Goal: Task Accomplishment & Management: Use online tool/utility

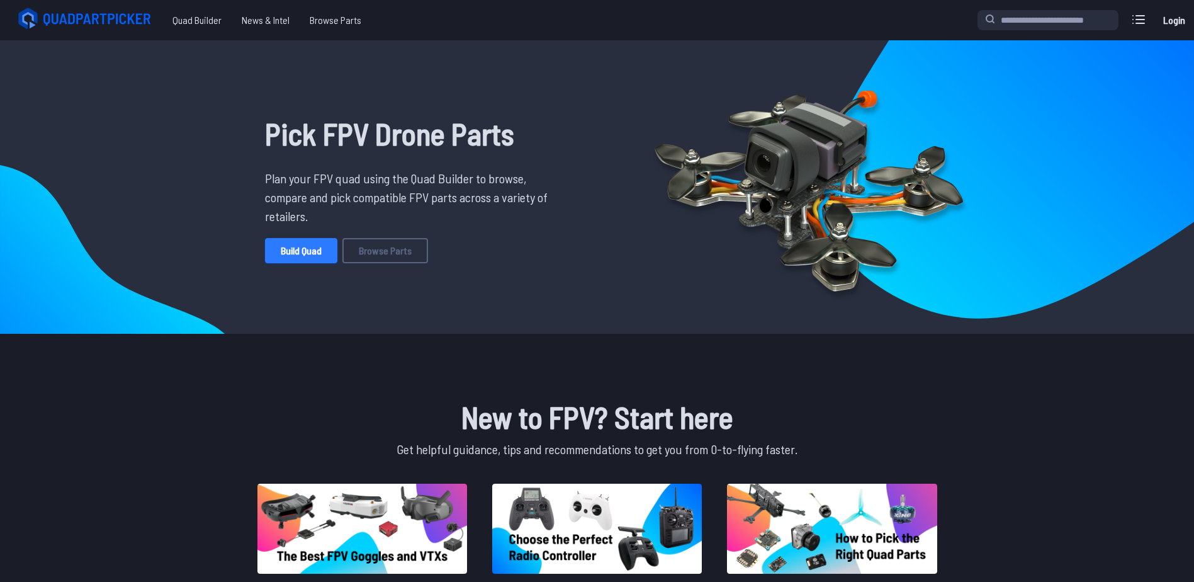
click at [314, 247] on link "Build Quad" at bounding box center [301, 250] width 72 height 25
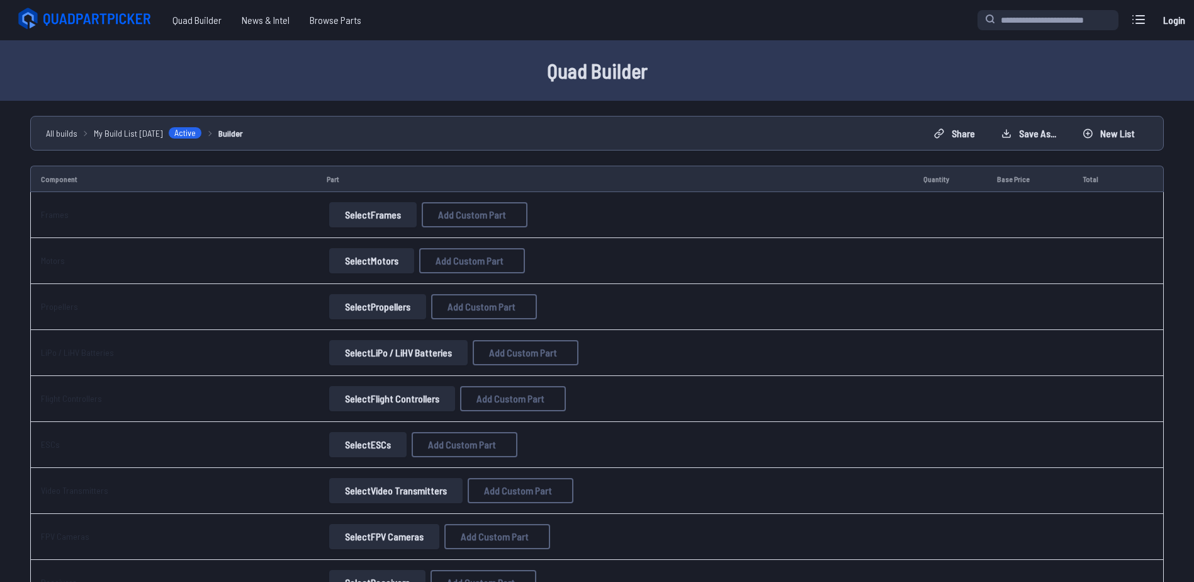
click at [378, 218] on button "Select Frames" at bounding box center [373, 214] width 88 height 25
click at [372, 212] on button "Select Frames" at bounding box center [373, 214] width 88 height 25
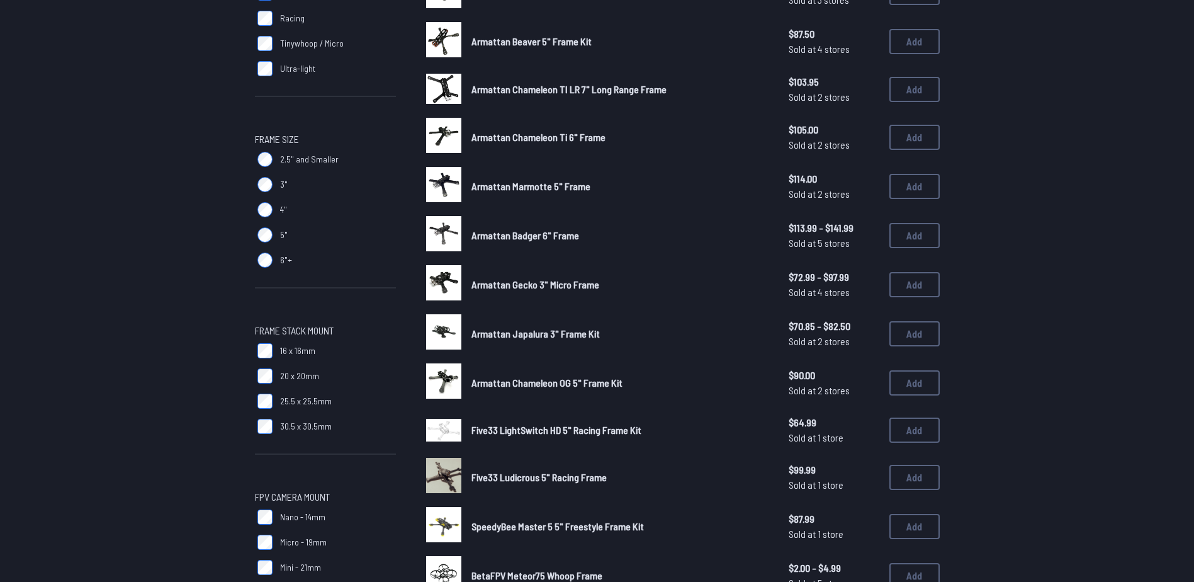
scroll to position [315, 0]
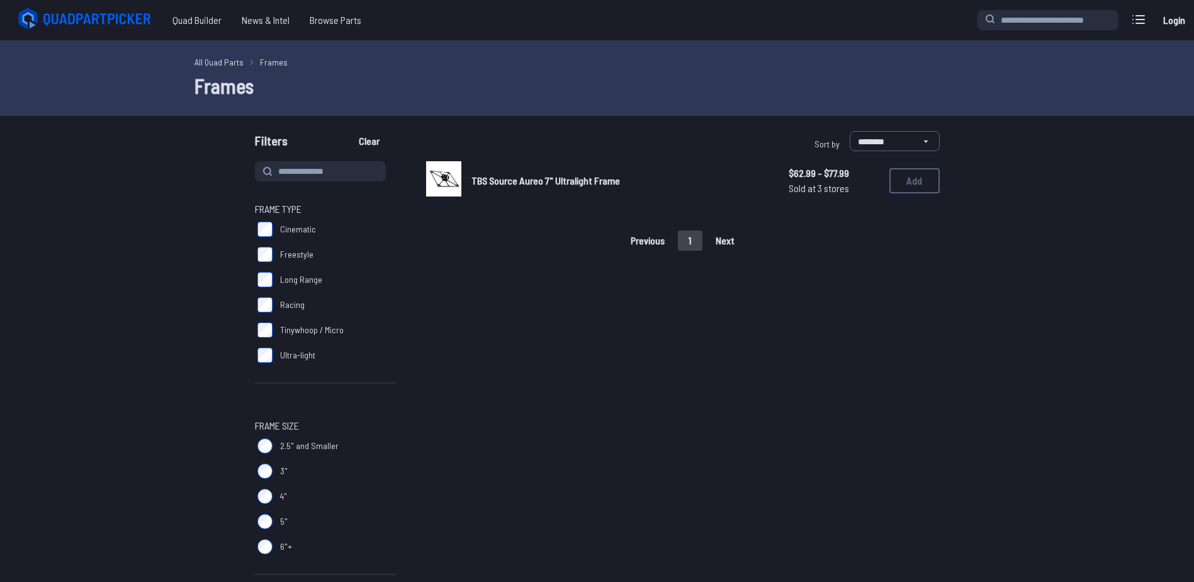
click at [507, 182] on span "TBS Source Aureo 7" Ultralight Frame" at bounding box center [546, 180] width 149 height 12
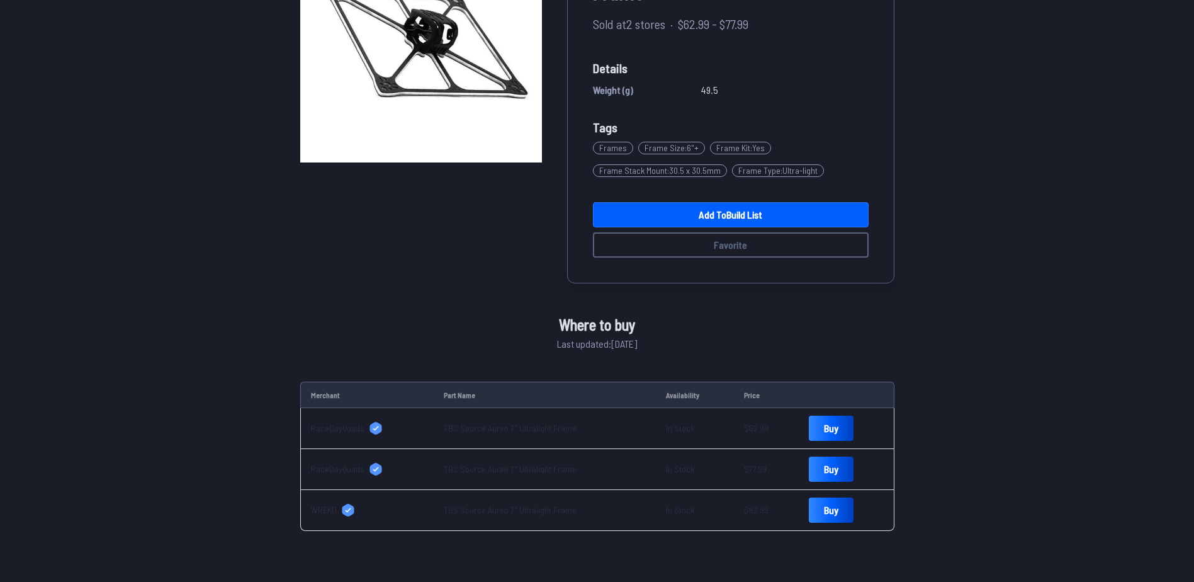
scroll to position [189, 0]
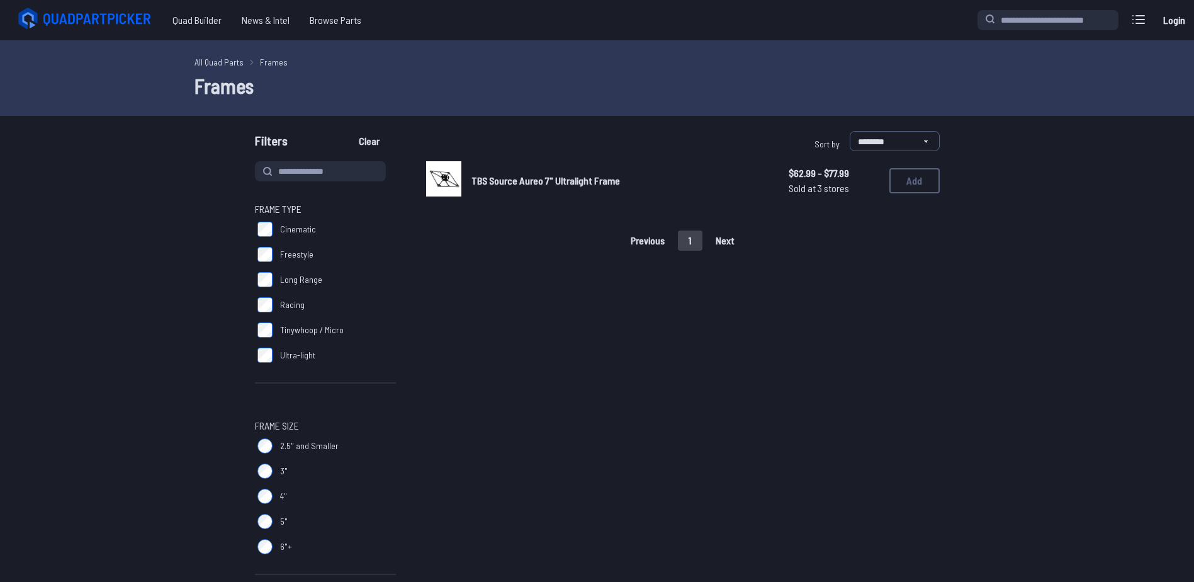
drag, startPoint x: 274, startPoint y: 354, endPoint x: 265, endPoint y: 346, distance: 11.6
click at [265, 346] on label "Ultra-light" at bounding box center [325, 354] width 141 height 25
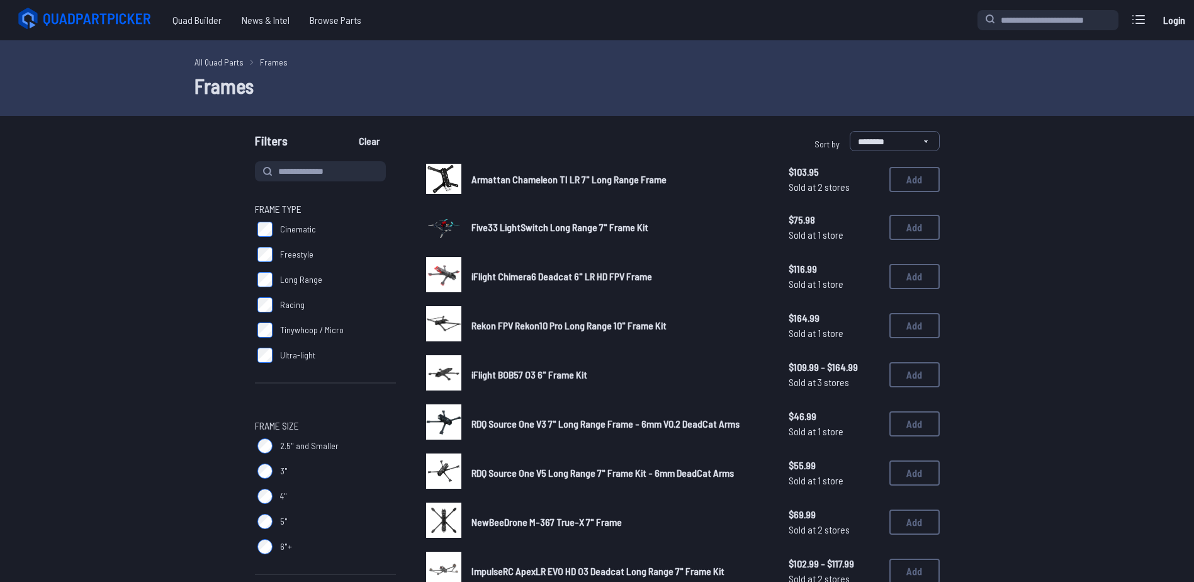
click at [579, 225] on span "Five33 LightSwitch Long Range 7" Frame Kit" at bounding box center [560, 227] width 177 height 12
click at [274, 280] on label "Long Range" at bounding box center [325, 279] width 141 height 25
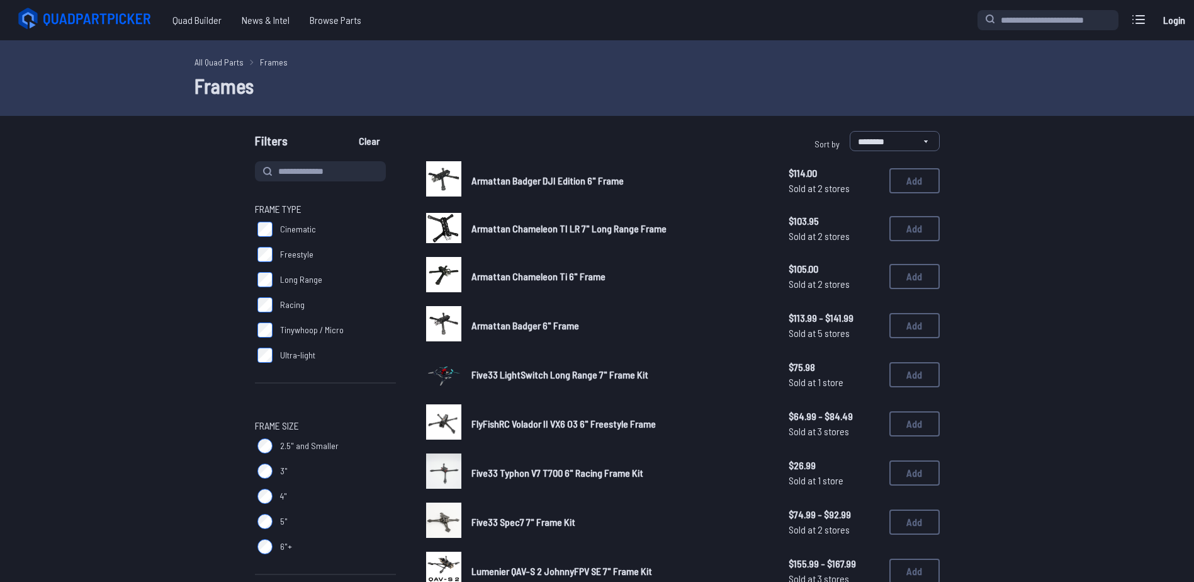
click at [276, 254] on label "Freestyle" at bounding box center [325, 254] width 141 height 25
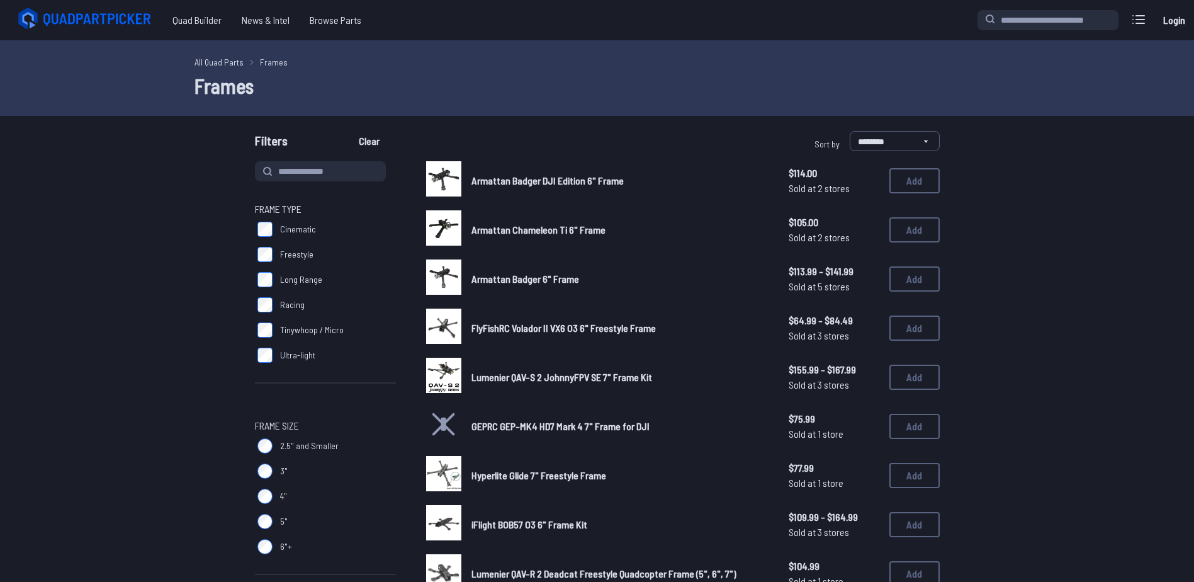
click at [276, 255] on label "Freestyle" at bounding box center [325, 254] width 141 height 25
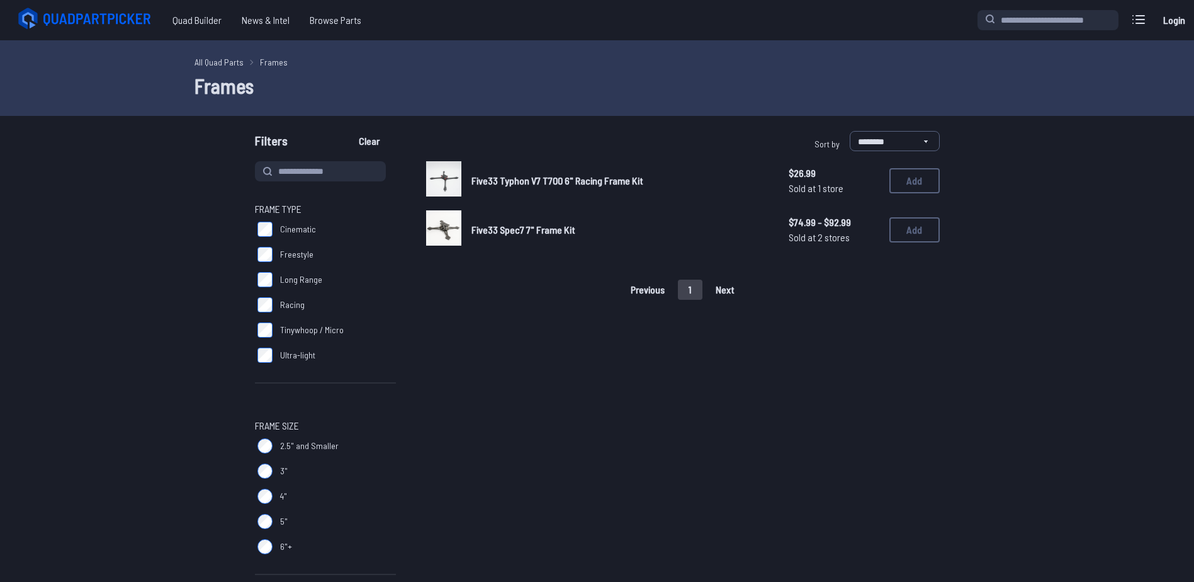
click at [494, 230] on span "Five33 Spec7 7" Frame Kit" at bounding box center [524, 229] width 104 height 12
click at [553, 183] on span "Five33 Typhon V7 T700 6" Racing Frame Kit" at bounding box center [558, 180] width 172 height 12
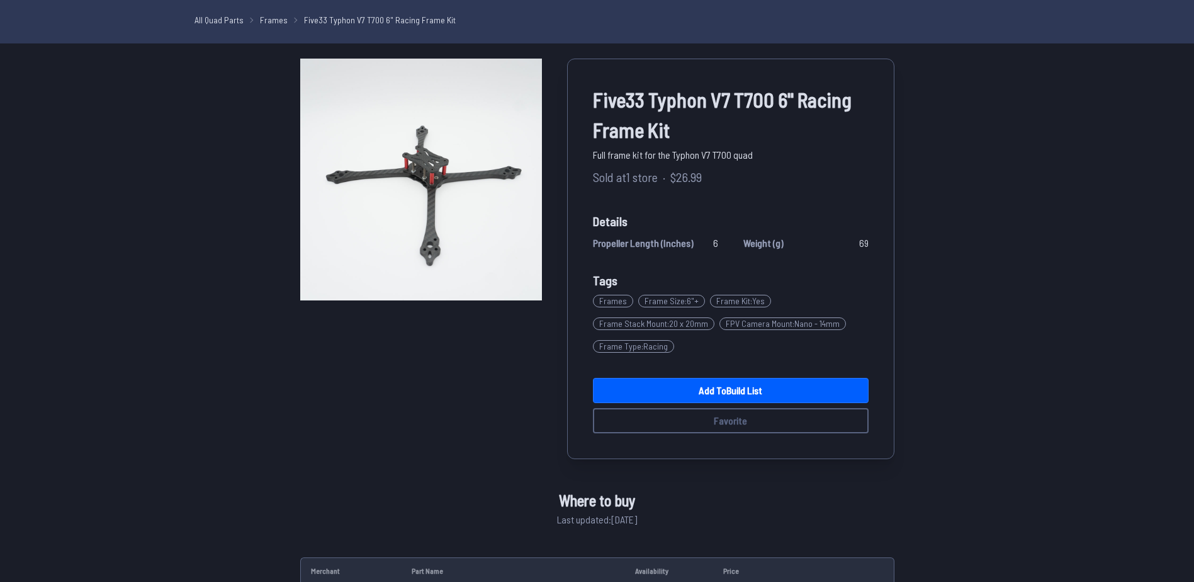
scroll to position [189, 0]
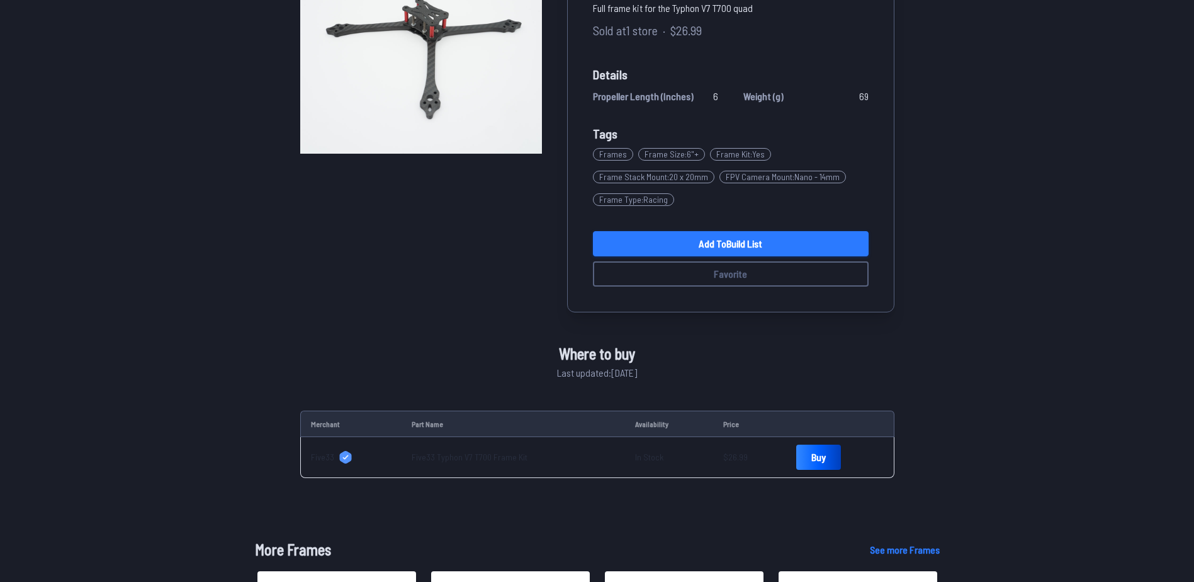
click at [716, 239] on link "Add to Build List" at bounding box center [731, 243] width 276 height 25
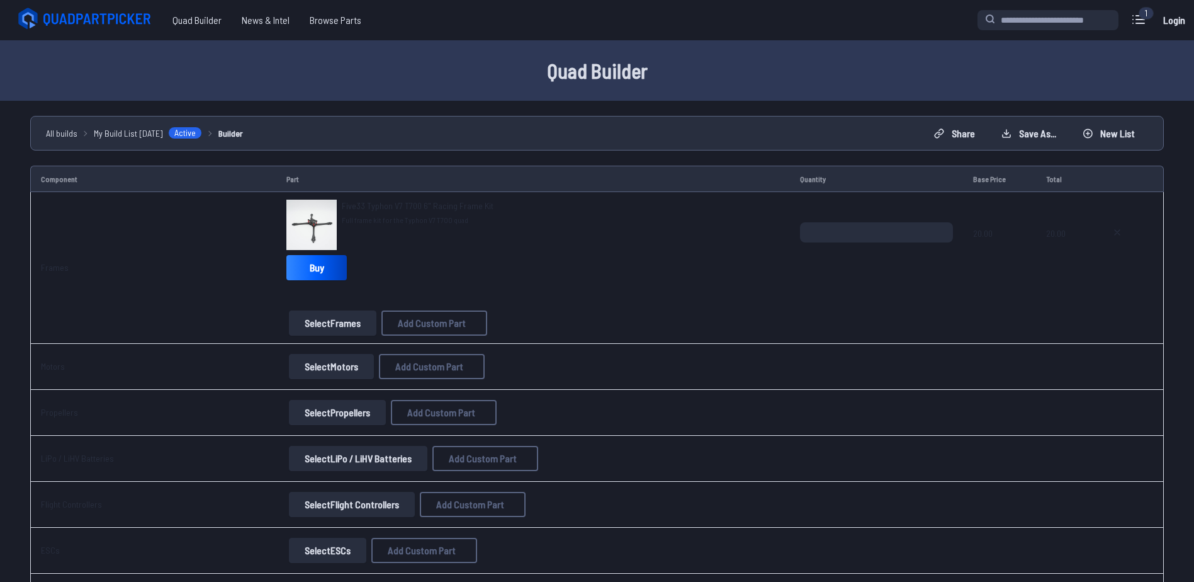
click at [390, 204] on span "Five33 Typhon V7 T700 6" Racing Frame Kit" at bounding box center [418, 205] width 152 height 11
click at [317, 368] on button "Select Motors" at bounding box center [331, 366] width 85 height 25
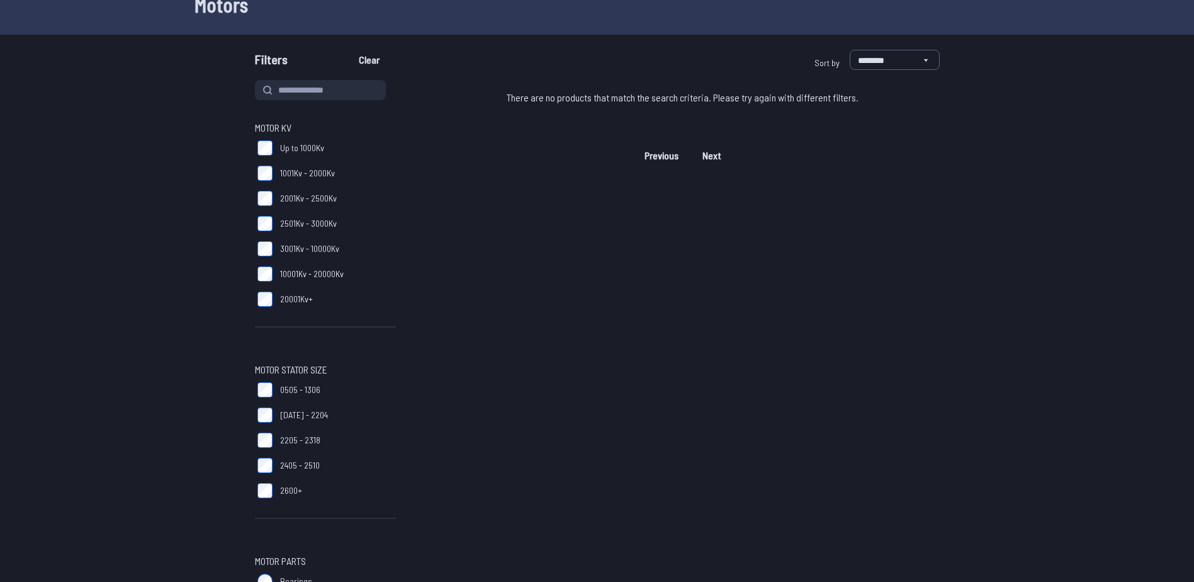
scroll to position [189, 0]
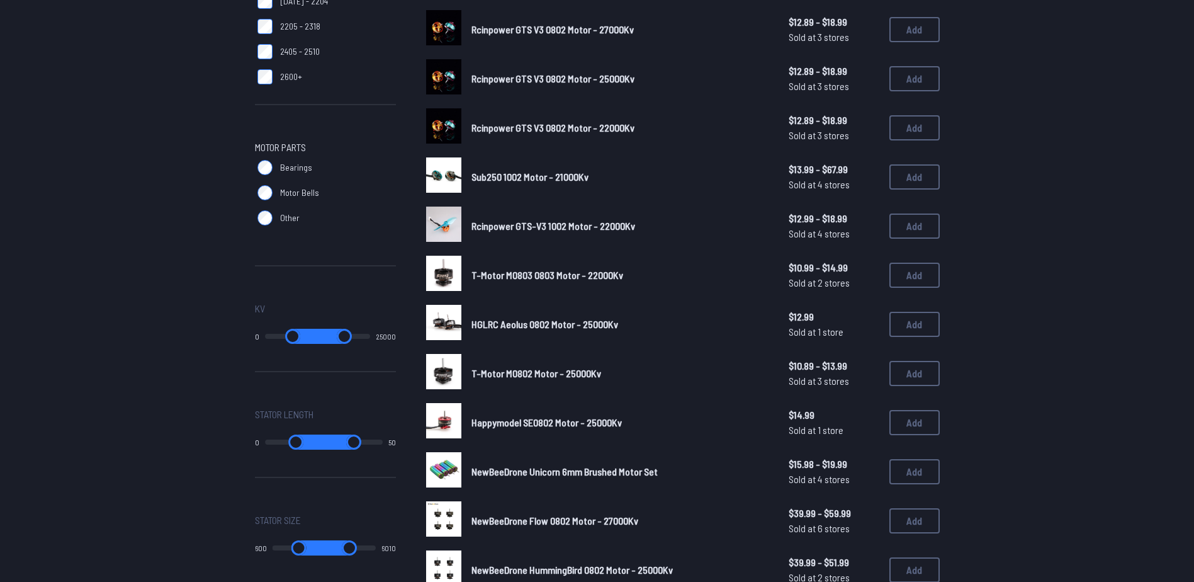
scroll to position [315, 0]
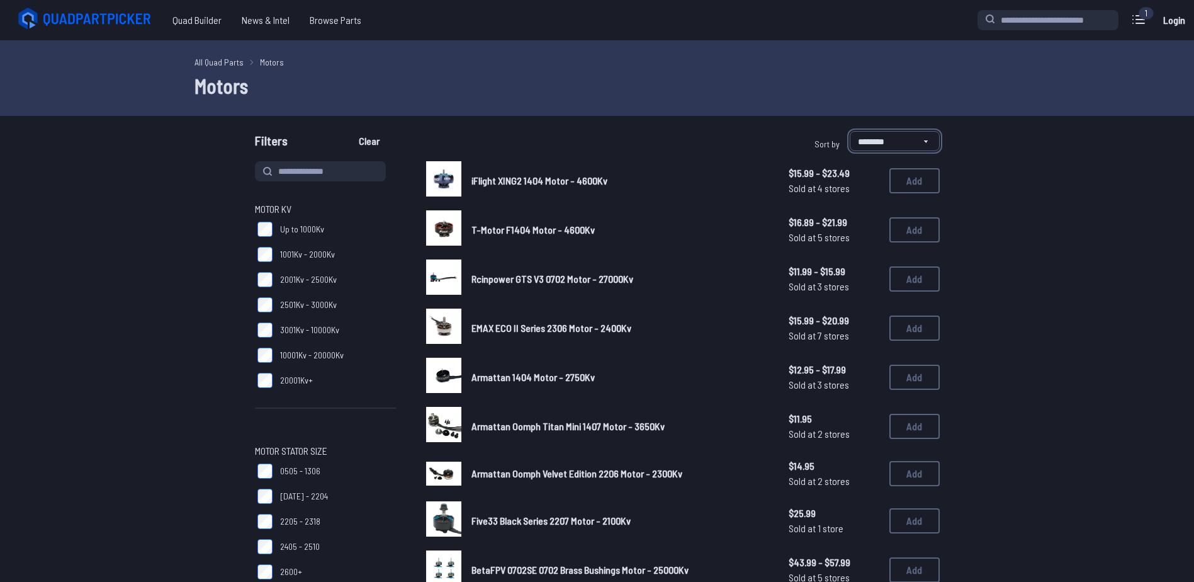
click at [879, 142] on select "**********" at bounding box center [895, 141] width 90 height 20
select select "**********"
click at [850, 131] on select "**********" at bounding box center [895, 141] width 90 height 20
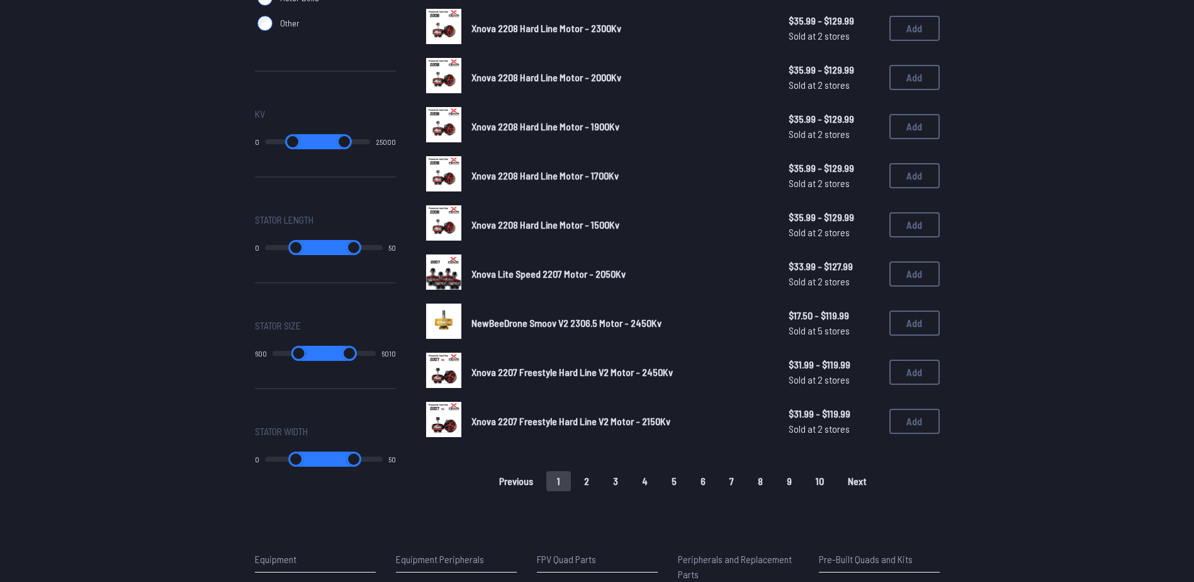
scroll to position [692, 0]
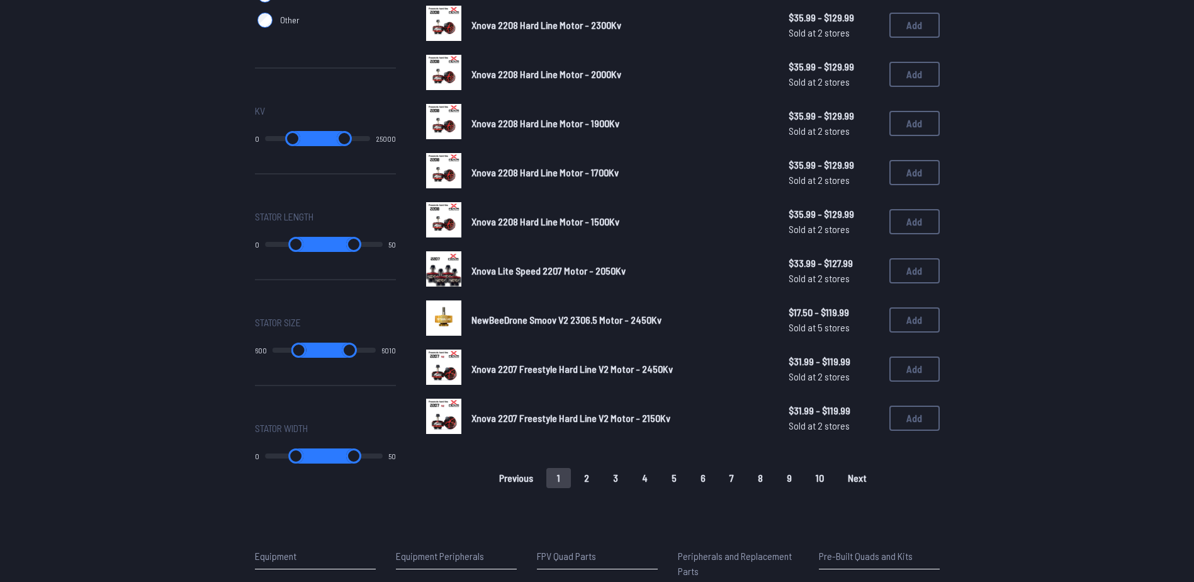
click at [586, 478] on button "2" at bounding box center [587, 478] width 26 height 20
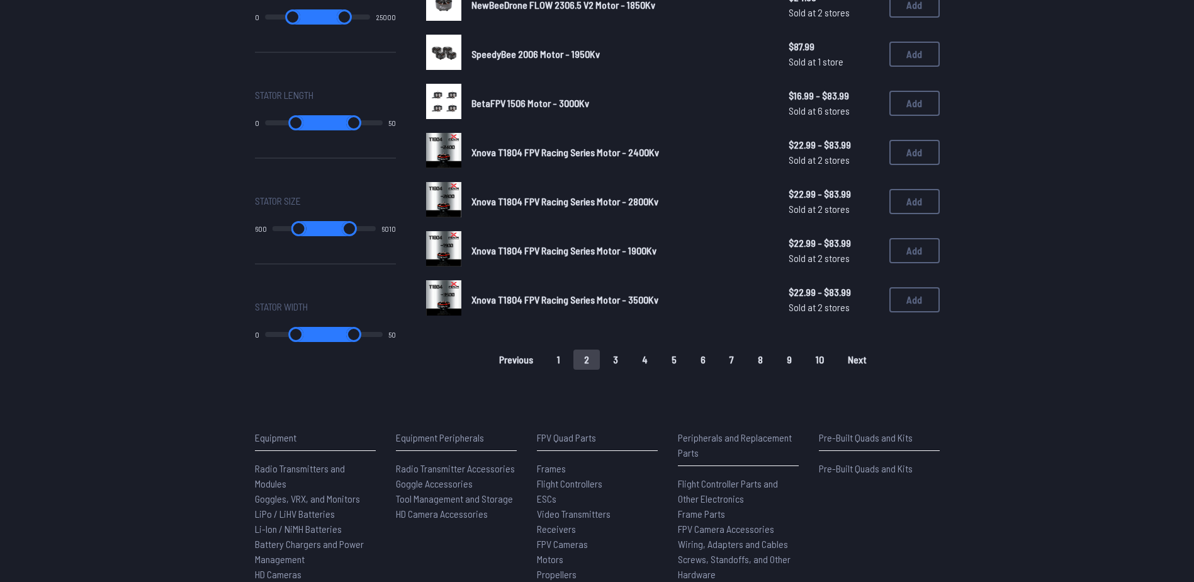
scroll to position [818, 0]
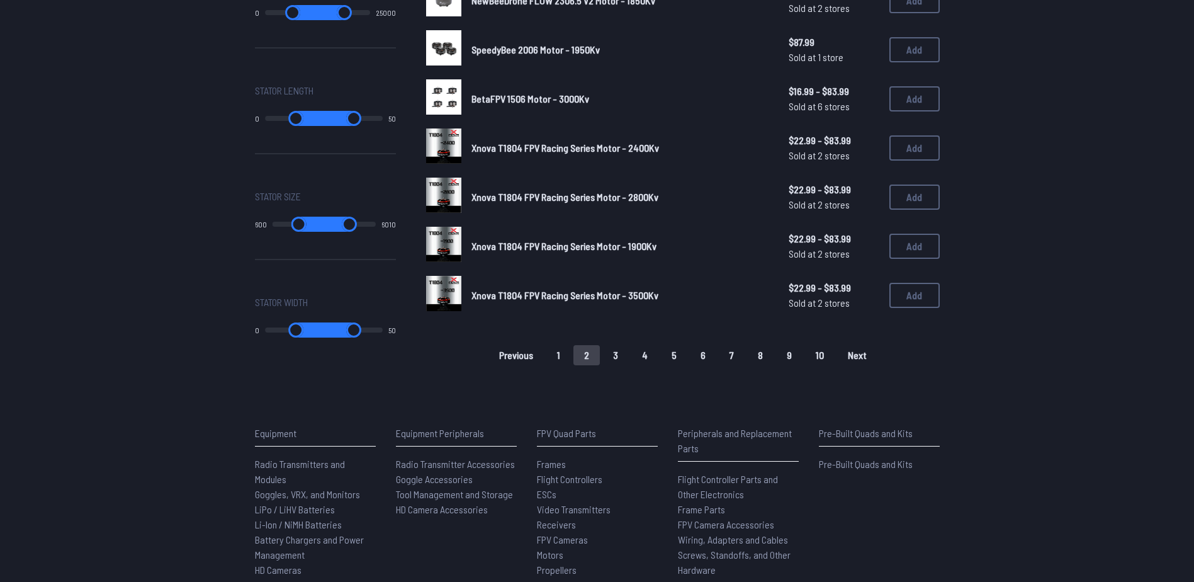
click at [618, 356] on button "3" at bounding box center [615, 355] width 26 height 20
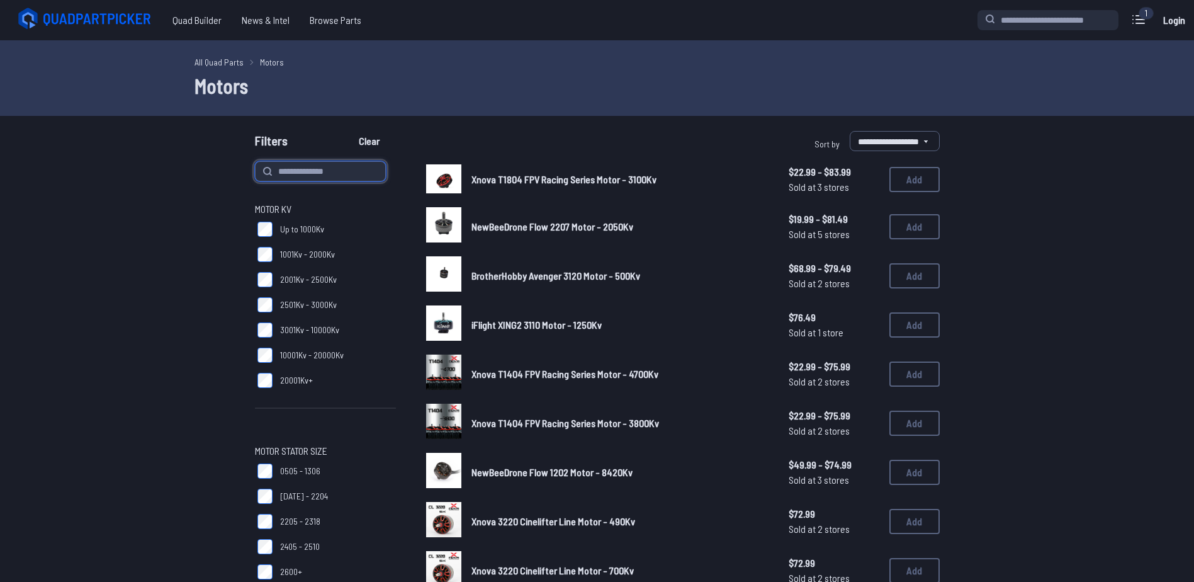
click at [336, 170] on input at bounding box center [320, 171] width 131 height 20
type input "***"
click at [348, 131] on button "Clear" at bounding box center [369, 141] width 42 height 20
type input "***"
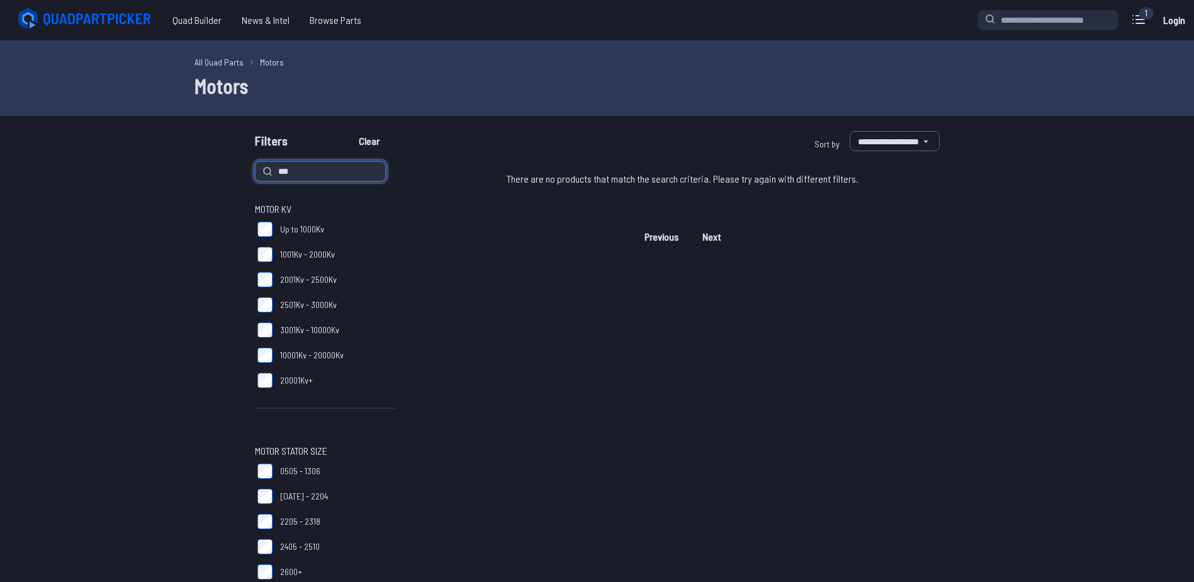
drag, startPoint x: 308, startPoint y: 172, endPoint x: 253, endPoint y: 167, distance: 55.7
type input "******"
click at [348, 131] on button "Clear" at bounding box center [369, 141] width 42 height 20
type input "******"
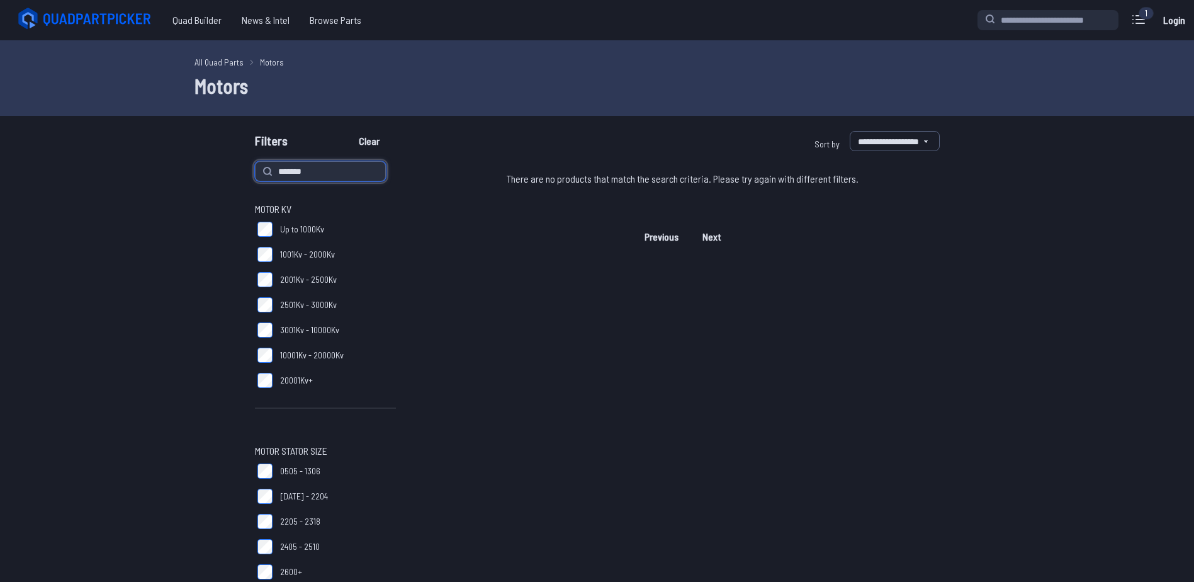
type input "*******"
click at [348, 131] on button "Clear" at bounding box center [369, 141] width 42 height 20
select select "********"
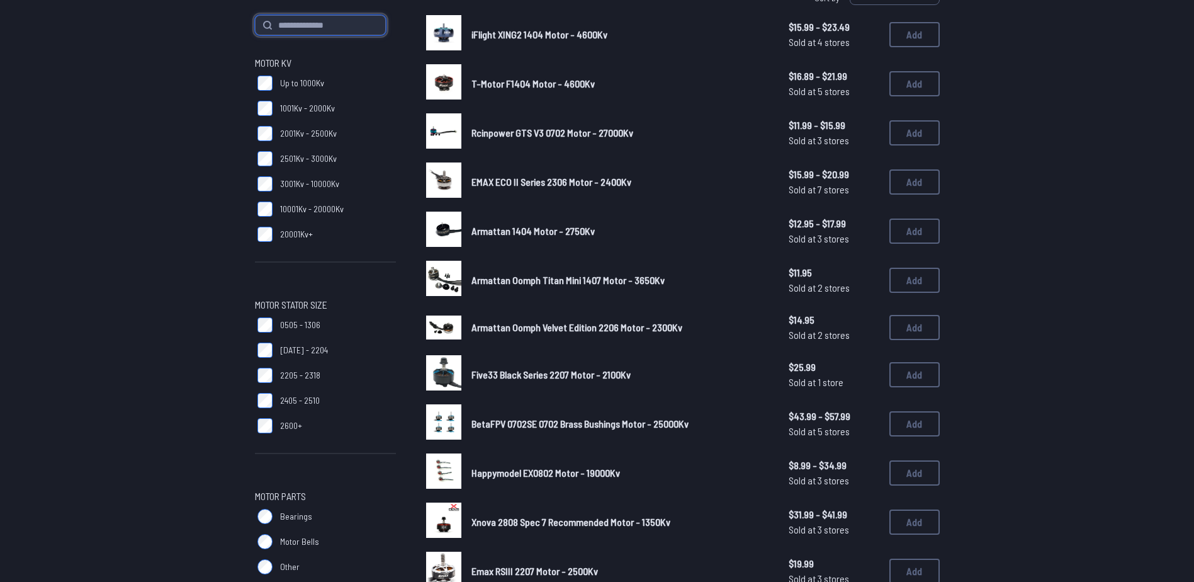
scroll to position [62, 0]
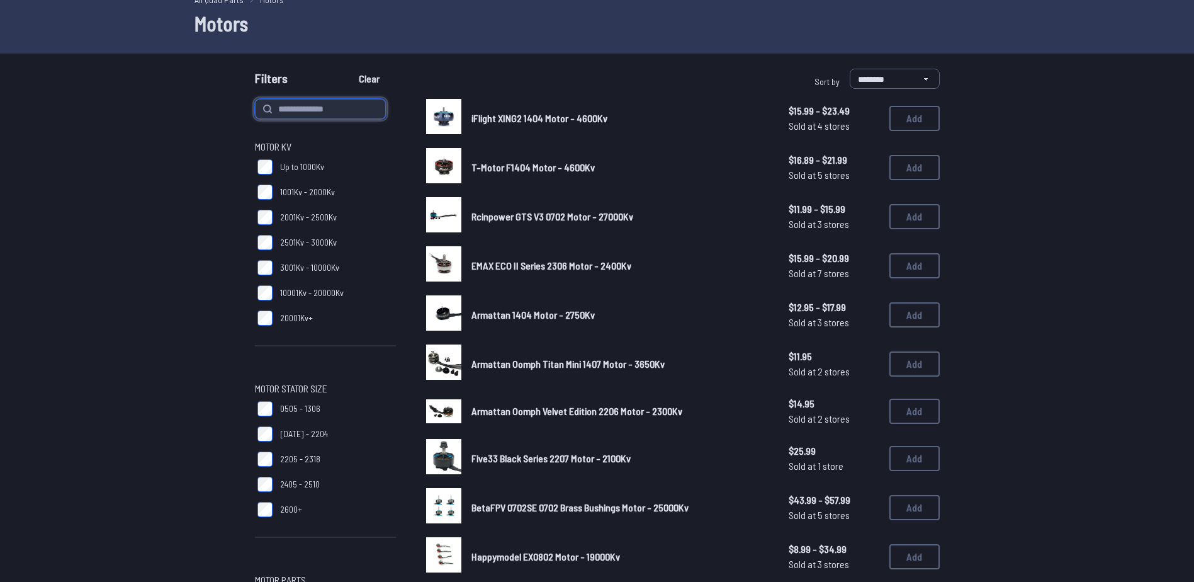
click at [294, 110] on input at bounding box center [320, 109] width 131 height 20
type input "******"
click at [348, 69] on button "Clear" at bounding box center [369, 79] width 42 height 20
type input "******"
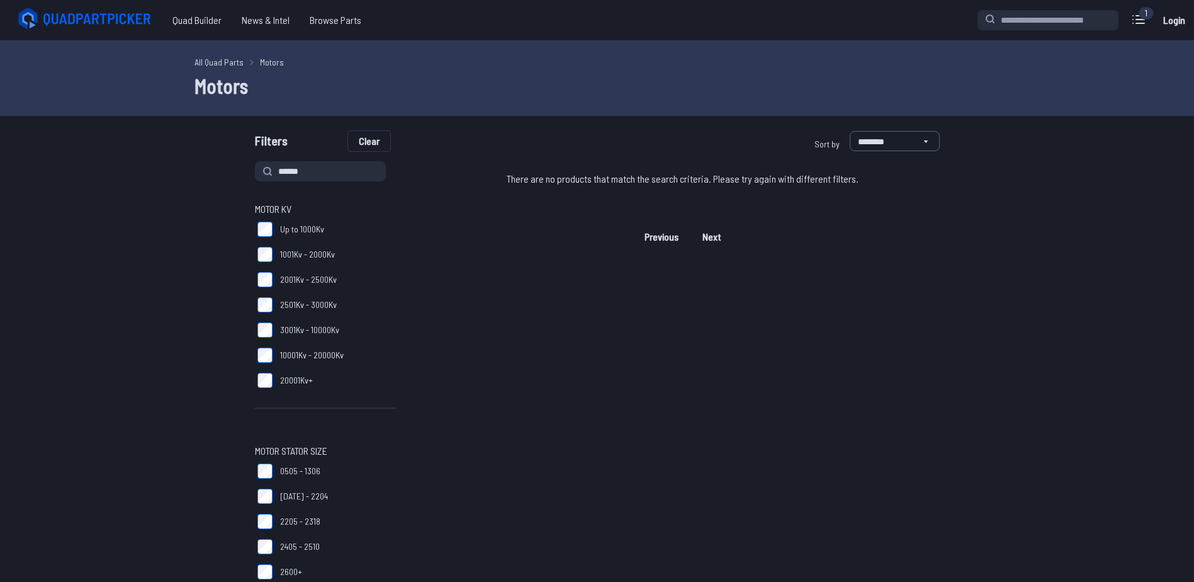
click at [370, 142] on button "Clear" at bounding box center [369, 141] width 42 height 20
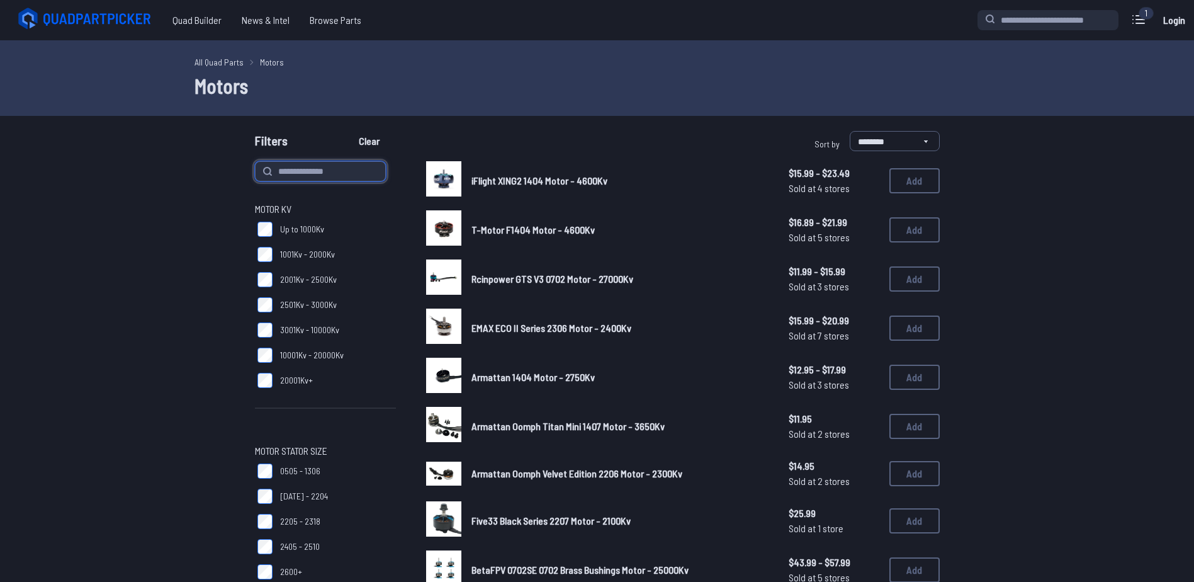
click at [334, 171] on input at bounding box center [320, 171] width 131 height 20
type input "*******"
click at [348, 131] on button "Clear" at bounding box center [369, 141] width 42 height 20
type input "*******"
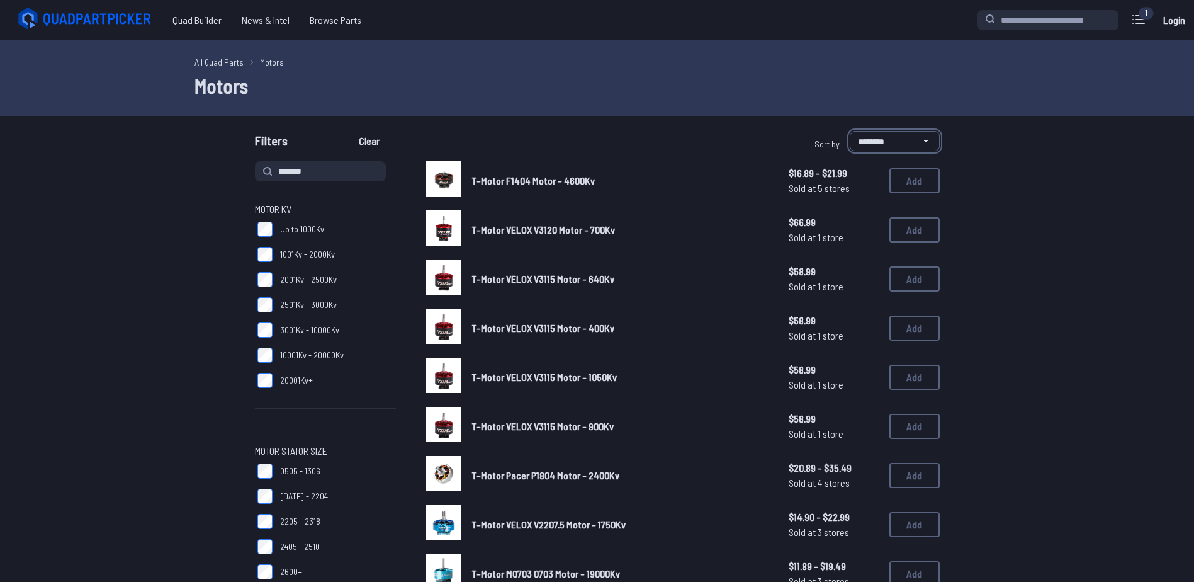
click at [880, 142] on select "**********" at bounding box center [895, 141] width 90 height 20
select select "**********"
click at [850, 131] on select "**********" at bounding box center [895, 141] width 90 height 20
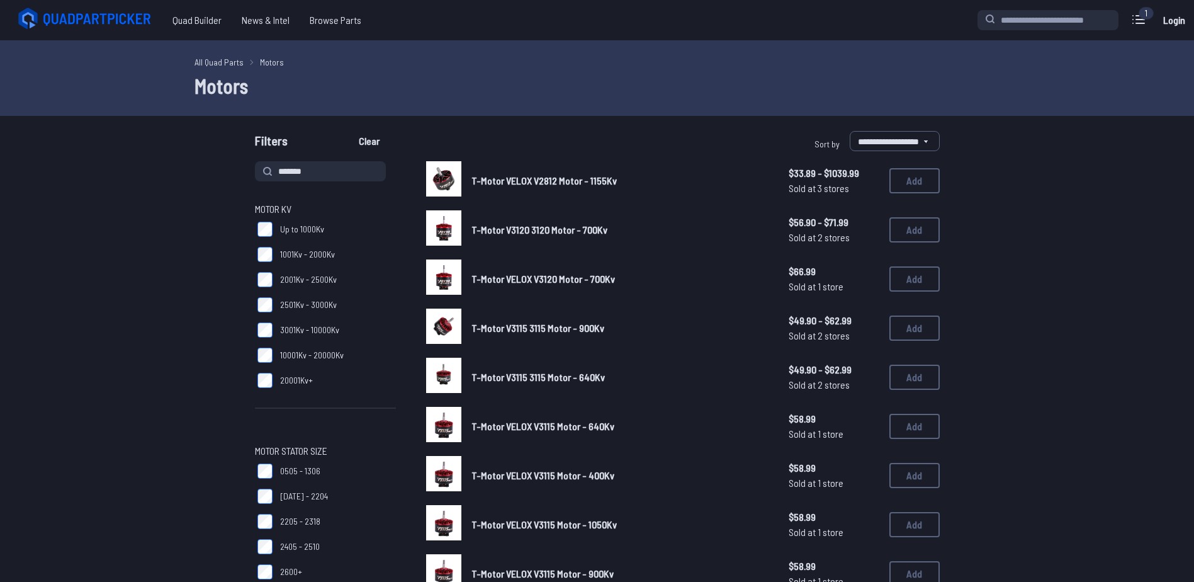
click at [550, 227] on span "T-Motor V3120 3120 Motor - 700Kv" at bounding box center [540, 229] width 136 height 12
click at [914, 235] on button "Add" at bounding box center [915, 229] width 50 height 25
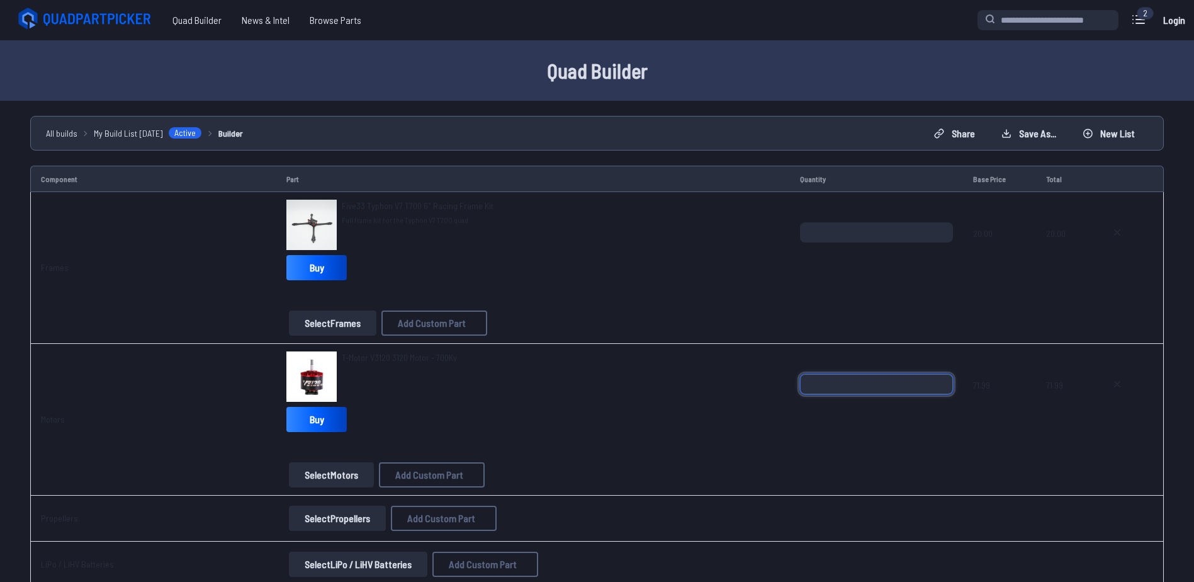
click at [868, 386] on input "*" at bounding box center [876, 384] width 153 height 20
click at [942, 380] on input "*" at bounding box center [876, 384] width 153 height 20
type input "*"
click at [942, 380] on input "*" at bounding box center [876, 384] width 153 height 20
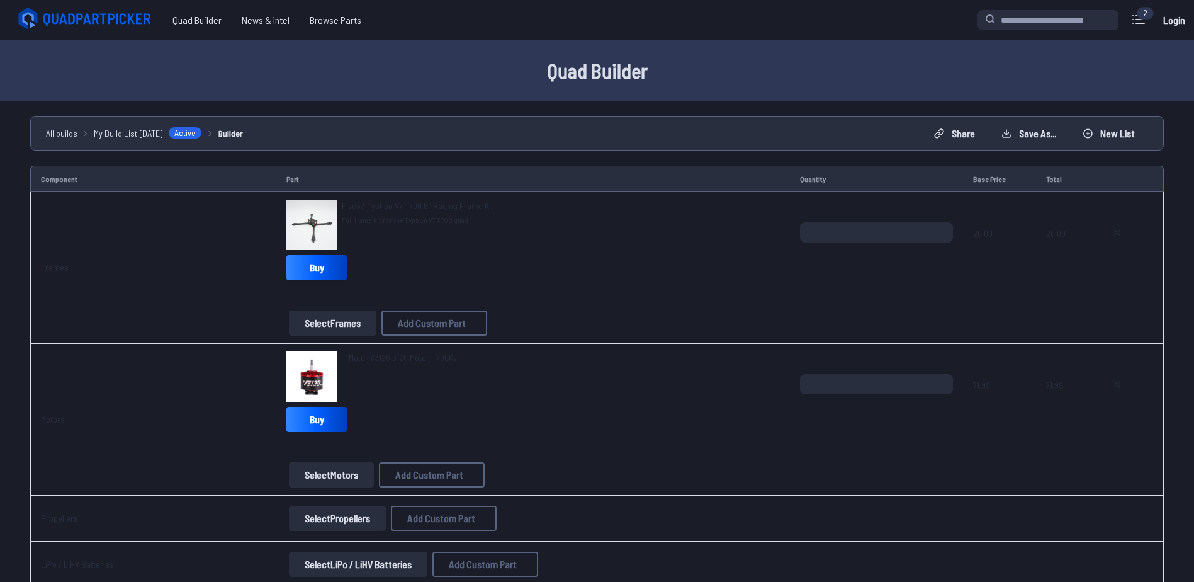
click at [647, 434] on div "T-Motor V3120 3120 Motor - 700Kv Buy" at bounding box center [533, 394] width 494 height 86
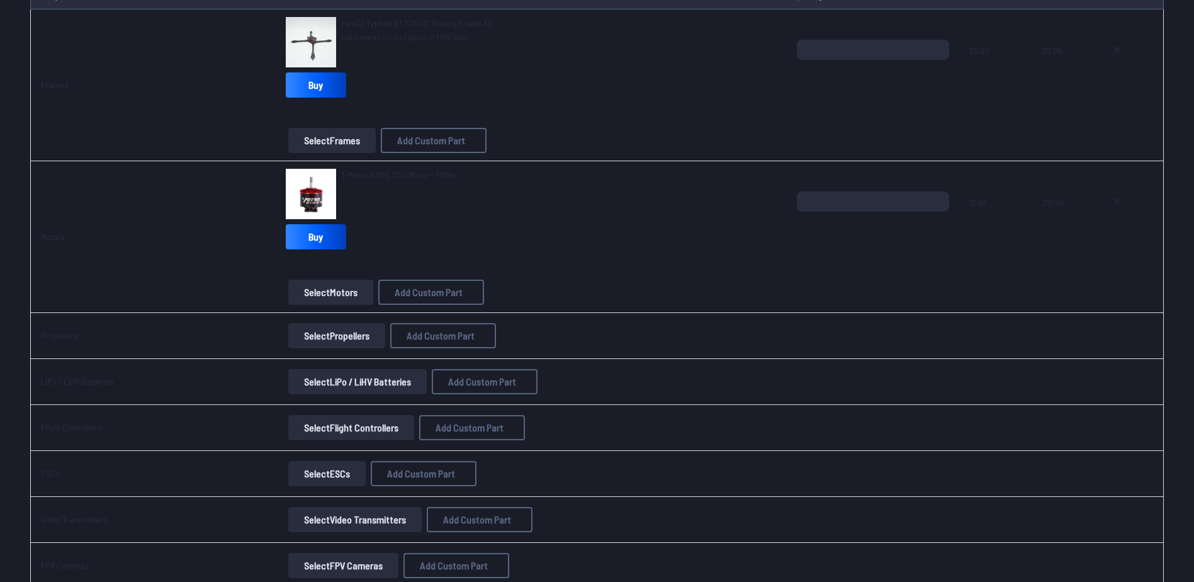
scroll to position [252, 0]
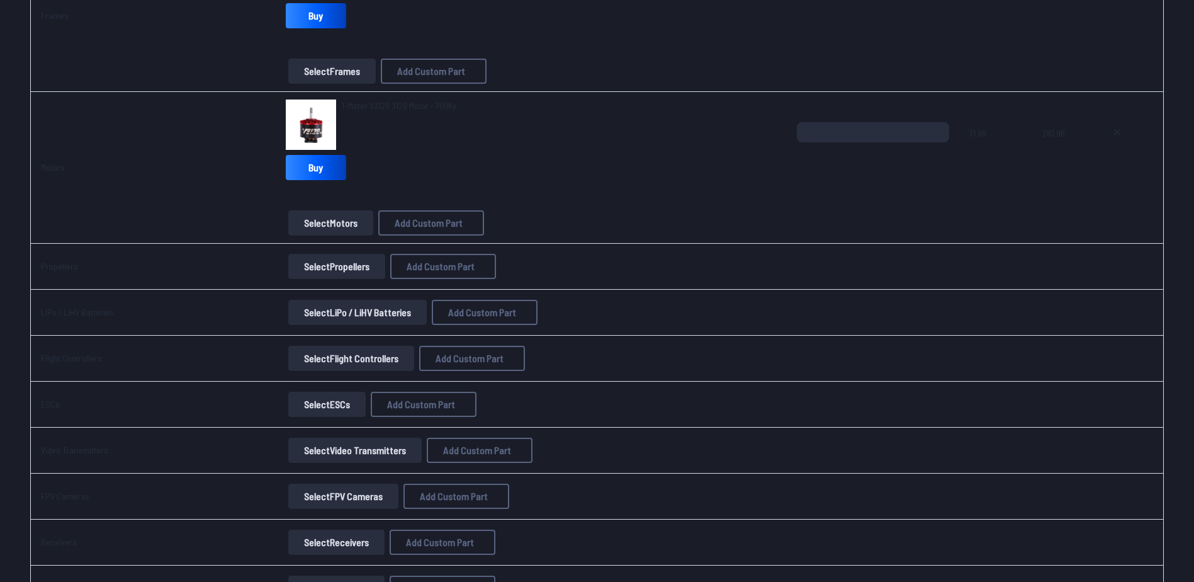
click at [324, 266] on button "Select Propellers" at bounding box center [336, 266] width 97 height 25
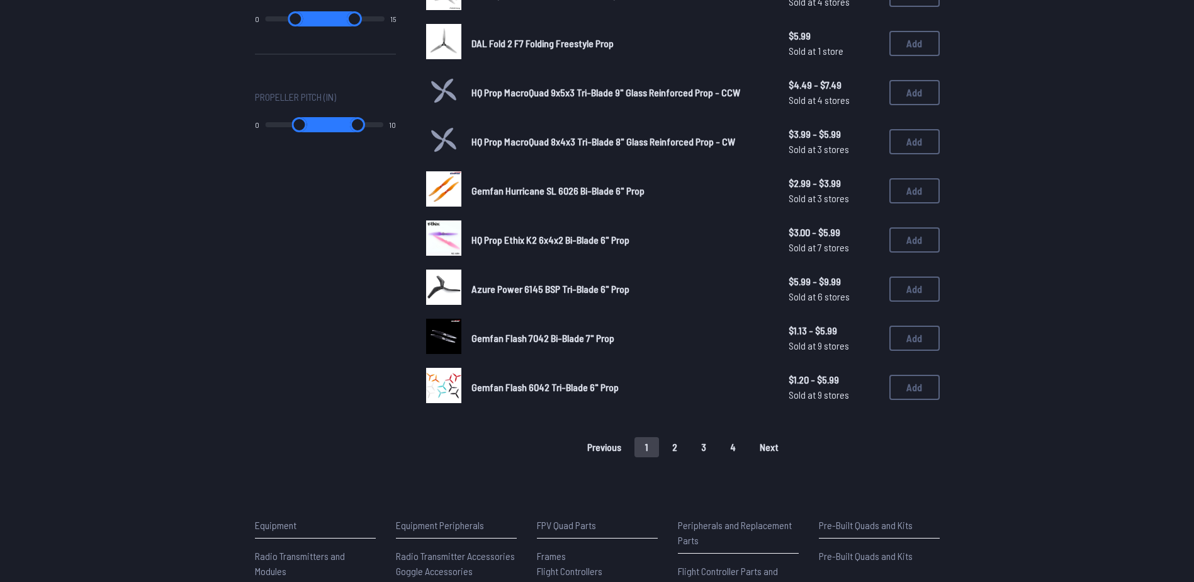
scroll to position [755, 0]
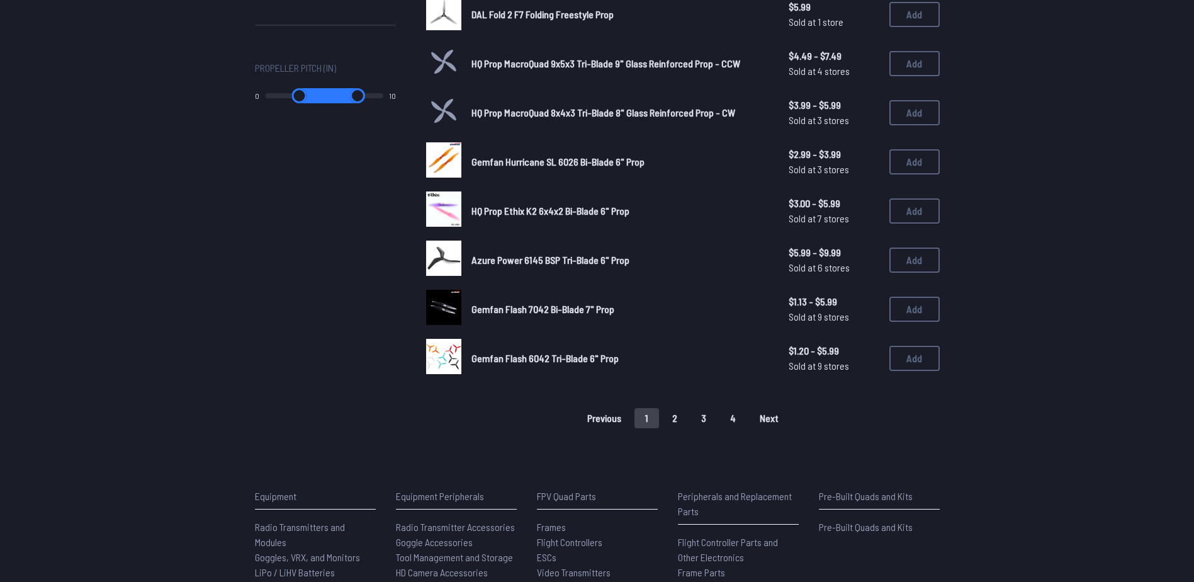
click at [675, 415] on button "2" at bounding box center [675, 418] width 26 height 20
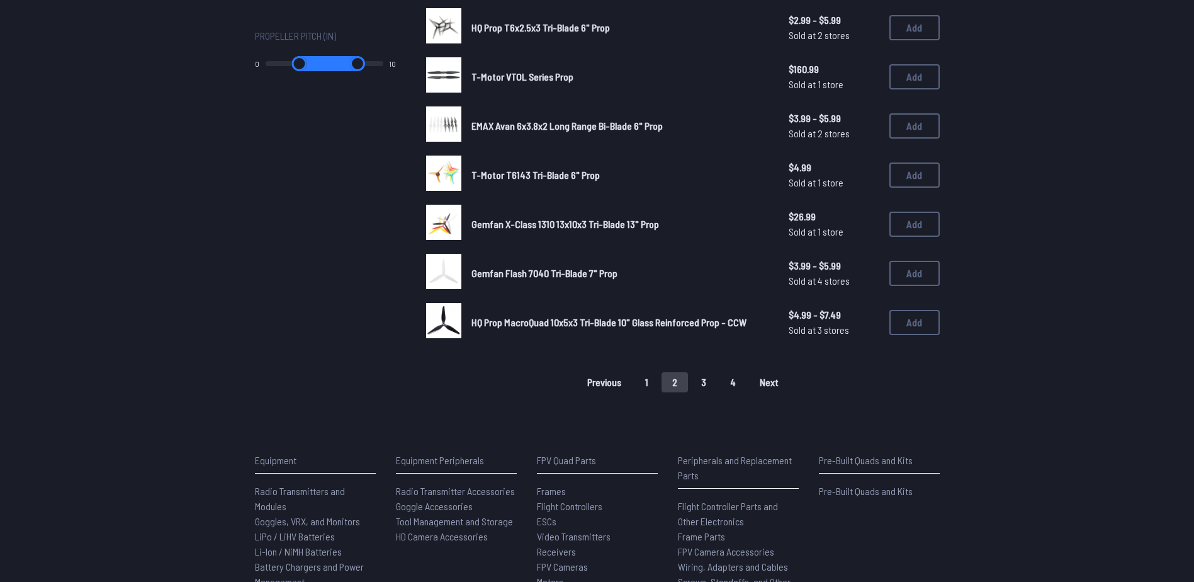
scroll to position [818, 0]
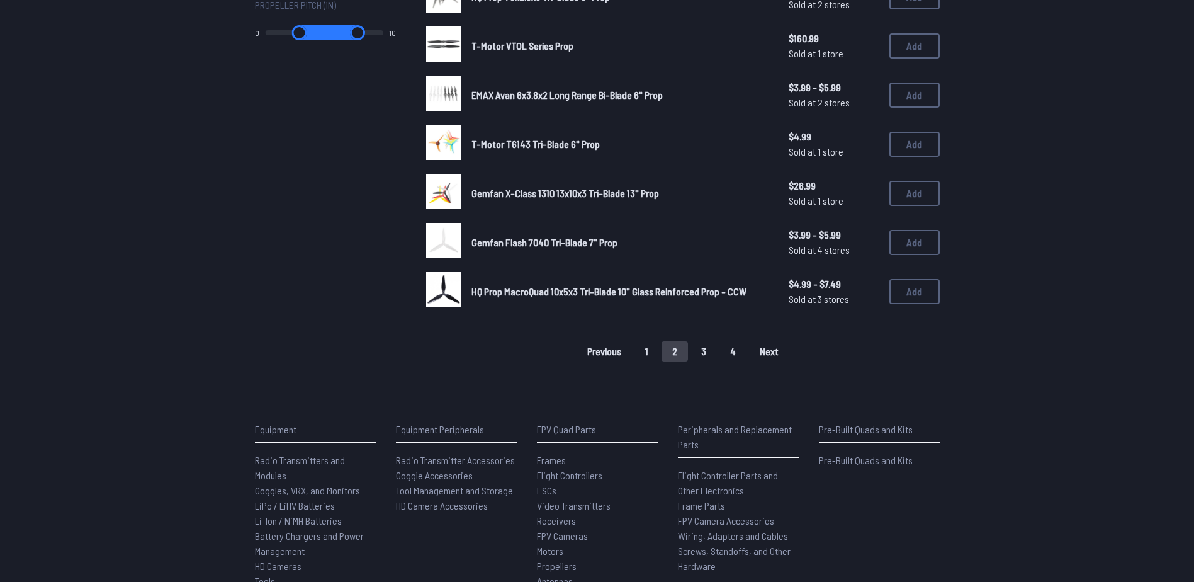
click at [706, 356] on button "3" at bounding box center [704, 351] width 26 height 20
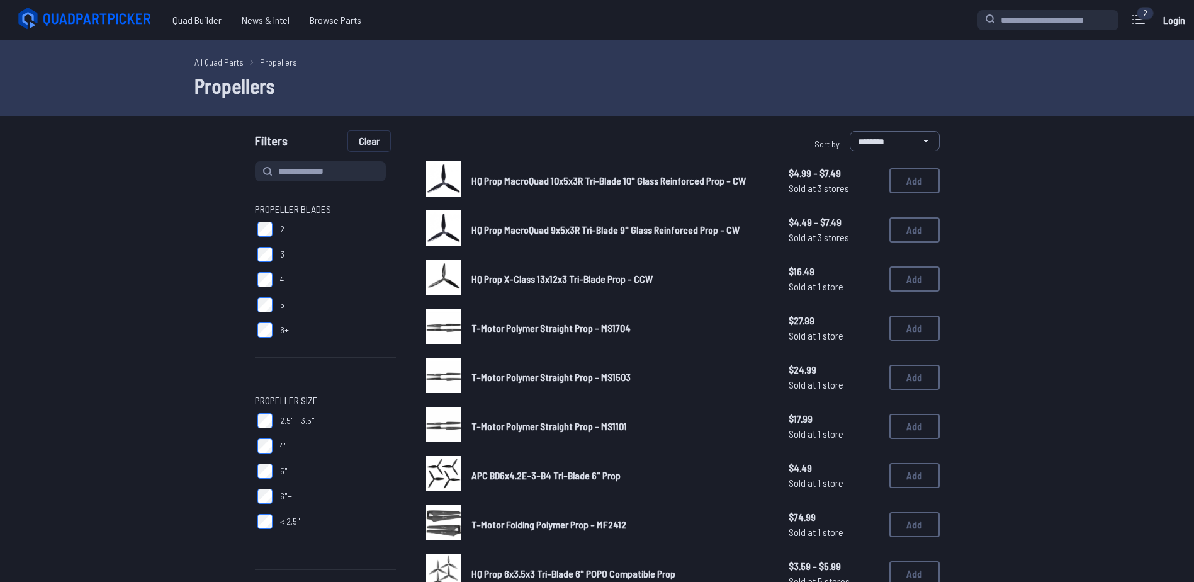
click at [376, 144] on button "Clear" at bounding box center [369, 141] width 42 height 20
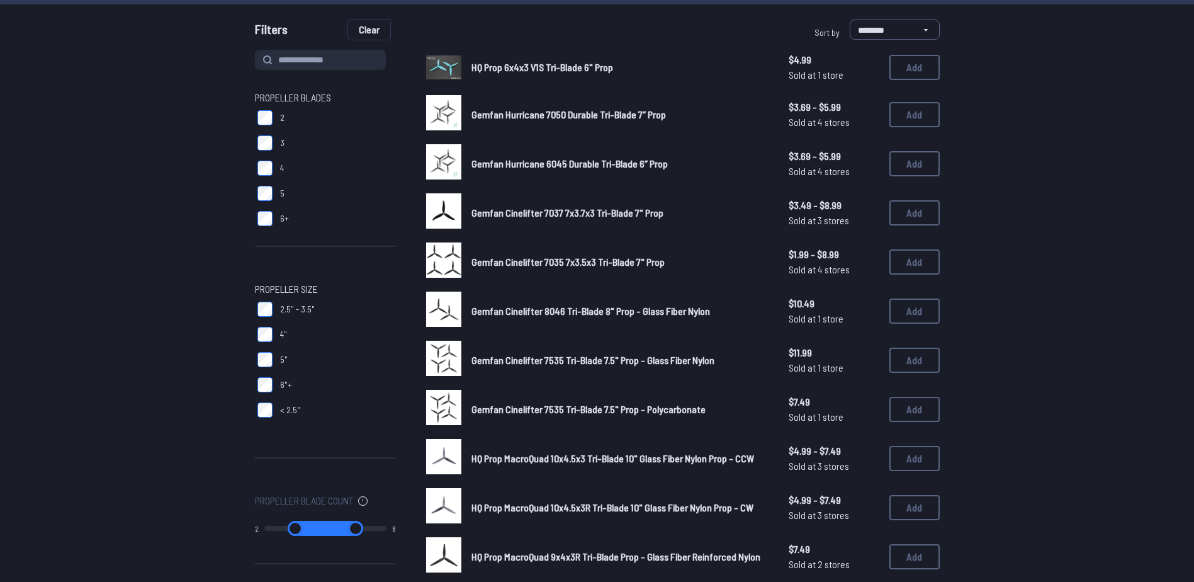
scroll to position [63, 0]
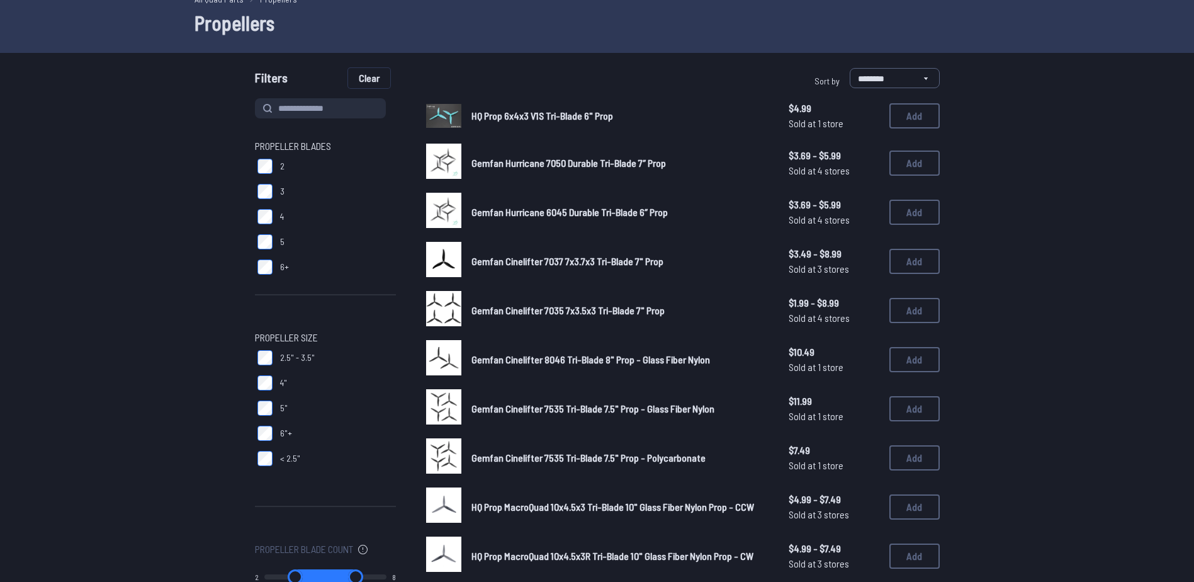
scroll to position [755, 0]
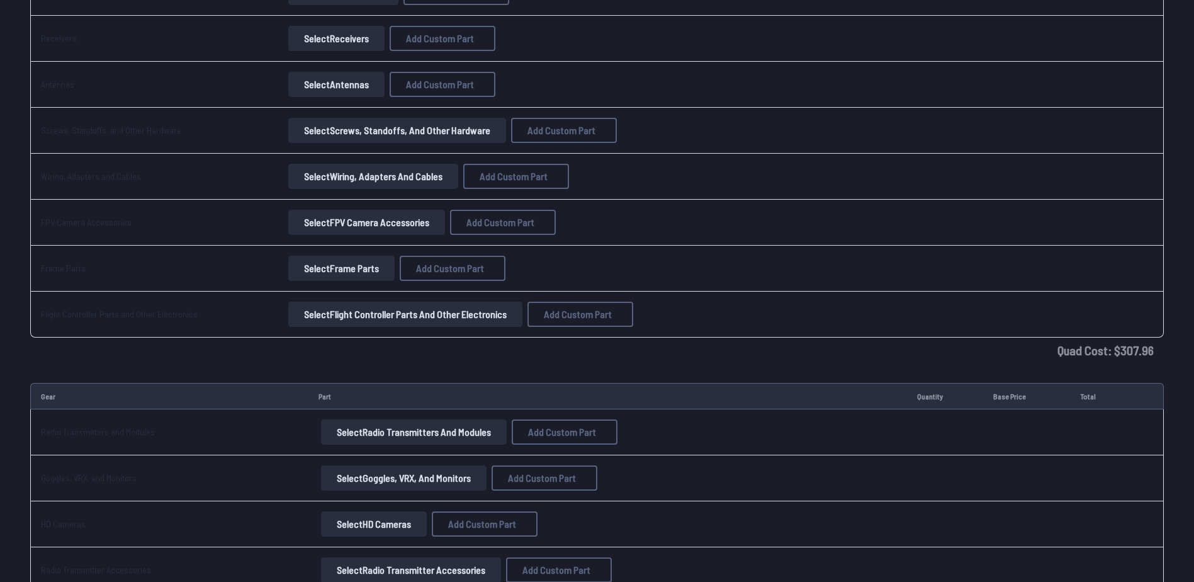
scroll to position [252, 0]
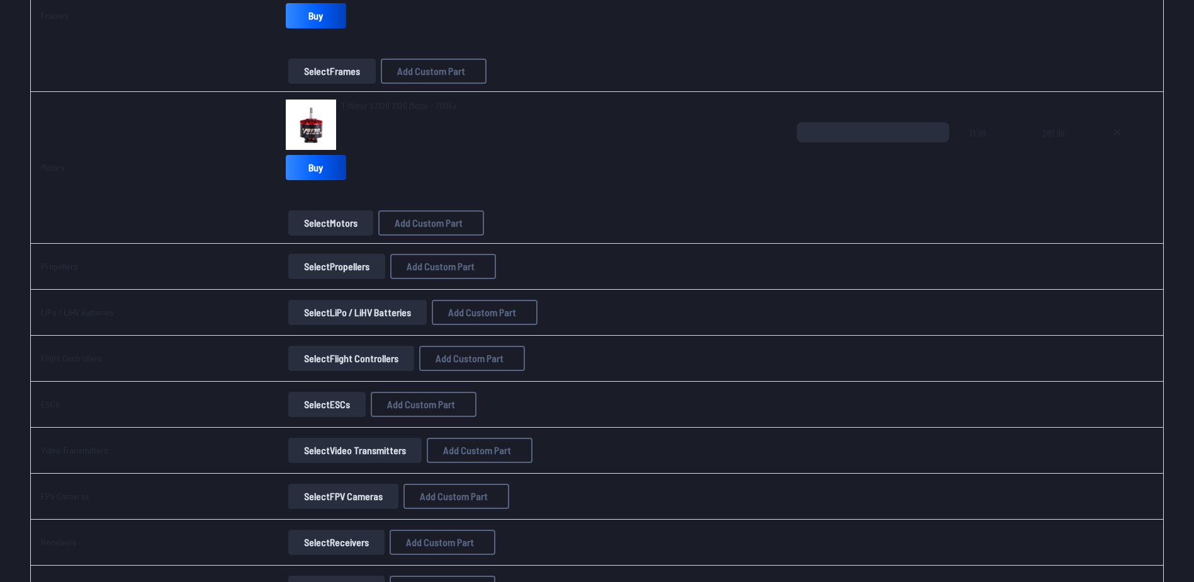
click at [331, 307] on button "Select LiPo / LiHV Batteries" at bounding box center [357, 312] width 138 height 25
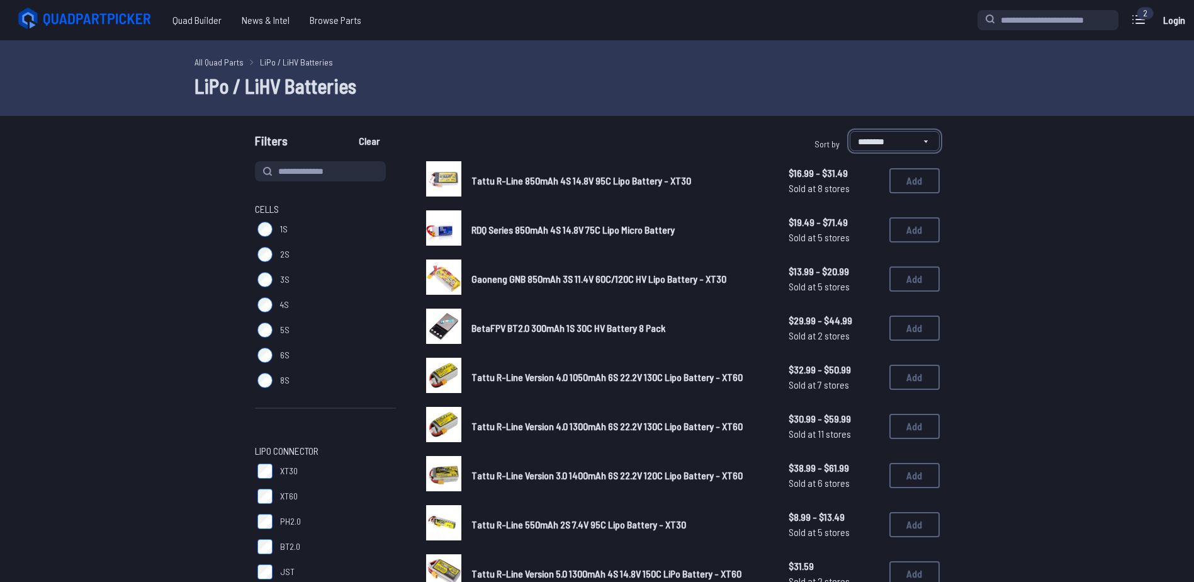
click at [912, 147] on select "**********" at bounding box center [895, 141] width 90 height 20
click at [768, 138] on div "**********" at bounding box center [770, 143] width 337 height 25
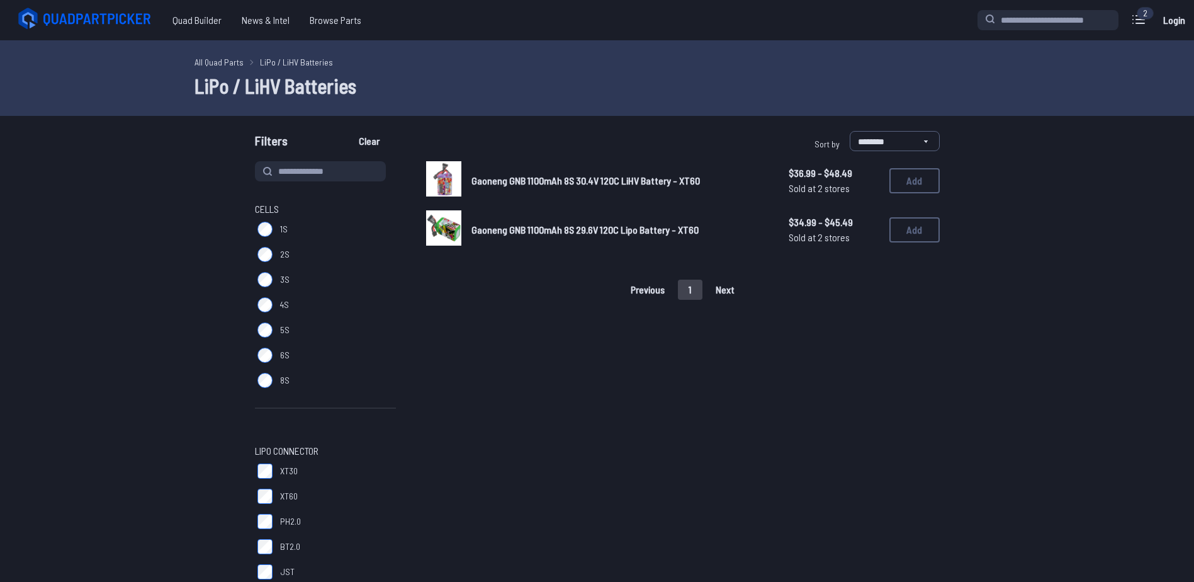
click at [507, 174] on link "Gaoneng GNB 1100mAh 8S 30.4V 120C LiHV Battery - XT60" at bounding box center [620, 180] width 297 height 15
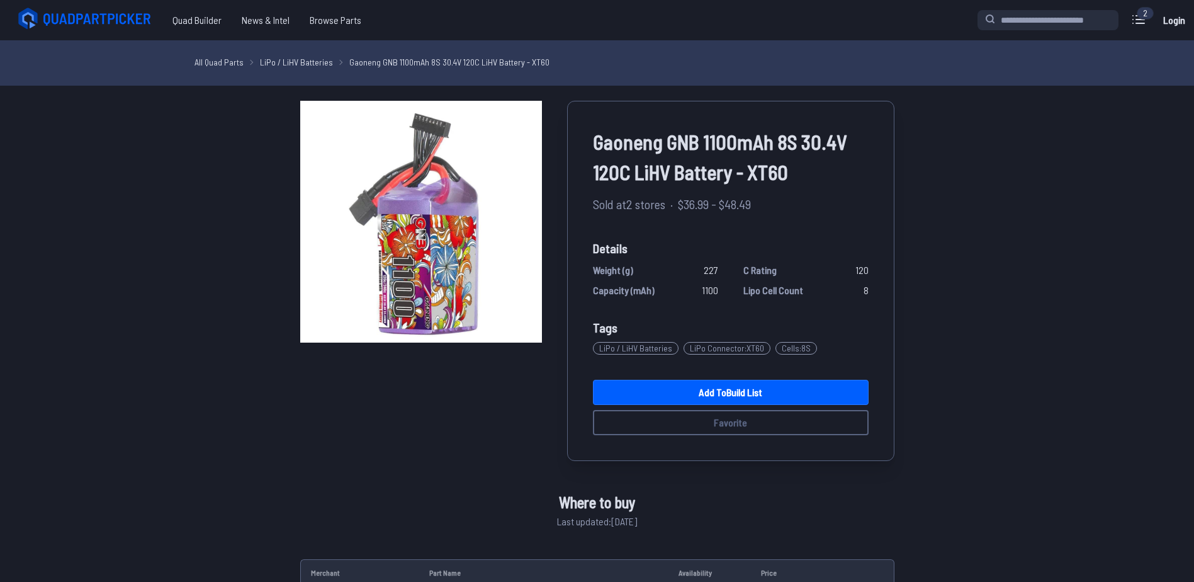
click at [451, 177] on img at bounding box center [421, 222] width 242 height 242
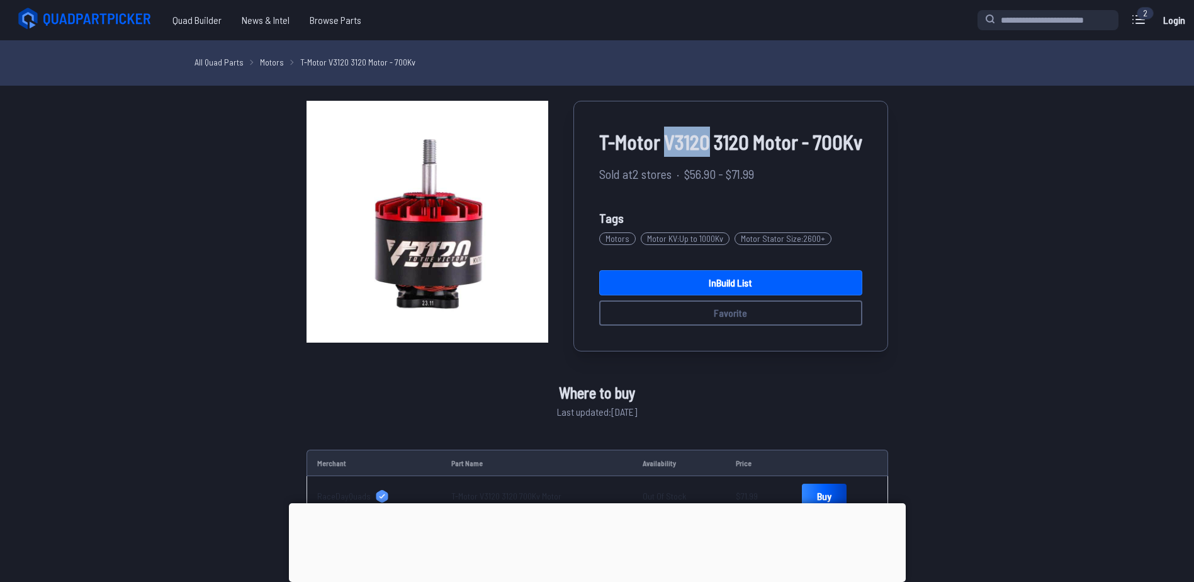
drag, startPoint x: 665, startPoint y: 140, endPoint x: 711, endPoint y: 143, distance: 46.0
click at [711, 143] on span "T-Motor V3120 3120 Motor - 700Kv" at bounding box center [730, 142] width 263 height 30
copy span "V3120"
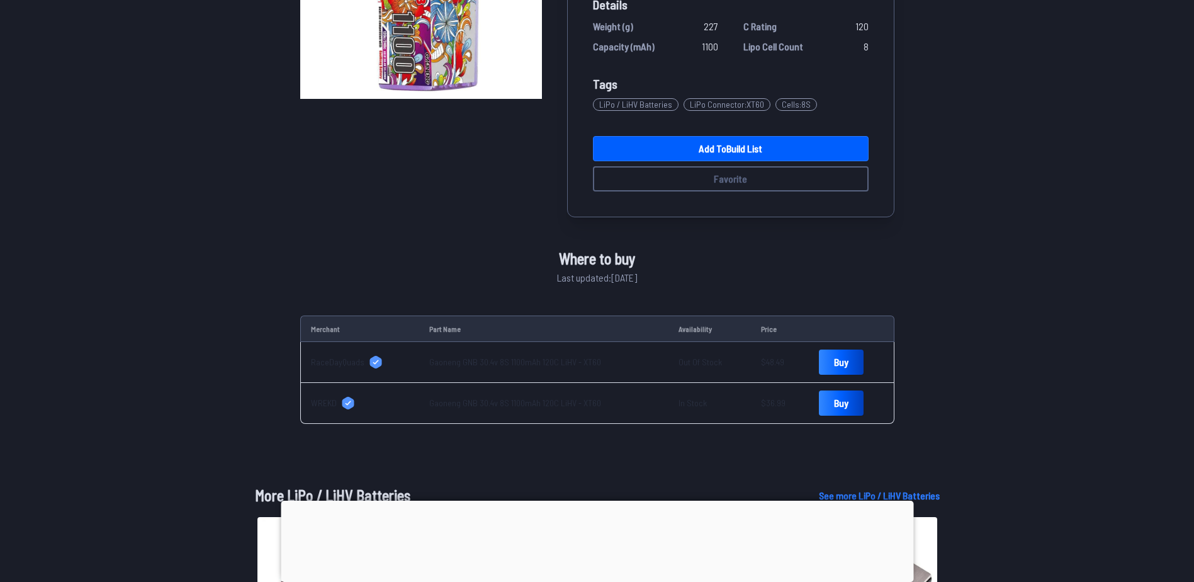
scroll to position [315, 0]
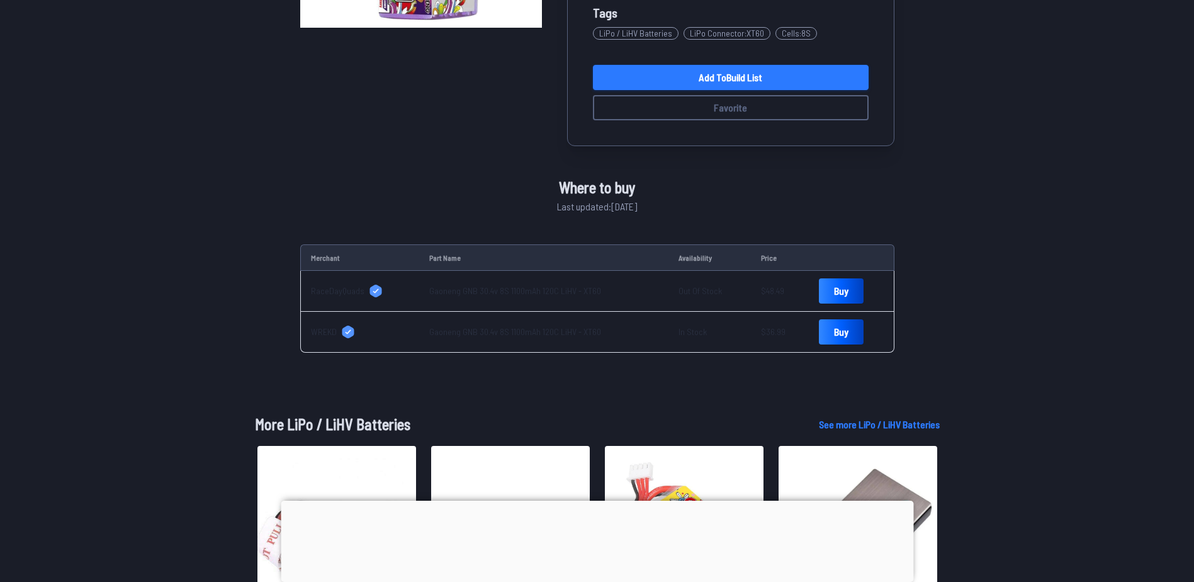
click at [684, 72] on link "Add to Build List" at bounding box center [731, 77] width 276 height 25
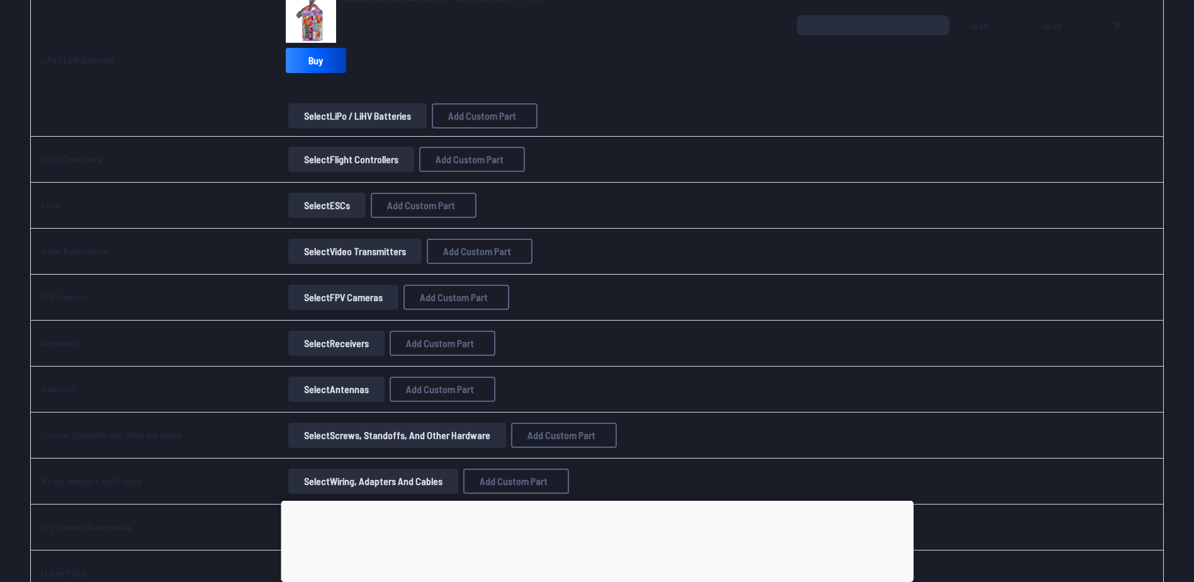
scroll to position [567, 0]
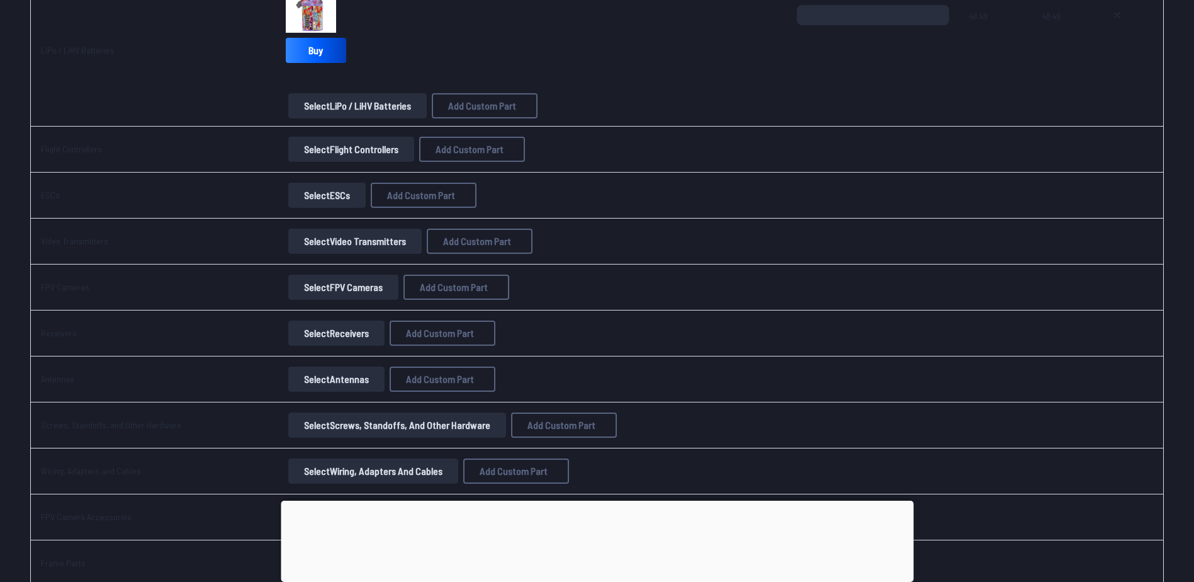
click at [329, 154] on button "Select Flight Controllers" at bounding box center [351, 149] width 126 height 25
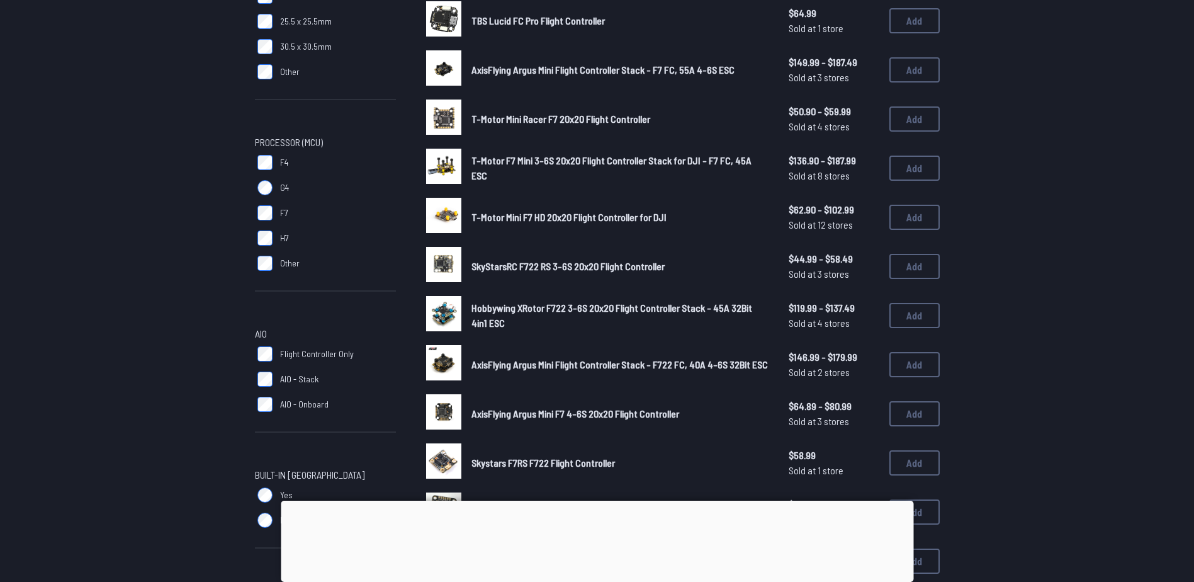
scroll to position [315, 0]
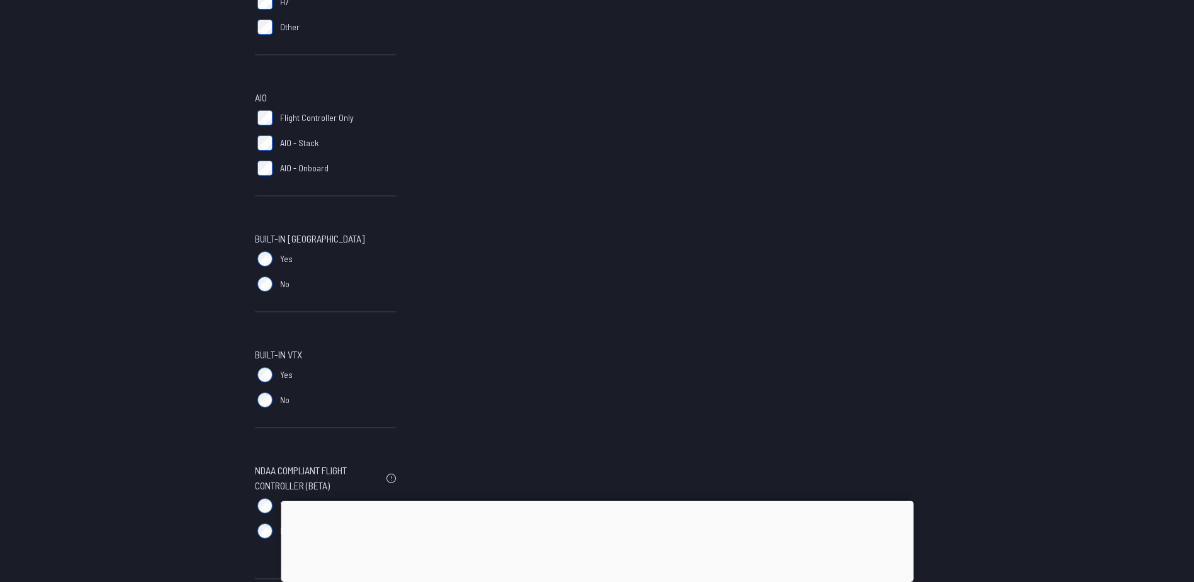
scroll to position [504, 0]
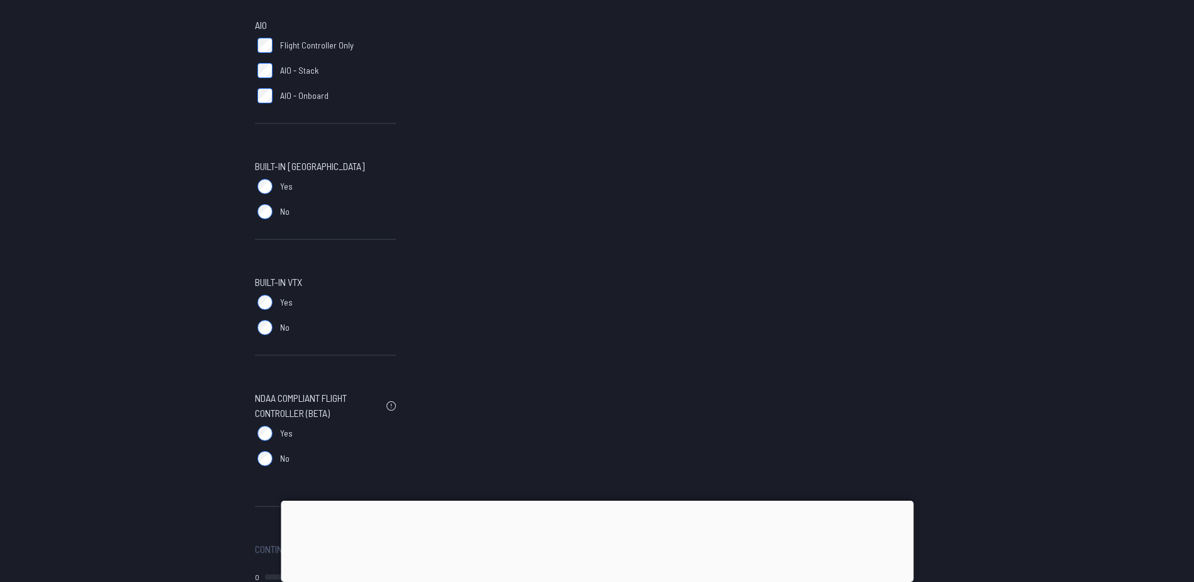
scroll to position [324, 0]
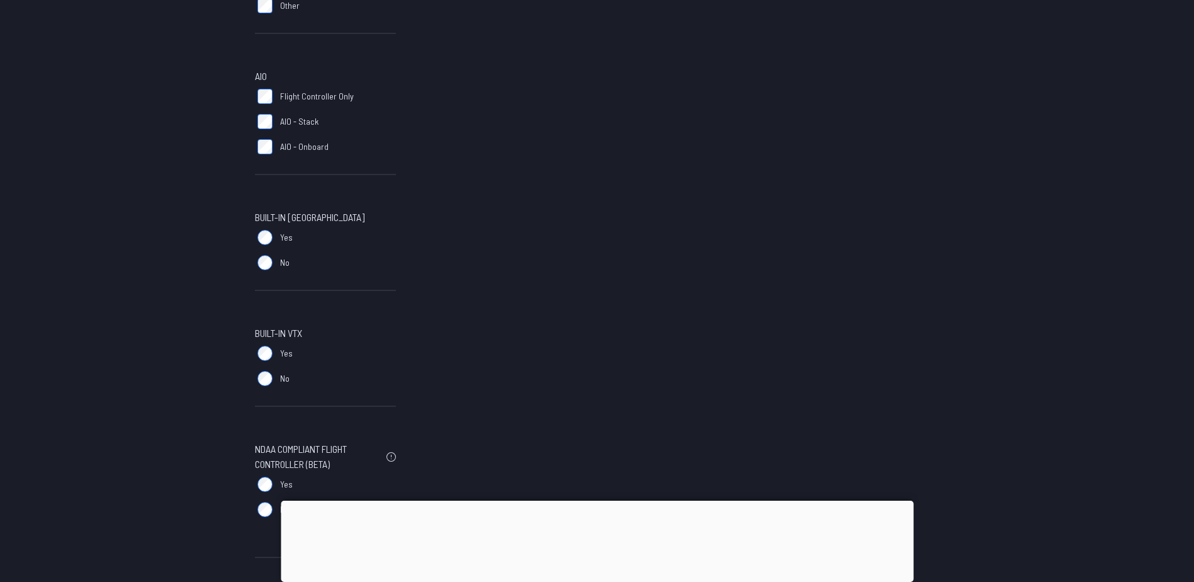
scroll to position [360, 0]
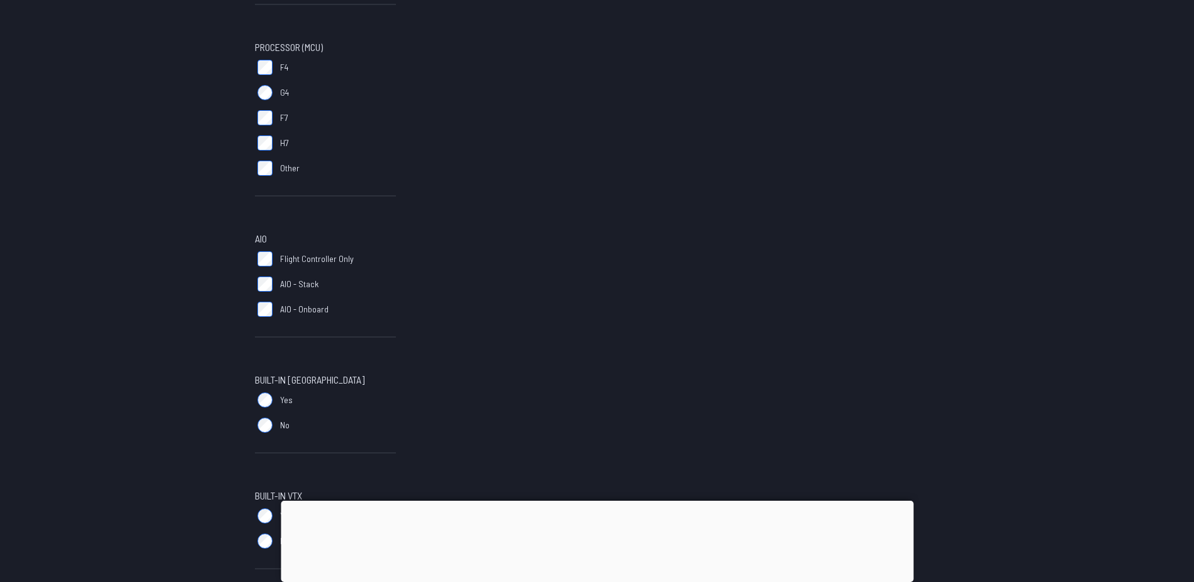
scroll to position [504, 0]
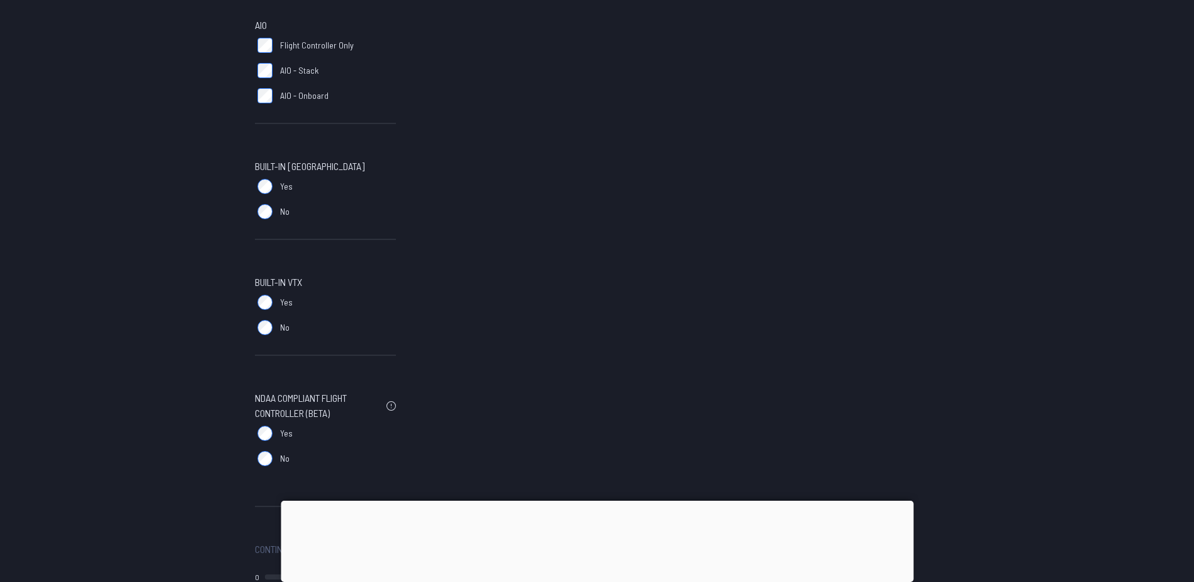
scroll to position [260, 0]
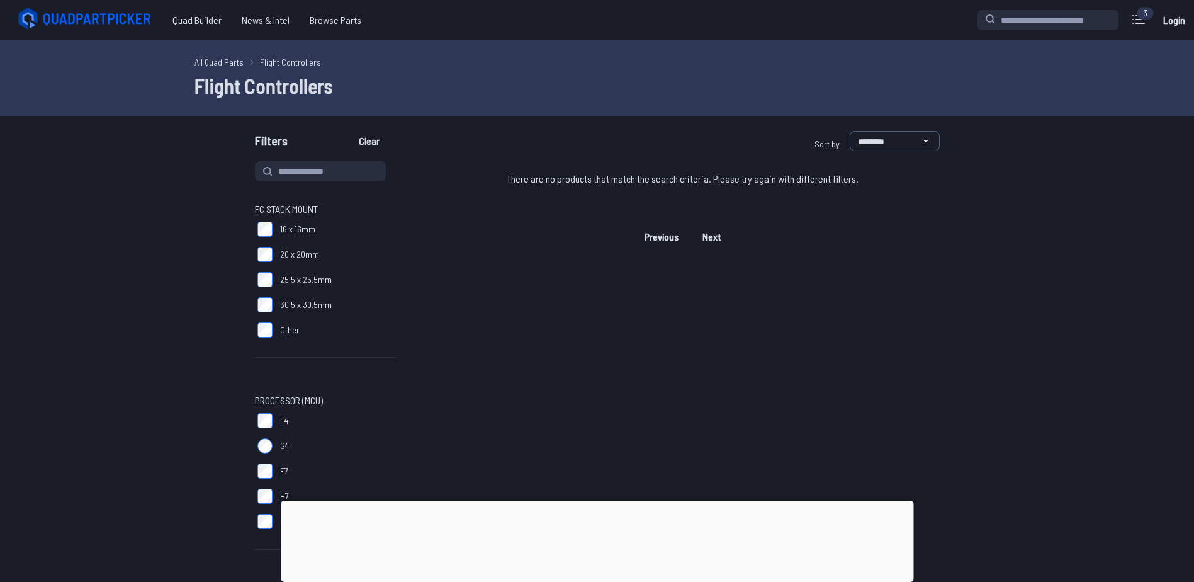
scroll to position [504, 0]
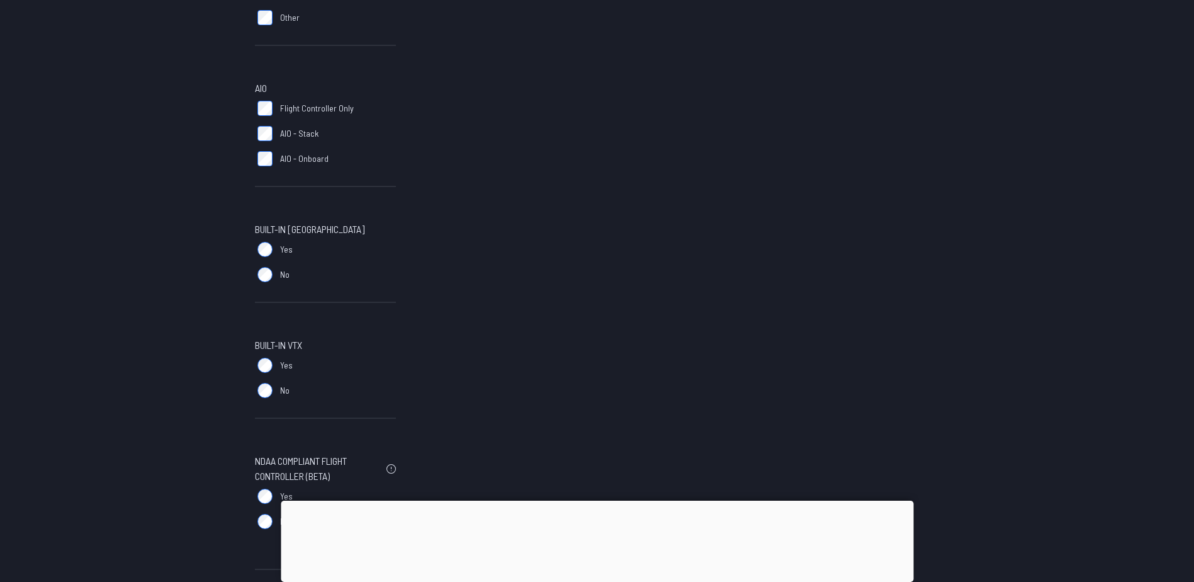
scroll to position [316, 0]
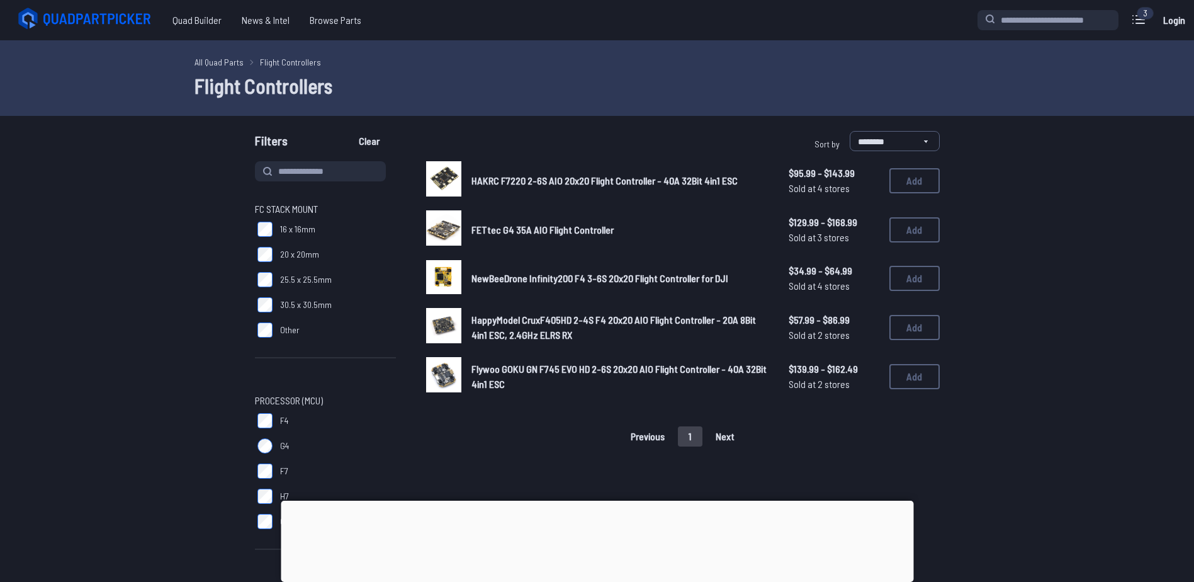
scroll to position [504, 0]
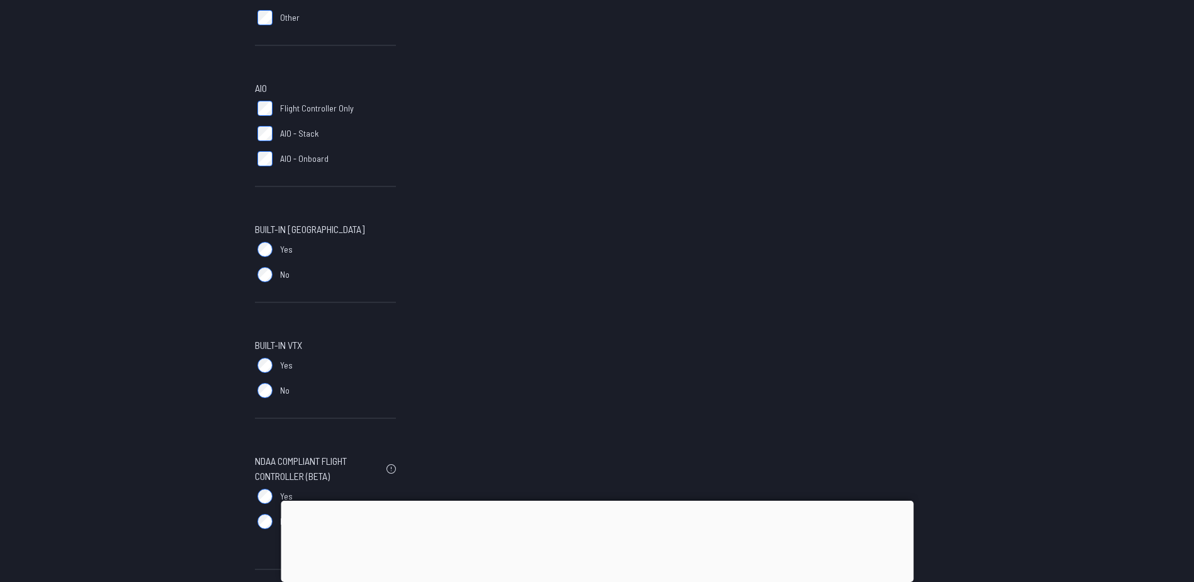
scroll to position [315, 0]
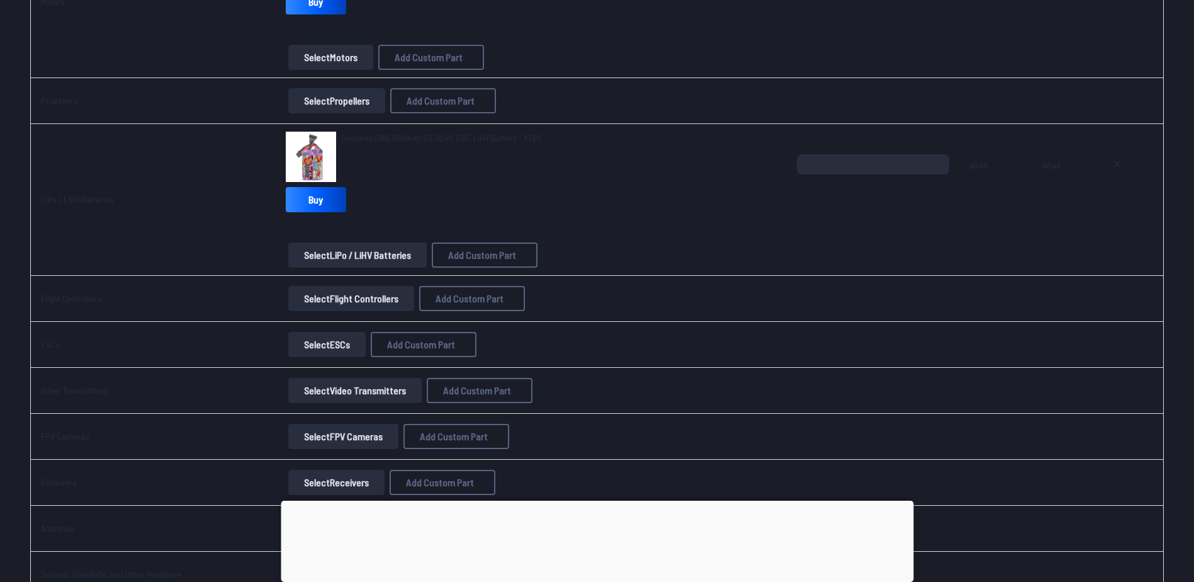
scroll to position [504, 0]
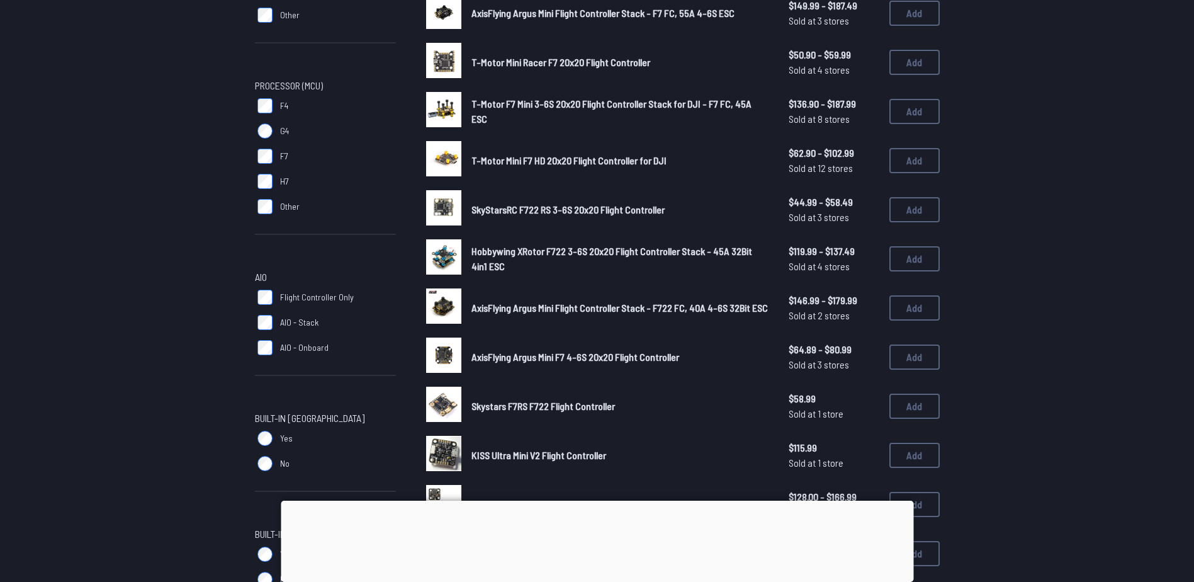
scroll to position [504, 0]
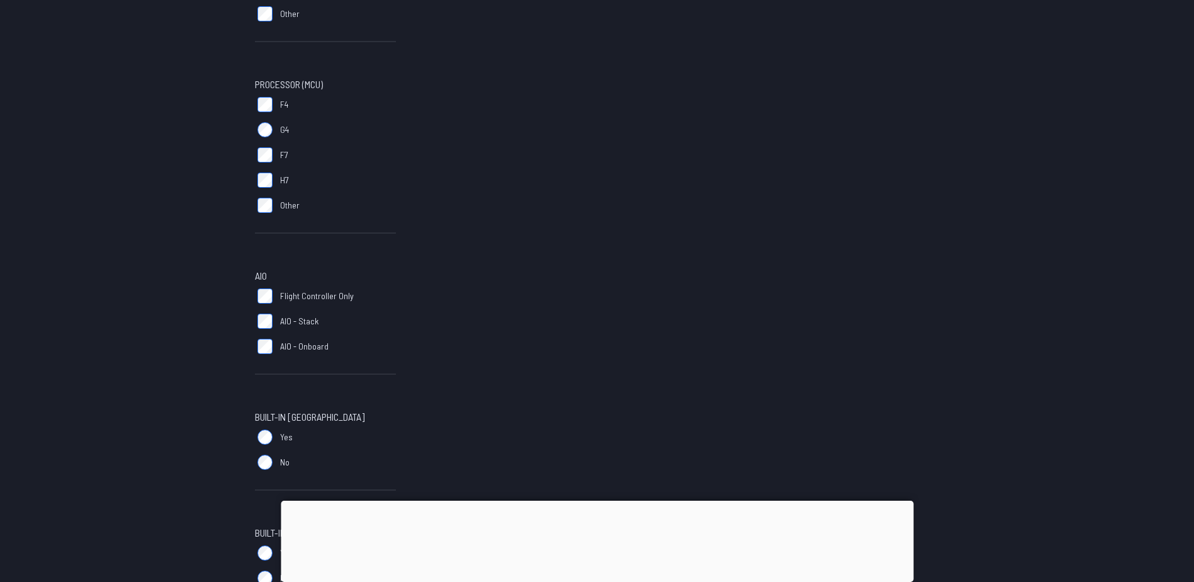
scroll to position [504, 0]
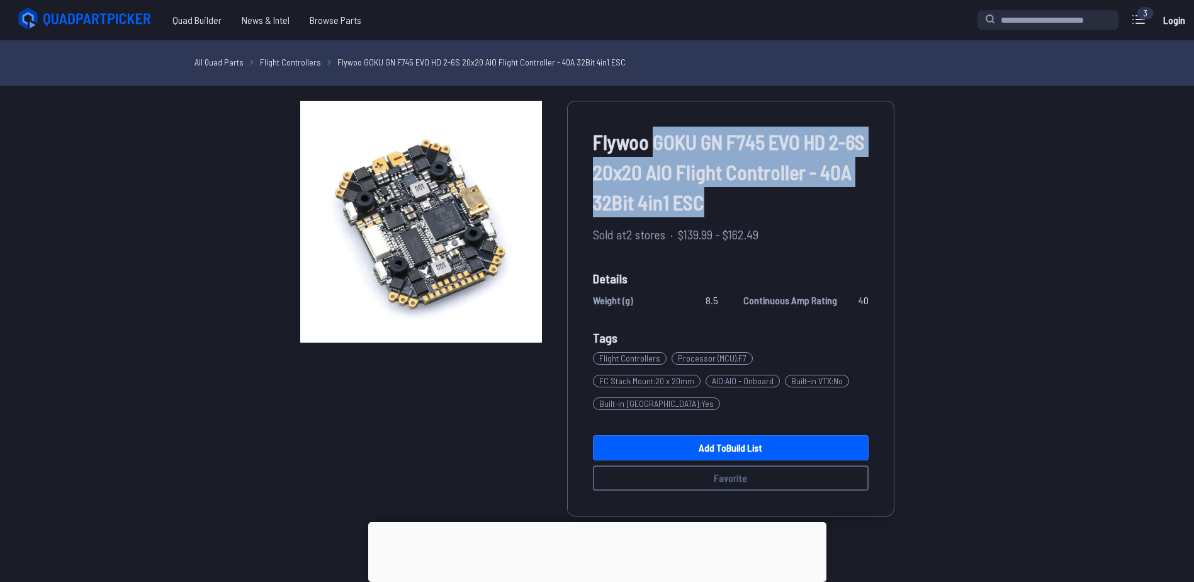
drag, startPoint x: 654, startPoint y: 139, endPoint x: 719, endPoint y: 200, distance: 89.1
click at [719, 200] on span "Flywoo GOKU GN F745 EVO HD 2-6S 20x20 AIO Flight Controller - 40A 32Bit 4in1 ESC" at bounding box center [731, 172] width 276 height 91
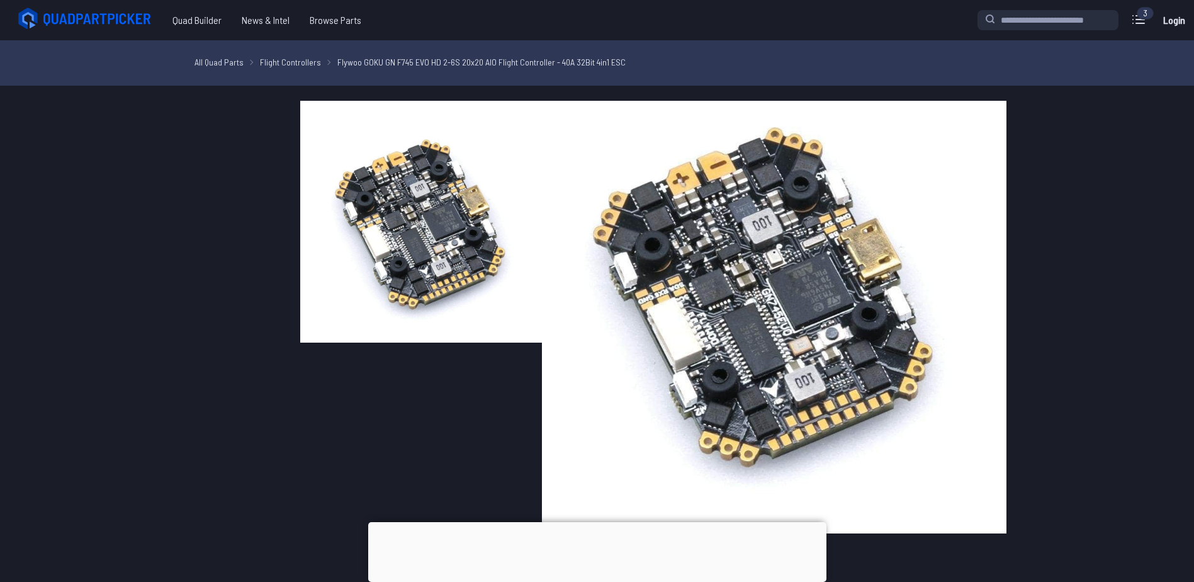
copy span "GOKU GN F745 EVO HD 2-6S 20x20 AIO Flight Controller - 40A 32Bit 4in1 ESC"
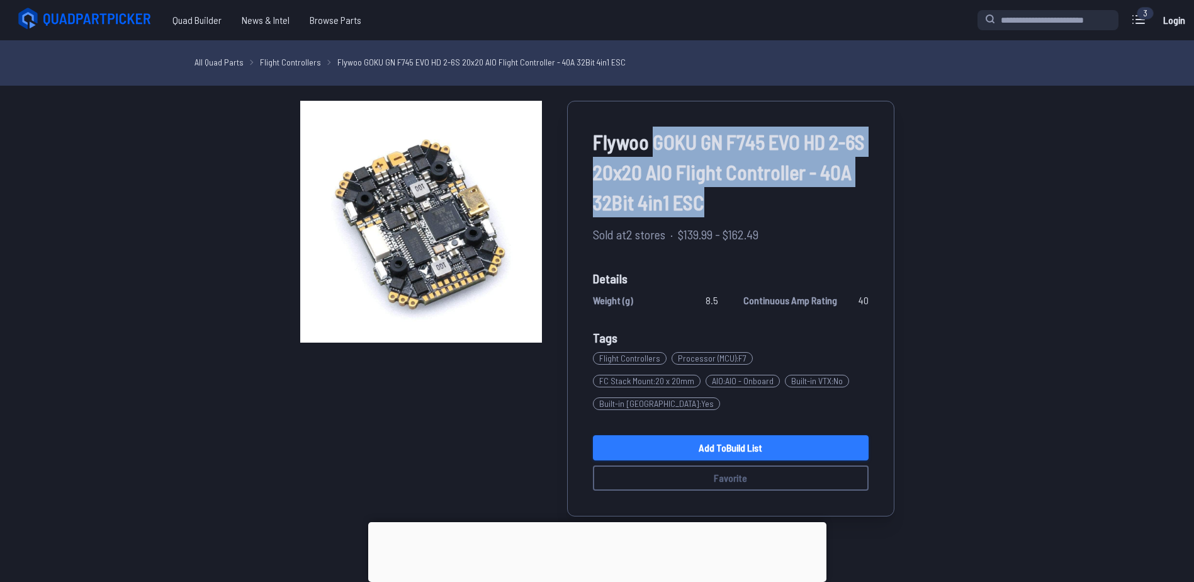
click at [738, 435] on link "Add to Build List" at bounding box center [731, 447] width 276 height 25
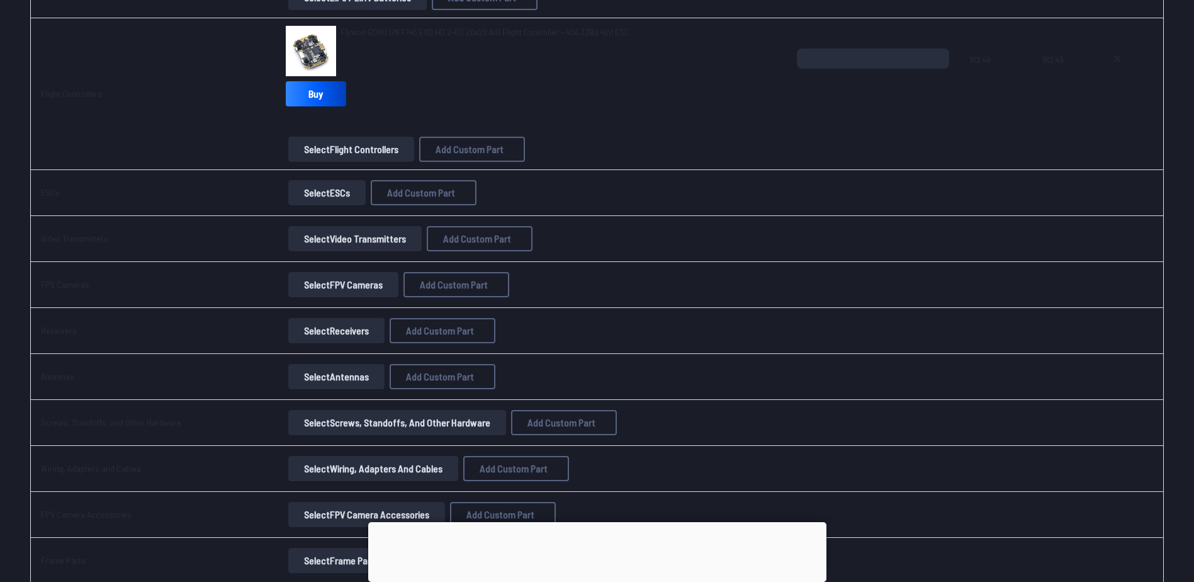
scroll to position [692, 0]
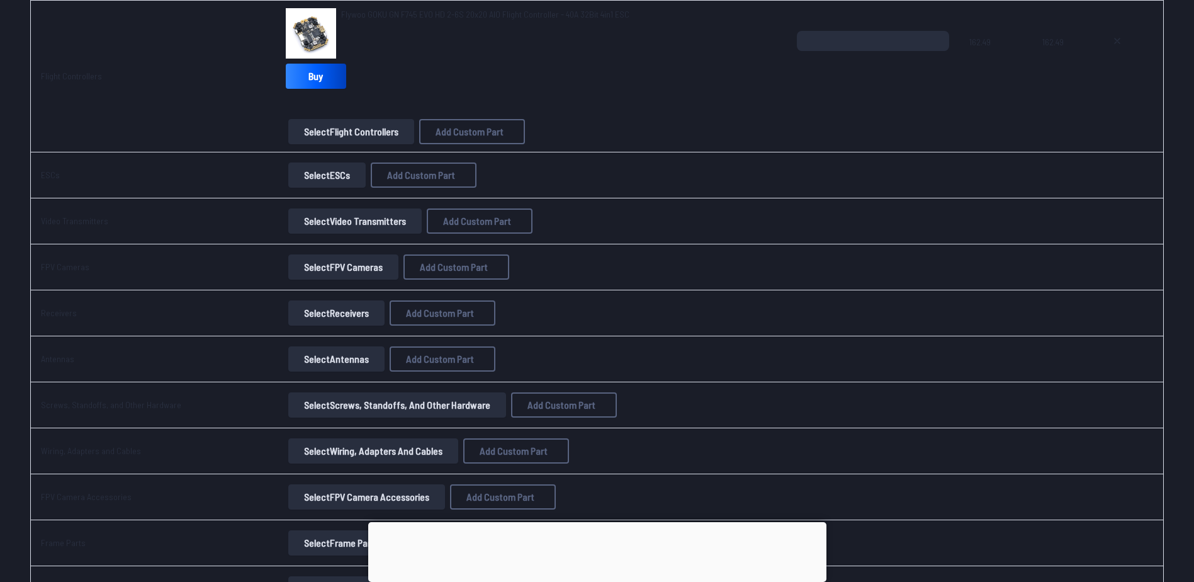
click at [329, 222] on button "Select Video Transmitters" at bounding box center [354, 220] width 133 height 25
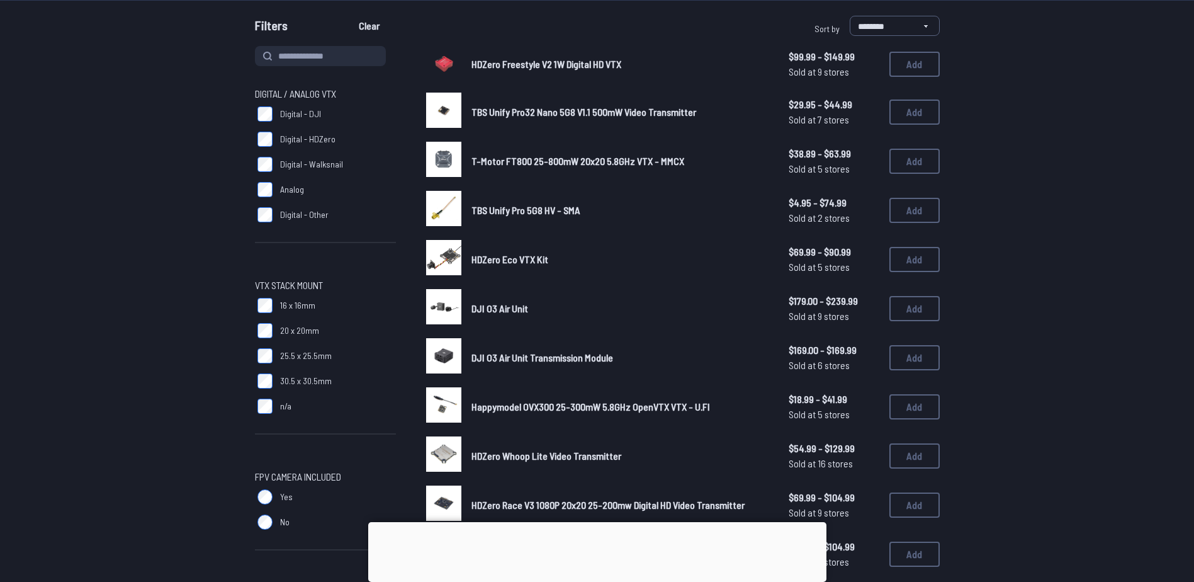
scroll to position [126, 0]
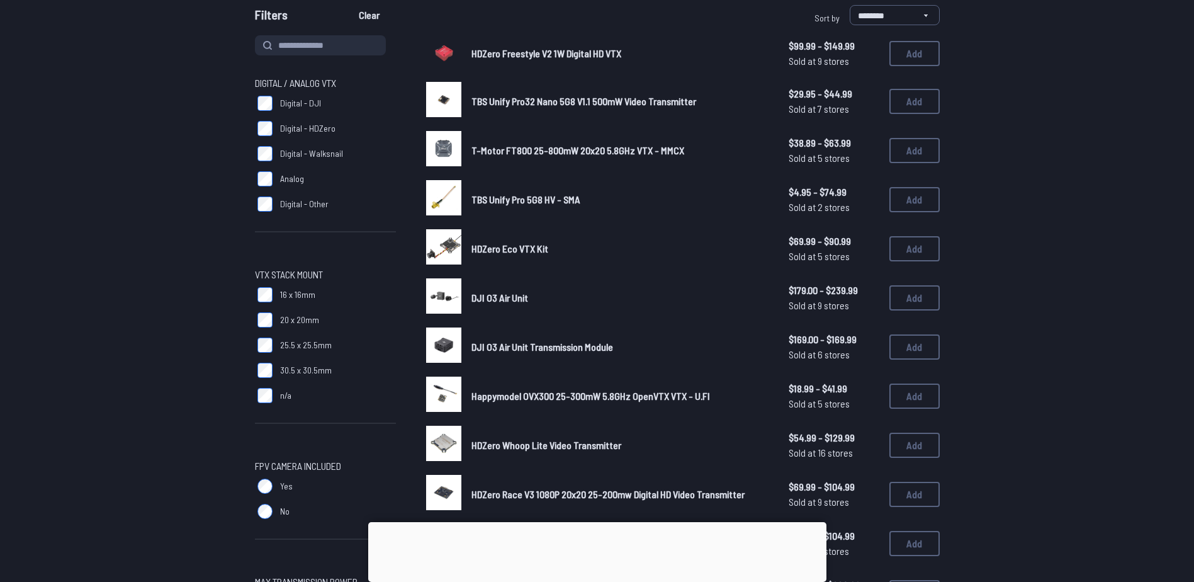
click at [283, 317] on span "20 x 20mm" at bounding box center [299, 320] width 39 height 13
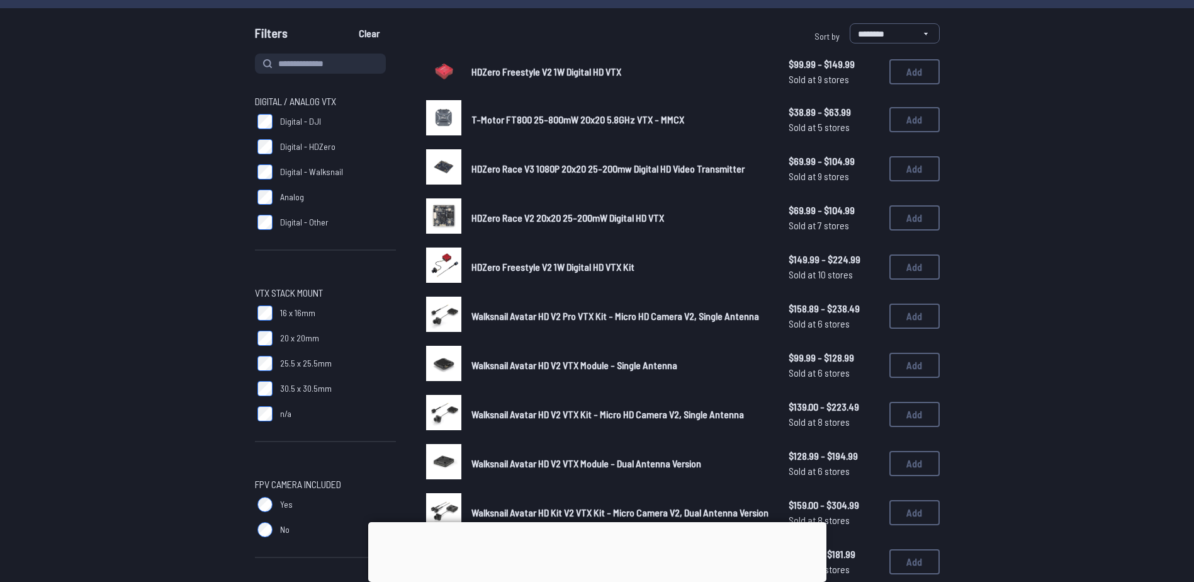
scroll to position [315, 0]
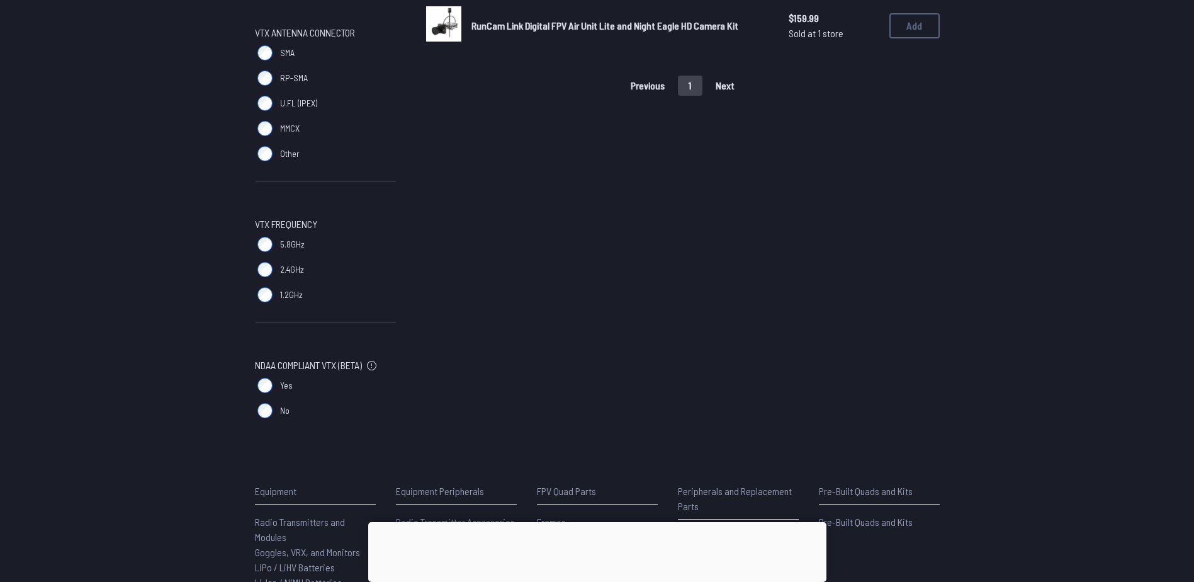
scroll to position [944, 0]
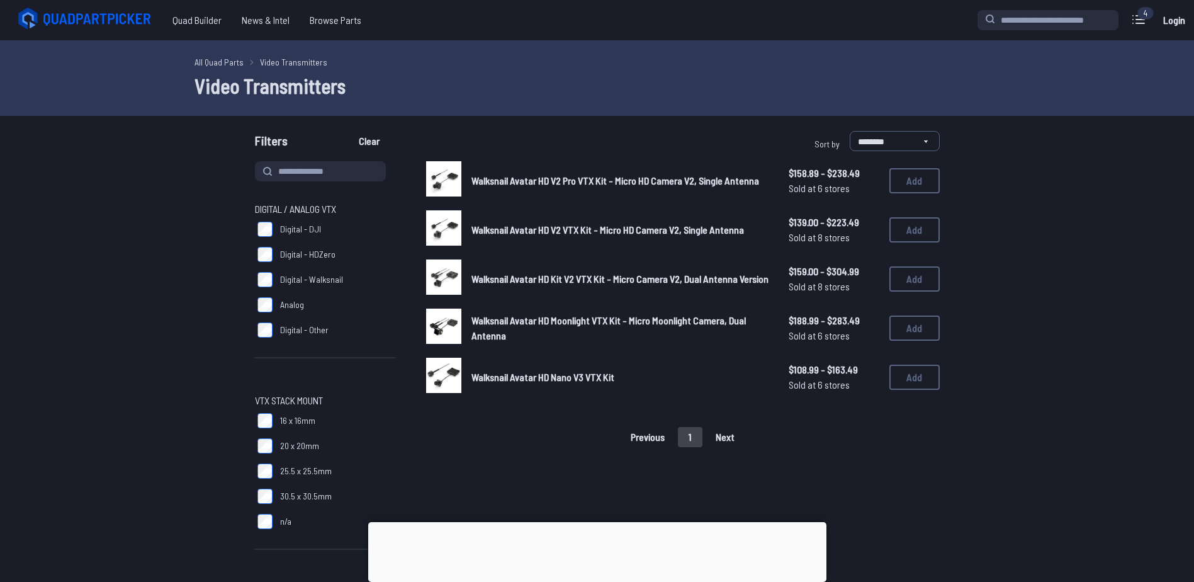
click at [510, 283] on span "Walksnail Avatar HD Kit V2 VTX Kit - Micro Camera V2, Dual Antenna Version" at bounding box center [620, 279] width 297 height 12
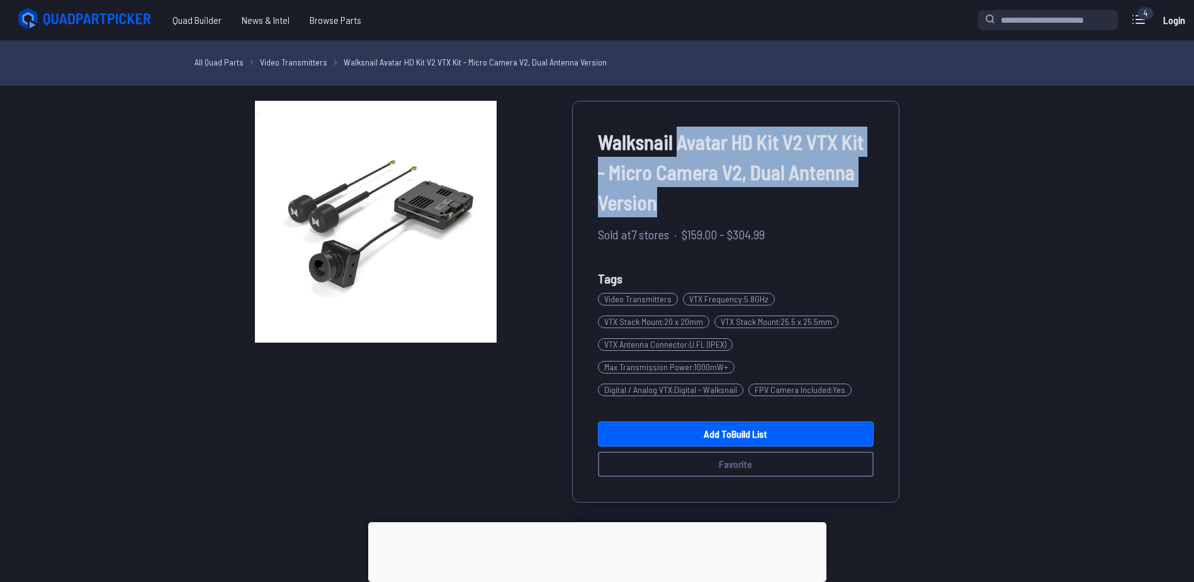
drag, startPoint x: 681, startPoint y: 140, endPoint x: 752, endPoint y: 198, distance: 91.2
click at [752, 198] on span "Walksnail Avatar HD Kit V2 VTX Kit - Micro Camera V2, Dual Antenna Version" at bounding box center [736, 172] width 276 height 91
copy span "Avatar HD Kit V2 VTX Kit - Micro Camera V2, Dual Antenna Version"
click at [672, 208] on span "Walksnail Avatar HD Kit V2 VTX Kit - Micro Camera V2, Dual Antenna Version" at bounding box center [736, 172] width 276 height 91
drag, startPoint x: 664, startPoint y: 202, endPoint x: 598, endPoint y: 146, distance: 86.2
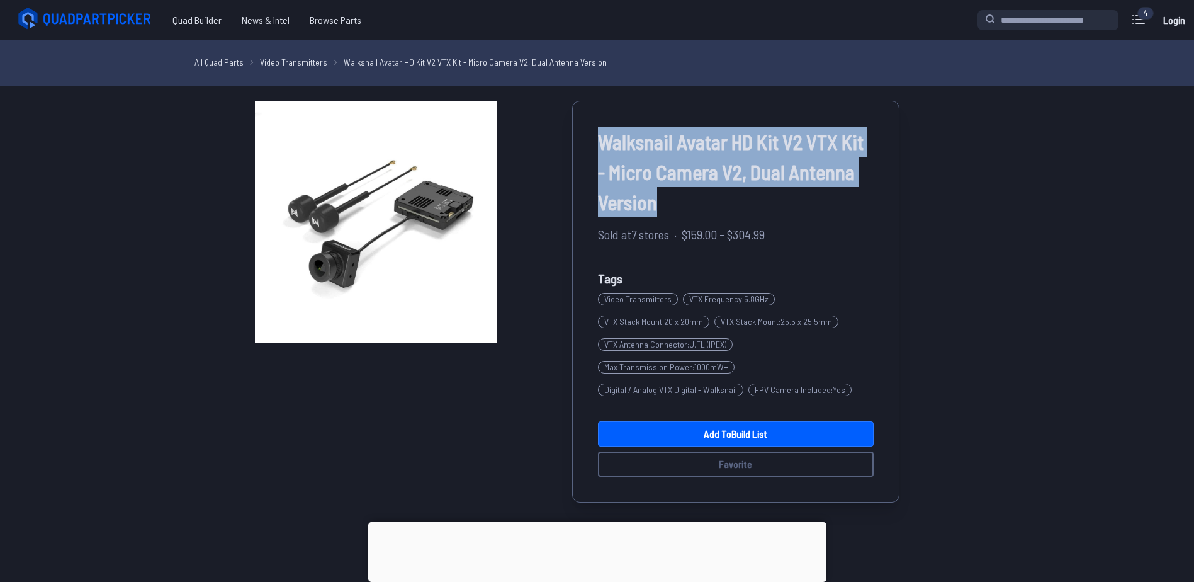
click at [598, 146] on span "Walksnail Avatar HD Kit V2 VTX Kit - Micro Camera V2, Dual Antenna Version" at bounding box center [736, 172] width 276 height 91
copy span "Walksnail Avatar HD Kit V2 VTX Kit - Micro Camera V2, Dual Antenna Version"
click at [783, 427] on link "Add to Build List" at bounding box center [736, 433] width 276 height 25
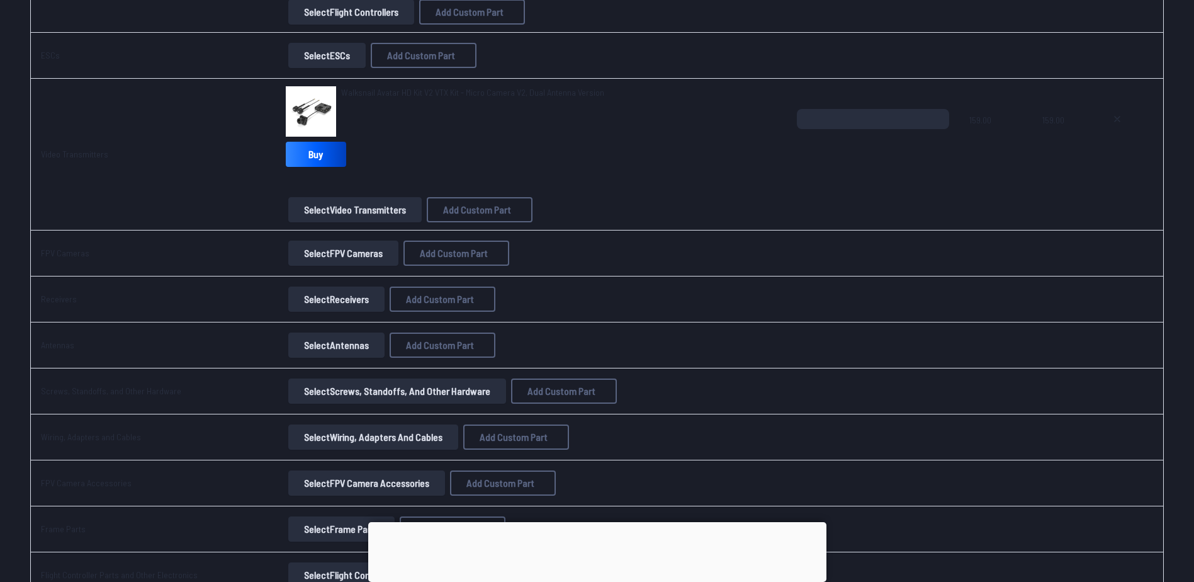
scroll to position [818, 0]
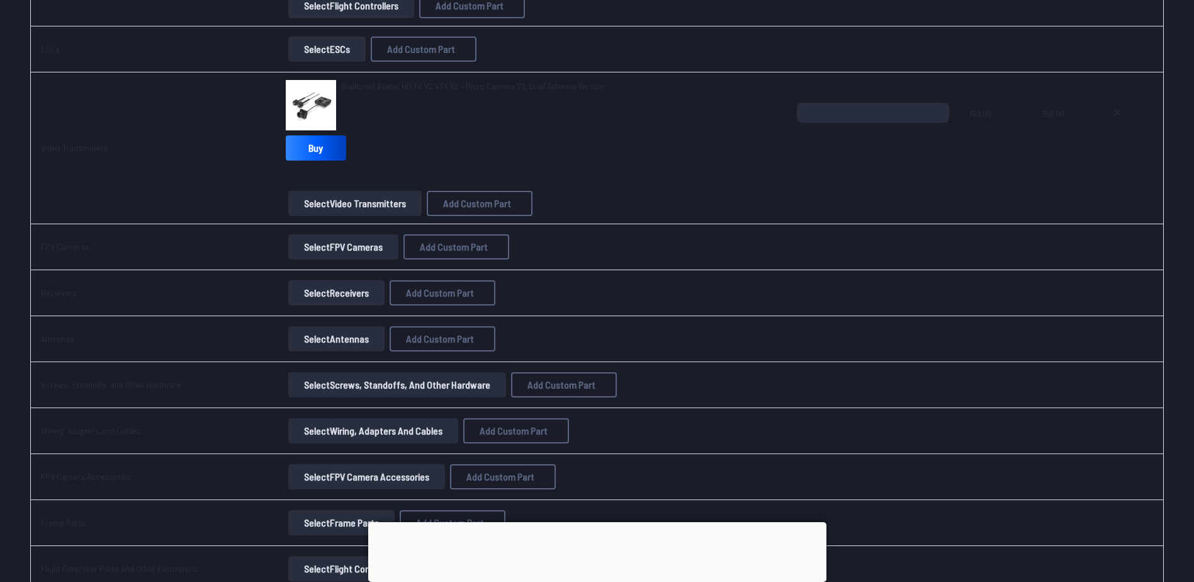
click at [322, 291] on button "Select Receivers" at bounding box center [336, 292] width 96 height 25
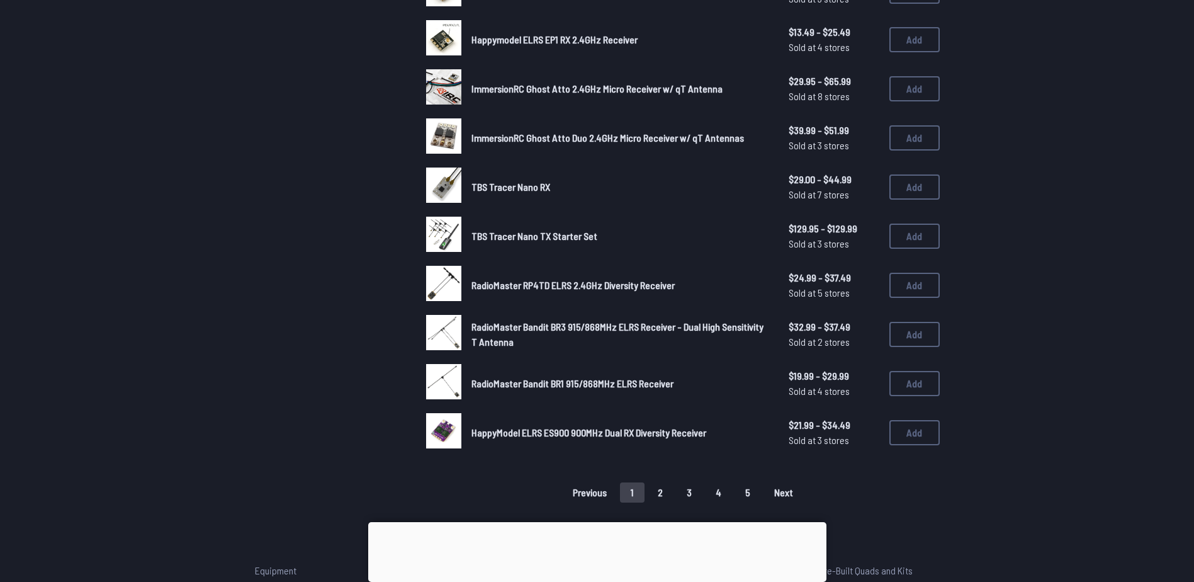
scroll to position [692, 0]
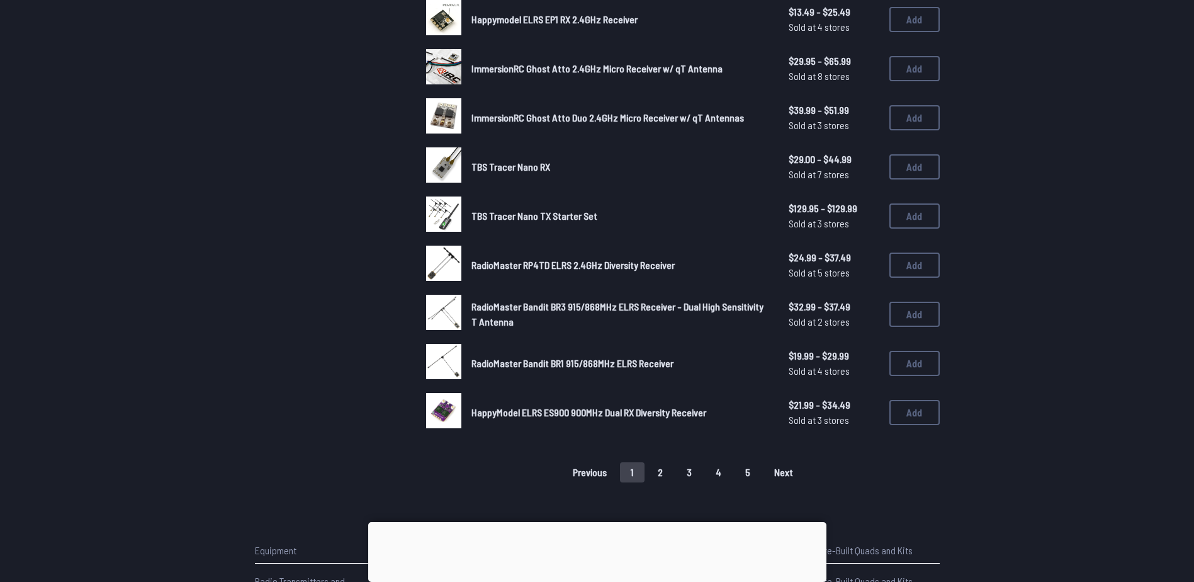
click at [652, 470] on button "2" at bounding box center [660, 472] width 26 height 20
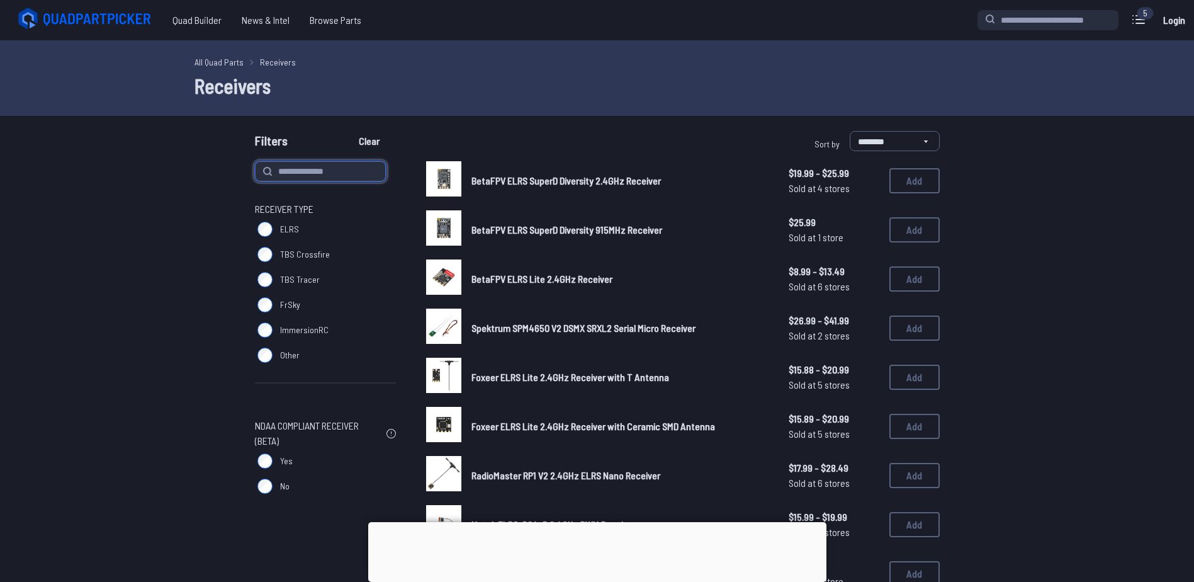
click at [294, 169] on input at bounding box center [320, 171] width 131 height 20
type input "**"
click at [348, 131] on button "Clear" at bounding box center [369, 141] width 42 height 20
type input "**"
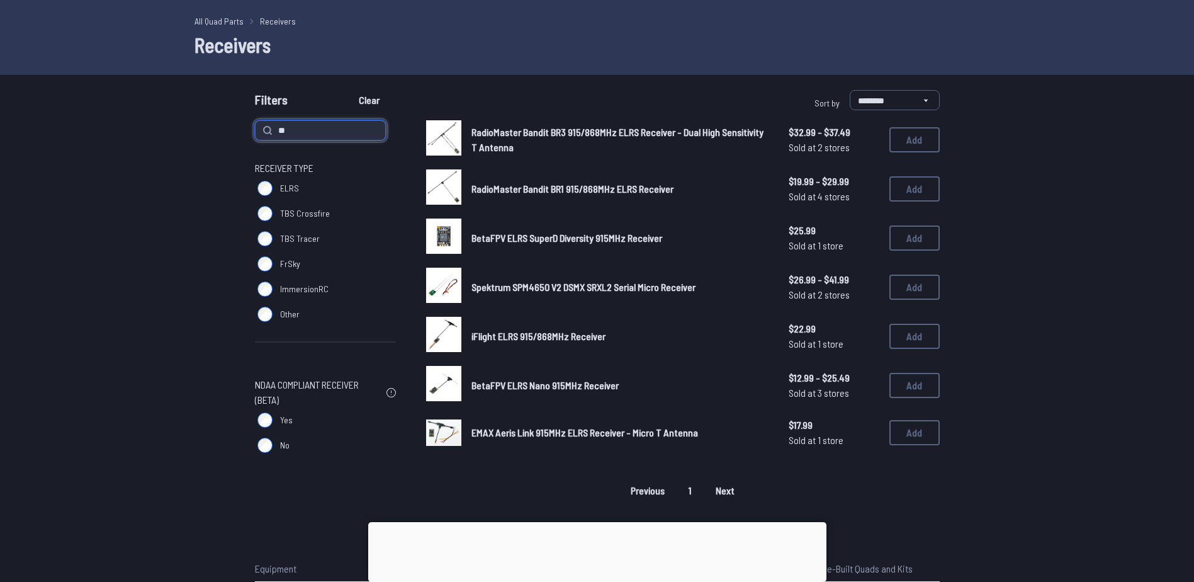
scroll to position [63, 0]
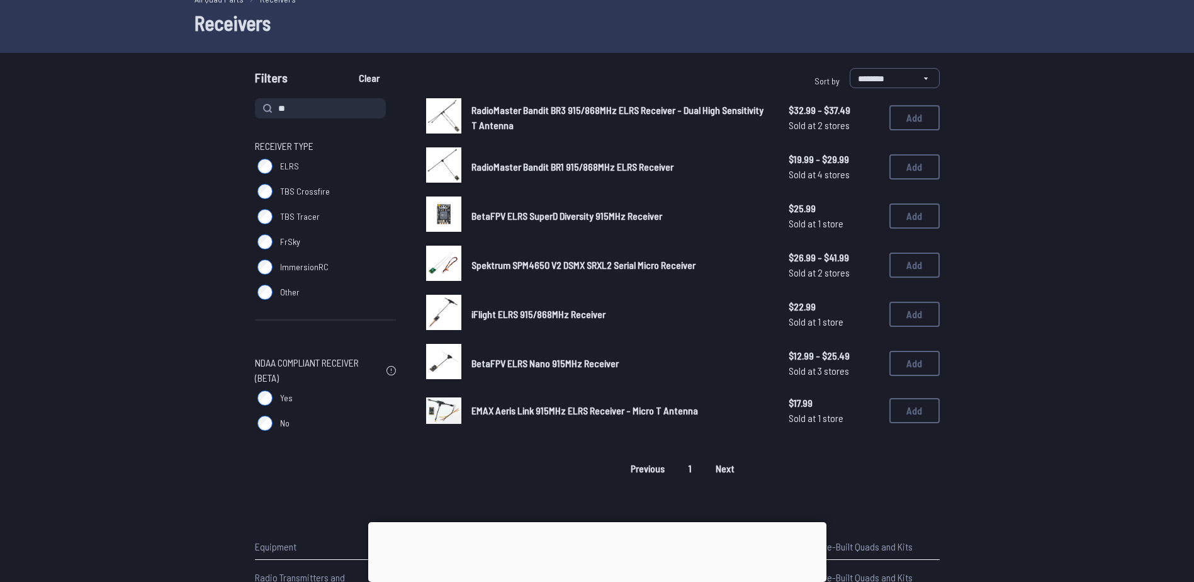
click at [524, 105] on span "RadioMaster Bandit BR3 915/868MHz ELRS Receiver - Dual High Sensitivity T Anten…" at bounding box center [618, 117] width 292 height 27
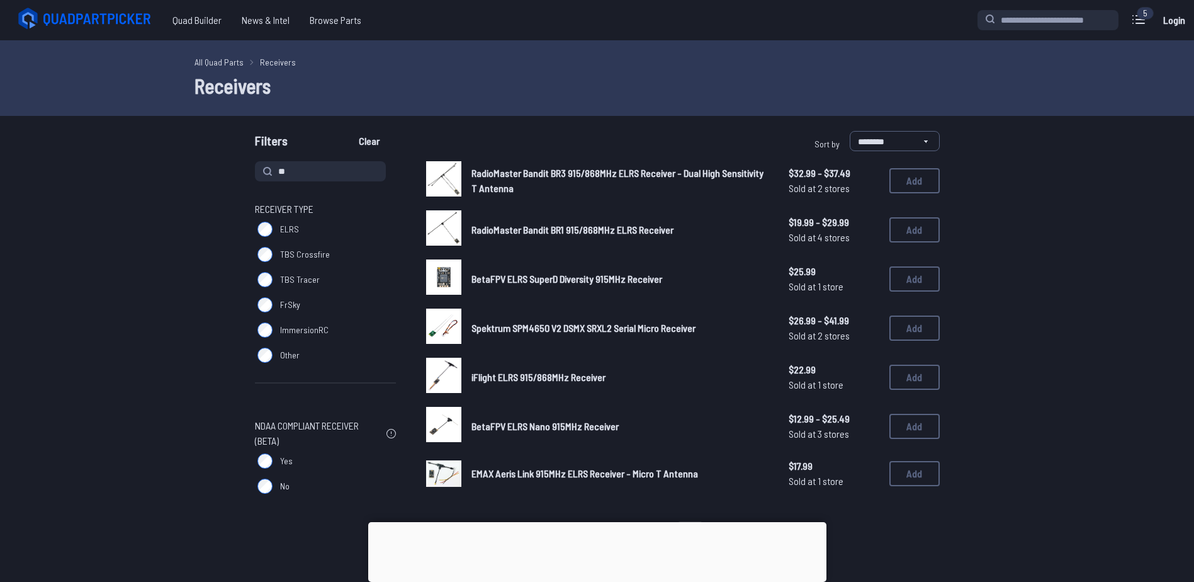
drag, startPoint x: 322, startPoint y: 170, endPoint x: 229, endPoint y: 162, distance: 94.1
click at [229, 162] on div "** Receiver Type ELRS TBS Crossfire TBS Tracer FrSky ImmersionRC Other NDAA Com…" at bounding box center [598, 351] width 806 height 380
click at [203, 235] on div "Receiver Type ELRS TBS Crossfire TBS Tracer FrSky ImmersionRC Other NDAA Compli…" at bounding box center [598, 351] width 806 height 380
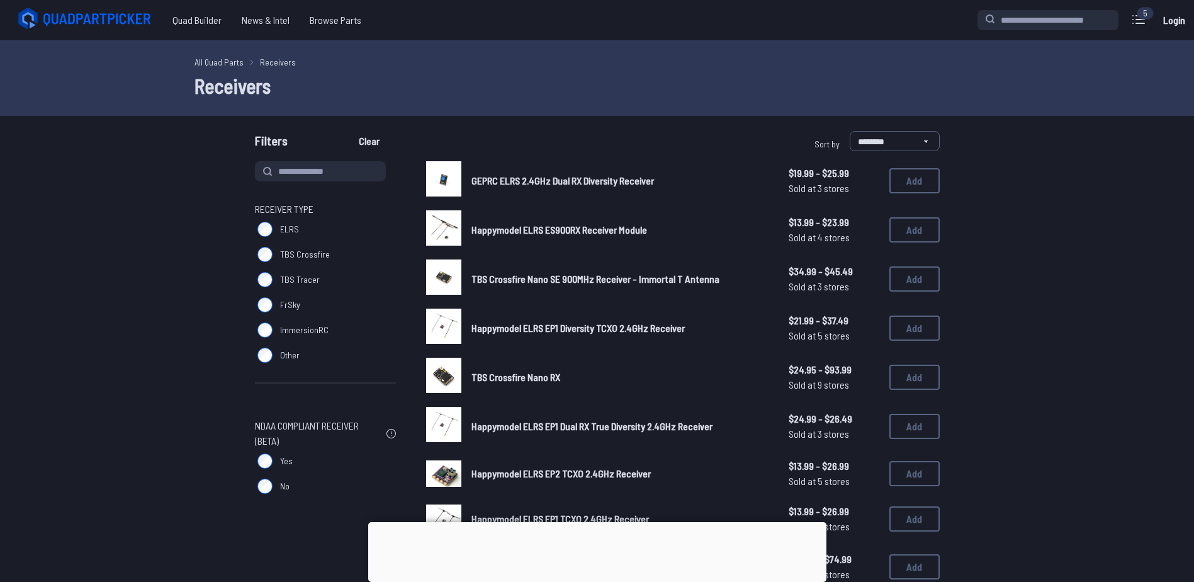
click at [293, 305] on span "FrSky" at bounding box center [290, 304] width 20 height 13
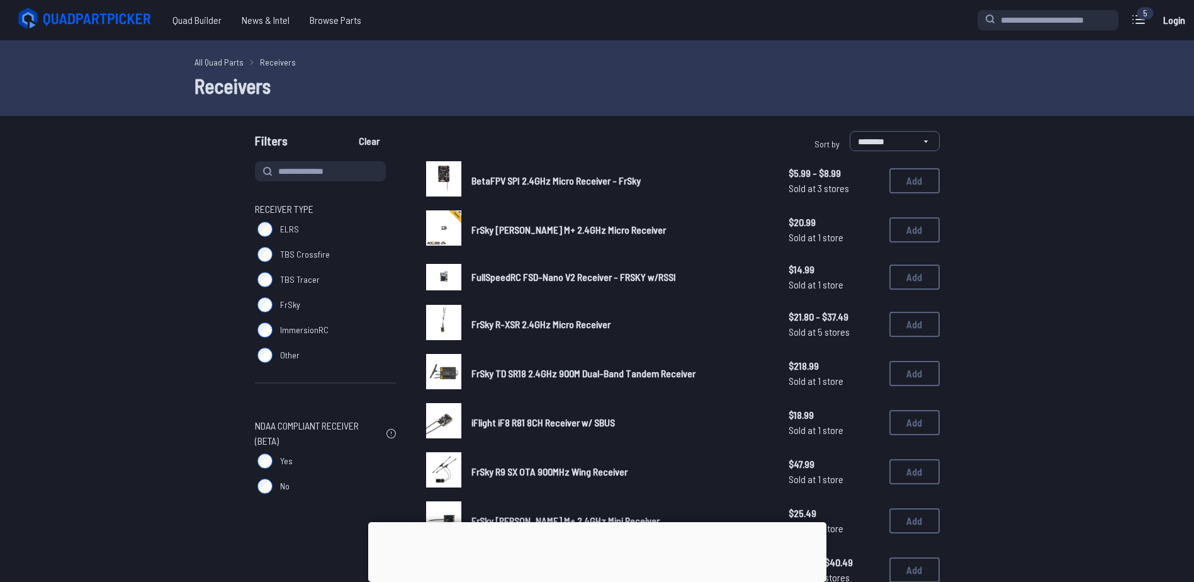
click at [276, 311] on label "FrSky" at bounding box center [325, 304] width 141 height 25
click at [290, 257] on span "TBS Crossfire" at bounding box center [305, 254] width 50 height 13
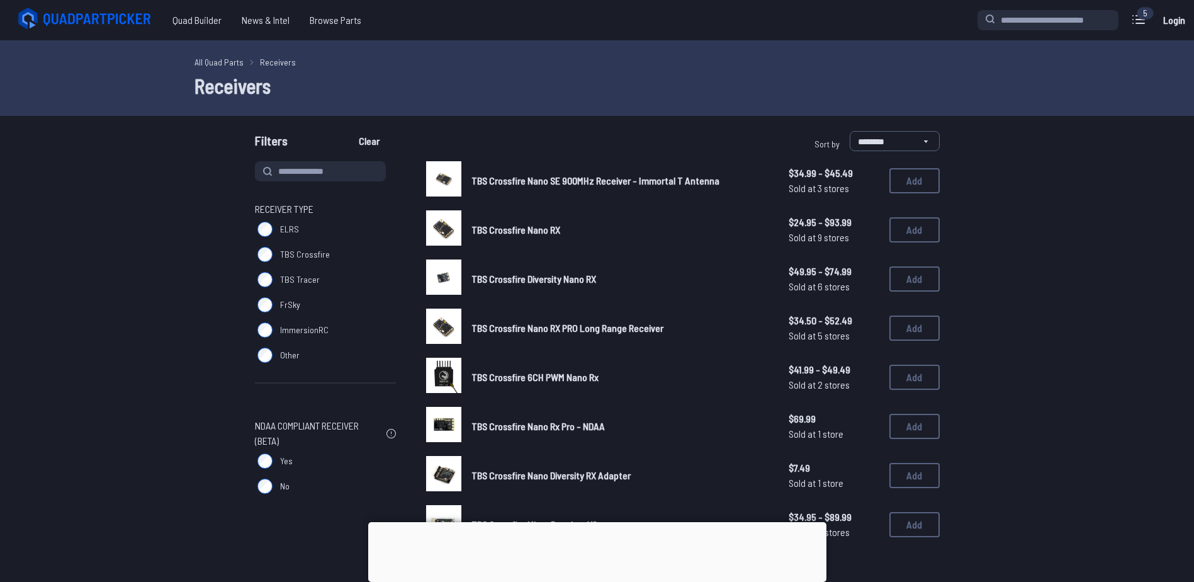
click at [305, 252] on span "TBS Crossfire" at bounding box center [305, 254] width 50 height 13
click at [890, 142] on select "**********" at bounding box center [895, 141] width 90 height 20
select select "**********"
click at [850, 131] on select "**********" at bounding box center [895, 141] width 90 height 20
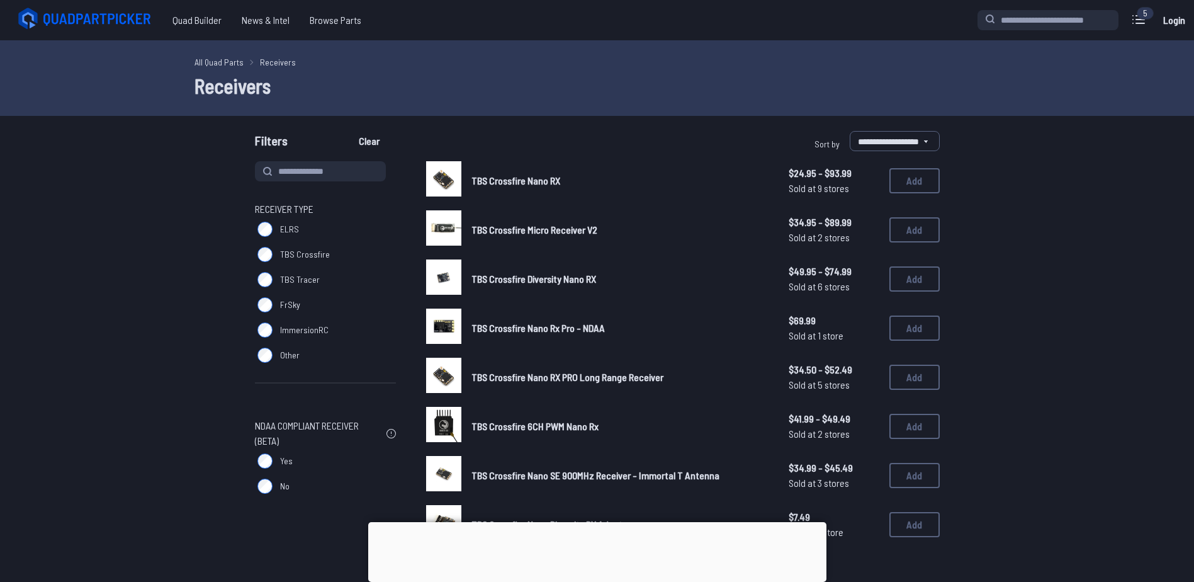
click at [524, 178] on span "TBS Crossfire Nano RX" at bounding box center [516, 180] width 89 height 12
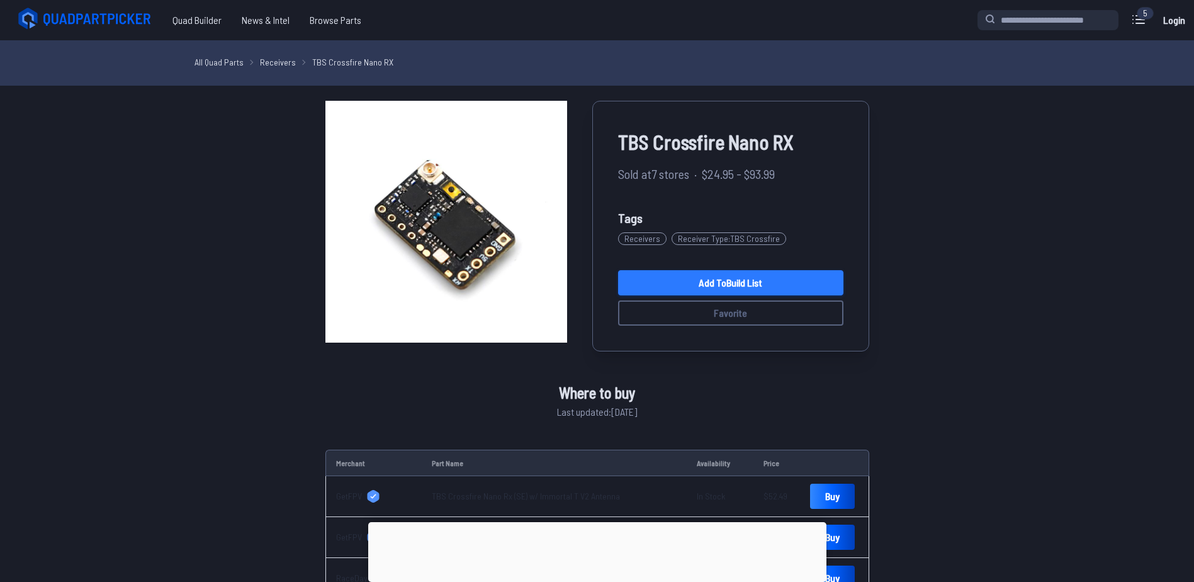
click at [716, 281] on link "Add to Build List" at bounding box center [730, 282] width 225 height 25
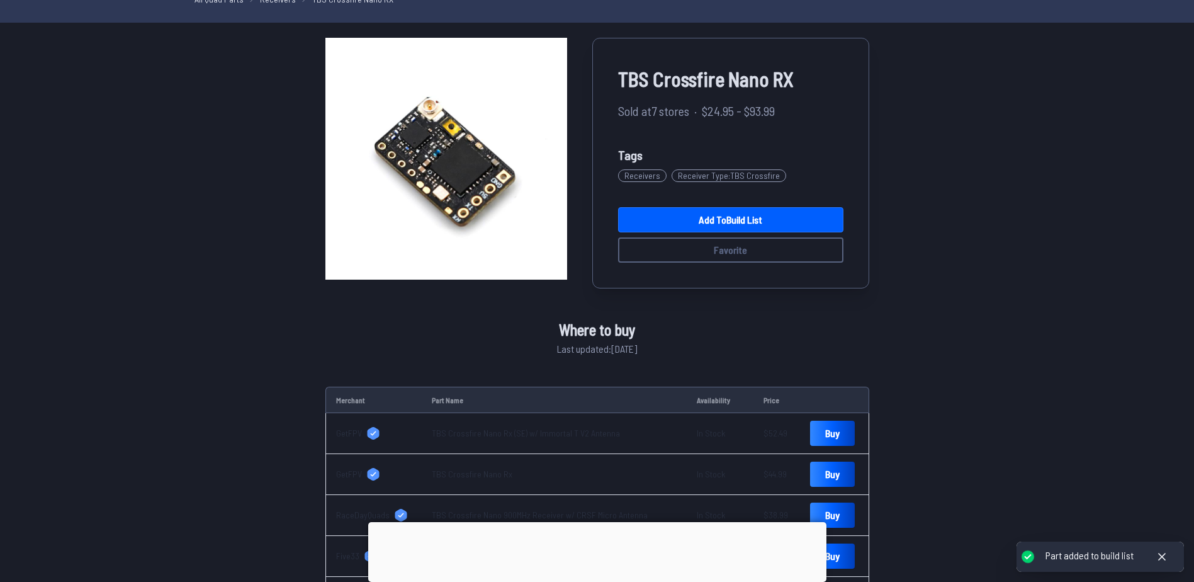
scroll to position [23, 0]
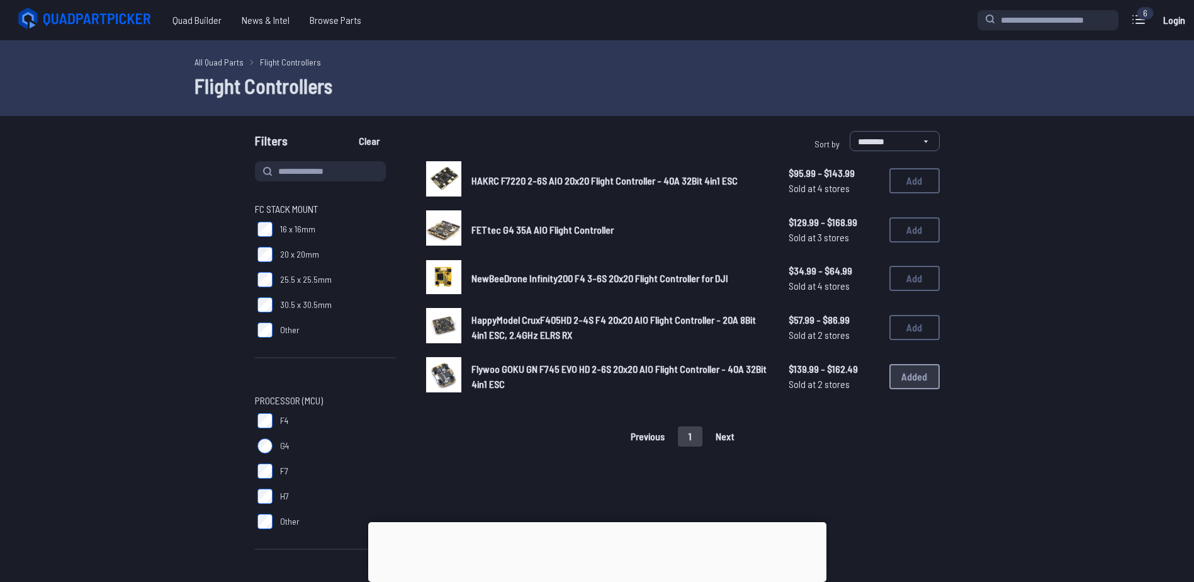
click at [521, 371] on span "Flywoo GOKU GN F745 EVO HD 2-6S 20x20 AIO Flight Controller - 40A 32Bit 4in1 ESC" at bounding box center [619, 376] width 295 height 27
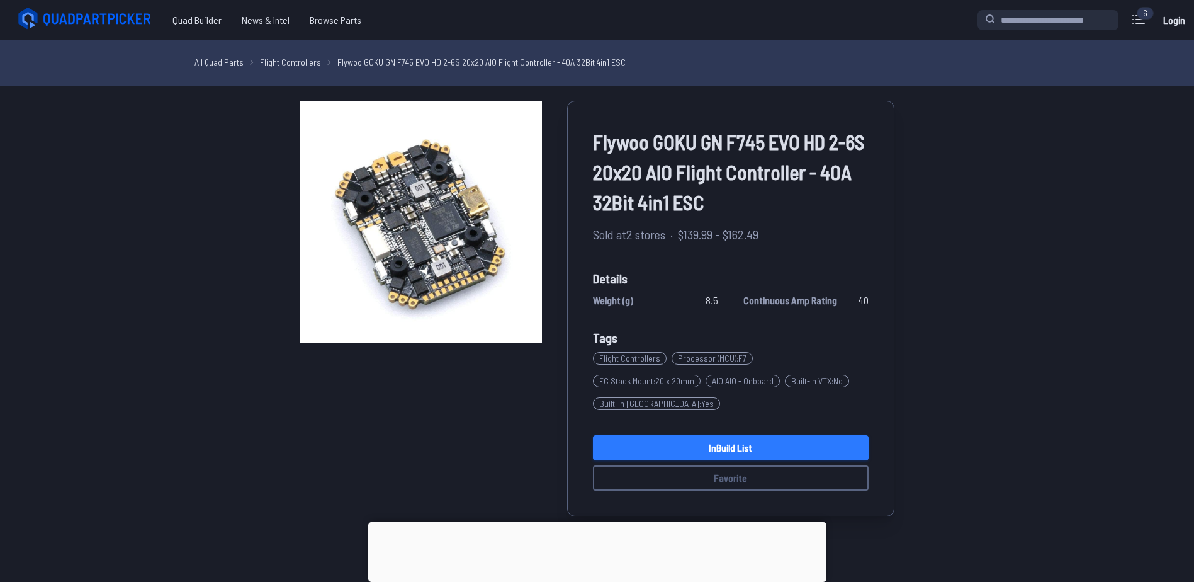
click at [644, 435] on link "In Build List" at bounding box center [731, 447] width 276 height 25
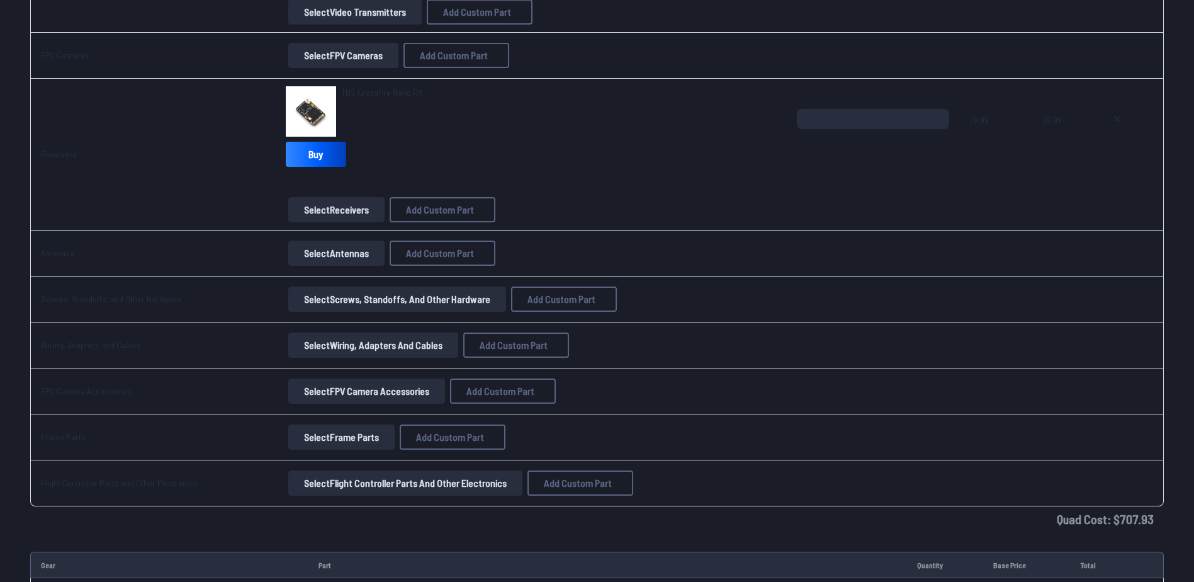
scroll to position [858, 0]
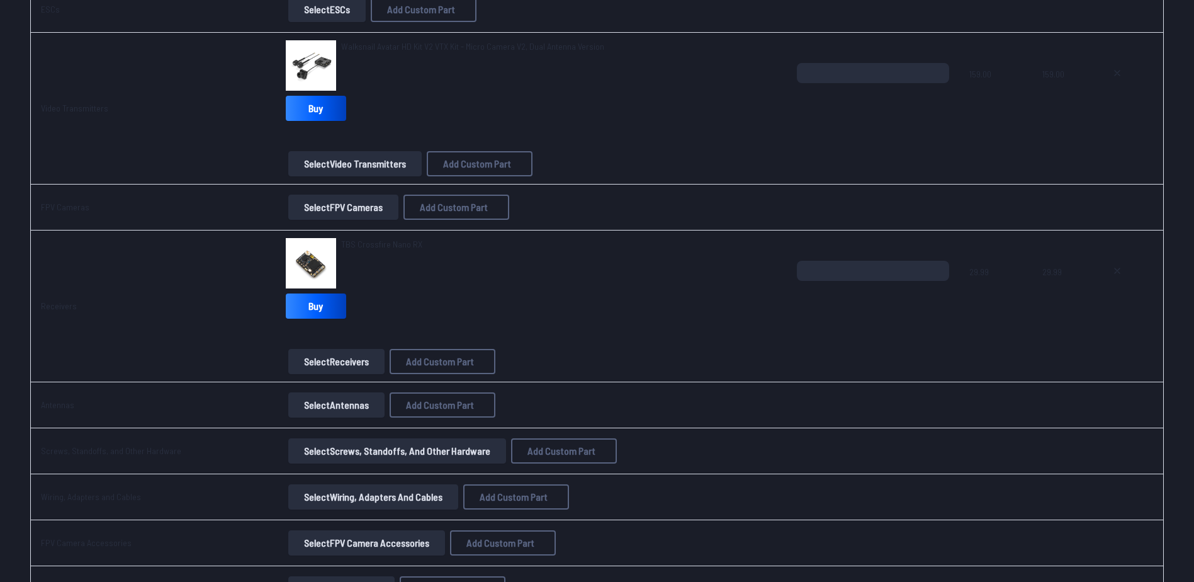
click at [324, 404] on button "Select Antennas" at bounding box center [336, 404] width 96 height 25
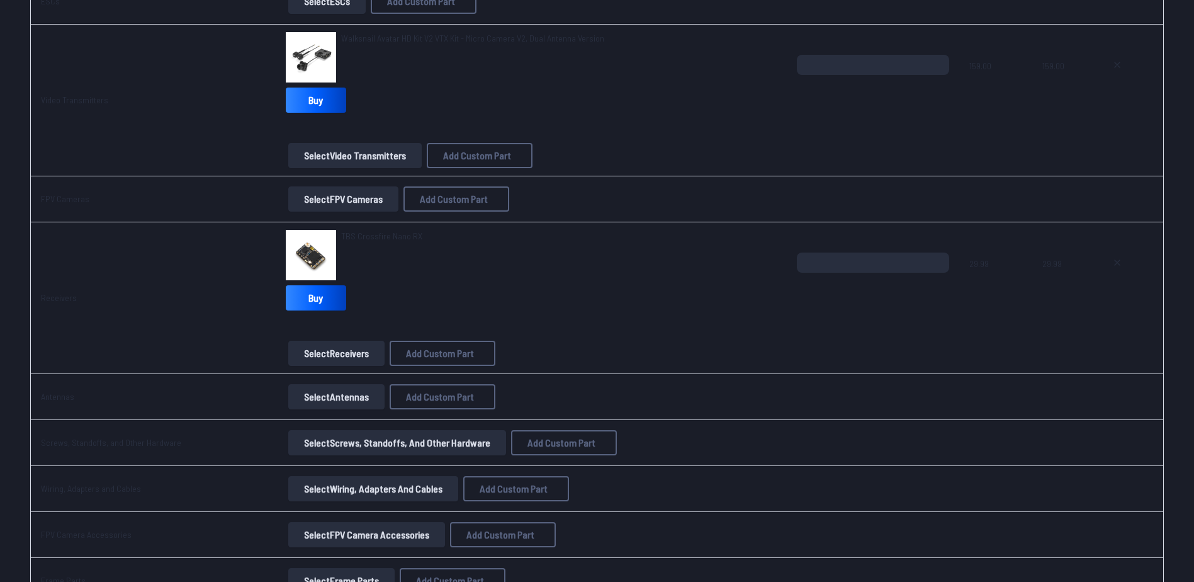
scroll to position [984, 0]
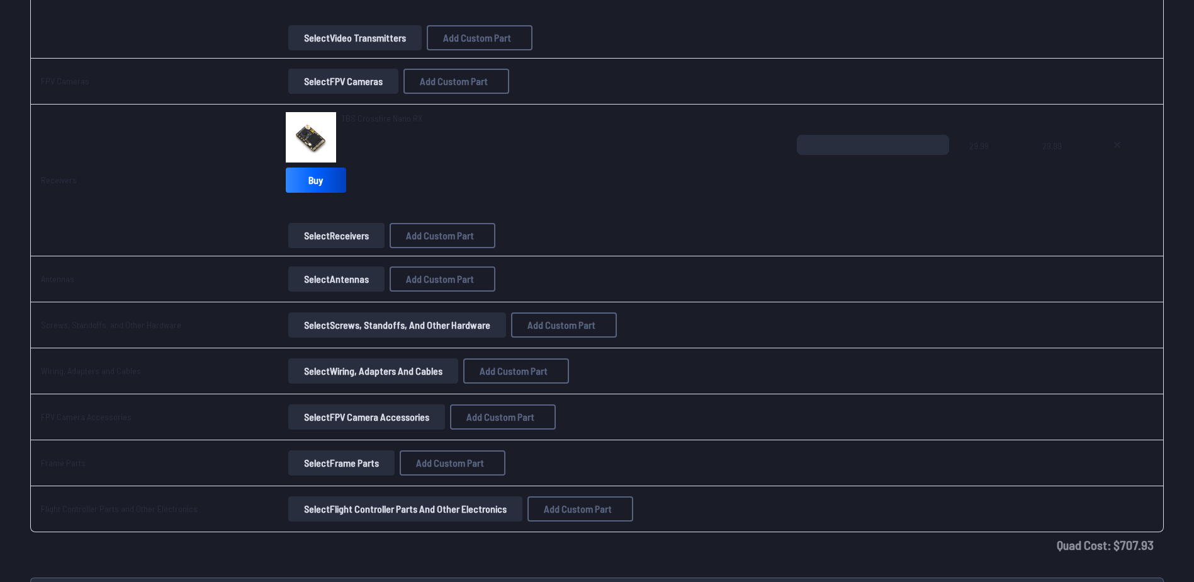
click at [324, 328] on button "Select Screws, Standoffs, and Other Hardware" at bounding box center [397, 324] width 218 height 25
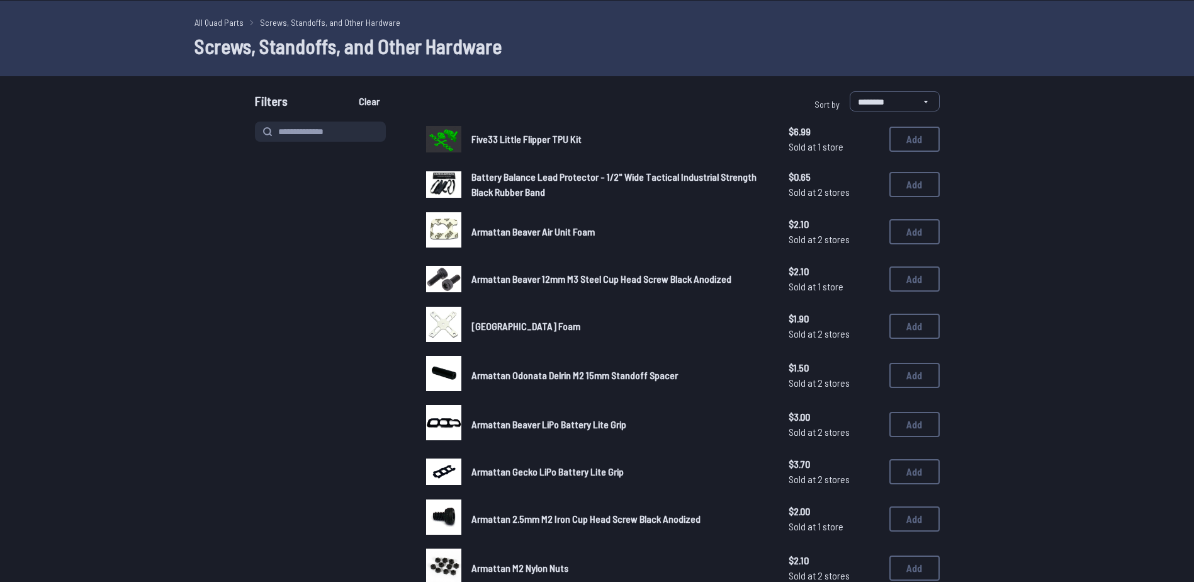
scroll to position [63, 0]
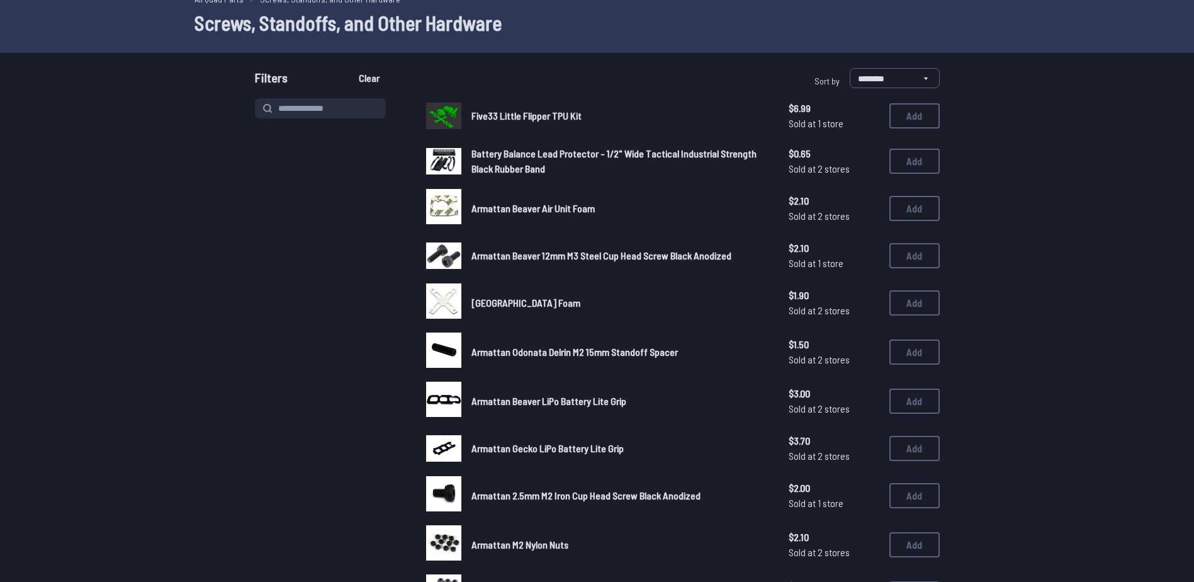
click at [438, 400] on img at bounding box center [443, 398] width 35 height 35
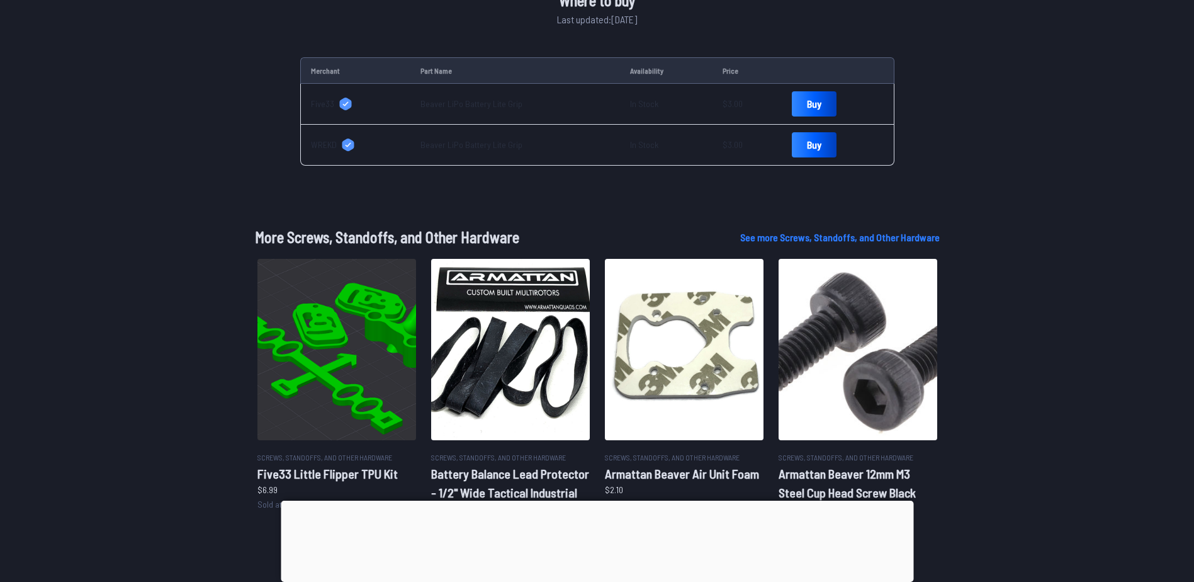
scroll to position [441, 0]
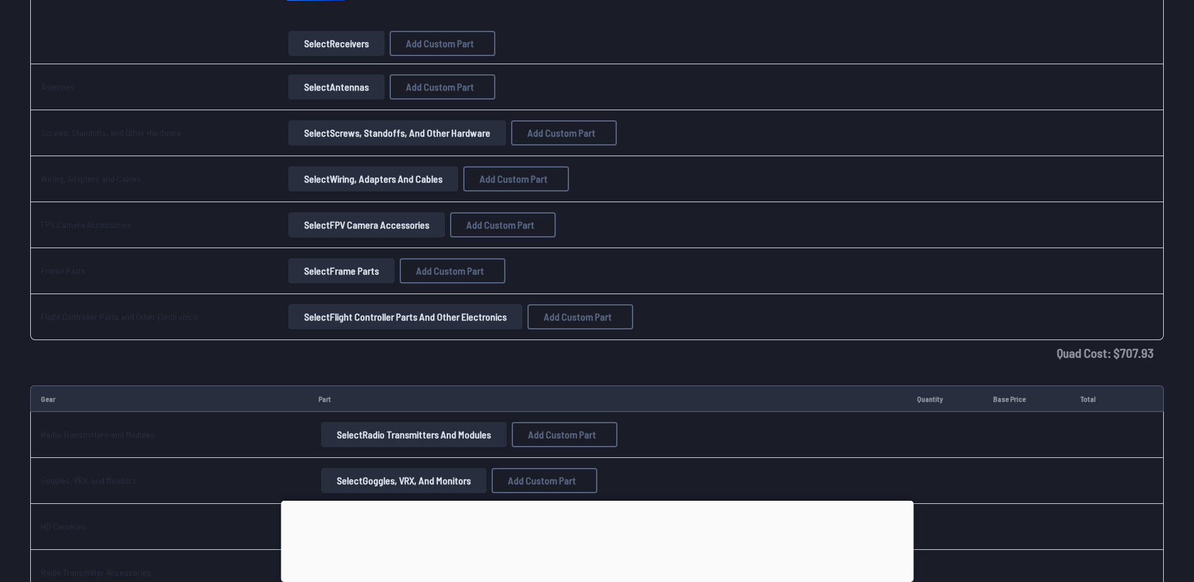
scroll to position [1207, 0]
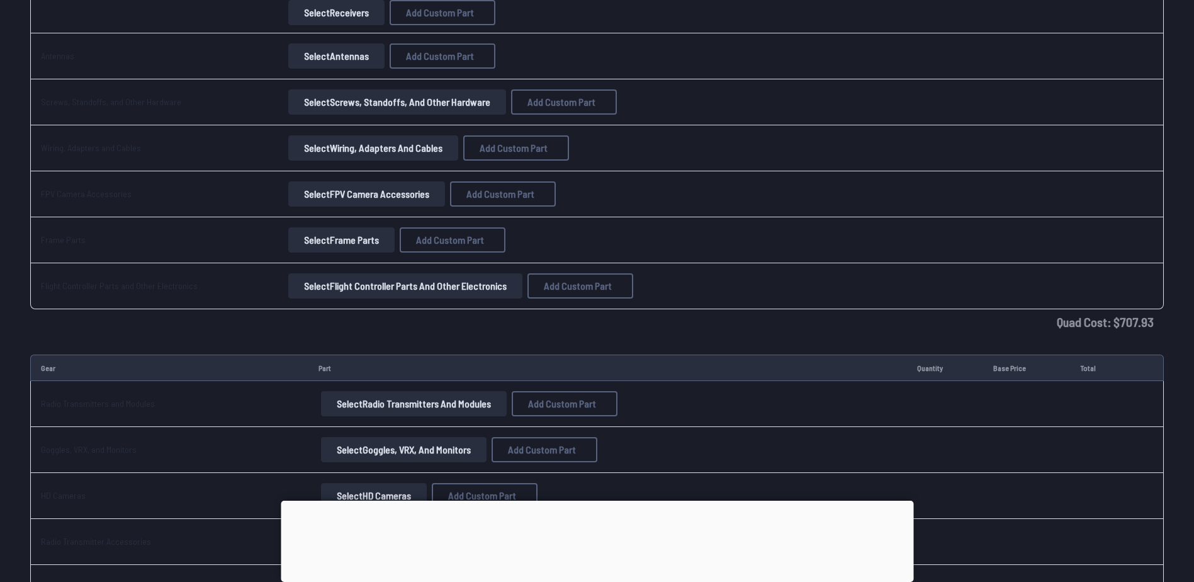
click at [334, 243] on button "Select Frame Parts" at bounding box center [341, 239] width 106 height 25
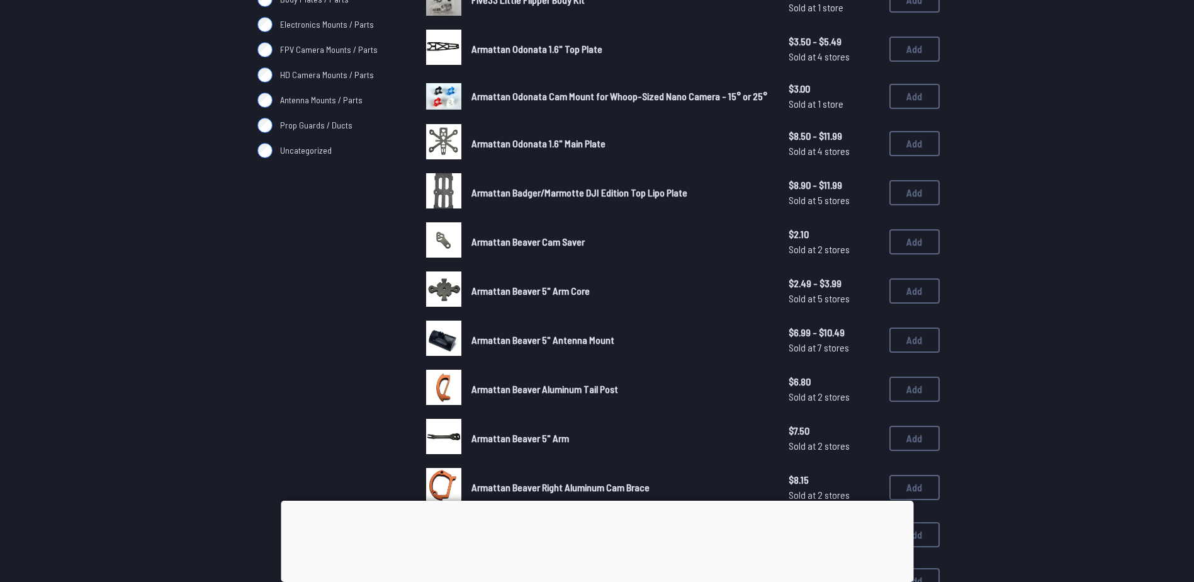
scroll to position [252, 0]
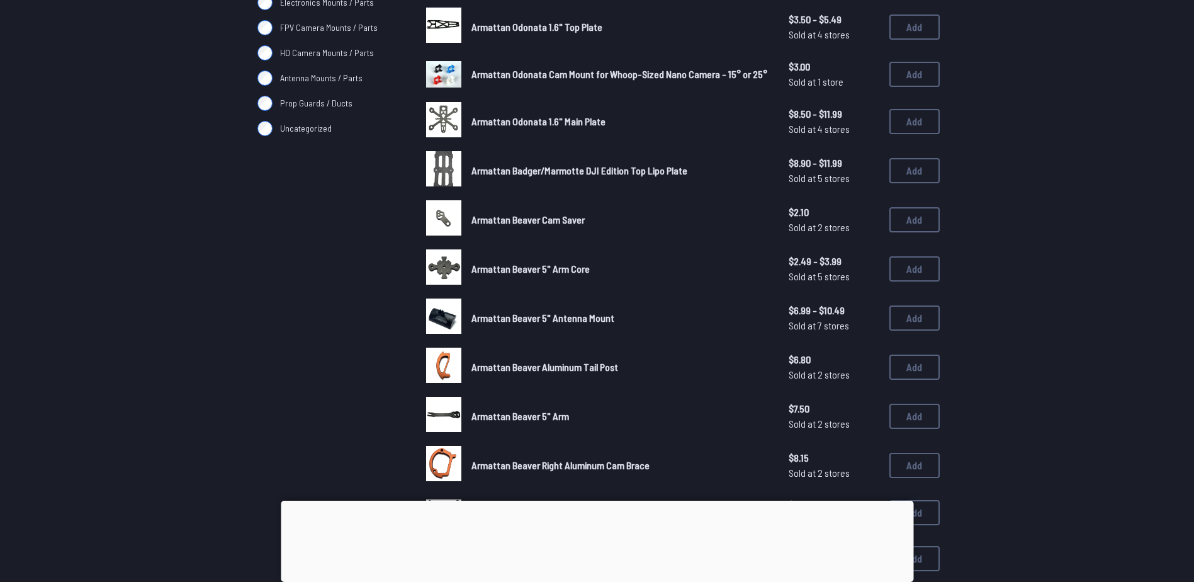
click at [504, 461] on span "Armattan Beaver Right Aluminum Cam Brace" at bounding box center [561, 465] width 178 height 12
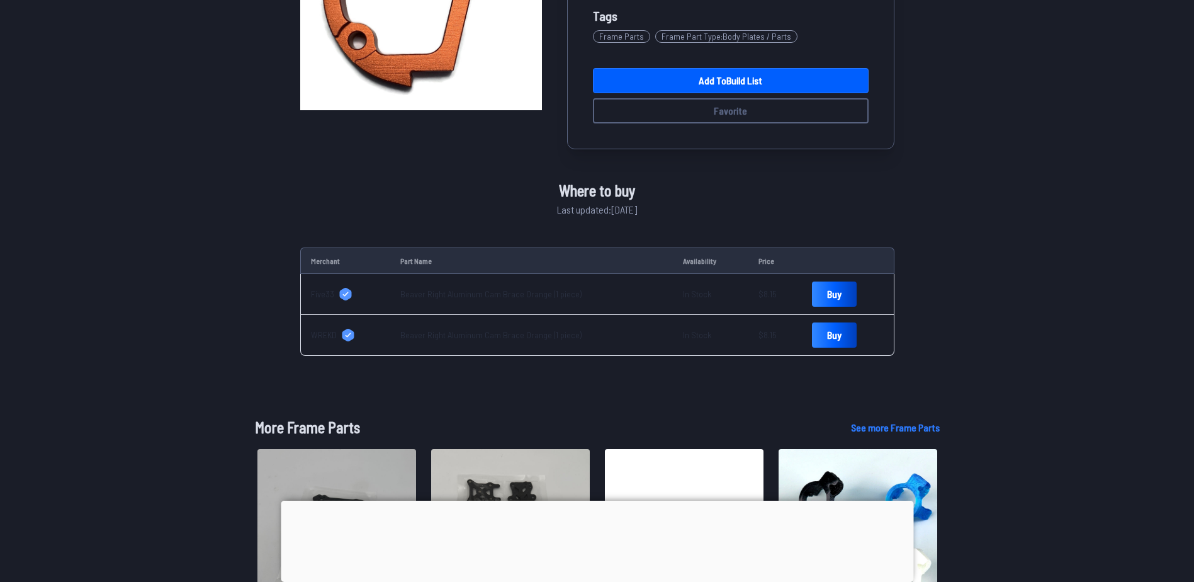
scroll to position [252, 0]
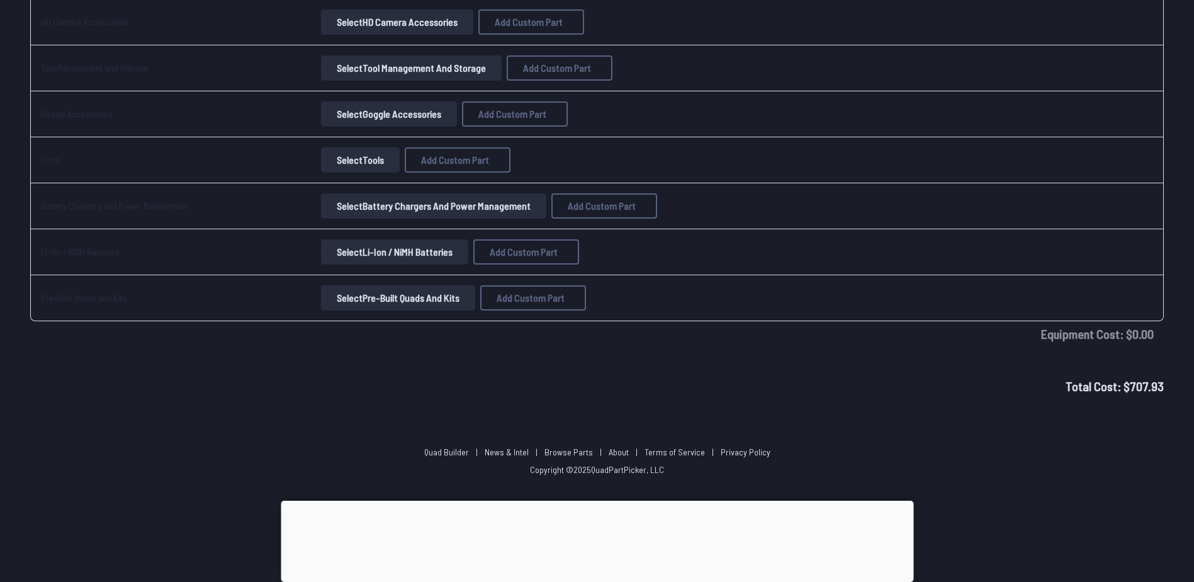
scroll to position [1773, 0]
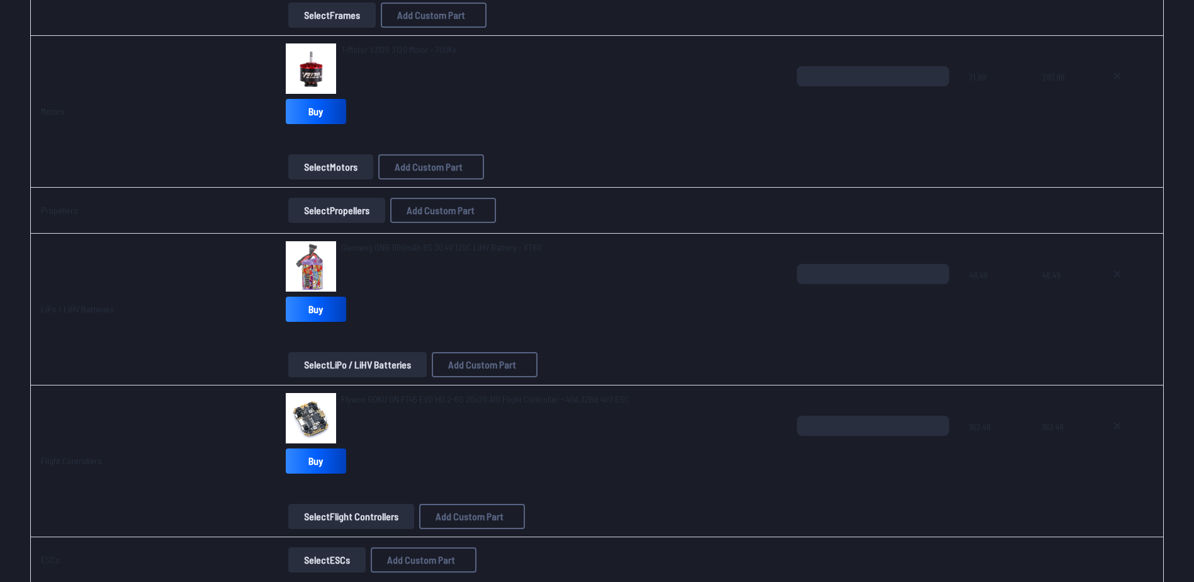
scroll to position [315, 0]
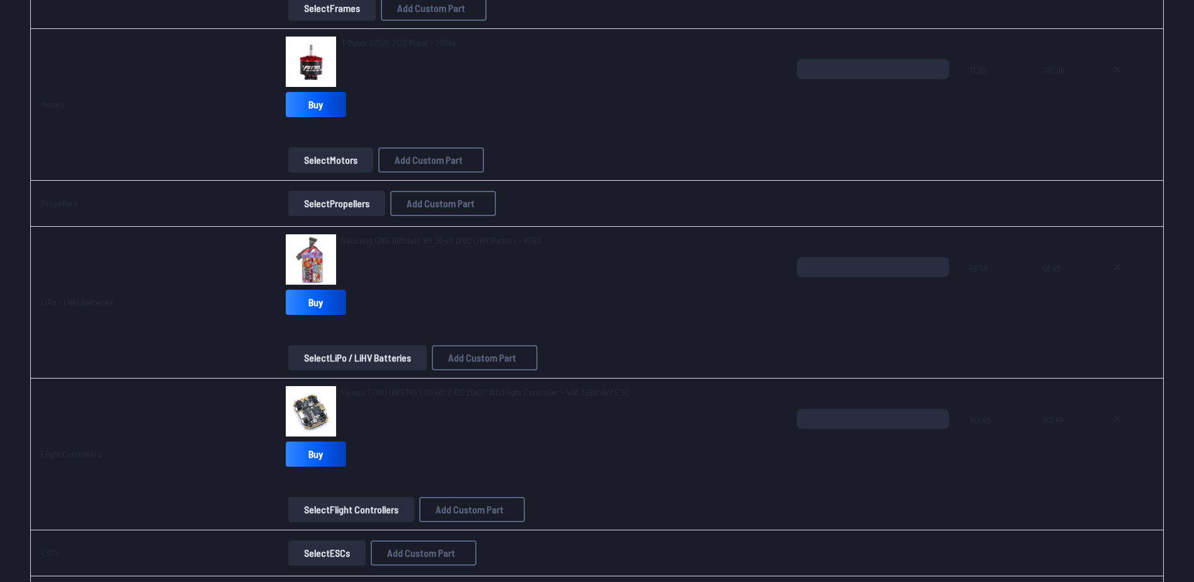
click at [324, 197] on button "Select Propellers" at bounding box center [336, 203] width 97 height 25
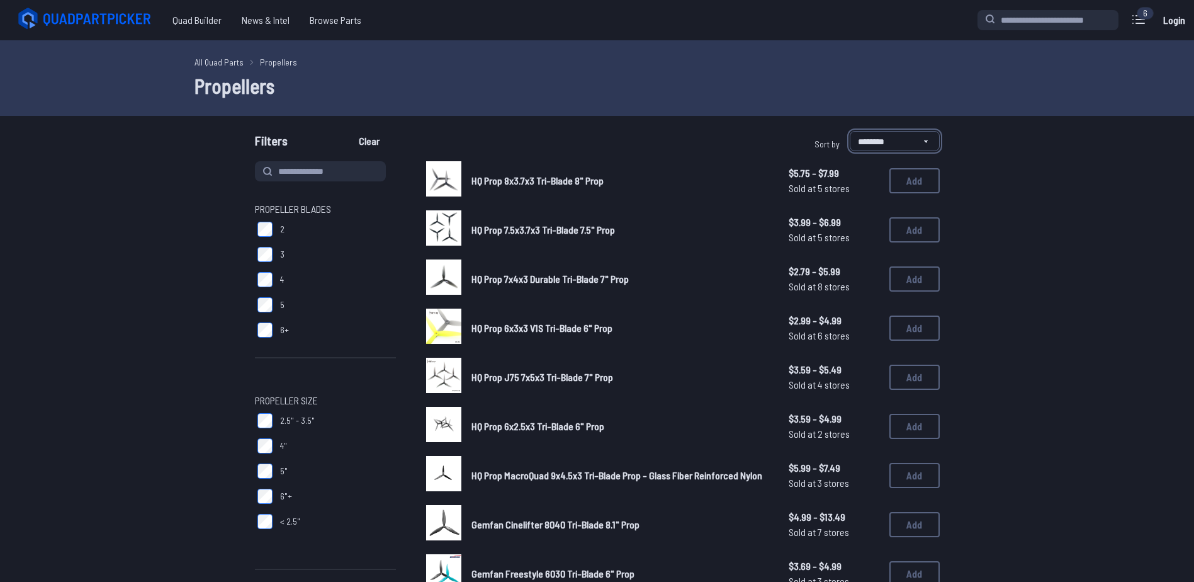
click at [896, 140] on select "**********" at bounding box center [895, 141] width 90 height 20
select select "**********"
click at [850, 131] on select "**********" at bounding box center [895, 141] width 90 height 20
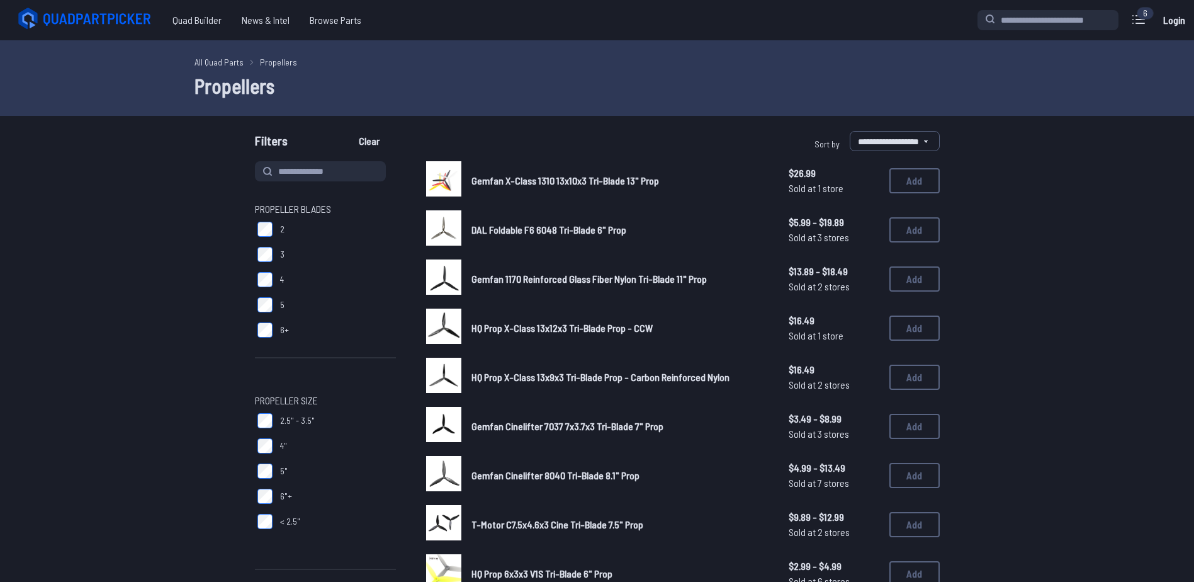
click at [516, 276] on span "Gemfan 1170 Reinforced Glass Fiber Nylon Tri-Blade 11" Prop" at bounding box center [589, 279] width 235 height 12
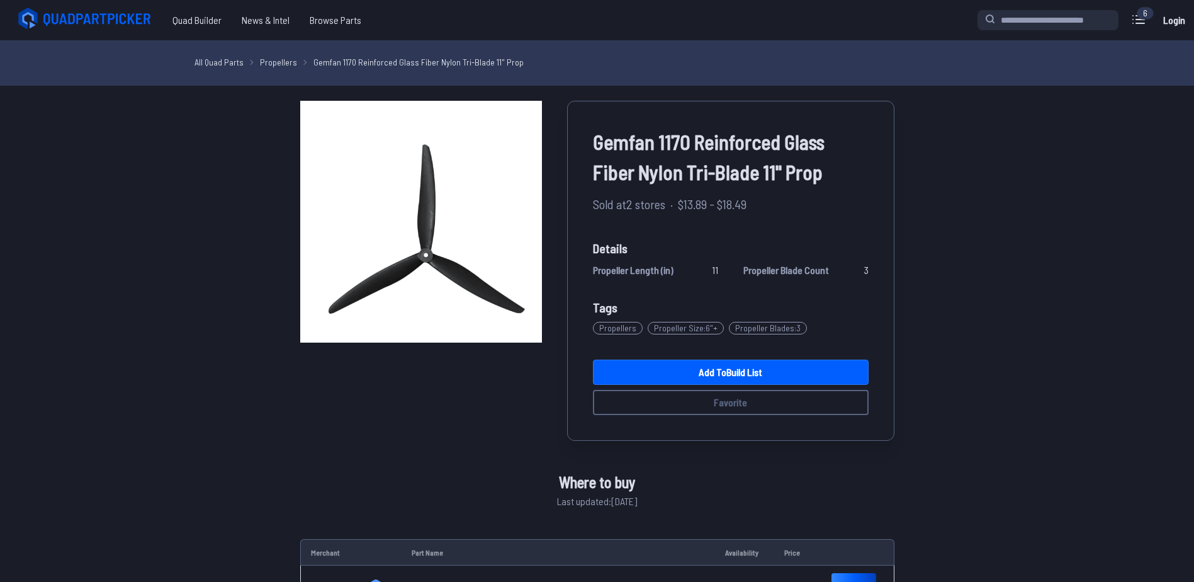
select select "**********"
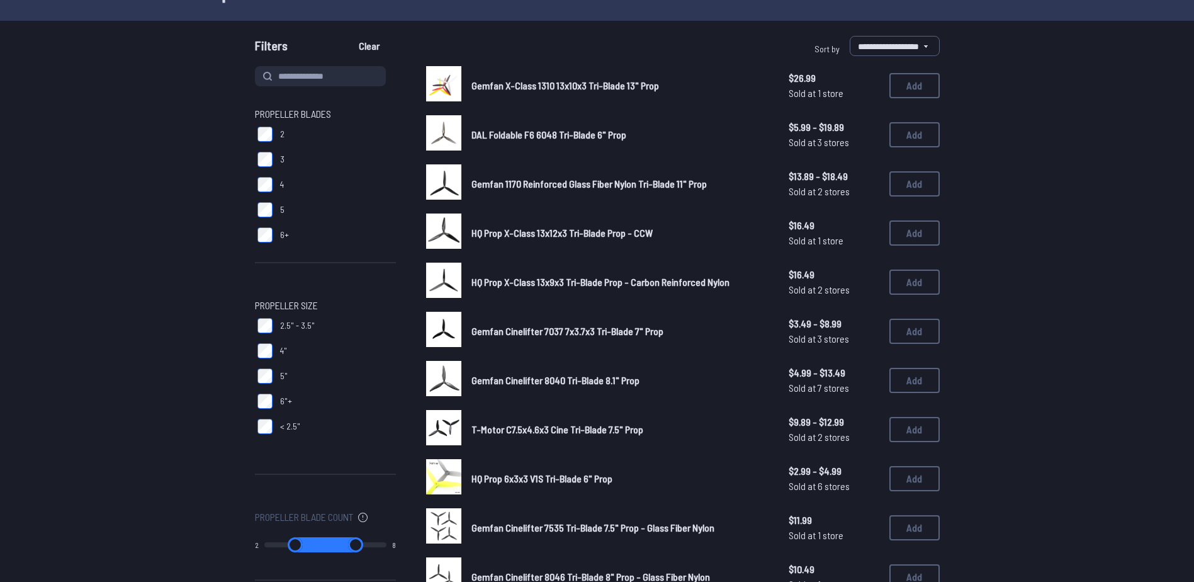
scroll to position [126, 0]
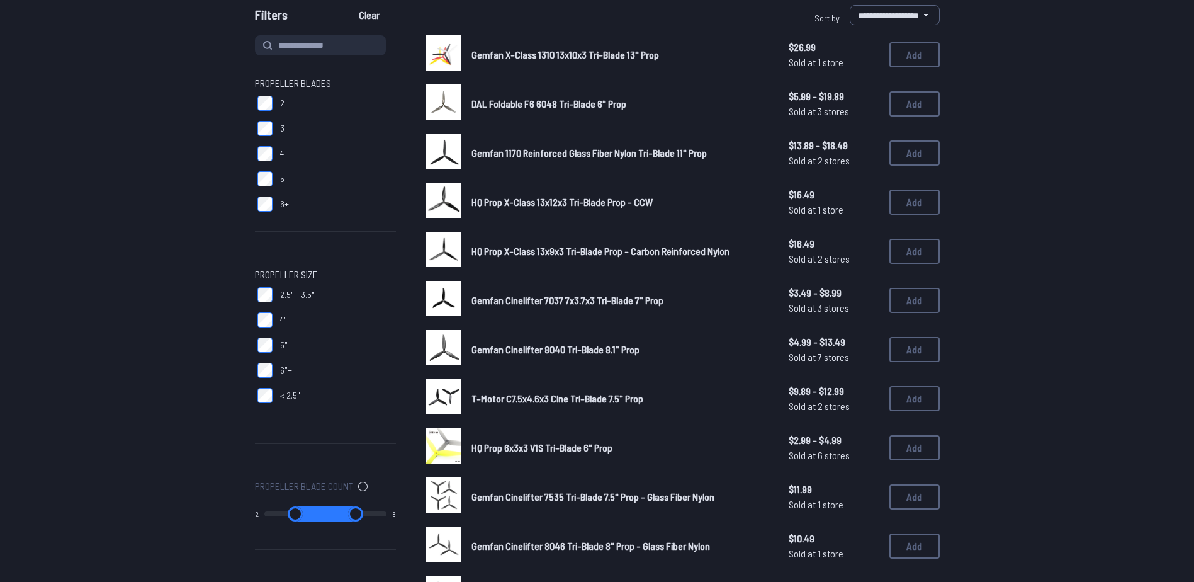
click at [537, 348] on span "Gemfan Cinelifter 8040 Tri-Blade 8.1" Prop" at bounding box center [556, 349] width 168 height 12
click at [529, 350] on span "Gemfan Cinelifter 8040 Tri-Blade 8.1" Prop" at bounding box center [556, 349] width 168 height 12
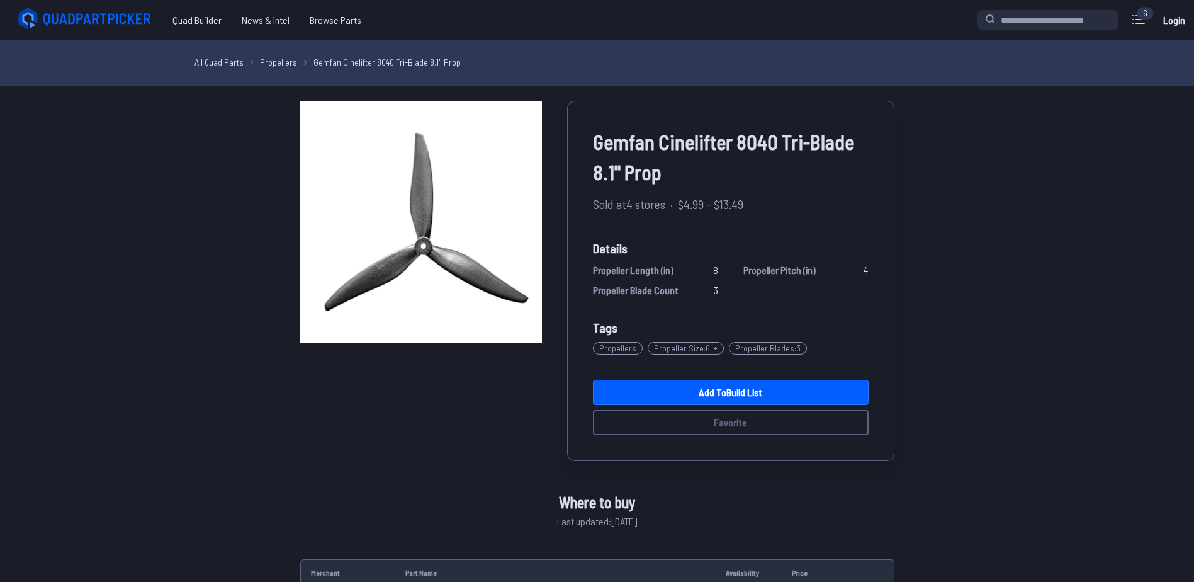
select select "**********"
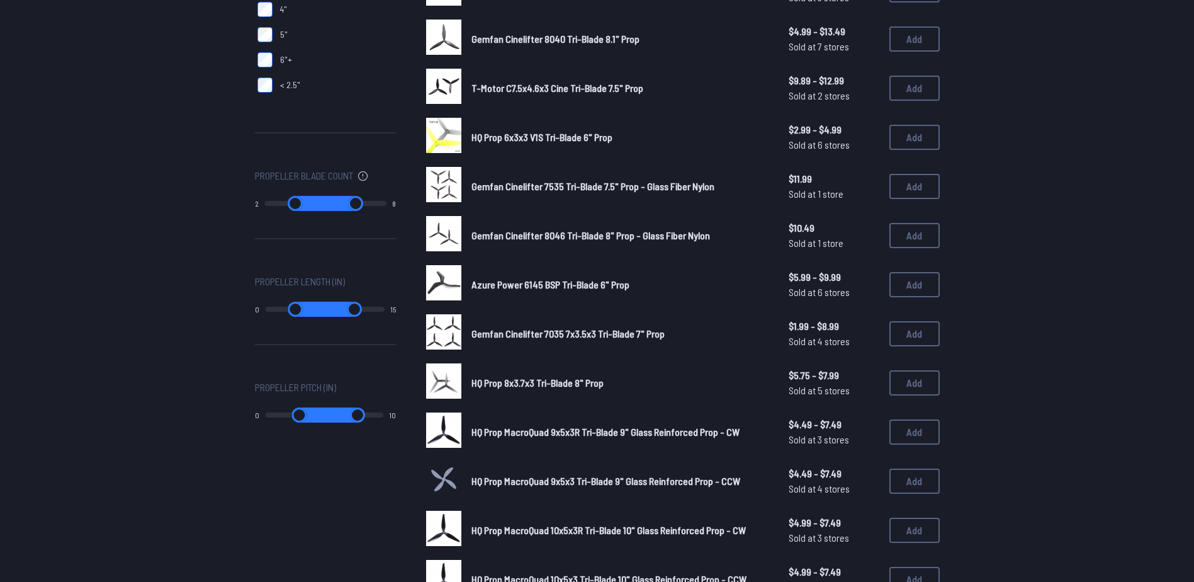
scroll to position [441, 0]
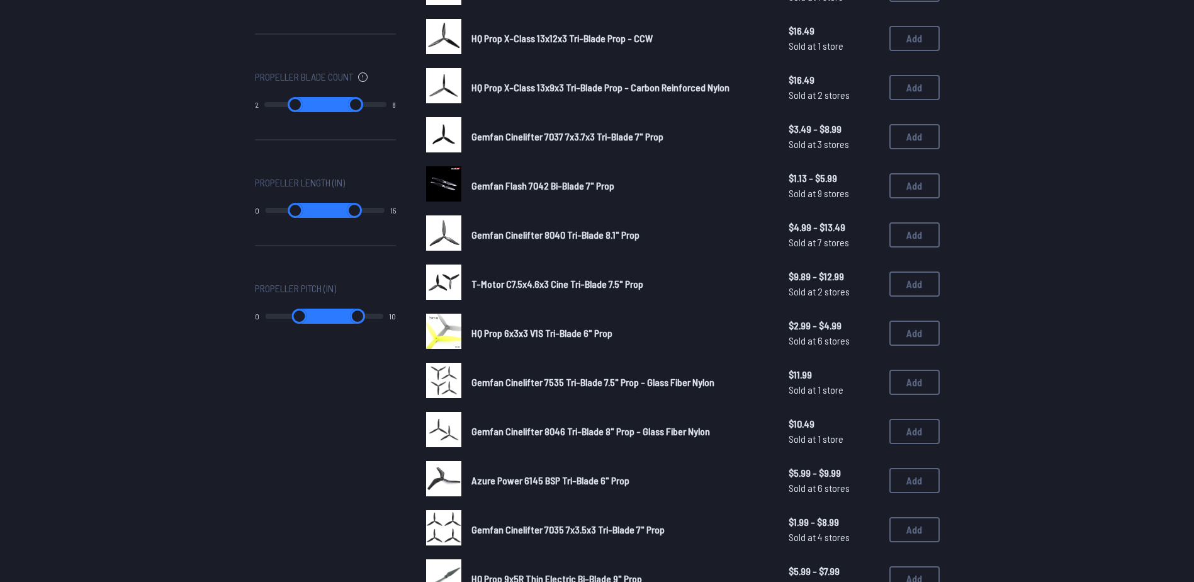
scroll to position [567, 0]
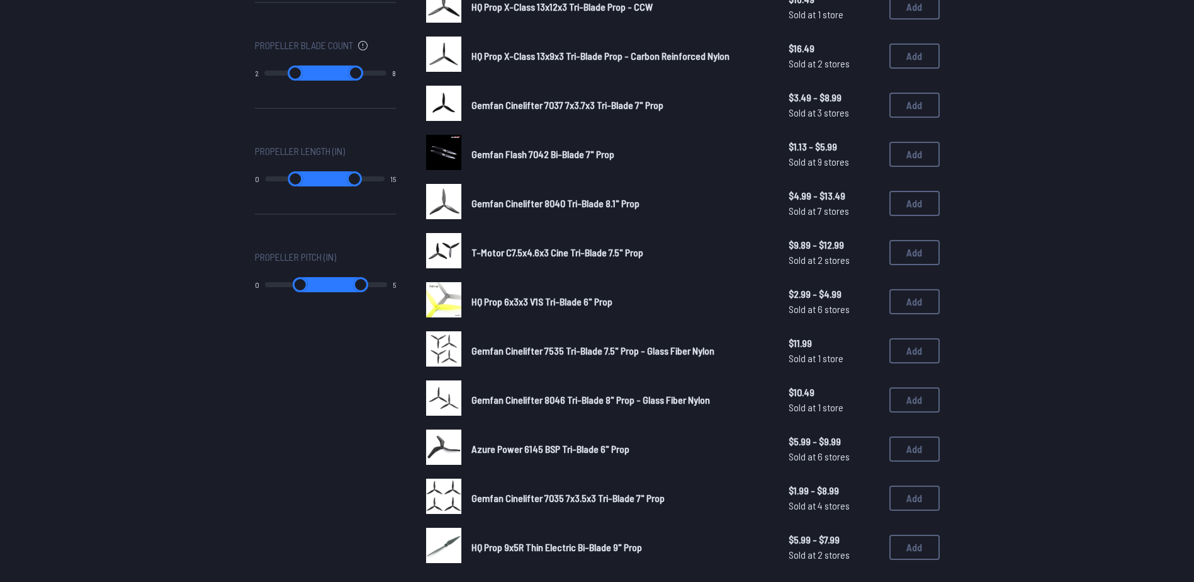
click at [326, 283] on input "range" at bounding box center [356, 284] width 62 height 15
drag, startPoint x: 337, startPoint y: 285, endPoint x: 388, endPoint y: 293, distance: 51.0
type input "**"
click at [383, 292] on input "range" at bounding box center [354, 284] width 60 height 15
drag, startPoint x: 268, startPoint y: 285, endPoint x: 329, endPoint y: 290, distance: 61.3
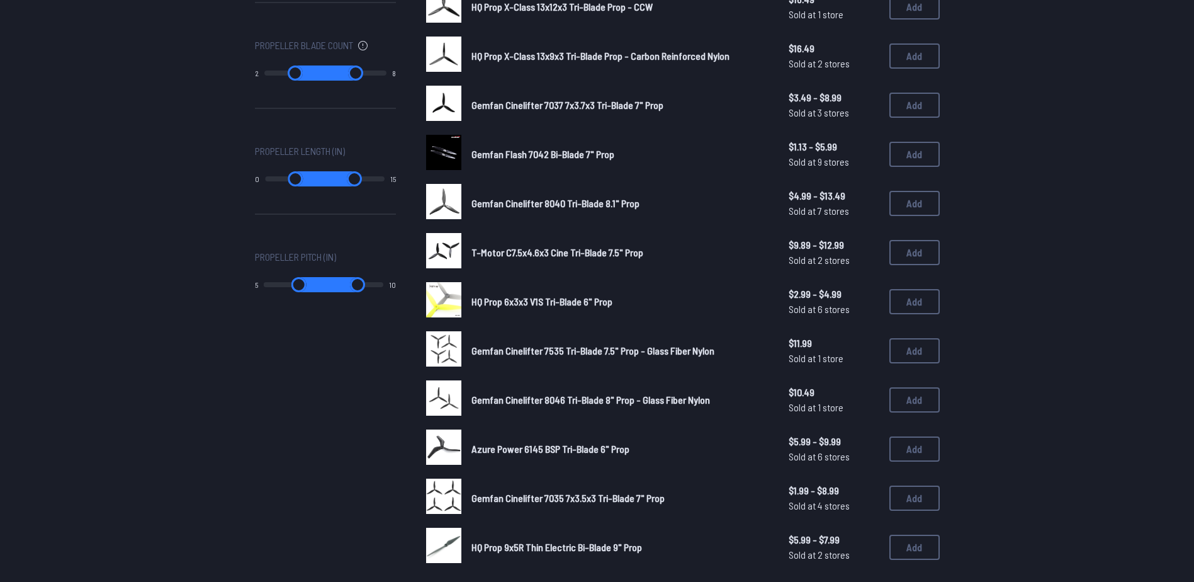
type input "*"
click at [325, 290] on input "range" at bounding box center [294, 284] width 61 height 15
type input "*"
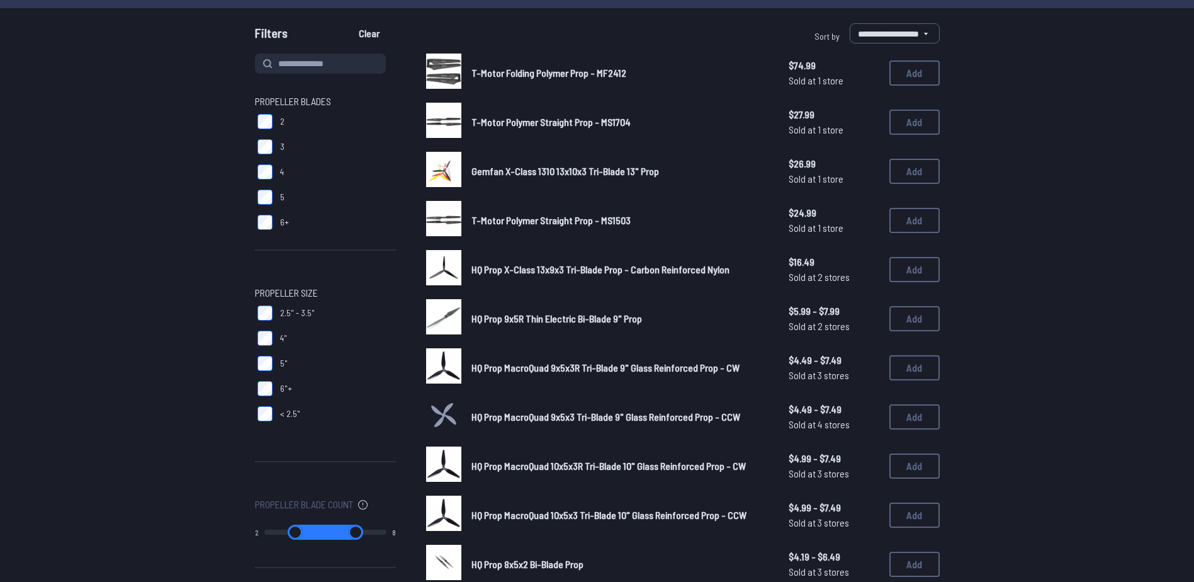
scroll to position [126, 0]
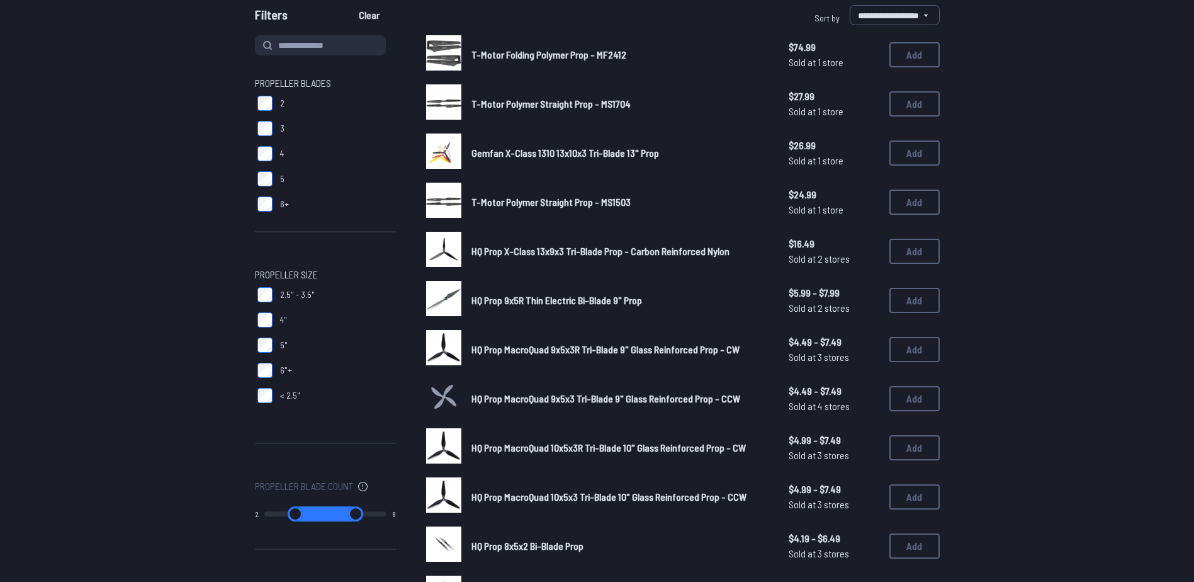
click at [527, 397] on span "HQ Prop MacroQuad 9x5x3 Tri-Blade 9" Glass Reinforced Prop - CCW" at bounding box center [606, 398] width 269 height 12
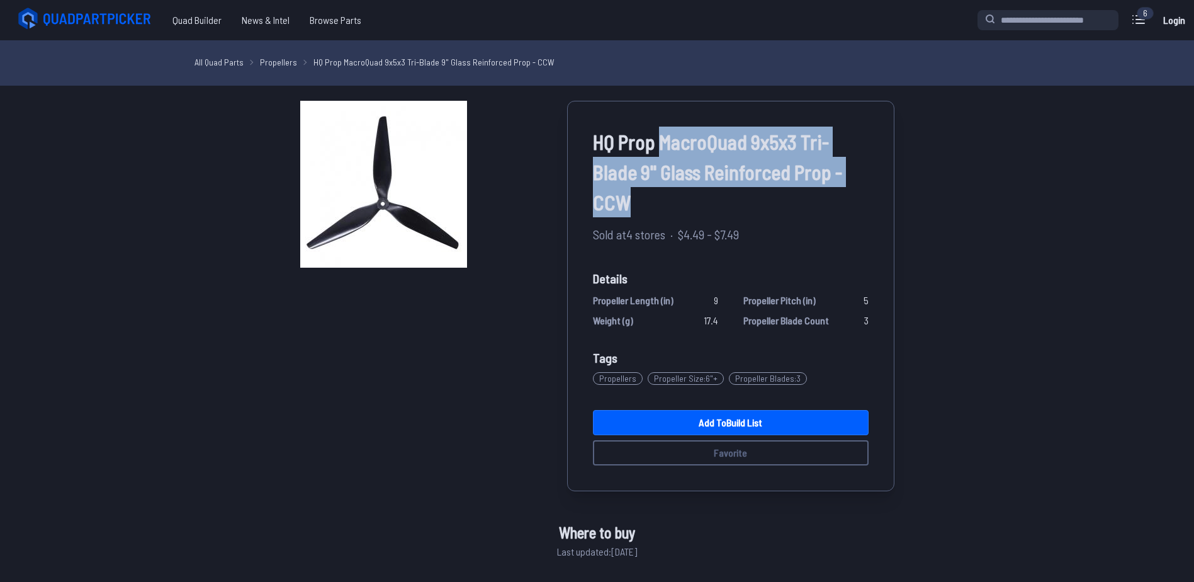
drag, startPoint x: 662, startPoint y: 140, endPoint x: 672, endPoint y: 195, distance: 55.1
click at [672, 195] on span "HQ Prop MacroQuad 9x5x3 Tri-Blade 9" Glass Reinforced Prop - CCW" at bounding box center [731, 172] width 276 height 91
copy span "MacroQuad 9x5x3 Tri-Blade 9" Glass Reinforced Prop - CCW"
click at [735, 419] on link "Add to Build List" at bounding box center [731, 422] width 276 height 25
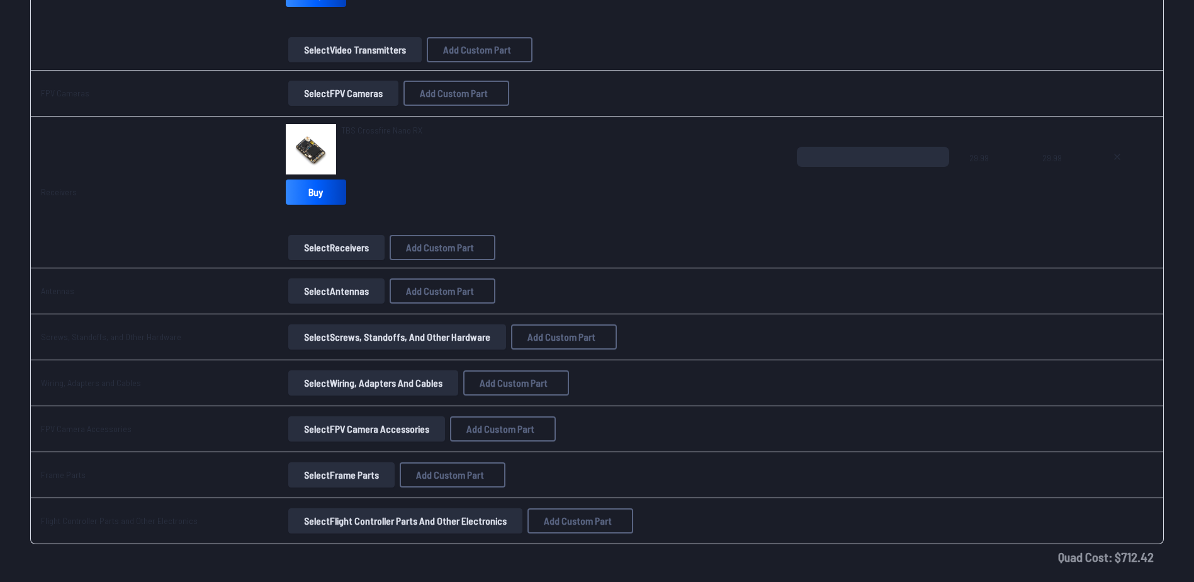
scroll to position [1007, 0]
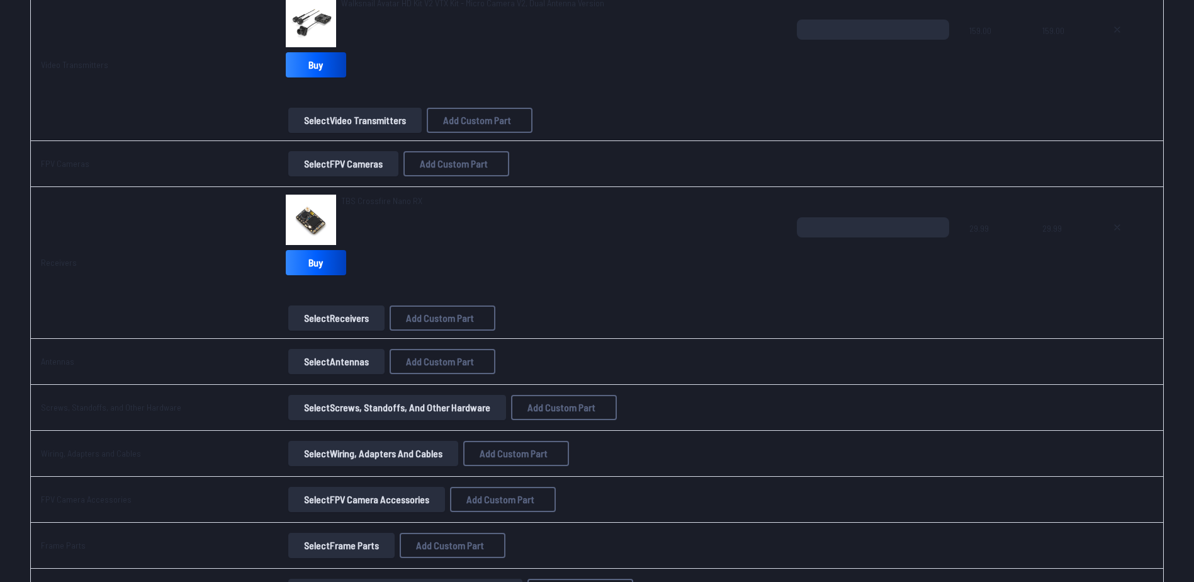
click at [306, 359] on button "Select Antennas" at bounding box center [336, 361] width 96 height 25
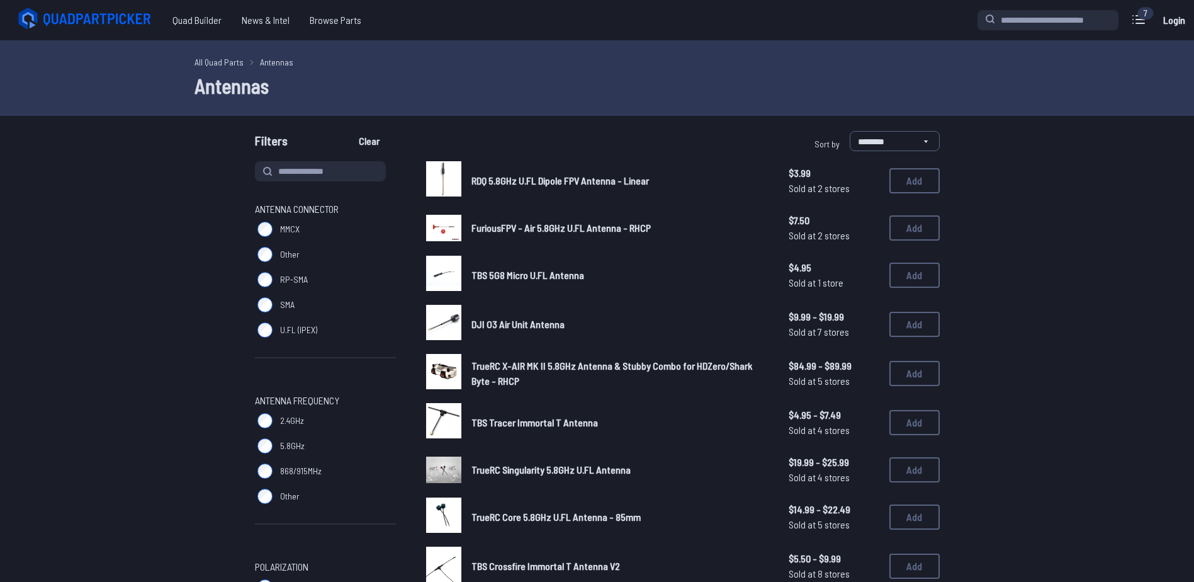
click at [525, 366] on span "TrueRC X-AIR MK II 5.8GHz Antenna & Stubby Combo for HDZero/Shark Byte - RHCP" at bounding box center [612, 372] width 281 height 27
click at [296, 415] on span "2.4GHz" at bounding box center [292, 420] width 24 height 13
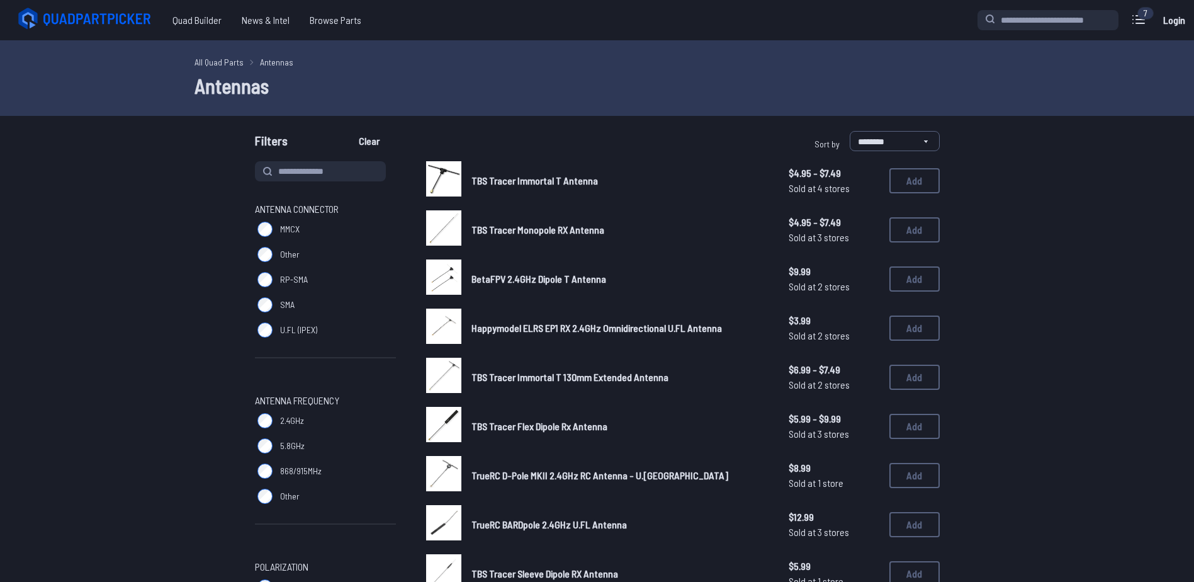
click at [293, 417] on span "2.4GHz" at bounding box center [292, 420] width 24 height 13
click at [524, 230] on span "TBS Tracer Monopole RX Antenna" at bounding box center [538, 229] width 133 height 12
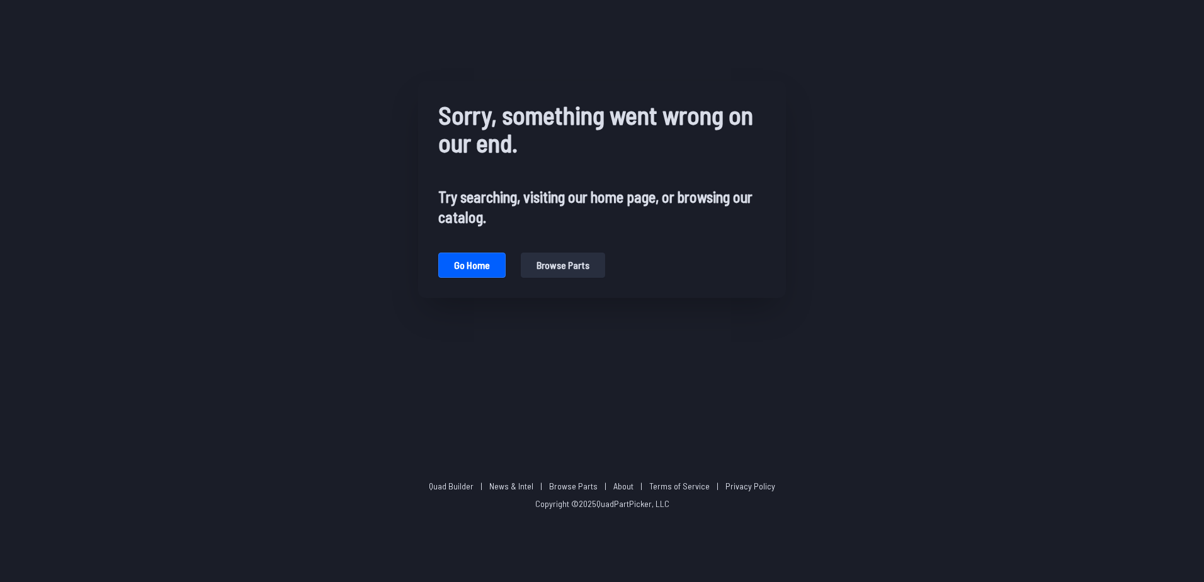
click at [538, 264] on button "Browse parts" at bounding box center [563, 264] width 84 height 25
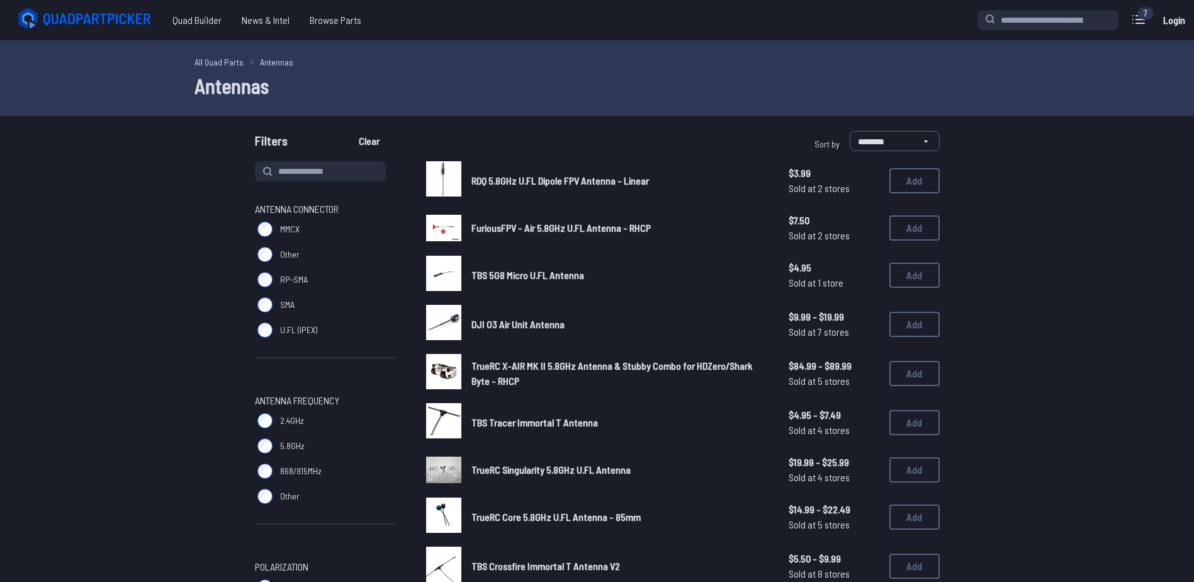
click at [526, 370] on span "TrueRC X-AIR MK II 5.8GHz Antenna & Stubby Combo for HDZero/Shark Byte - RHCP" at bounding box center [612, 372] width 281 height 27
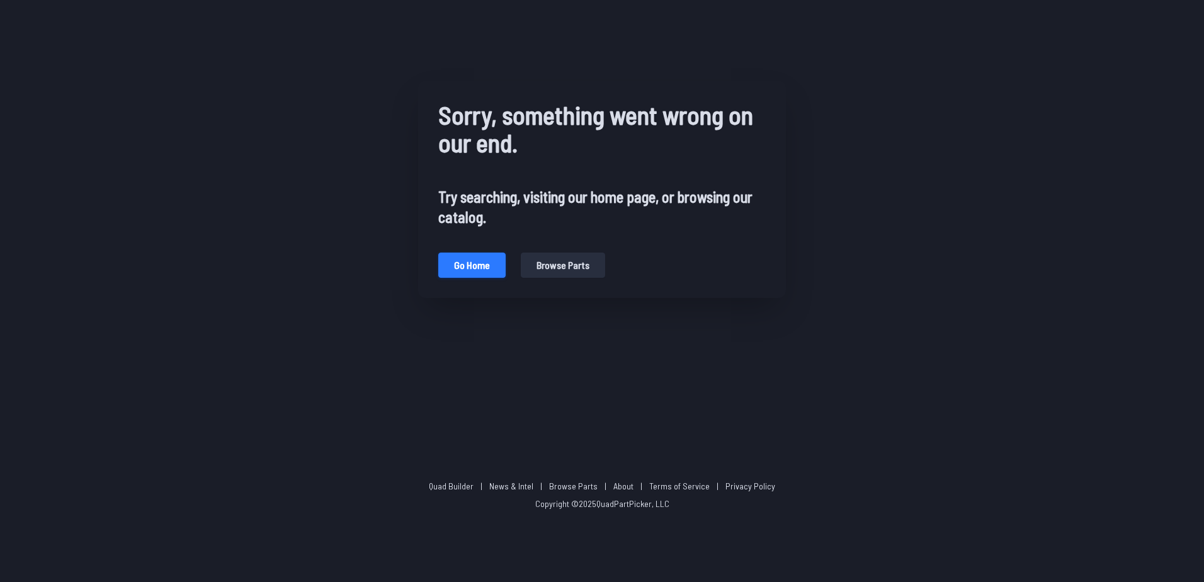
click at [477, 271] on button "Go home" at bounding box center [471, 264] width 67 height 25
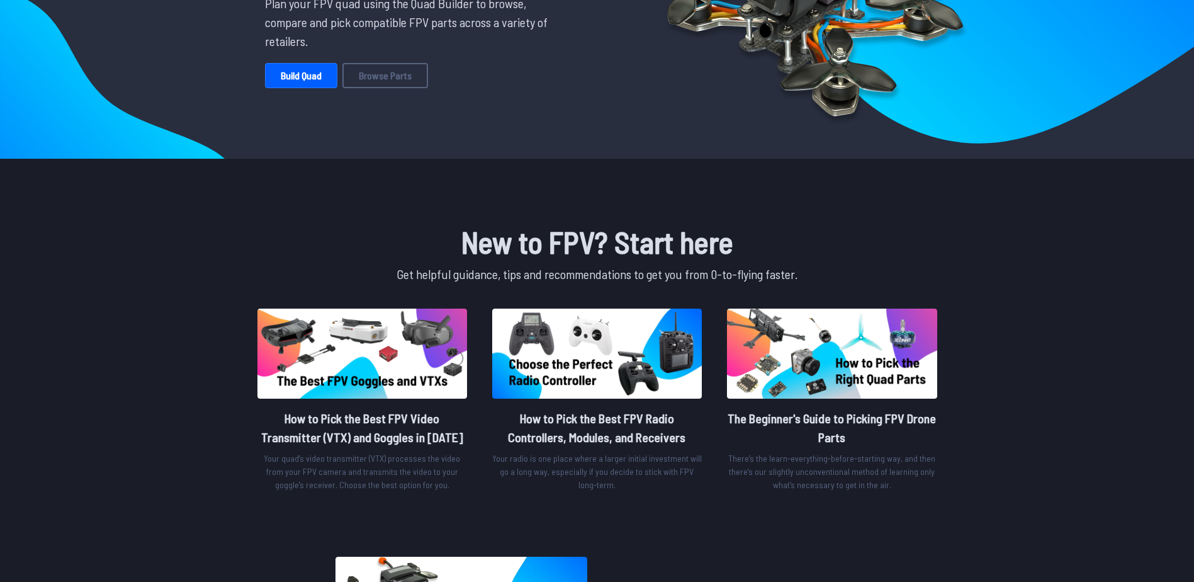
scroll to position [252, 0]
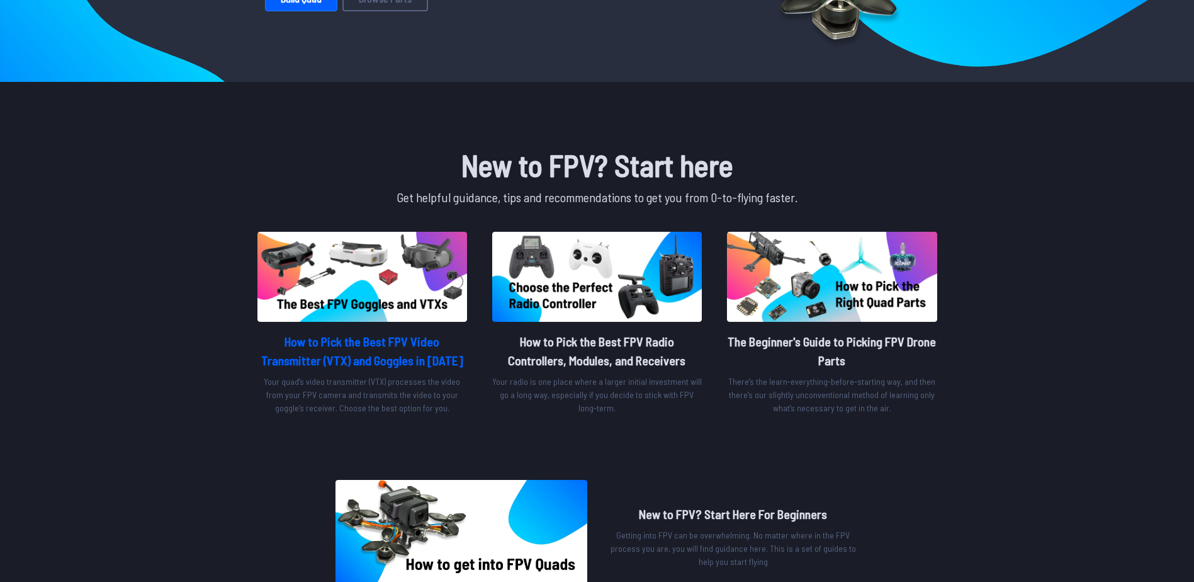
click at [402, 274] on img at bounding box center [362, 277] width 210 height 90
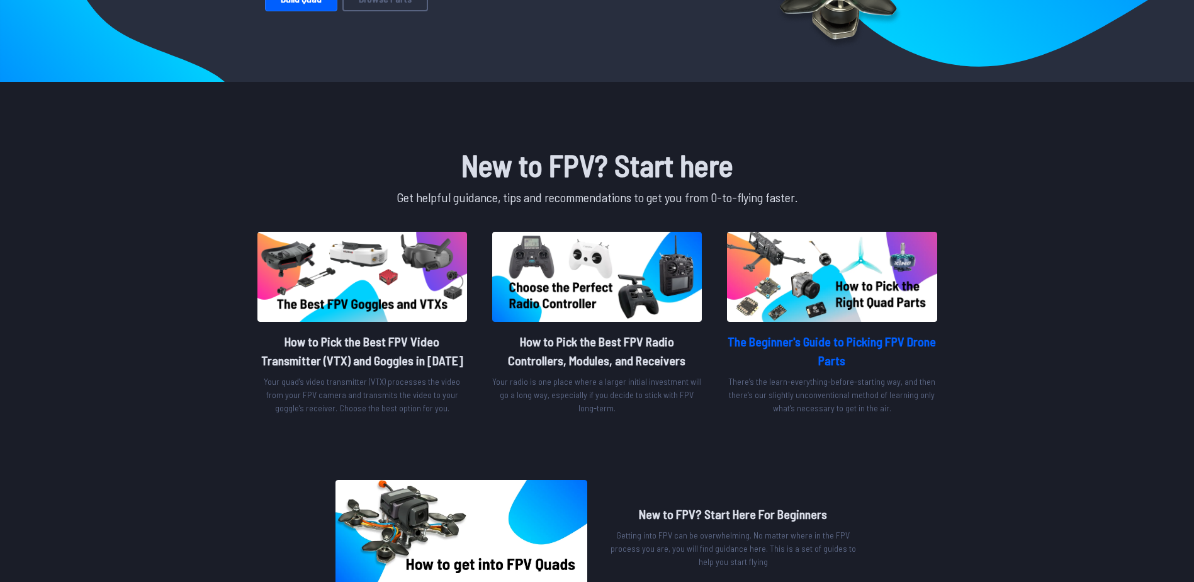
click at [784, 349] on h2 "The Beginner's Guide to Picking FPV Drone Parts" at bounding box center [832, 351] width 210 height 38
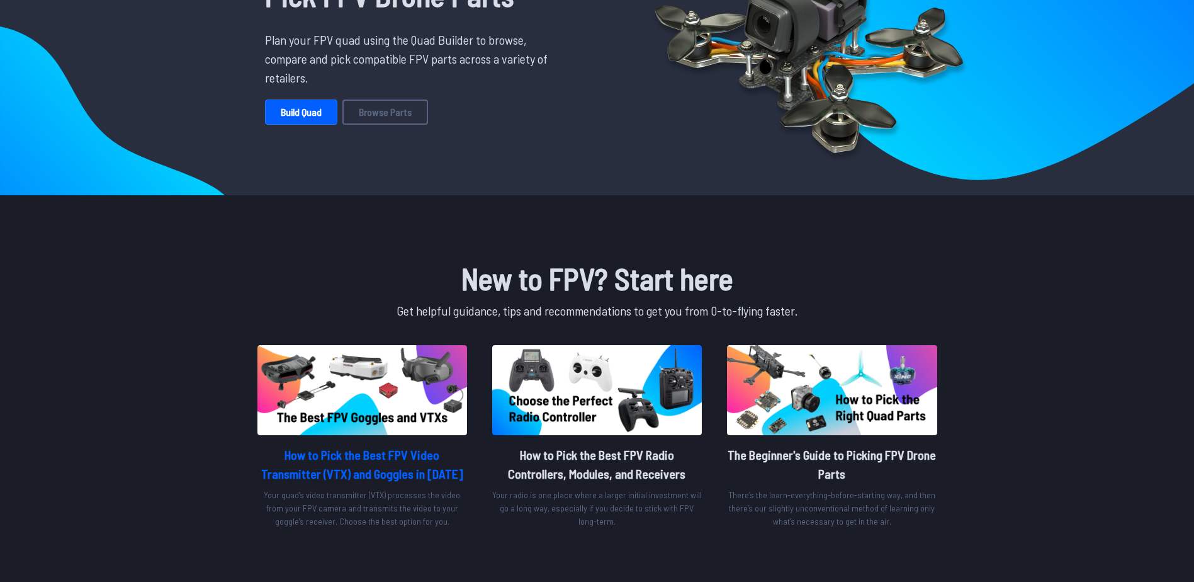
scroll to position [0, 0]
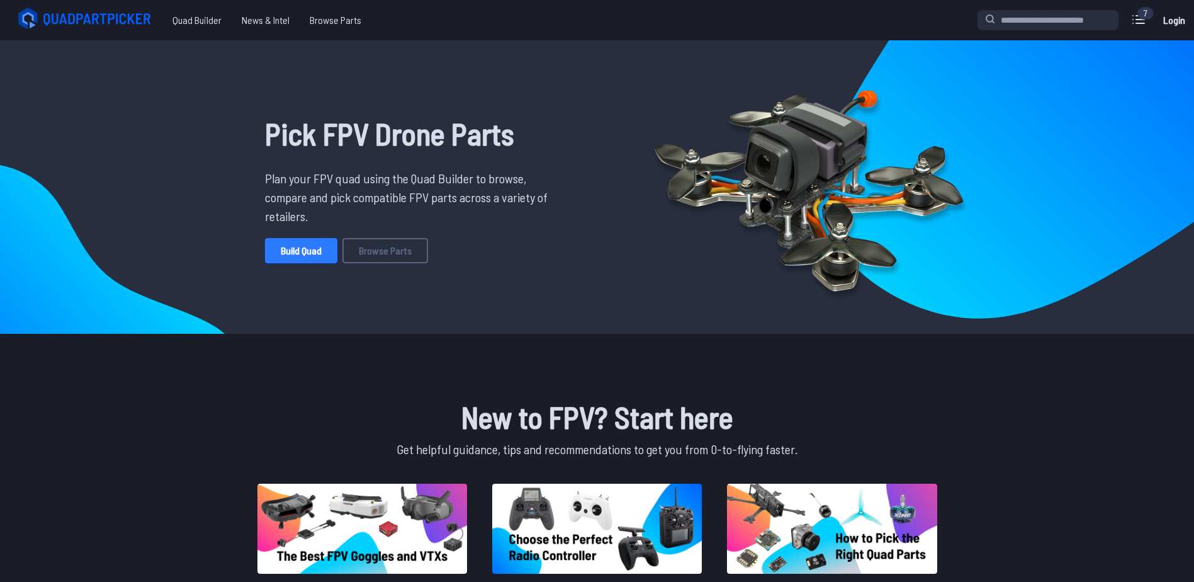
click at [295, 251] on link "Build Quad" at bounding box center [301, 250] width 72 height 25
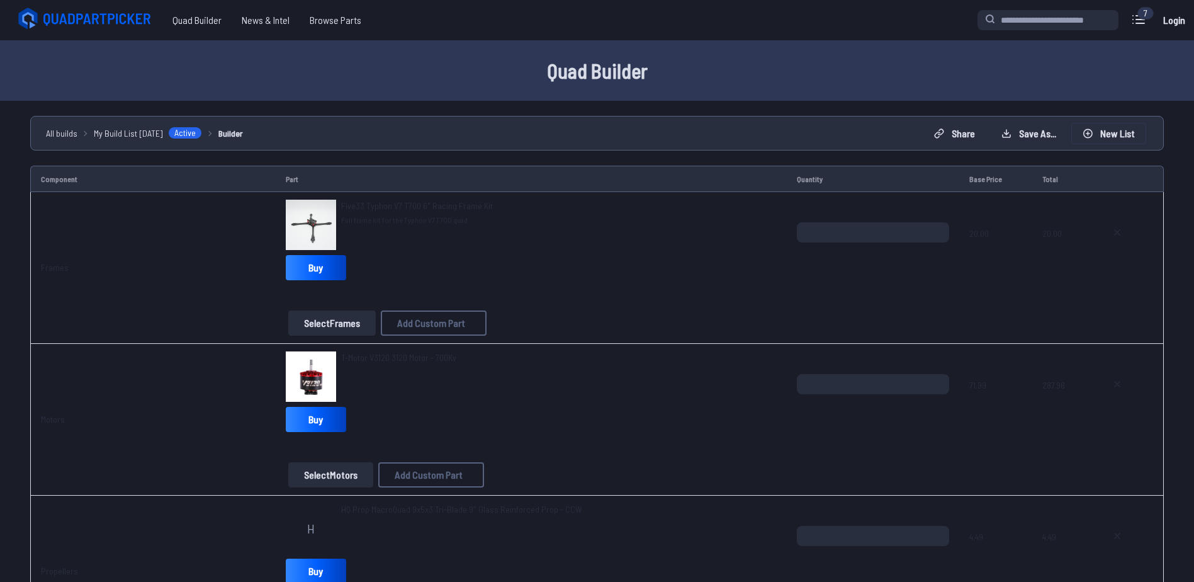
click at [1104, 135] on button "New List" at bounding box center [1109, 133] width 74 height 20
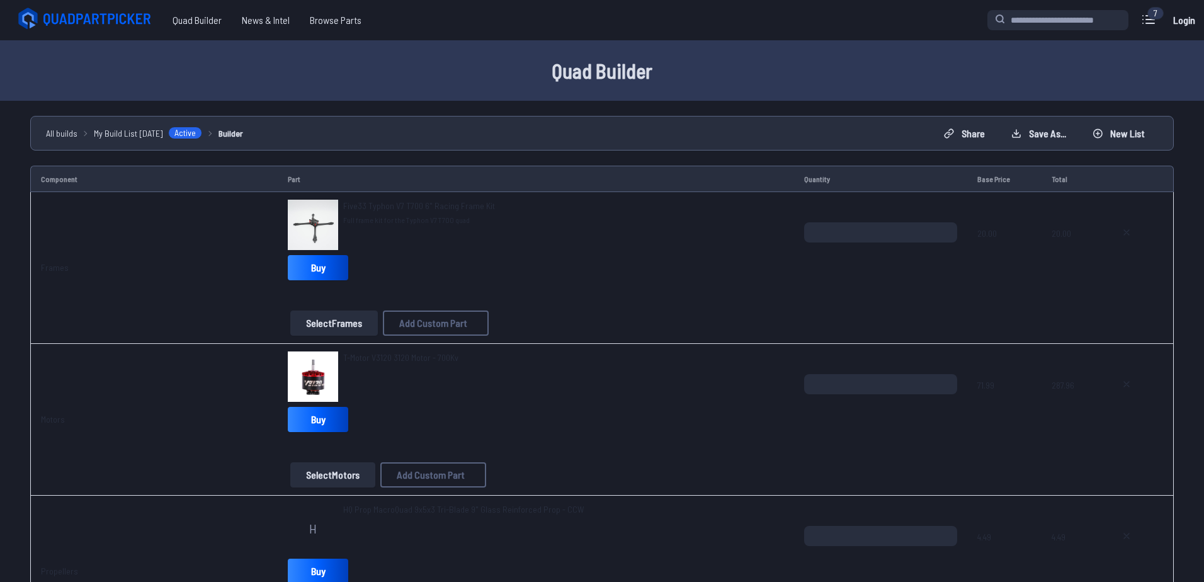
click at [701, 346] on button "Start new build" at bounding box center [699, 345] width 74 height 18
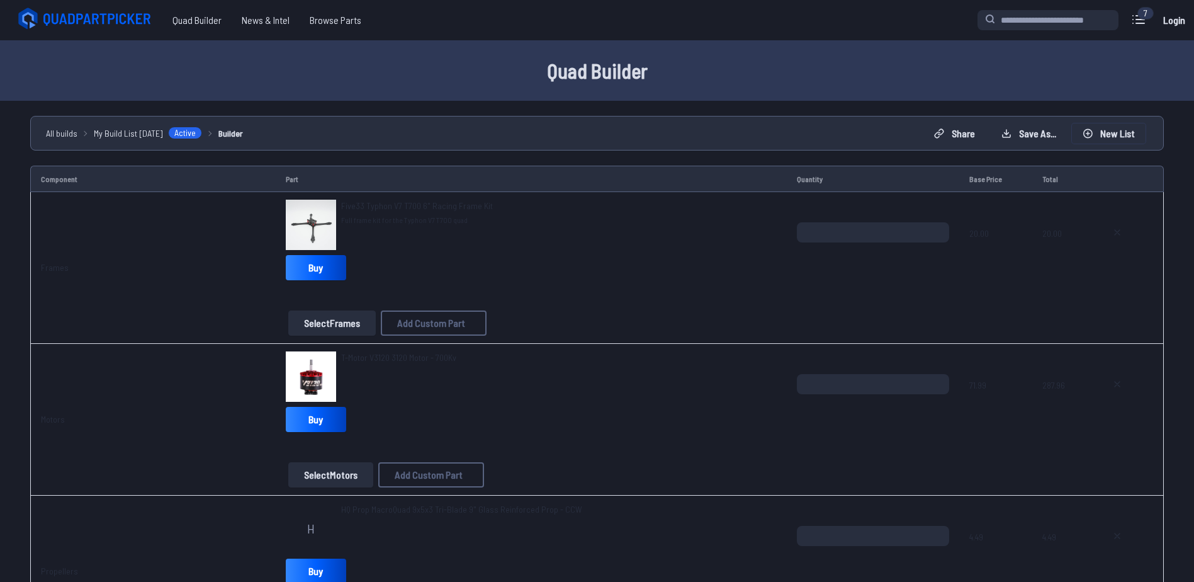
click at [1112, 135] on button "New List" at bounding box center [1109, 133] width 74 height 20
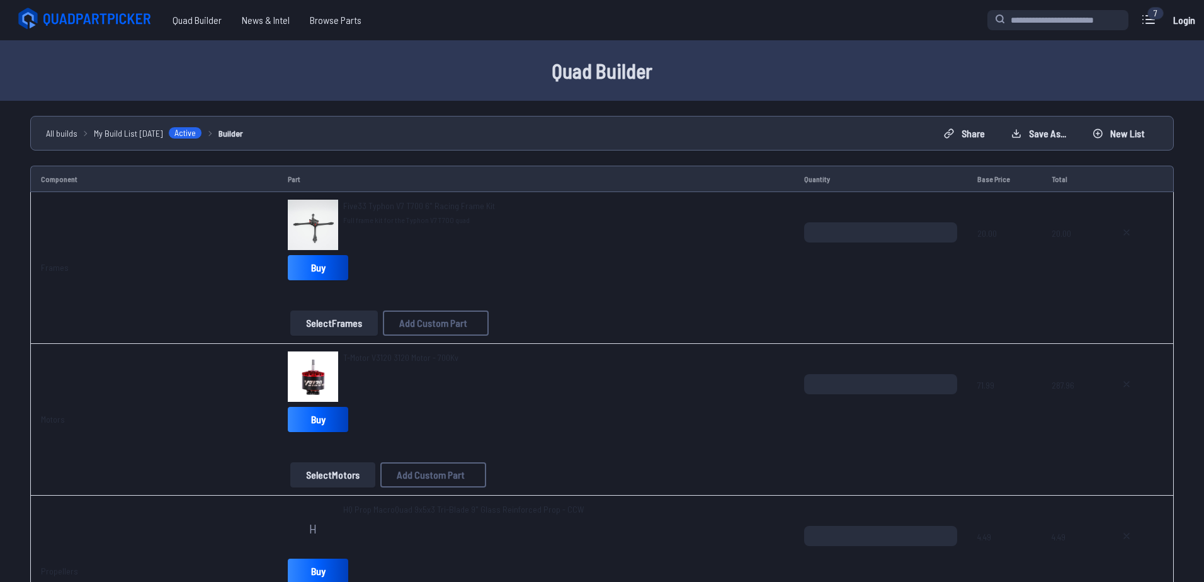
click at [696, 351] on button "Start new build" at bounding box center [699, 345] width 74 height 18
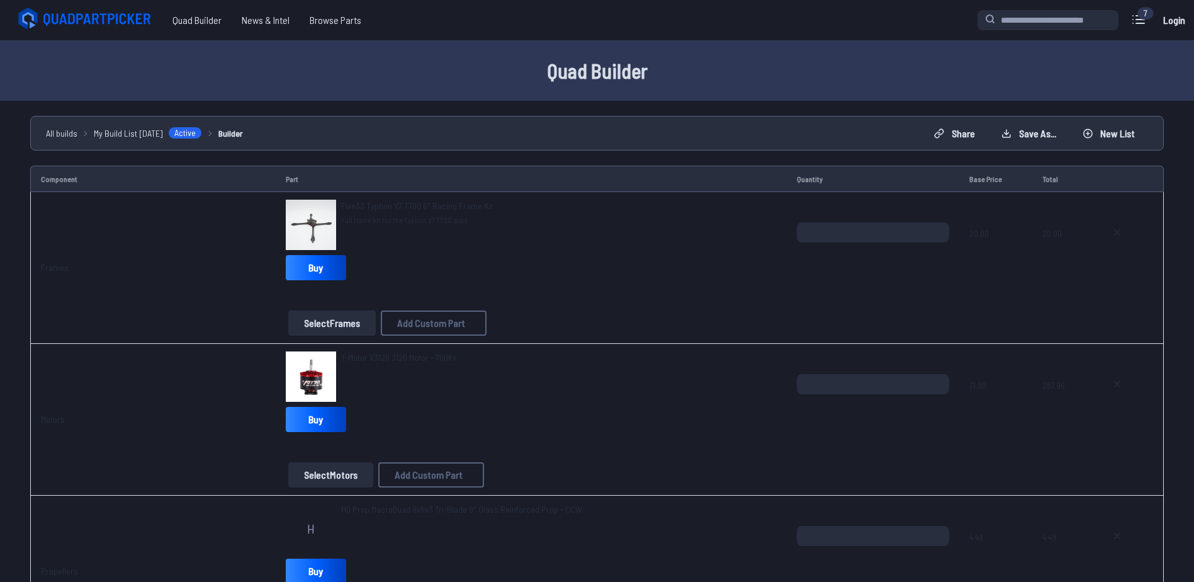
click at [1143, 18] on div "7" at bounding box center [1146, 13] width 16 height 13
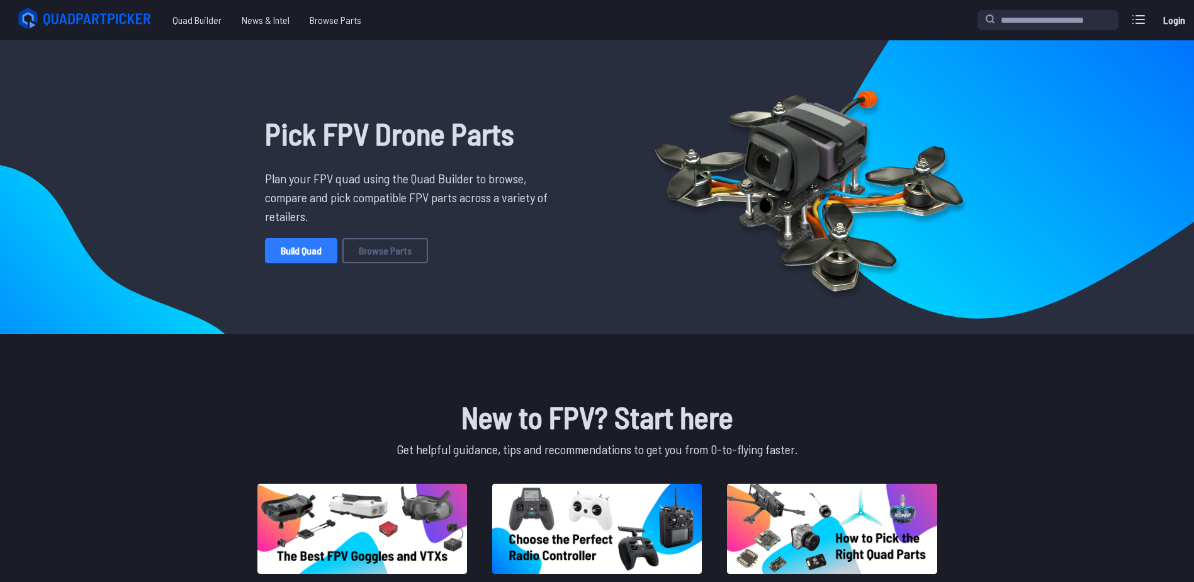
click at [295, 250] on link "Build Quad" at bounding box center [301, 250] width 72 height 25
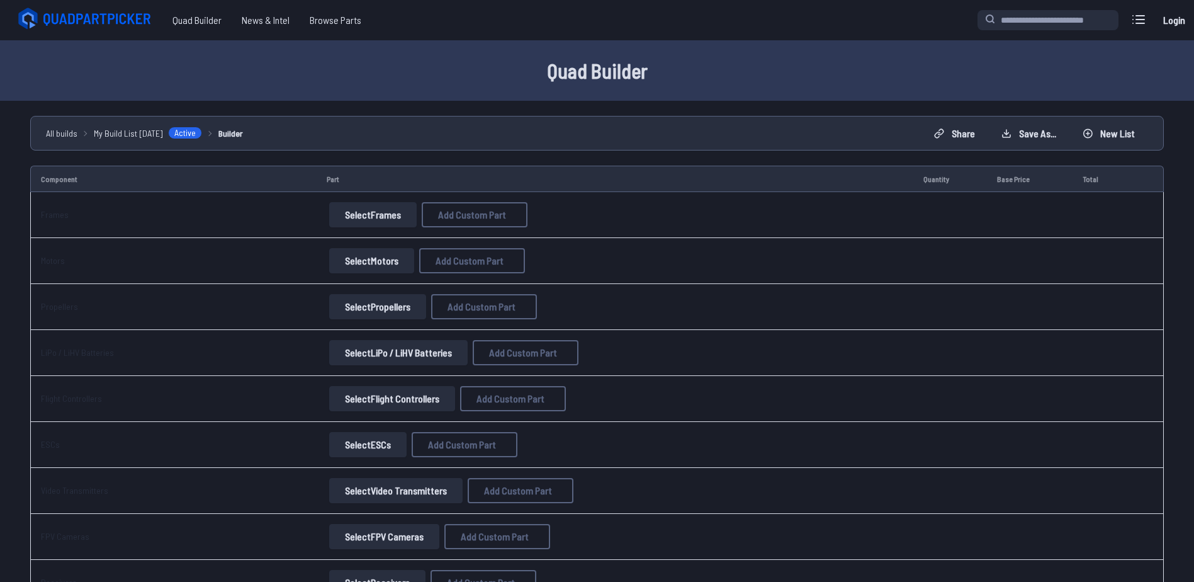
click at [379, 214] on button "Select Frames" at bounding box center [373, 214] width 88 height 25
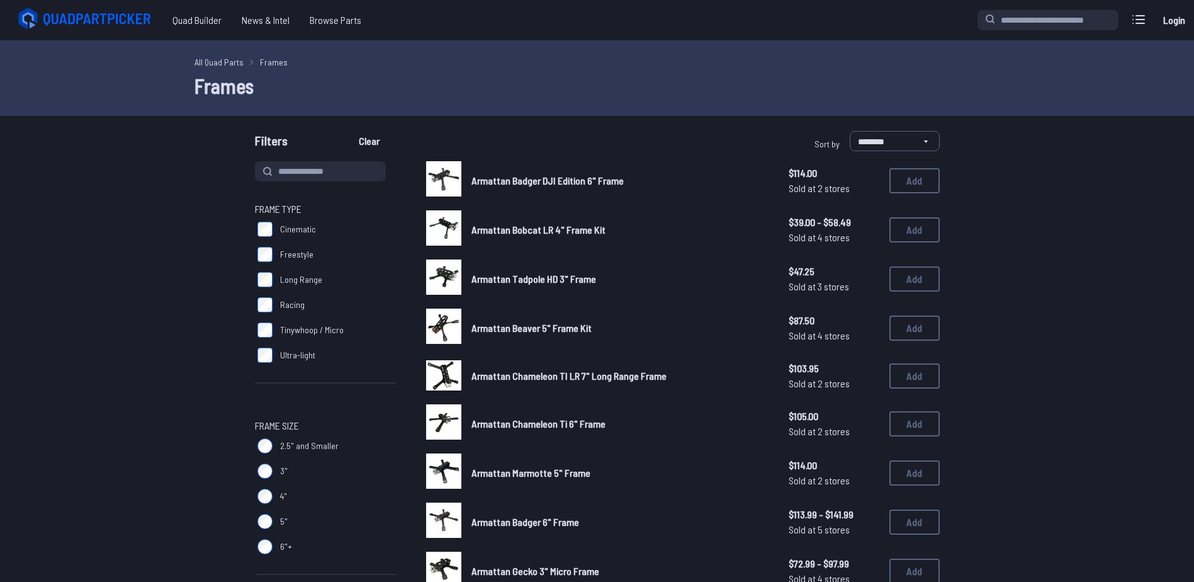
click at [288, 281] on span "Long Range" at bounding box center [301, 279] width 42 height 13
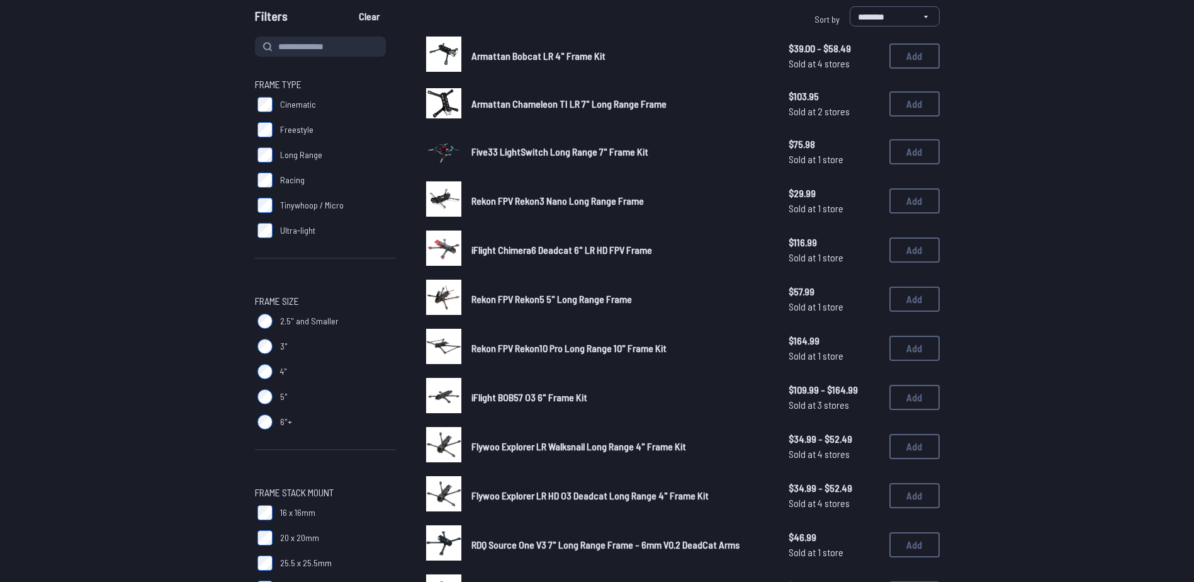
scroll to position [126, 0]
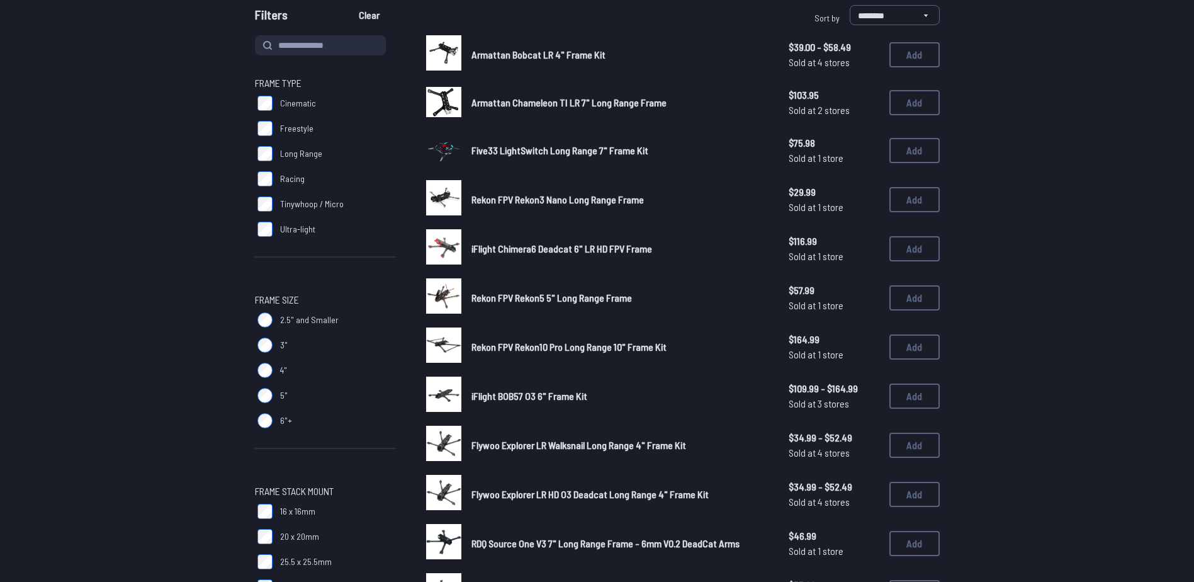
click at [509, 297] on span "Rekon FPV Rekon5 5" Long Range Frame" at bounding box center [552, 297] width 161 height 12
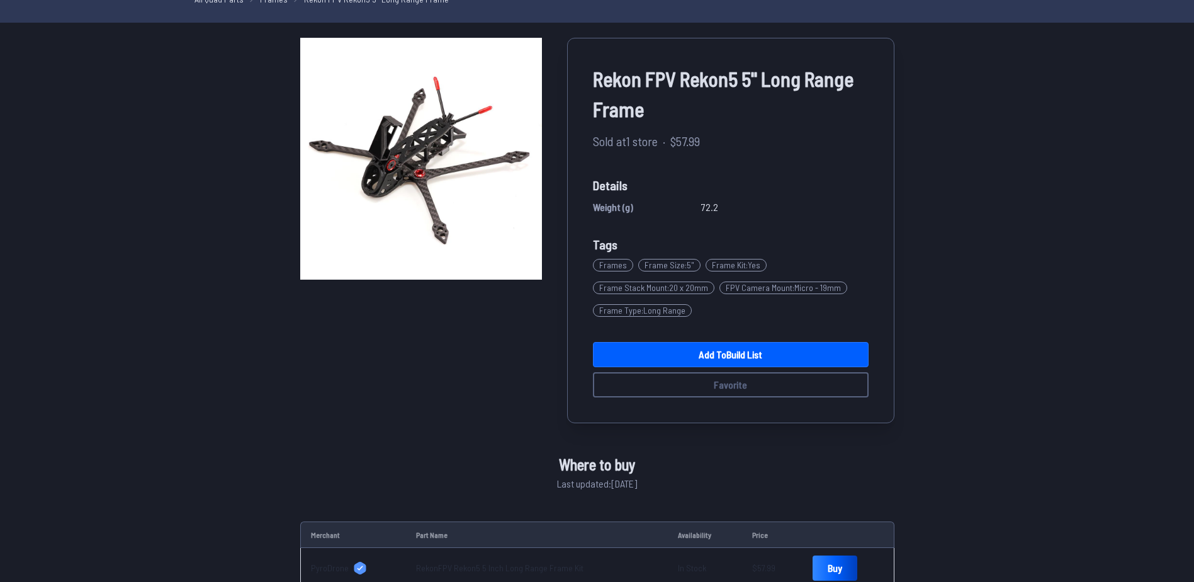
scroll to position [64, 0]
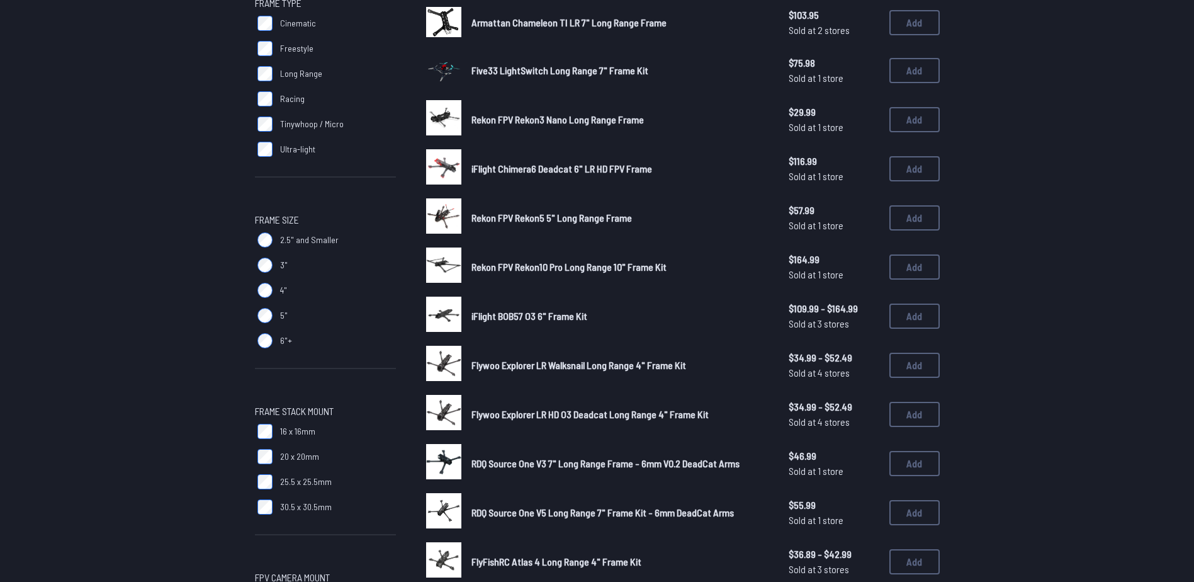
scroll to position [189, 0]
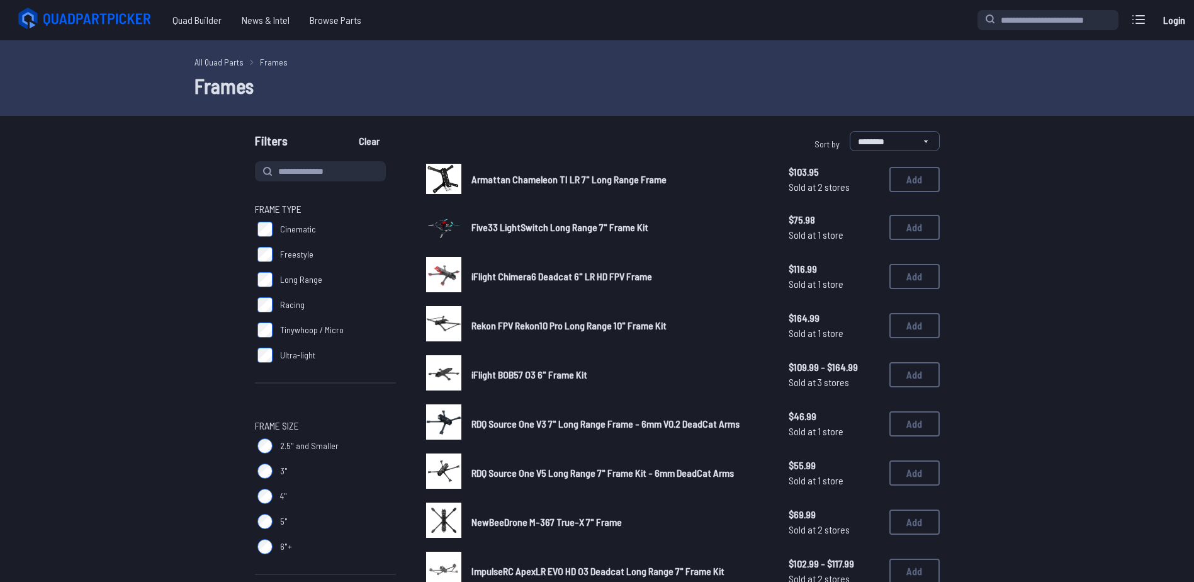
click at [518, 225] on span "Five33 LightSwitch Long Range 7" Frame Kit" at bounding box center [560, 227] width 177 height 12
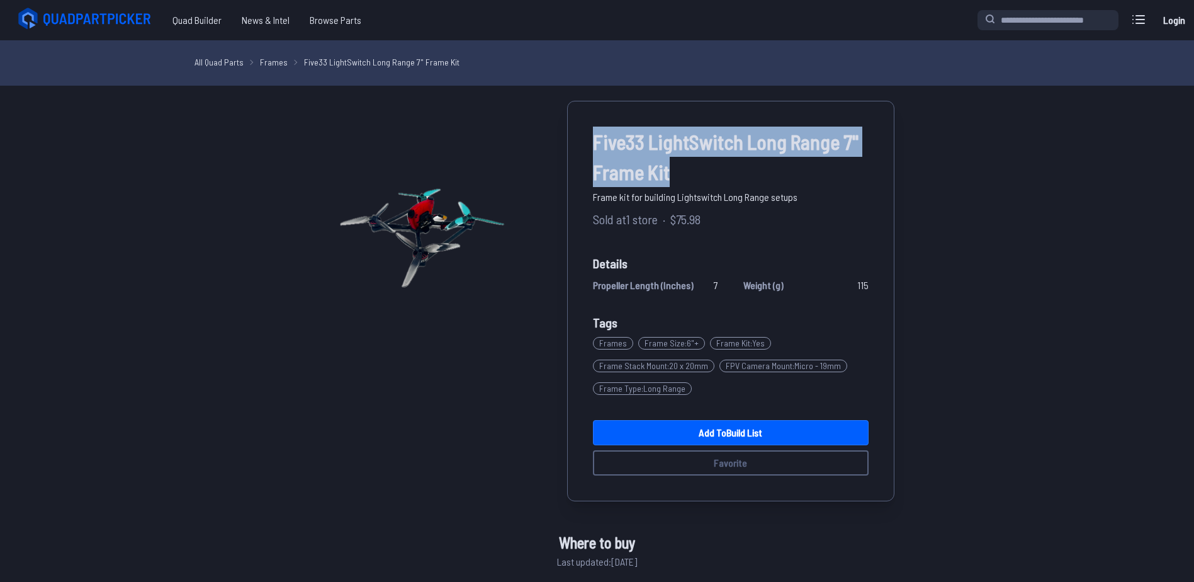
drag, startPoint x: 686, startPoint y: 176, endPoint x: 581, endPoint y: 133, distance: 113.5
click at [581, 133] on div "Five33 LightSwitch Long Range 7" Frame Kit Frame kit for building Lightswitch L…" at bounding box center [730, 301] width 327 height 400
copy span "Five33 LightSwitch Long Range 7" Frame Kit"
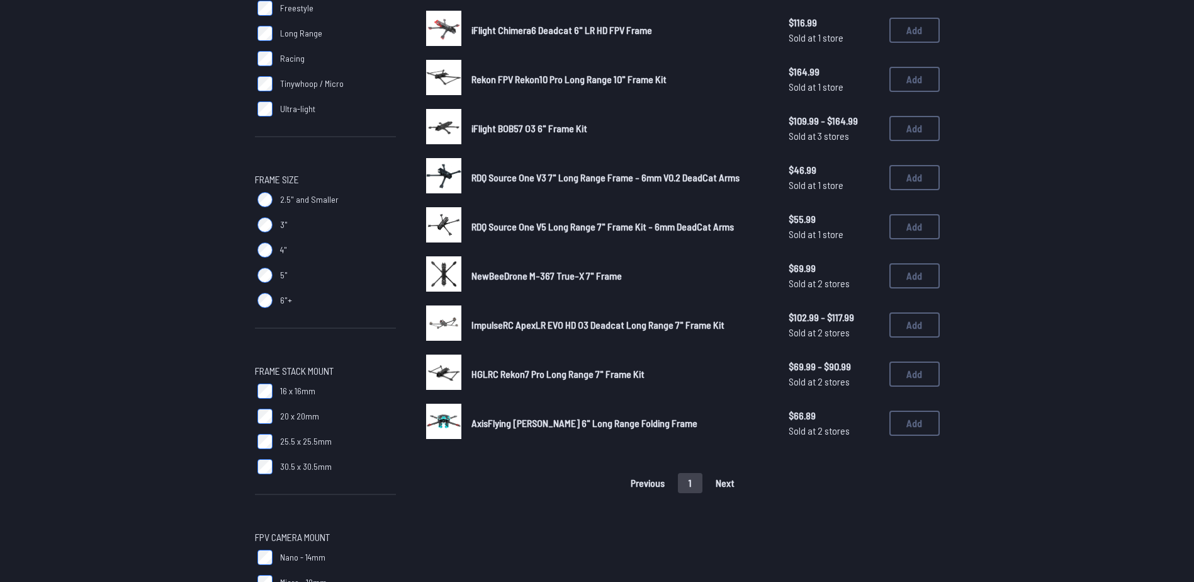
scroll to position [252, 0]
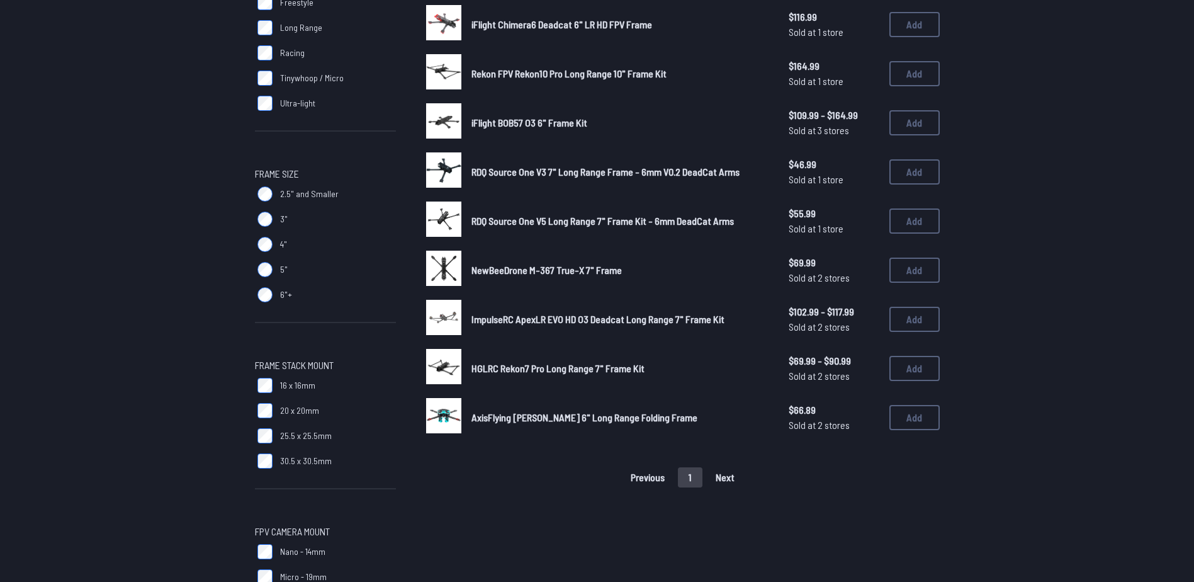
click at [488, 422] on span "AxisFlying Kolas 6" Long Range Folding Frame" at bounding box center [585, 417] width 226 height 12
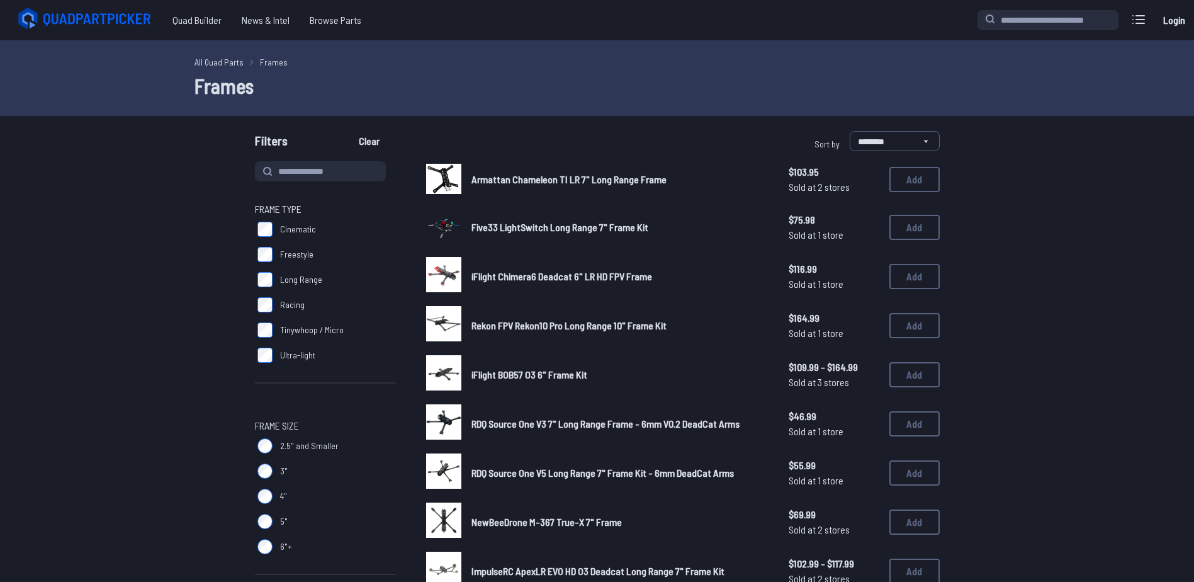
scroll to position [252, 0]
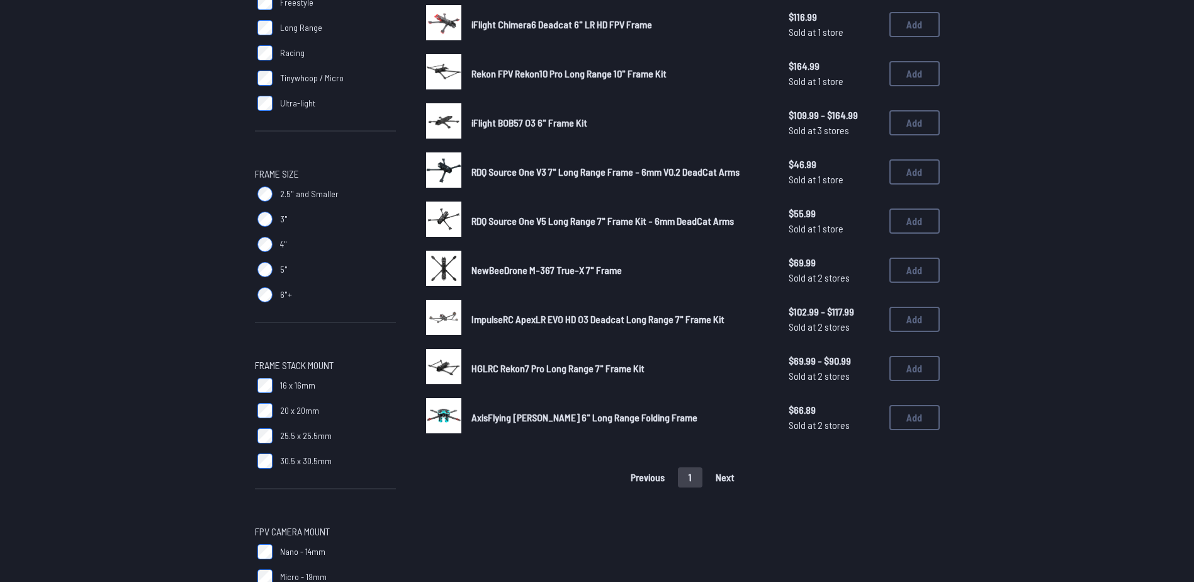
click at [525, 319] on span "ImpulseRC ApexLR EVO HD O3 Deadcat Long Range 7" Frame Kit" at bounding box center [598, 319] width 253 height 12
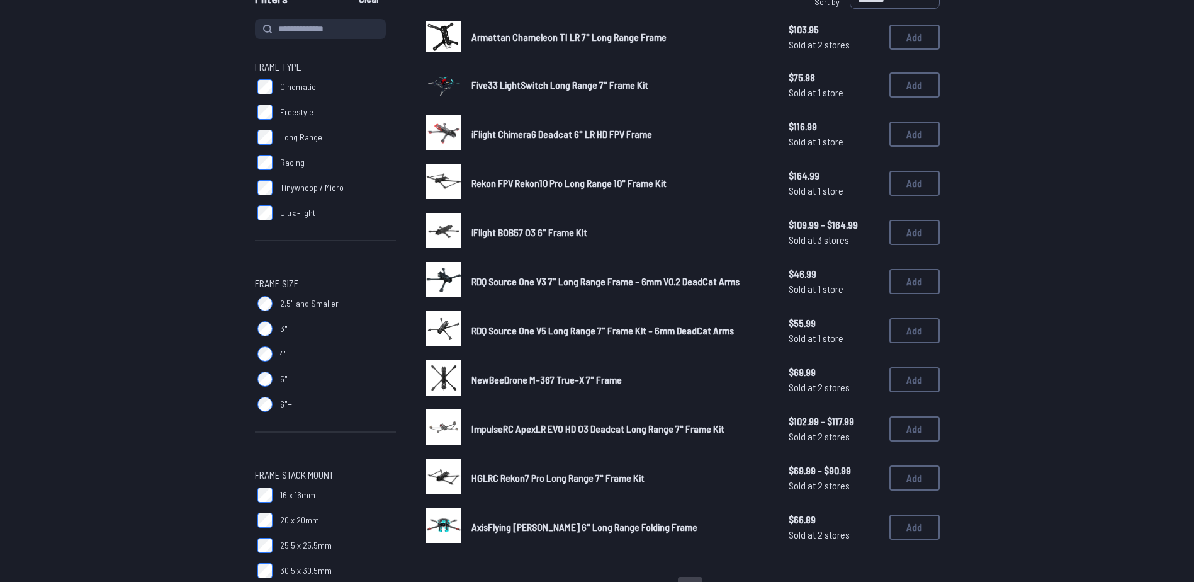
scroll to position [63, 0]
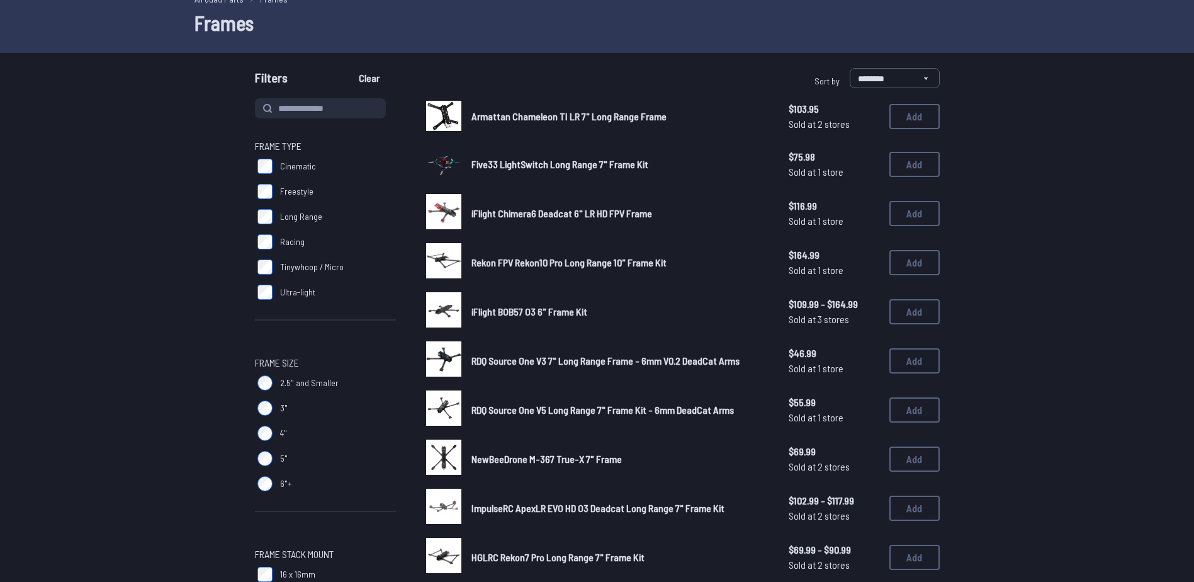
click at [523, 260] on span "Rekon FPV Rekon10 Pro Long Range 10" Frame Kit" at bounding box center [569, 262] width 195 height 12
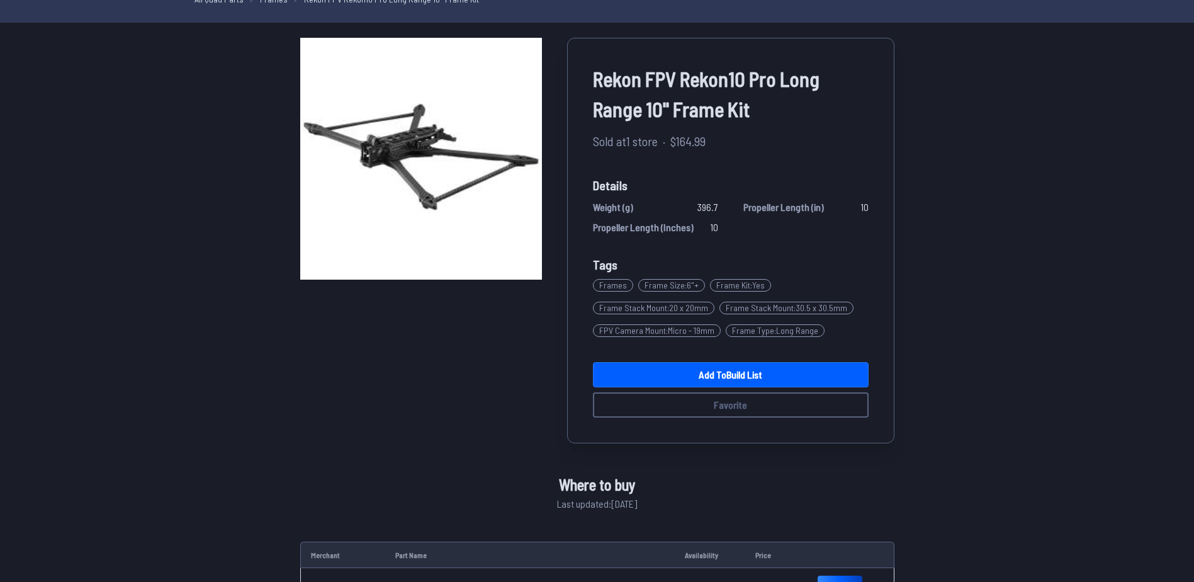
scroll to position [23, 0]
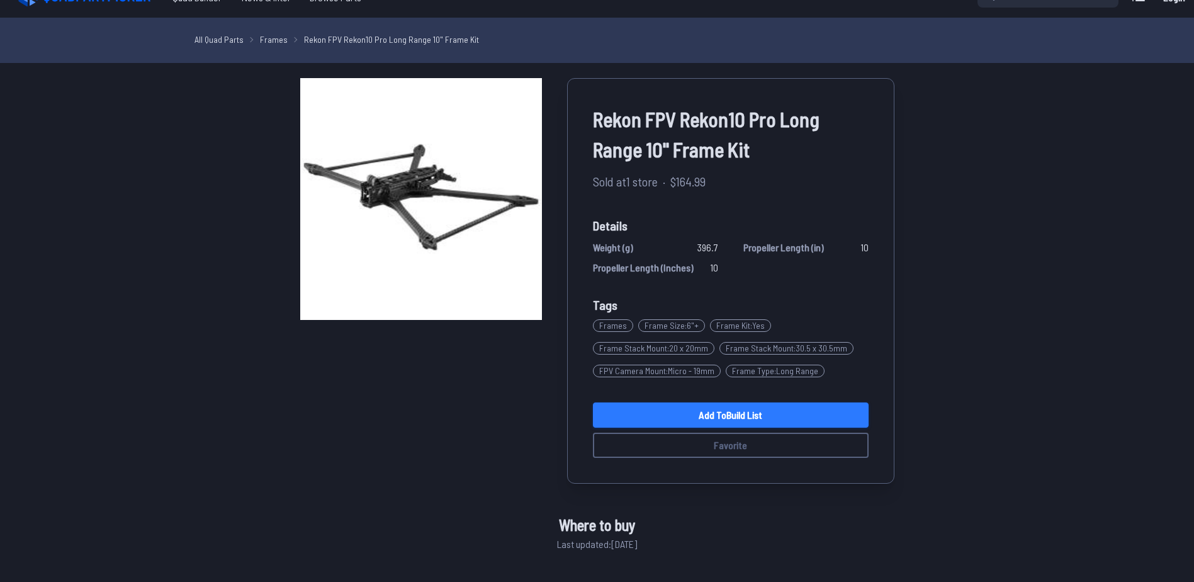
click at [665, 417] on link "Add to Build List" at bounding box center [731, 414] width 276 height 25
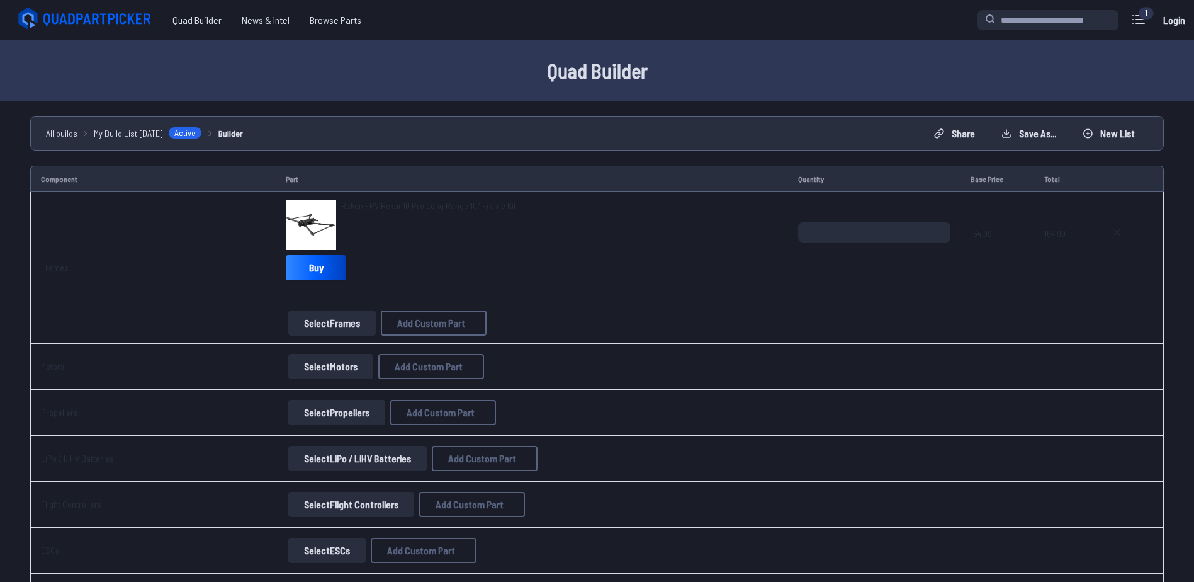
click at [316, 371] on button "Select Motors" at bounding box center [330, 366] width 85 height 25
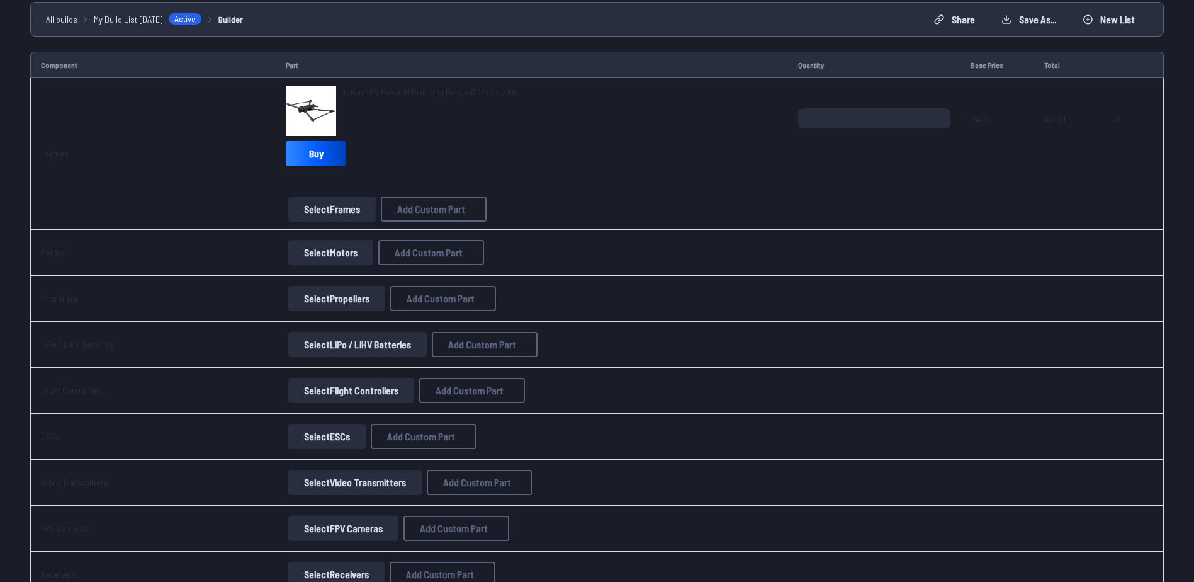
scroll to position [126, 0]
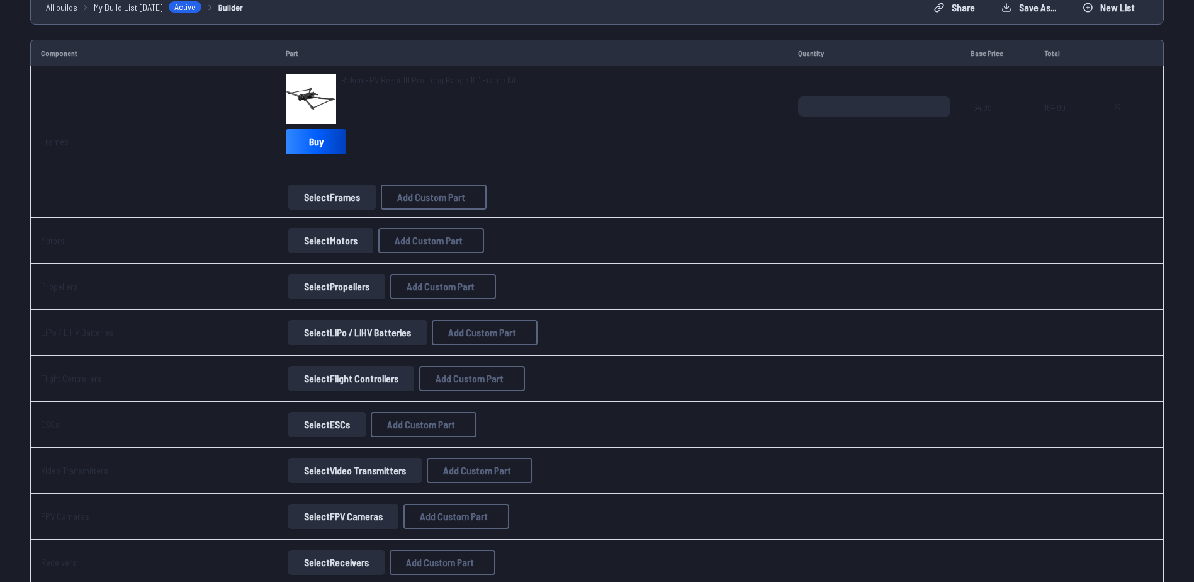
click at [336, 378] on button "Select Flight Controllers" at bounding box center [351, 378] width 126 height 25
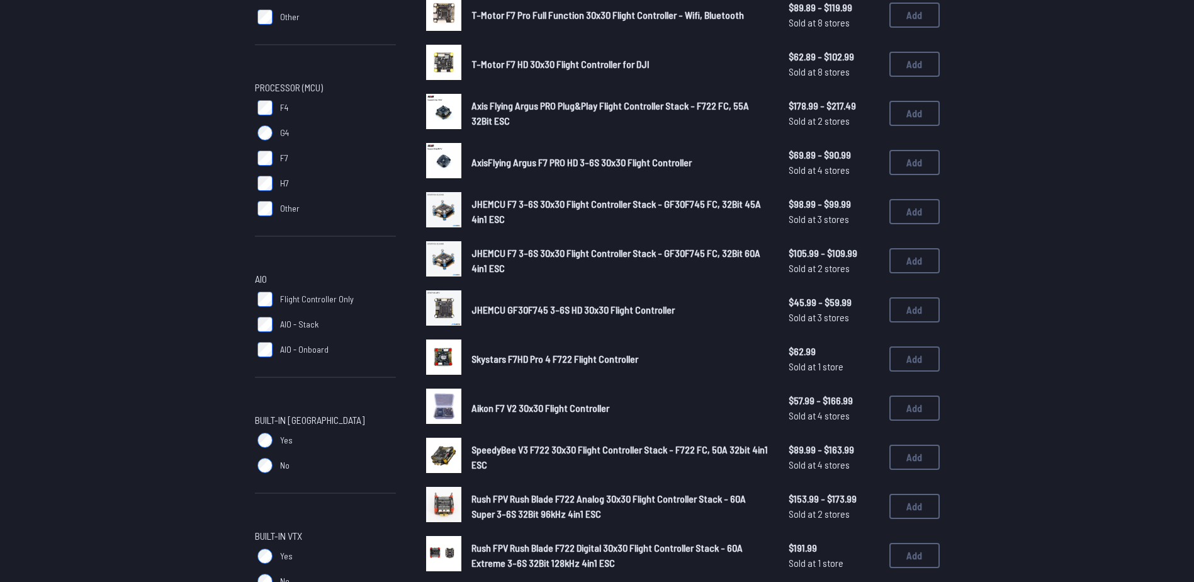
scroll to position [315, 0]
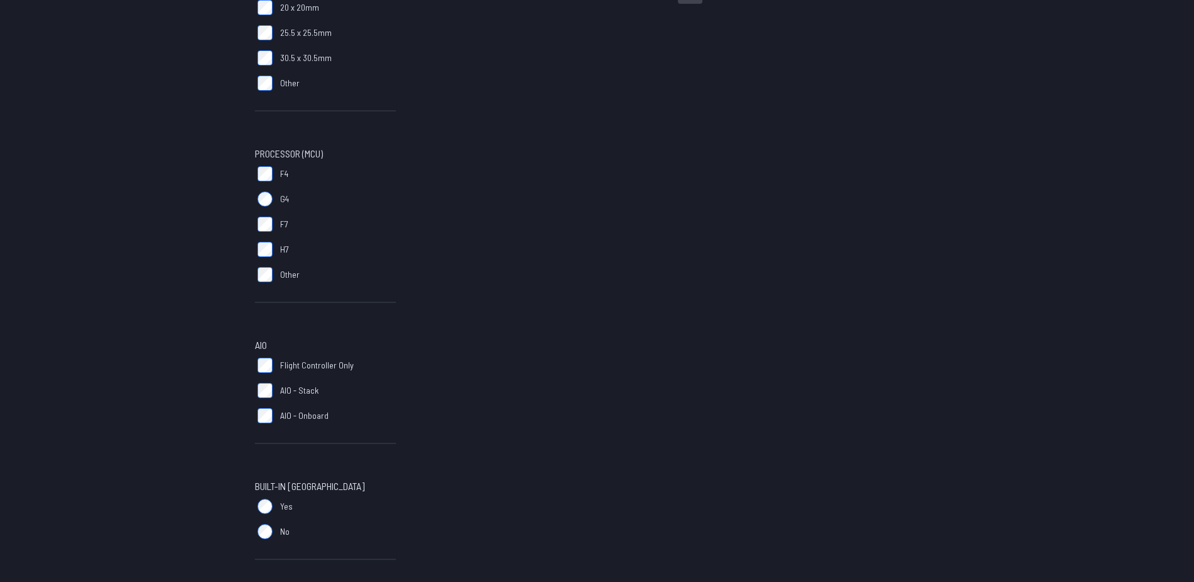
scroll to position [252, 0]
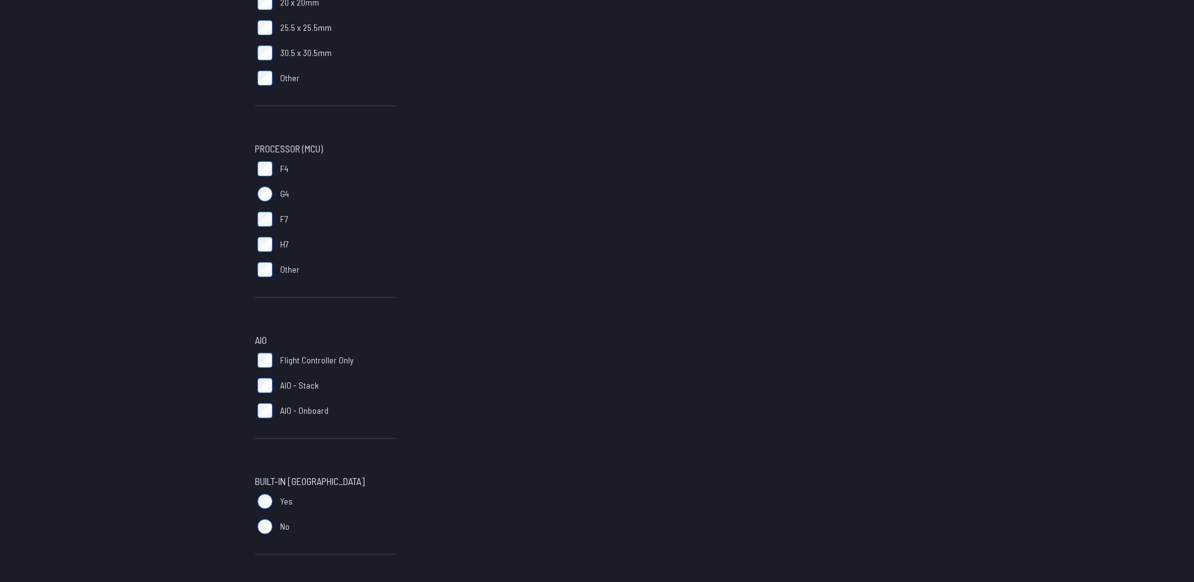
click at [268, 410] on label "AIO - Onboard" at bounding box center [325, 410] width 141 height 25
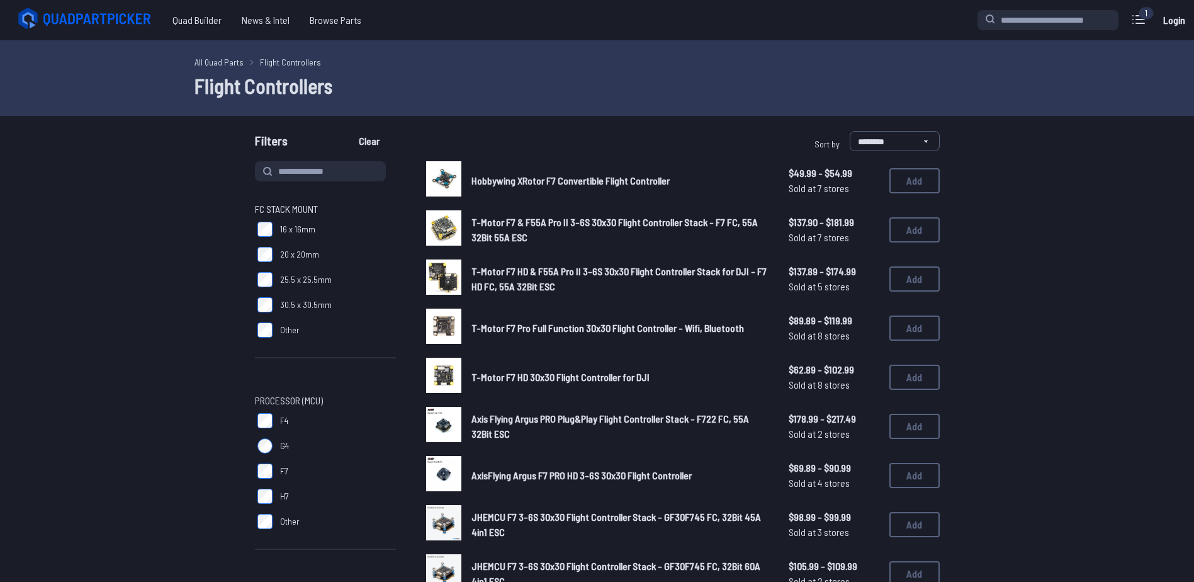
scroll to position [252, 0]
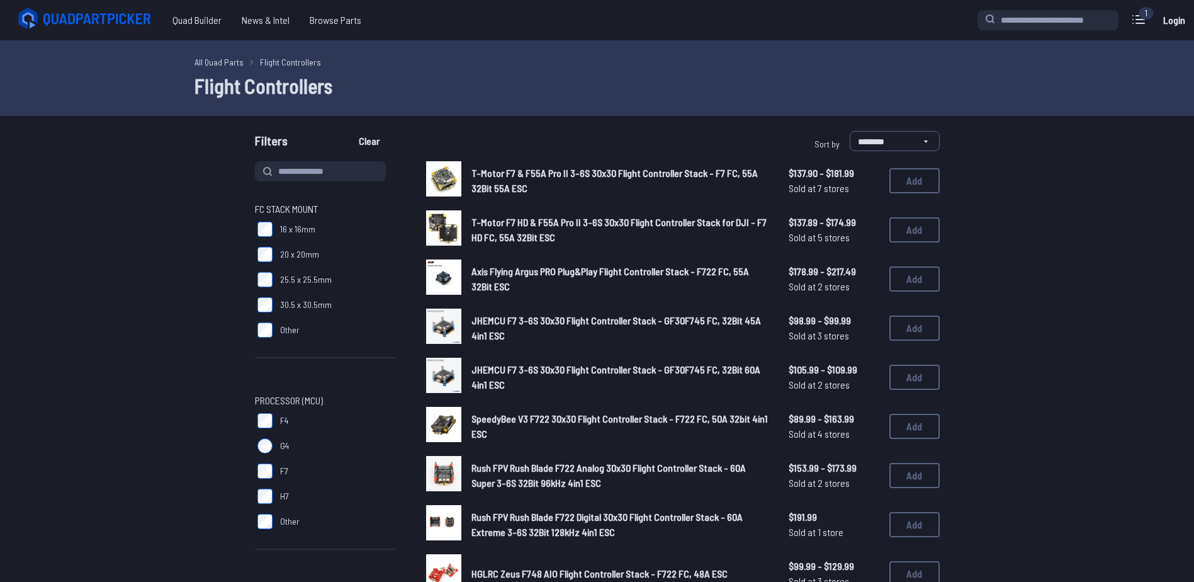
click at [563, 223] on span "T-Motor F7 HD & F55A Pro II 3-6S 30x30 Flight Controller Stack for DJI - F7 HD …" at bounding box center [619, 229] width 295 height 27
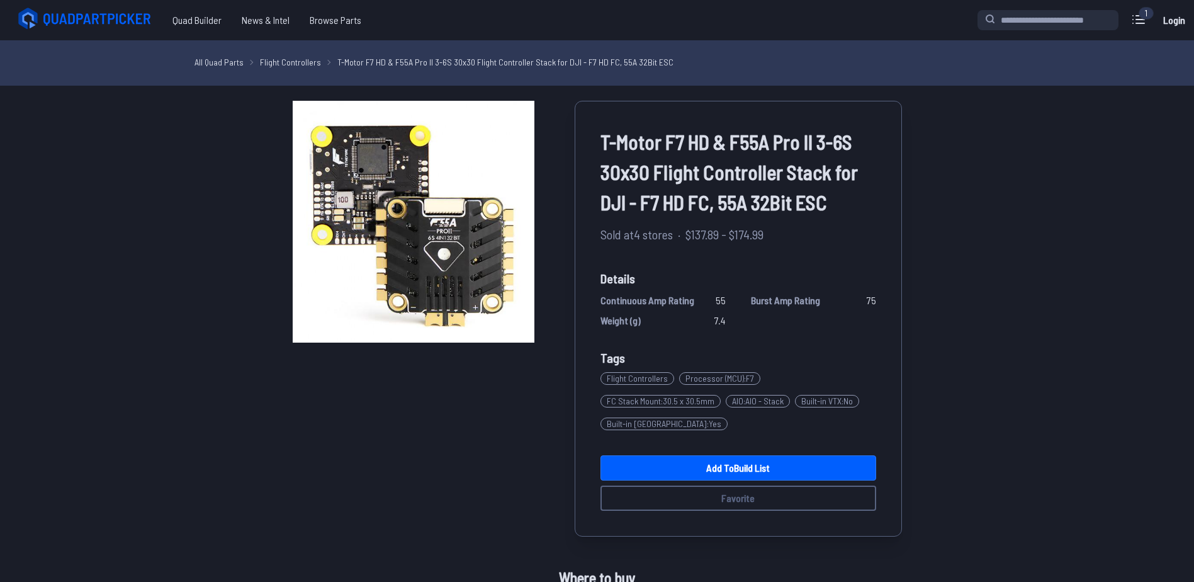
scroll to position [63, 0]
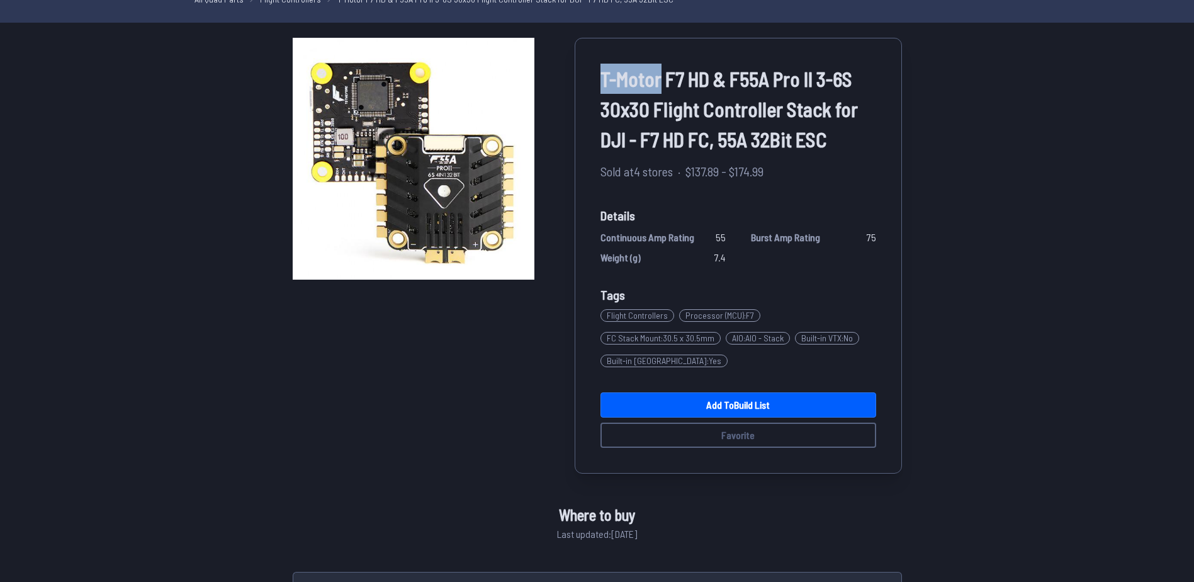
drag, startPoint x: 599, startPoint y: 76, endPoint x: 657, endPoint y: 80, distance: 57.4
click at [657, 80] on span "T-Motor F7 HD & F55A Pro II 3-6S 30x30 Flight Controller Stack for DJI - F7 HD …" at bounding box center [739, 109] width 276 height 91
copy span "T-Motor"
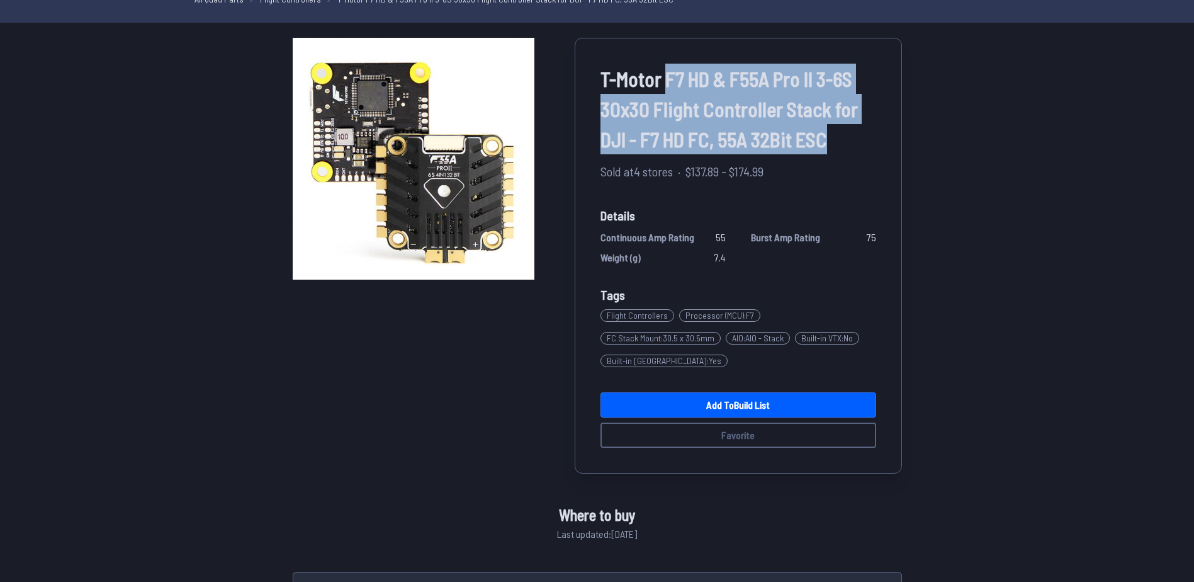
drag, startPoint x: 663, startPoint y: 74, endPoint x: 851, endPoint y: 137, distance: 197.9
click at [851, 137] on span "T-Motor F7 HD & F55A Pro II 3-6S 30x30 Flight Controller Stack for DJI - F7 HD …" at bounding box center [739, 109] width 276 height 91
copy span "F7 HD & F55A Pro II 3-6S 30x30 Flight Controller Stack for DJI - F7 HD FC, 55A …"
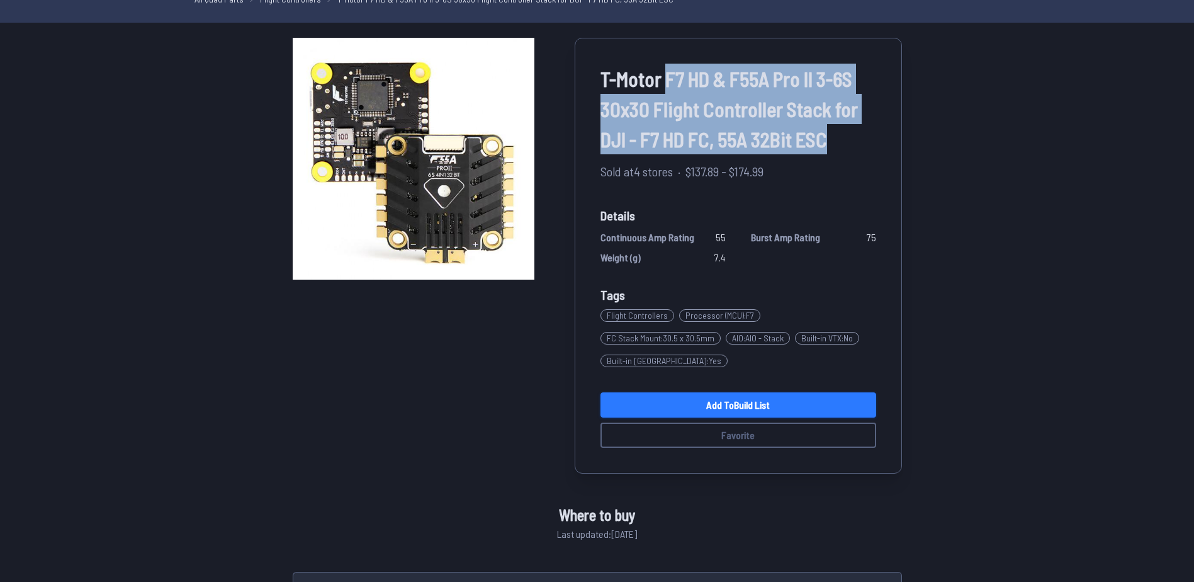
click at [725, 399] on link "Add to Build List" at bounding box center [739, 404] width 276 height 25
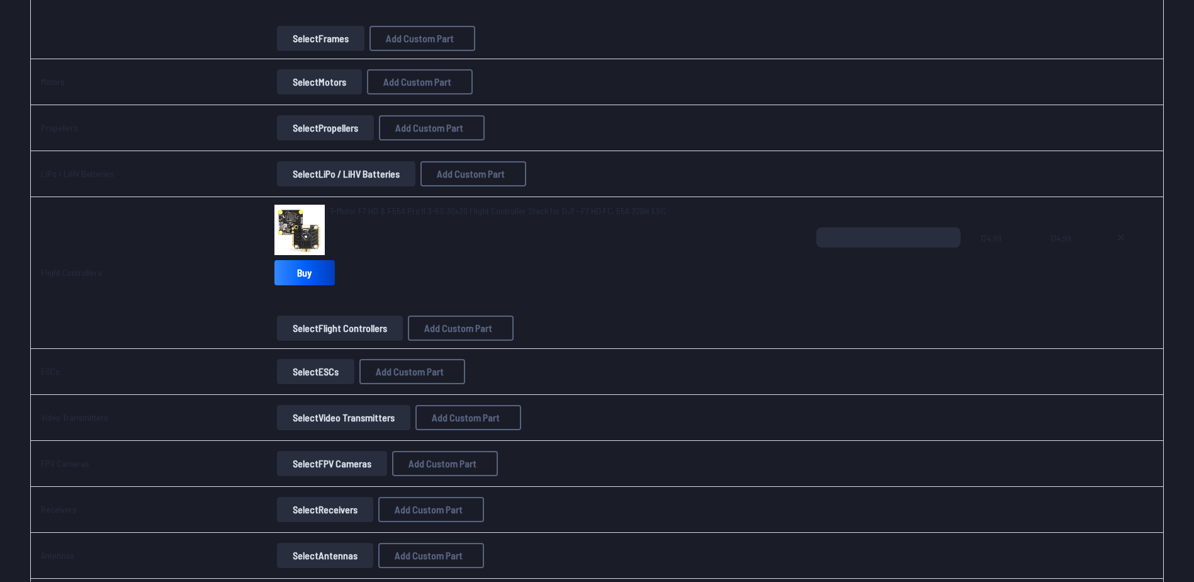
scroll to position [315, 0]
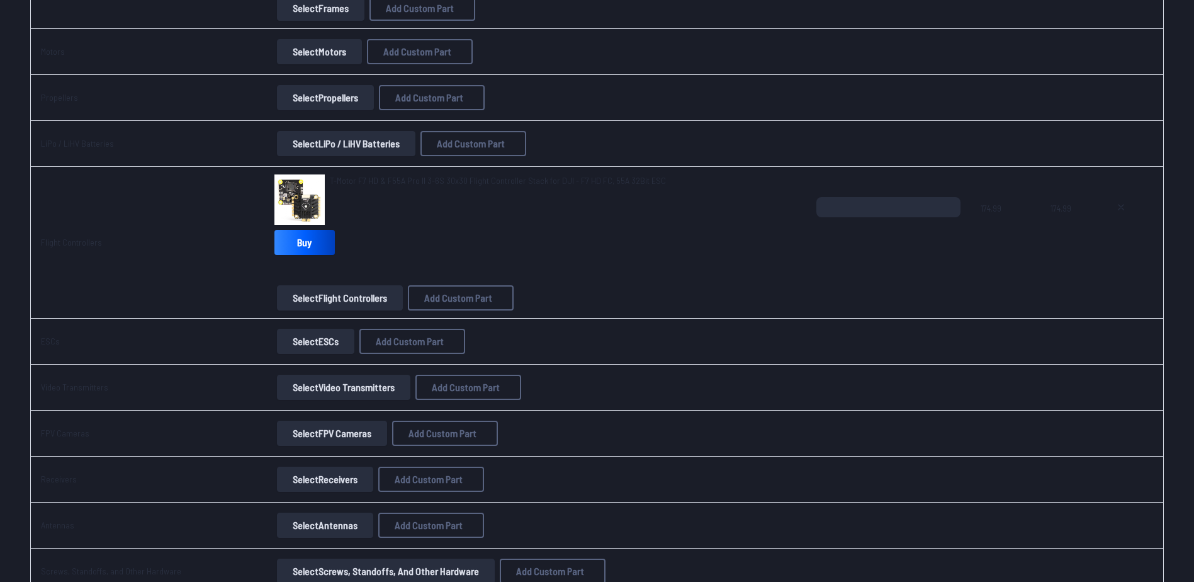
click at [312, 346] on button "Select ESCs" at bounding box center [315, 341] width 77 height 25
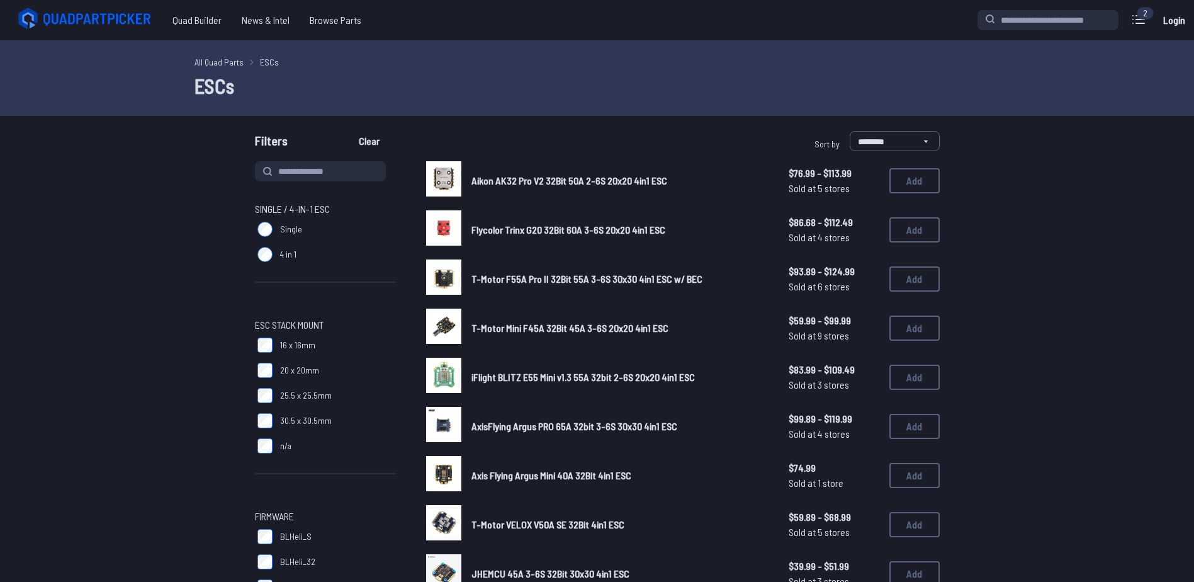
scroll to position [315, 0]
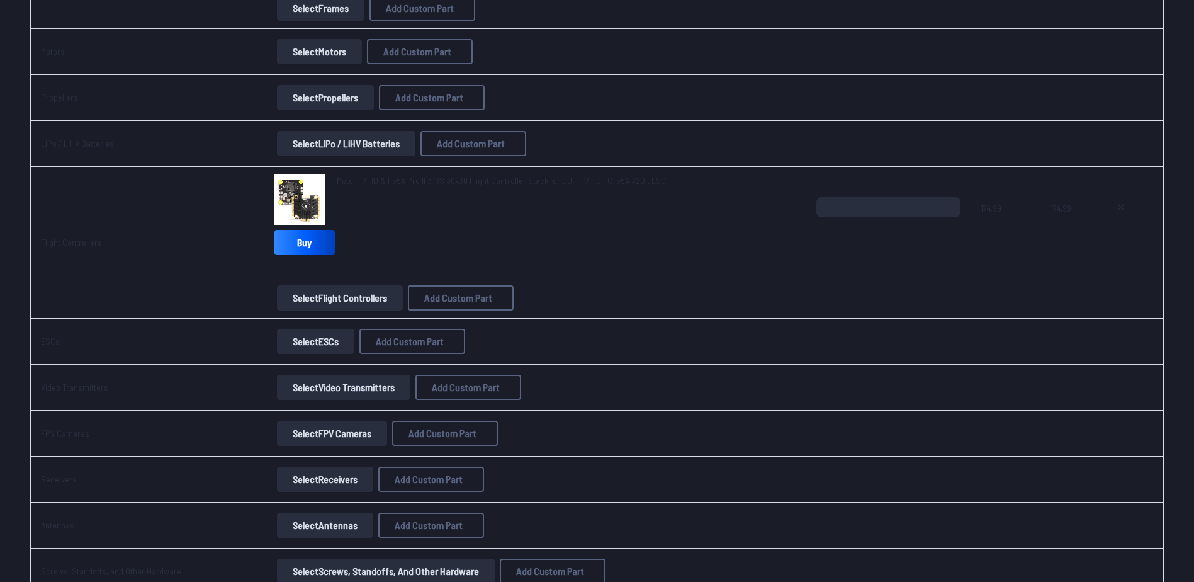
click at [358, 179] on span "T-Motor F7 HD & F55A Pro II 3-6S 30x30 Flight Controller Stack for DJI - F7 HD …" at bounding box center [498, 180] width 336 height 11
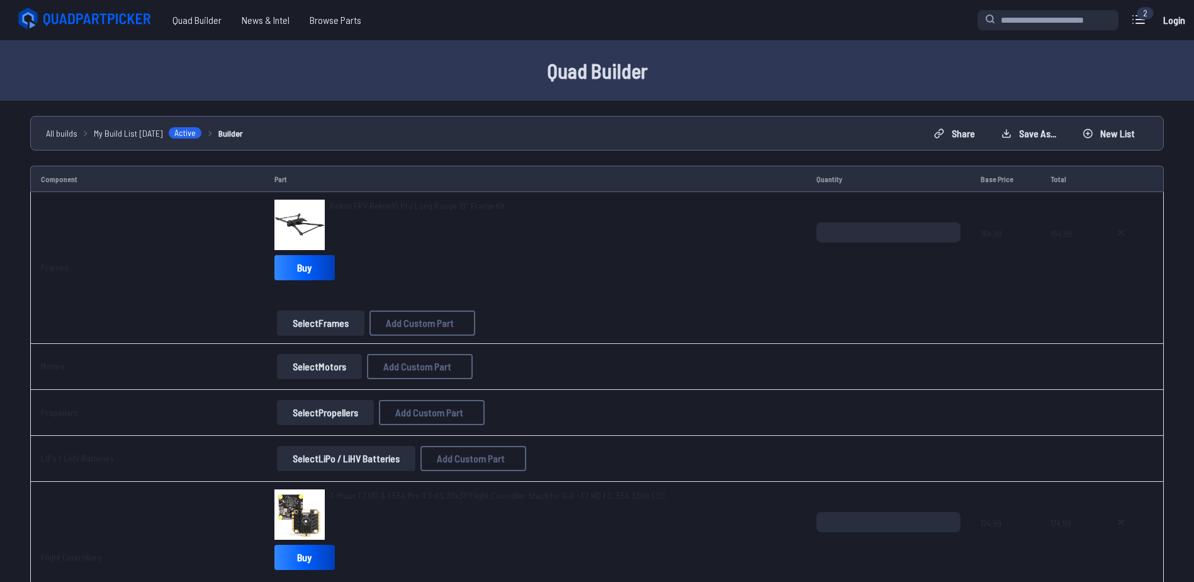
scroll to position [315, 0]
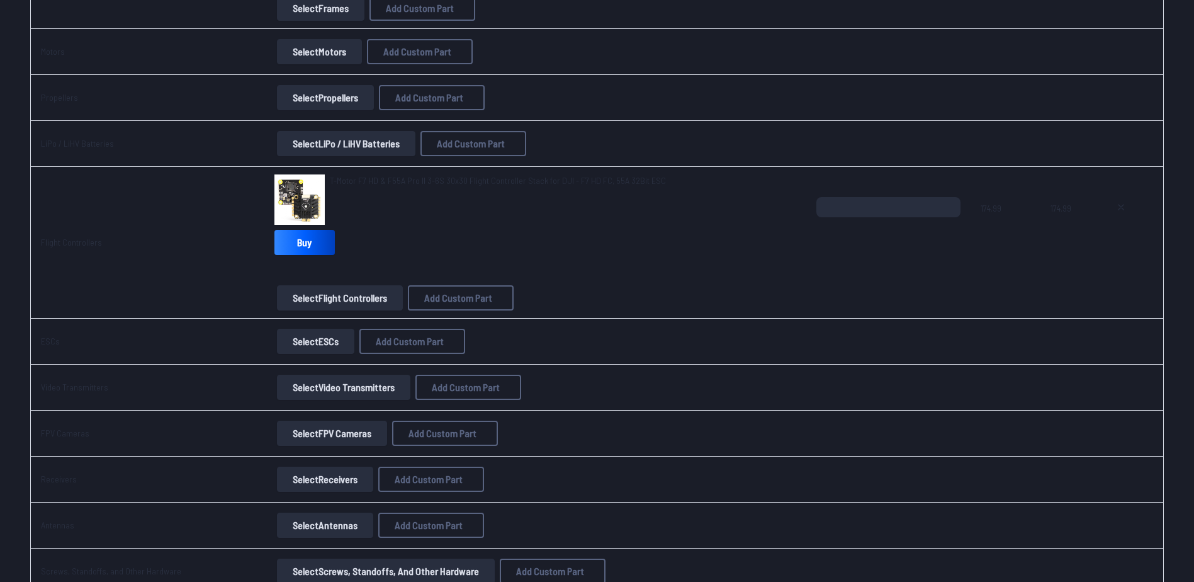
click at [307, 298] on button "Select Flight Controllers" at bounding box center [340, 297] width 126 height 25
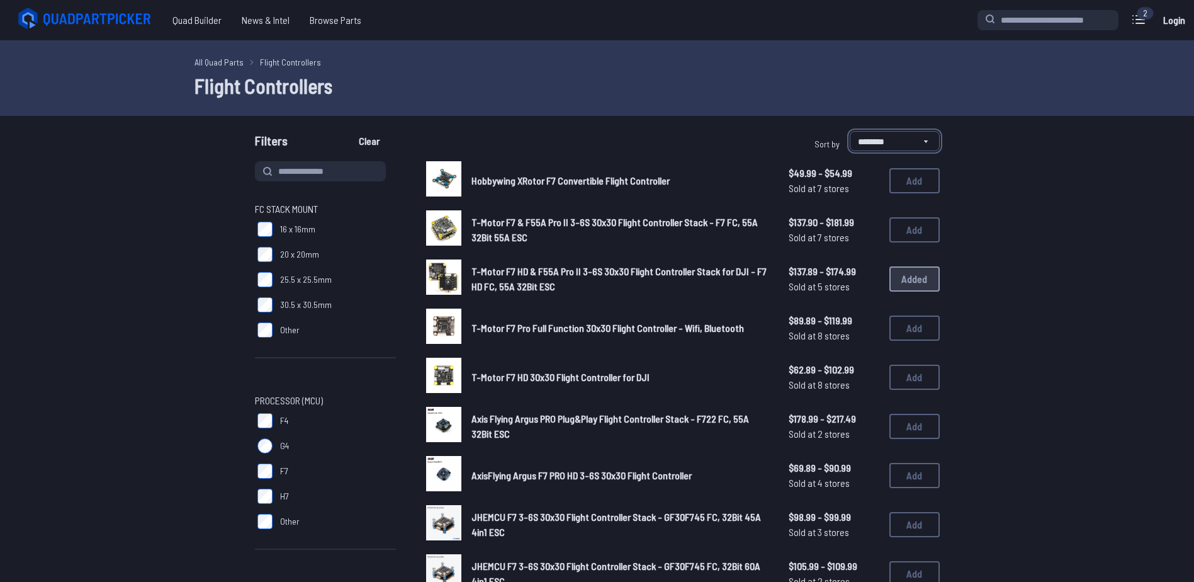
click at [906, 139] on select "**********" at bounding box center [895, 141] width 90 height 20
select select "**********"
click at [850, 131] on select "**********" at bounding box center [895, 141] width 90 height 20
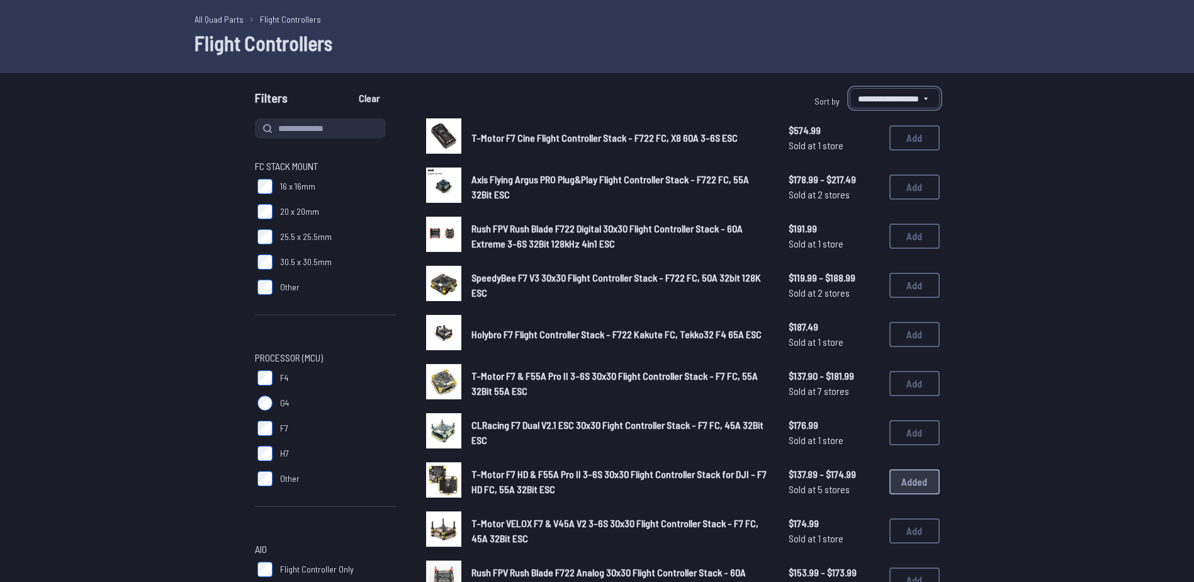
scroll to position [63, 0]
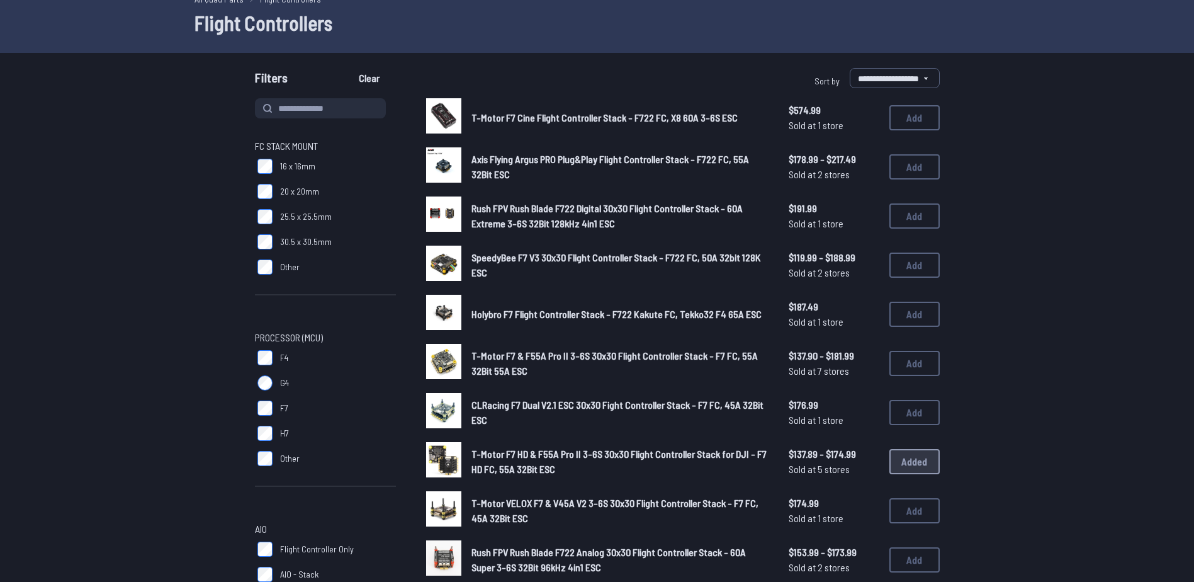
click at [505, 357] on span "T-Motor F7 & F55A Pro II 3-6S 30x30 Flight Controller Stack - F7 FC, 55A 32Bit …" at bounding box center [615, 362] width 286 height 27
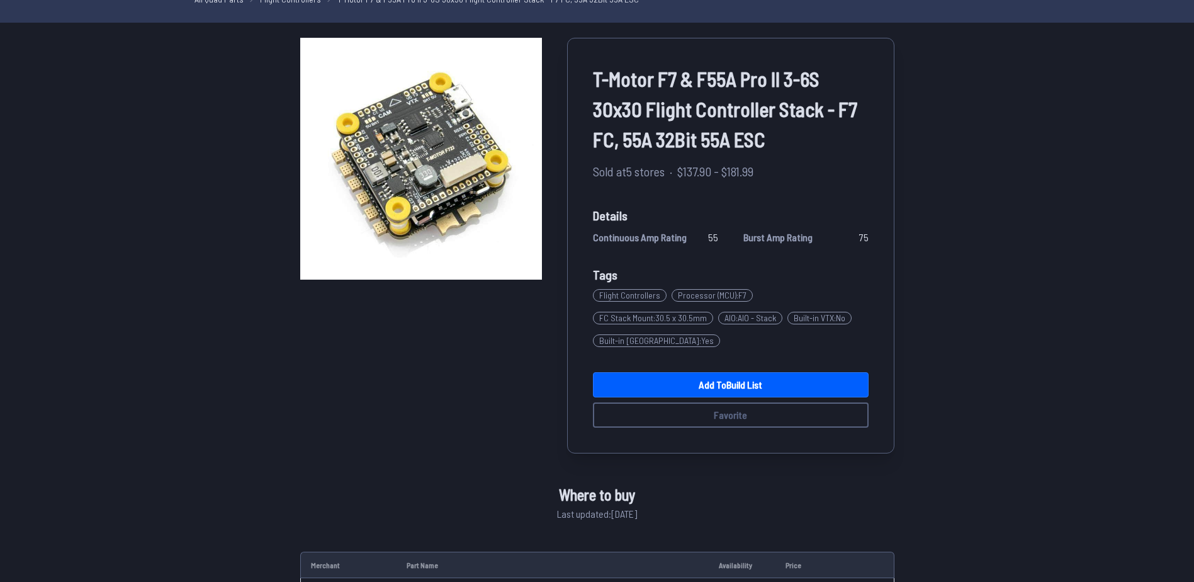
scroll to position [23, 0]
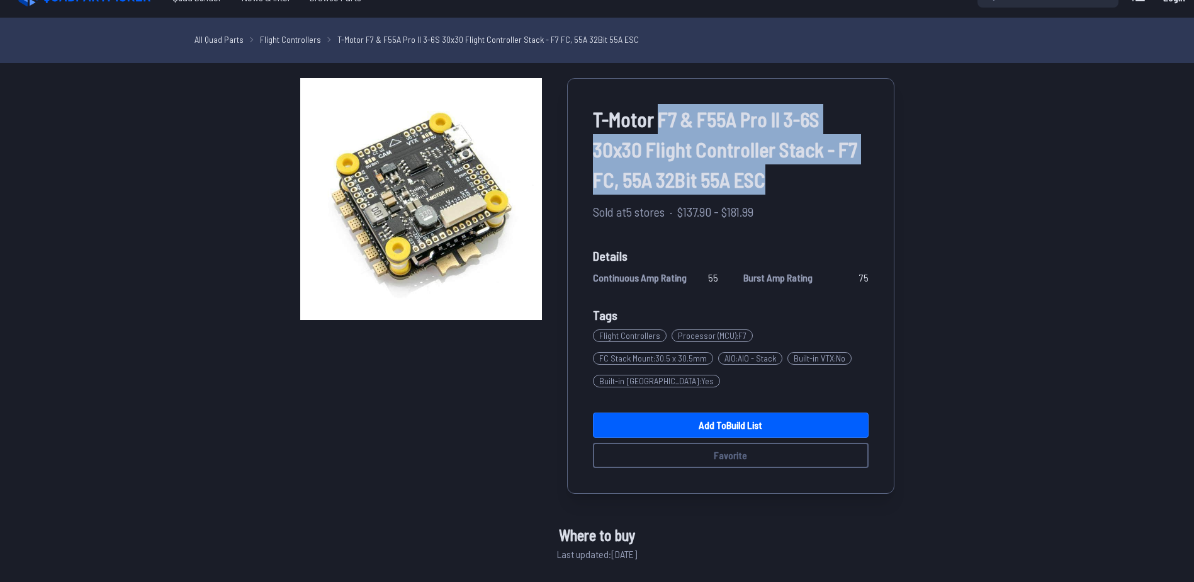
drag, startPoint x: 658, startPoint y: 116, endPoint x: 771, endPoint y: 178, distance: 128.7
click at [771, 178] on span "T-Motor F7 & F55A Pro II 3-6S 30x30 Flight Controller Stack - F7 FC, 55A 32Bit …" at bounding box center [731, 149] width 276 height 91
copy span "F7 & F55A Pro II 3-6S 30x30 Flight Controller Stack - F7 FC, 55A 32Bit 55A ESC"
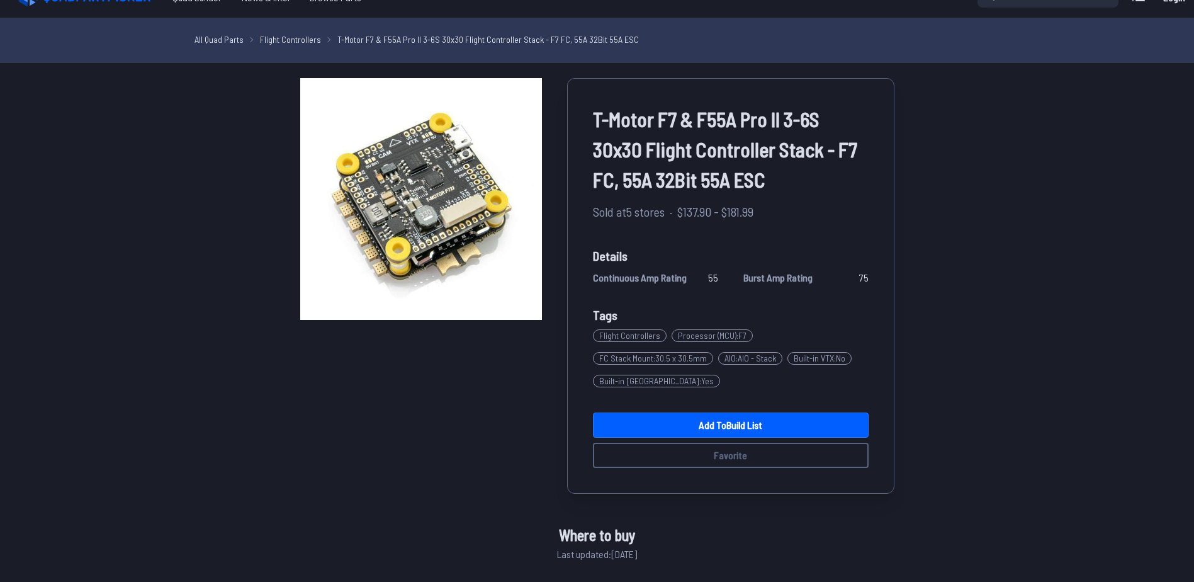
click at [681, 415] on link "Add to Build List" at bounding box center [731, 424] width 276 height 25
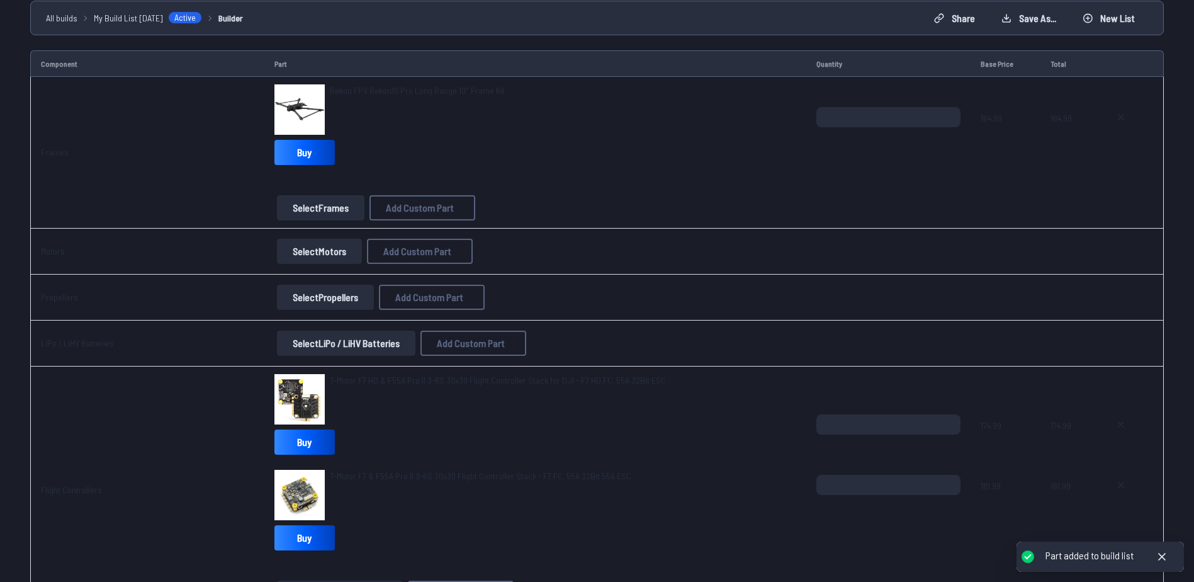
scroll to position [189, 0]
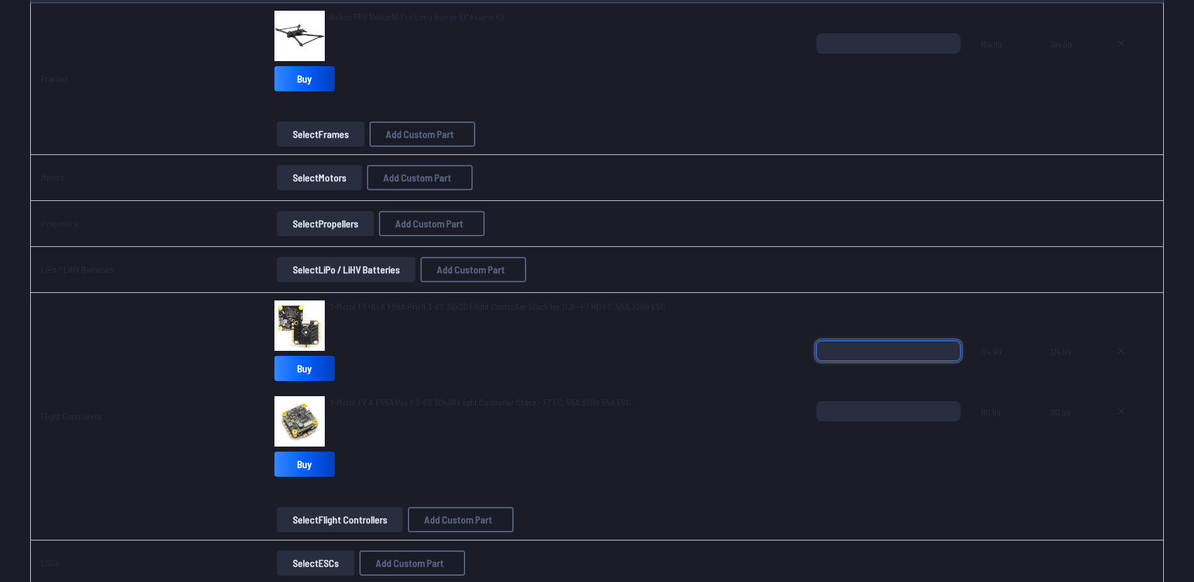
type input "*"
click at [944, 356] on input "*" at bounding box center [889, 351] width 144 height 20
click at [1119, 346] on icon at bounding box center [1121, 351] width 10 height 10
type textarea "**********"
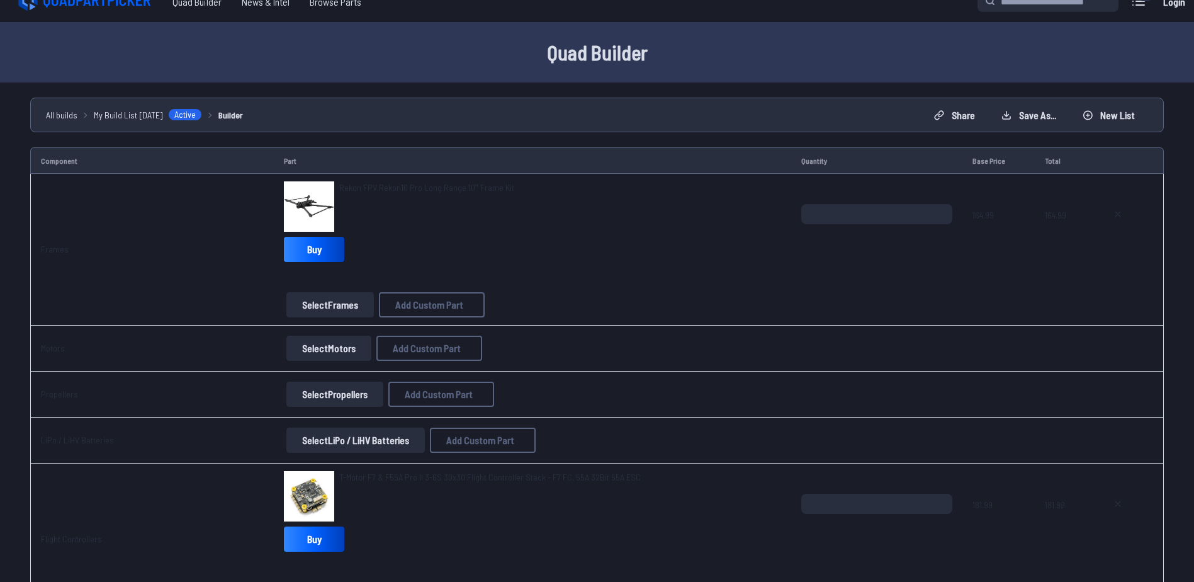
scroll to position [0, 0]
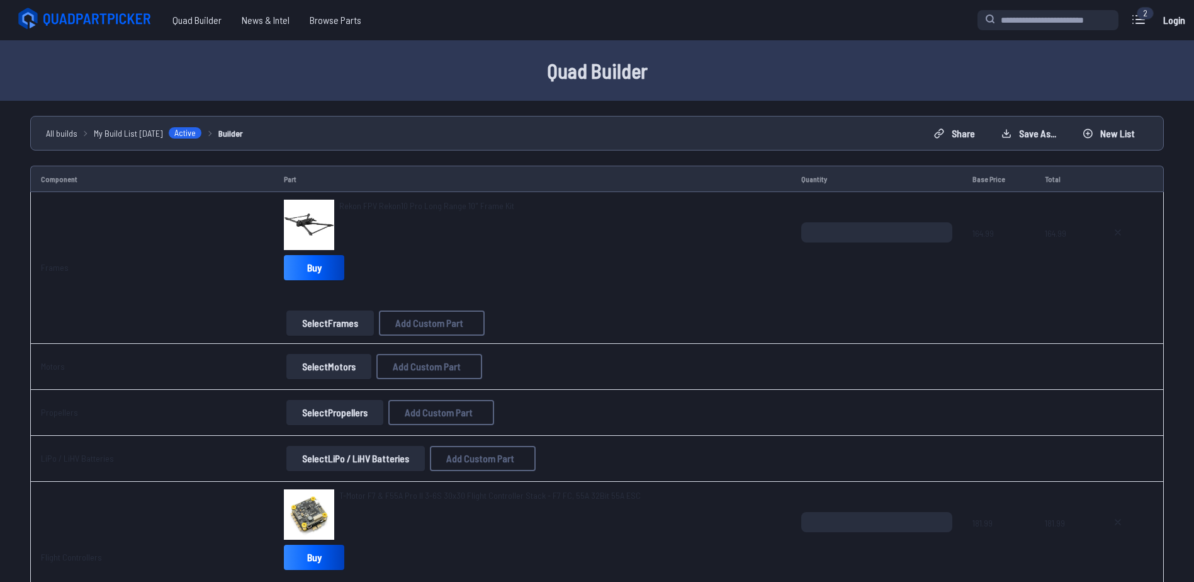
click at [390, 205] on span "Rekon FPV Rekon10 Pro Long Range 10" Frame Kit" at bounding box center [426, 205] width 175 height 11
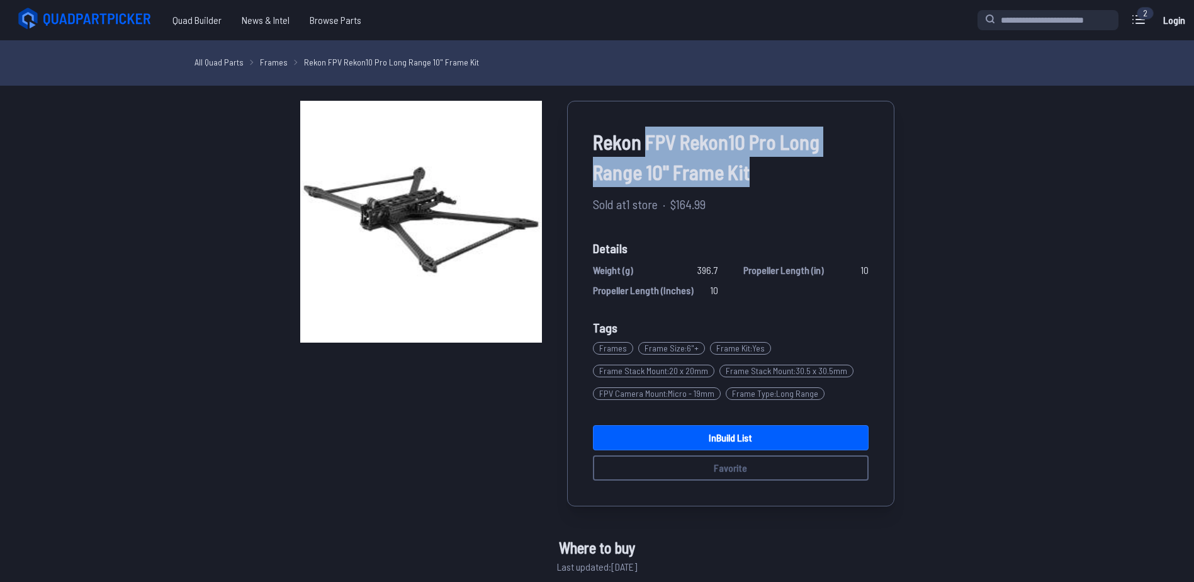
drag, startPoint x: 644, startPoint y: 137, endPoint x: 760, endPoint y: 180, distance: 124.1
click at [760, 180] on span "Rekon FPV Rekon10 Pro Long Range 10" Frame Kit" at bounding box center [731, 157] width 276 height 60
copy span "FPV Rekon10 Pro Long Range 10" Frame Kit"
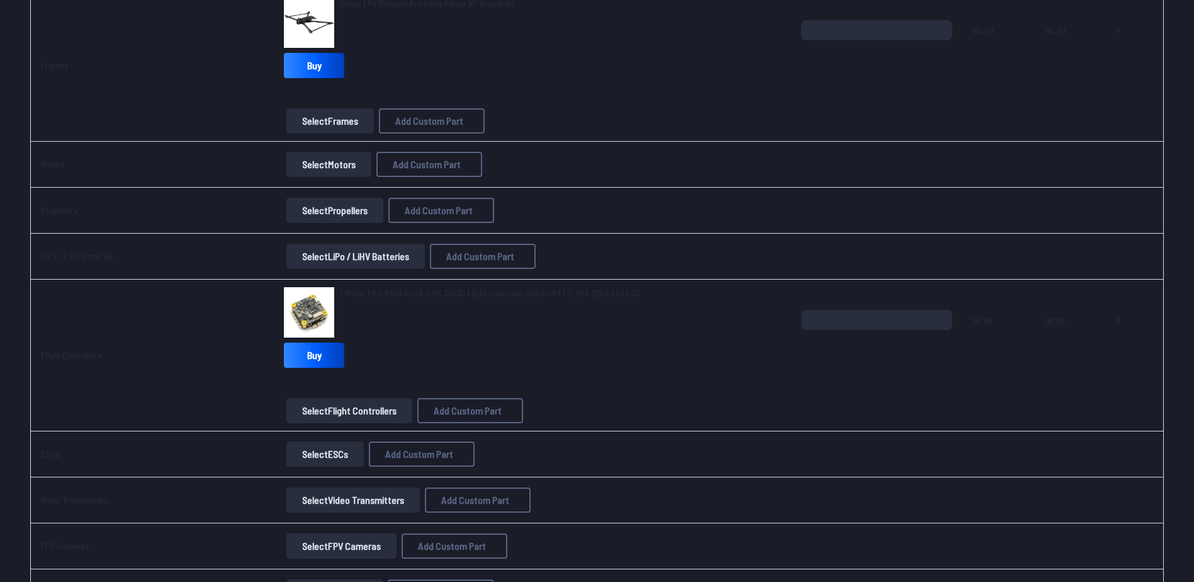
scroll to position [189, 0]
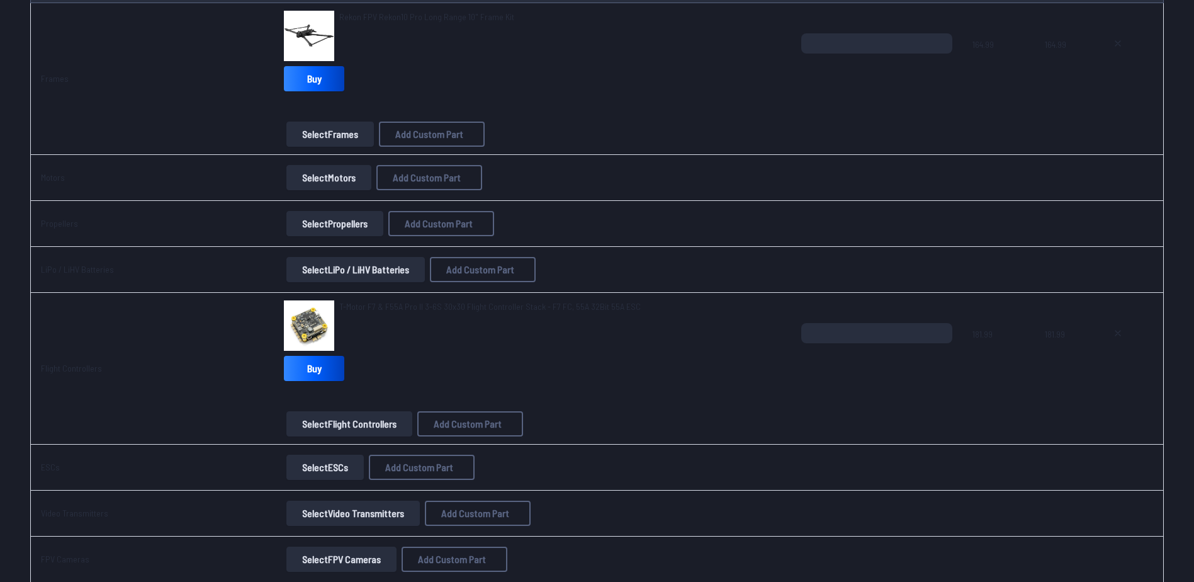
click at [341, 174] on button "Select Motors" at bounding box center [328, 177] width 85 height 25
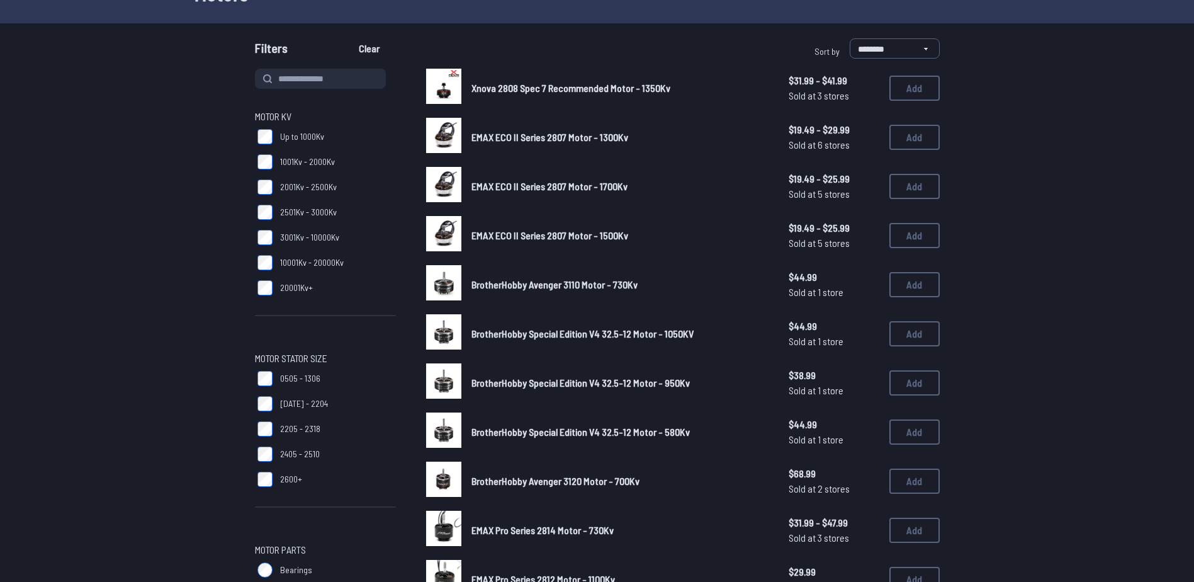
scroll to position [91, 0]
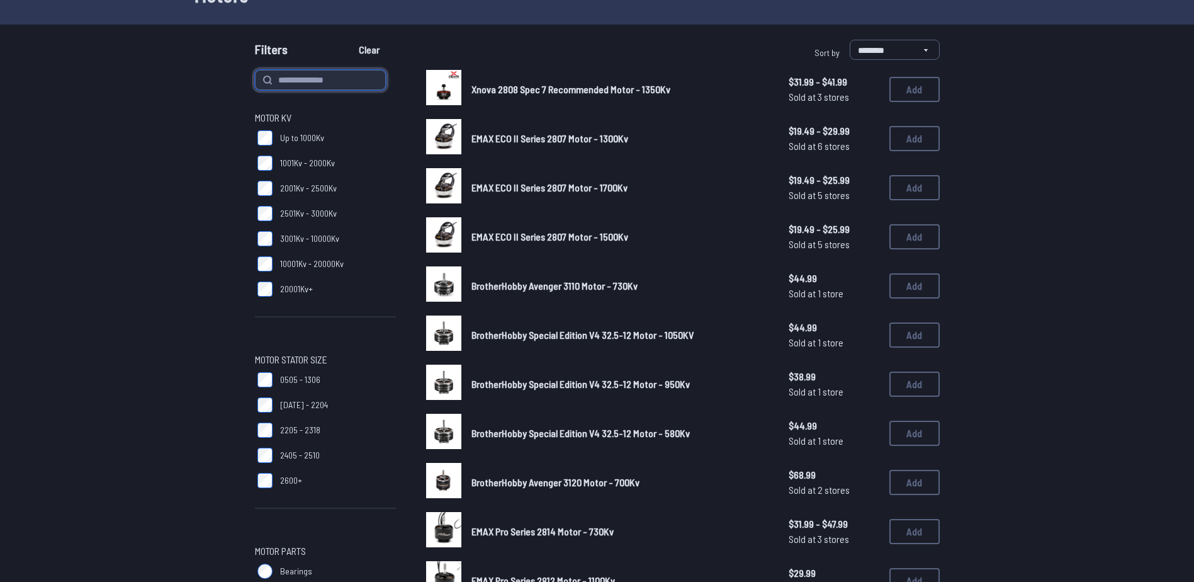
click at [329, 83] on input at bounding box center [320, 80] width 131 height 20
type input "*******"
click at [348, 40] on button "Clear" at bounding box center [369, 50] width 42 height 20
type input "*******"
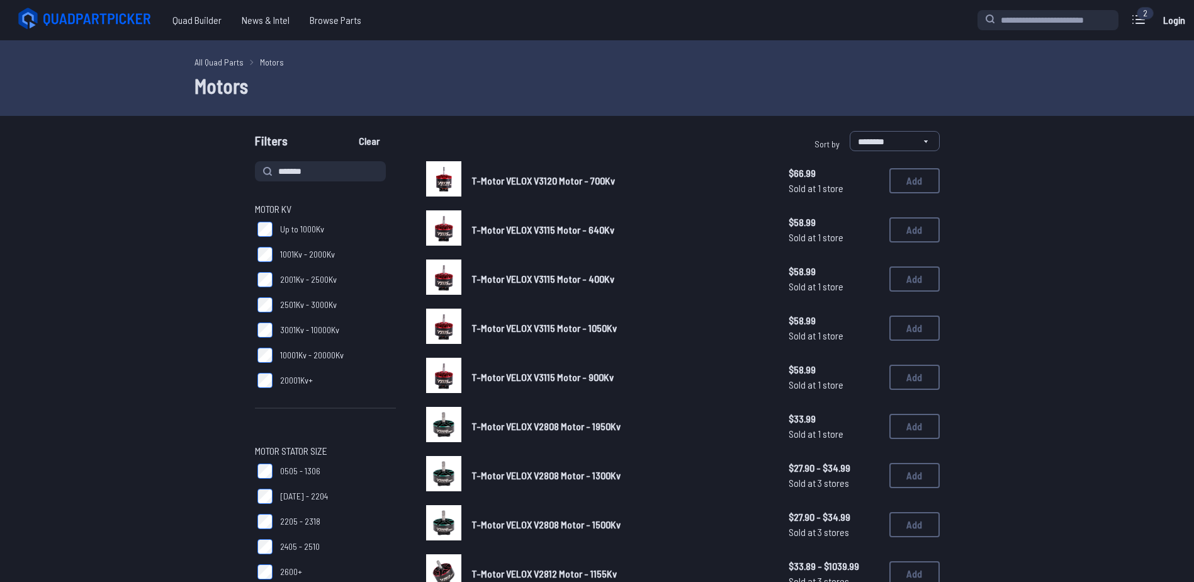
click at [535, 175] on span "T-Motor VELOX V3120 Motor - 700Kv" at bounding box center [544, 180] width 144 height 12
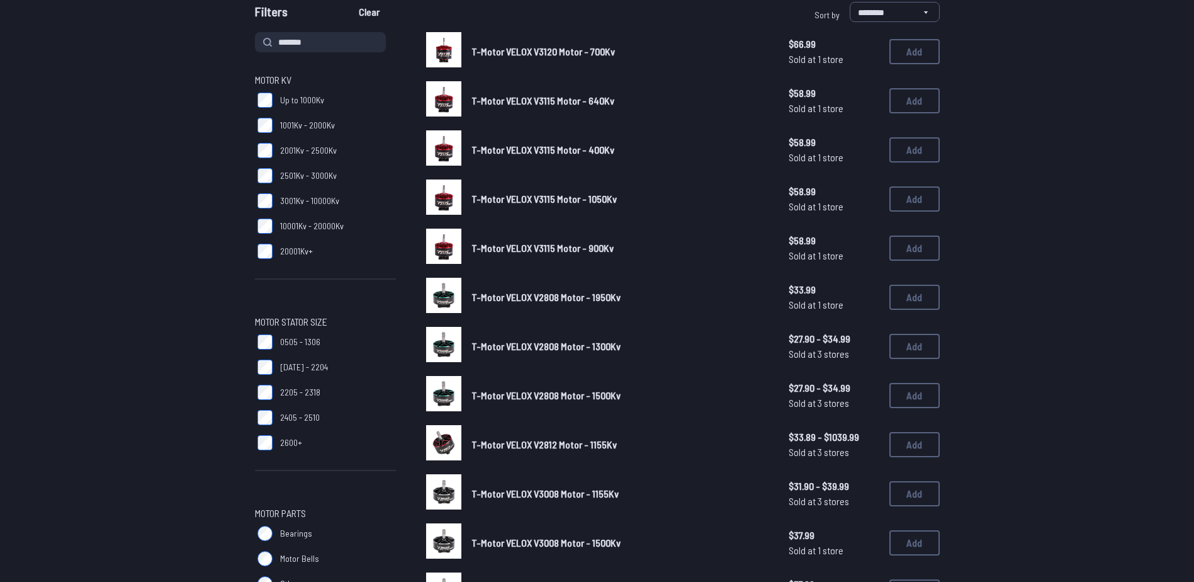
scroll to position [252, 0]
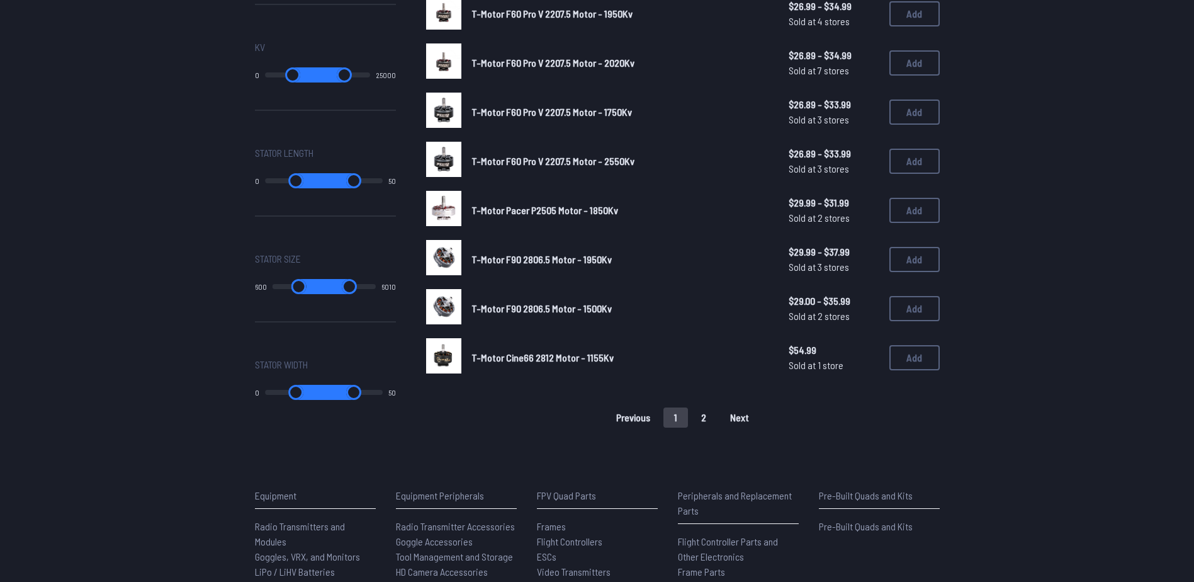
scroll to position [818, 0]
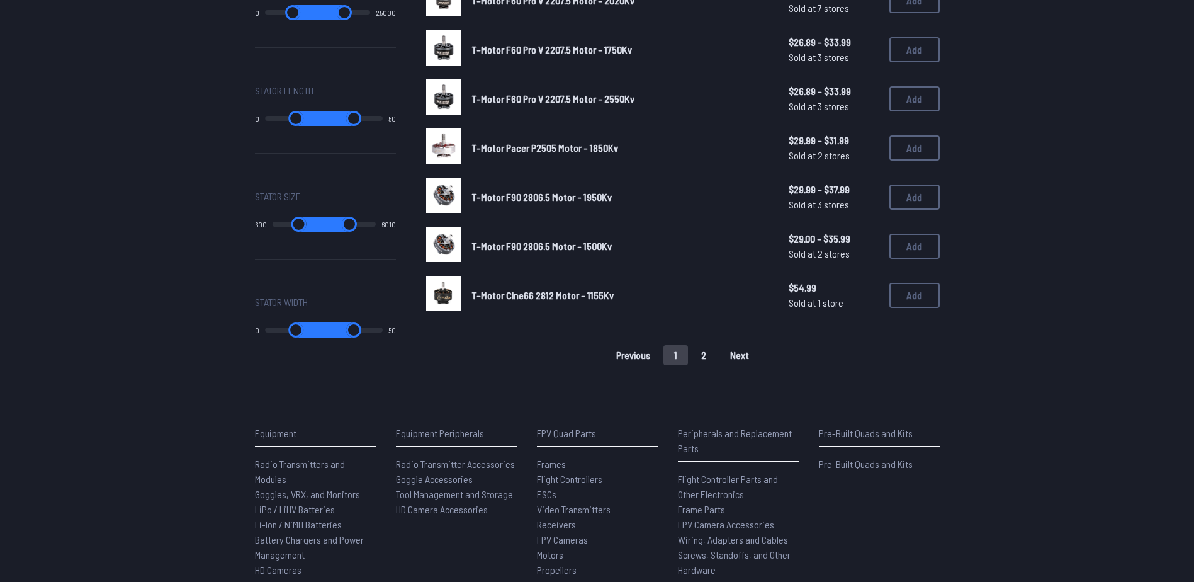
click at [700, 354] on button "2" at bounding box center [704, 355] width 26 height 20
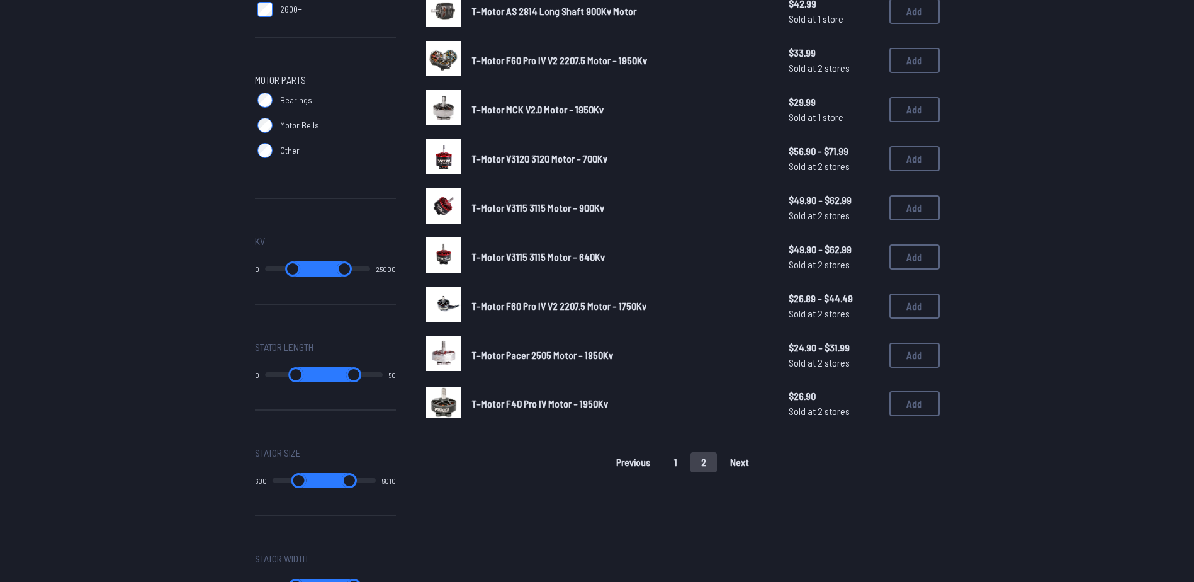
scroll to position [567, 0]
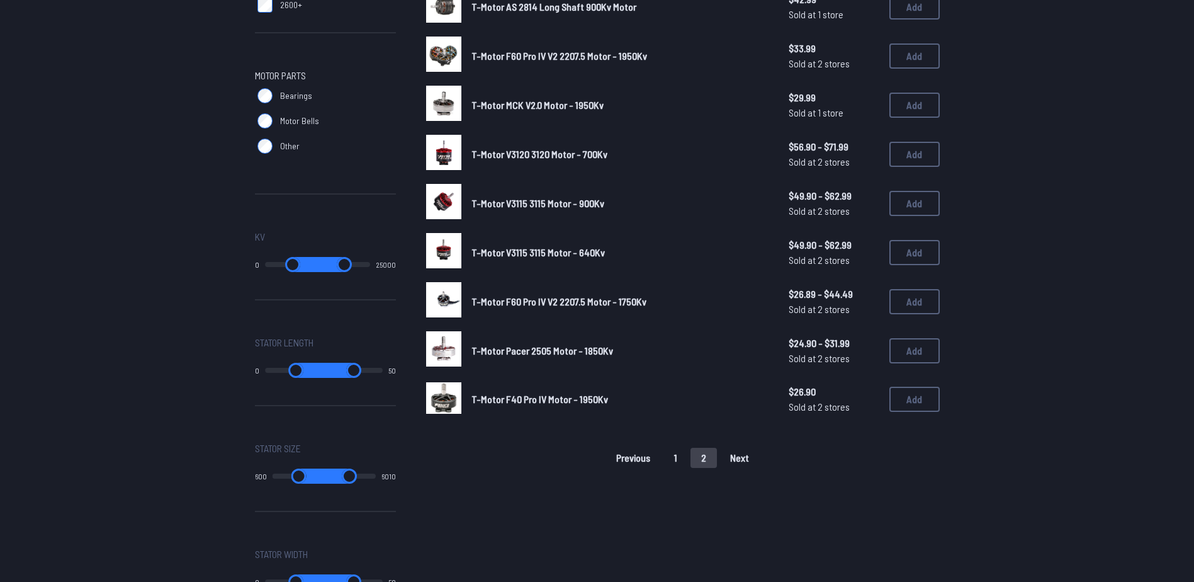
click at [679, 456] on button "1" at bounding box center [676, 458] width 25 height 20
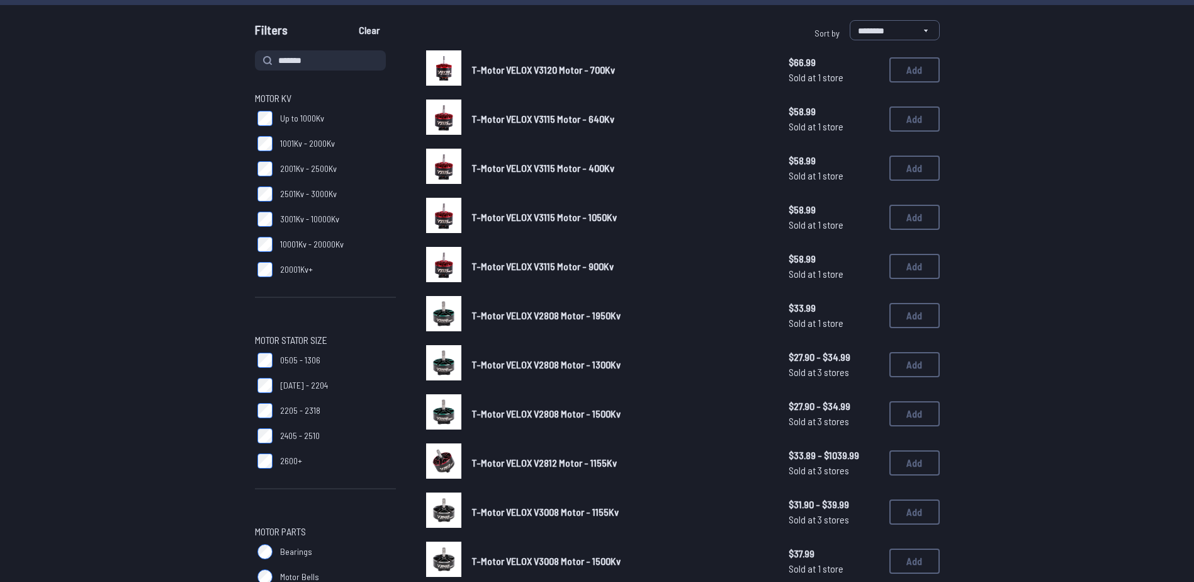
scroll to position [126, 0]
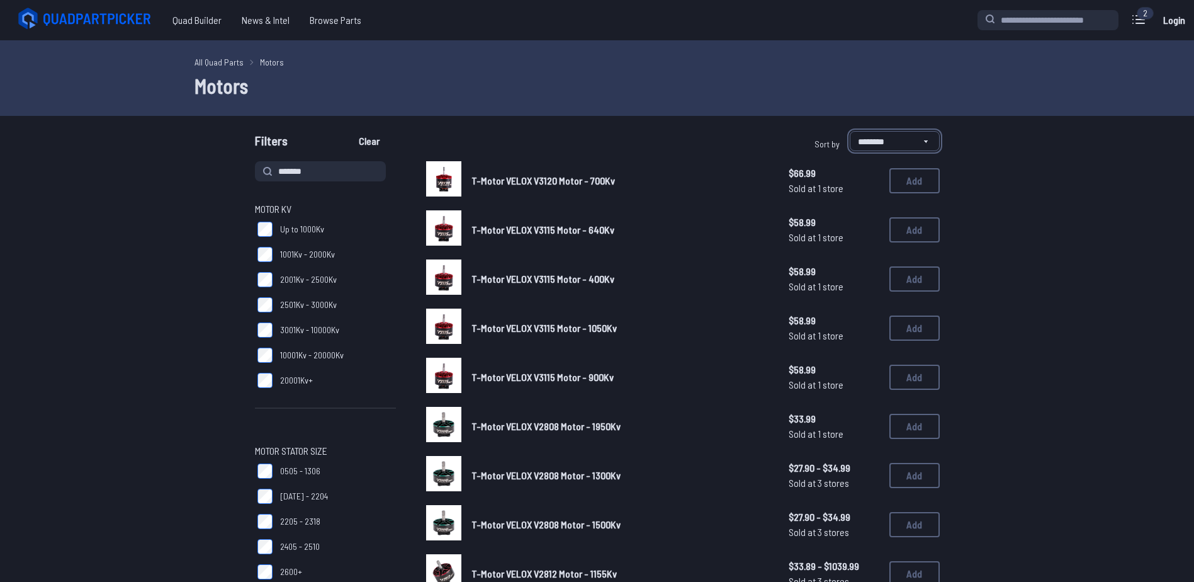
click at [881, 140] on select "**********" at bounding box center [895, 141] width 90 height 20
select select "**********"
click at [850, 131] on select "**********" at bounding box center [895, 141] width 90 height 20
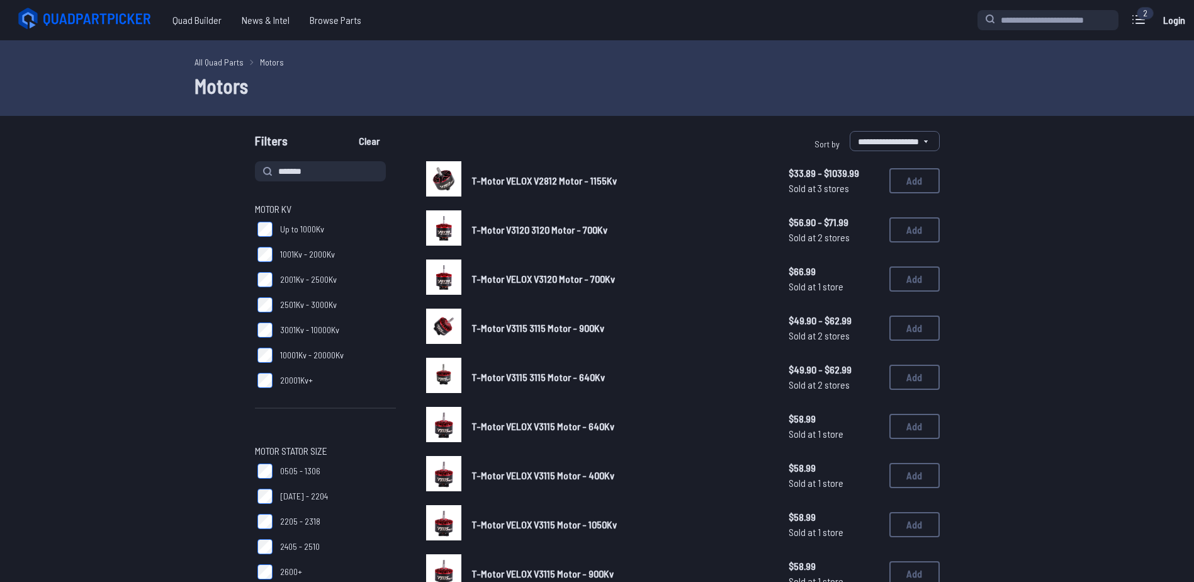
click at [506, 327] on span "T-Motor V3115 3115 Motor - 900Kv" at bounding box center [538, 328] width 133 height 12
click at [542, 329] on span "T-Motor V3115 3115 Motor - 900Kv" at bounding box center [538, 328] width 133 height 12
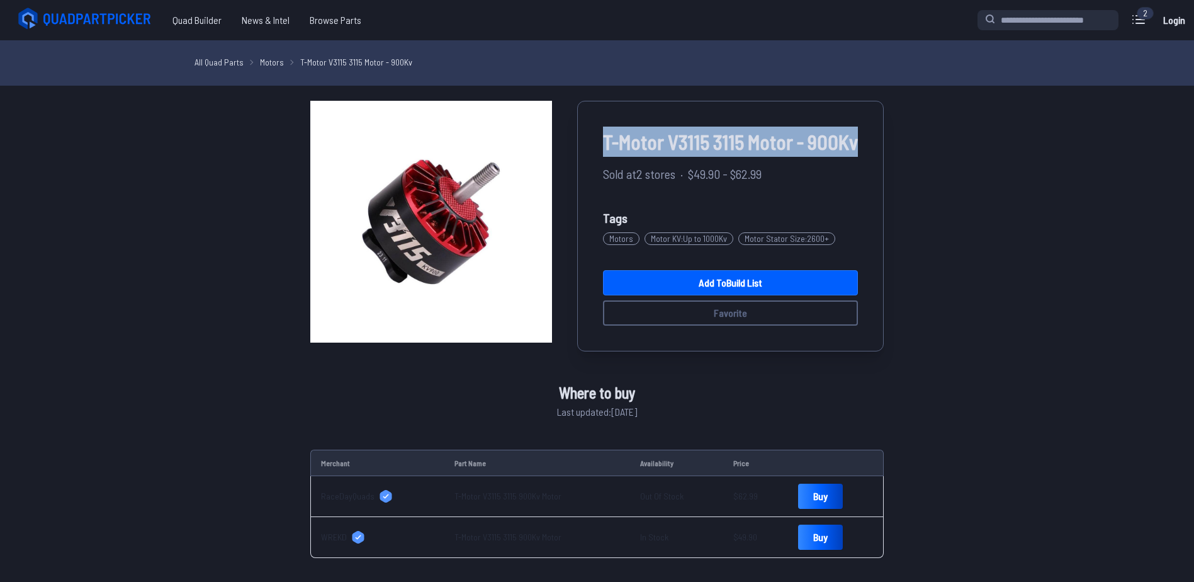
drag, startPoint x: 601, startPoint y: 140, endPoint x: 866, endPoint y: 144, distance: 265.1
click at [866, 144] on div "T-Motor V3115 3115 Motor - 900Kv Sold at 2 stores · $49.90 - $62.99 Tags Motors…" at bounding box center [730, 226] width 307 height 251
copy span "T-Motor V3115 3115 Motor - 900Kv"
click at [675, 281] on link "Add to Build List" at bounding box center [730, 282] width 255 height 25
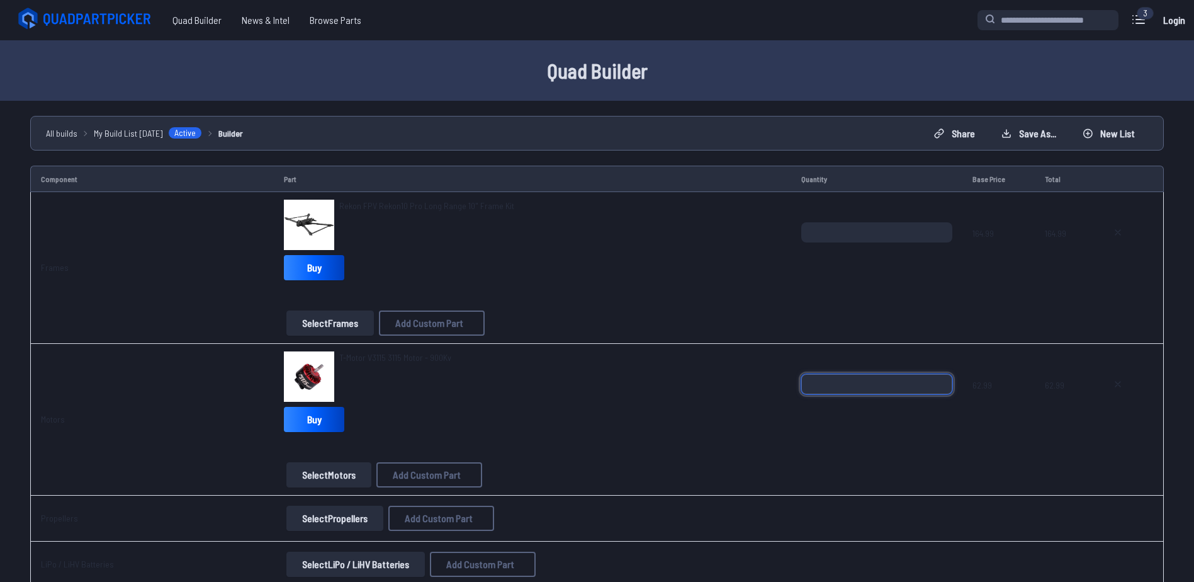
click at [944, 380] on input "*" at bounding box center [876, 384] width 151 height 20
click at [938, 379] on input "*" at bounding box center [876, 384] width 151 height 20
type input "*"
click at [938, 379] on input "*" at bounding box center [876, 384] width 151 height 20
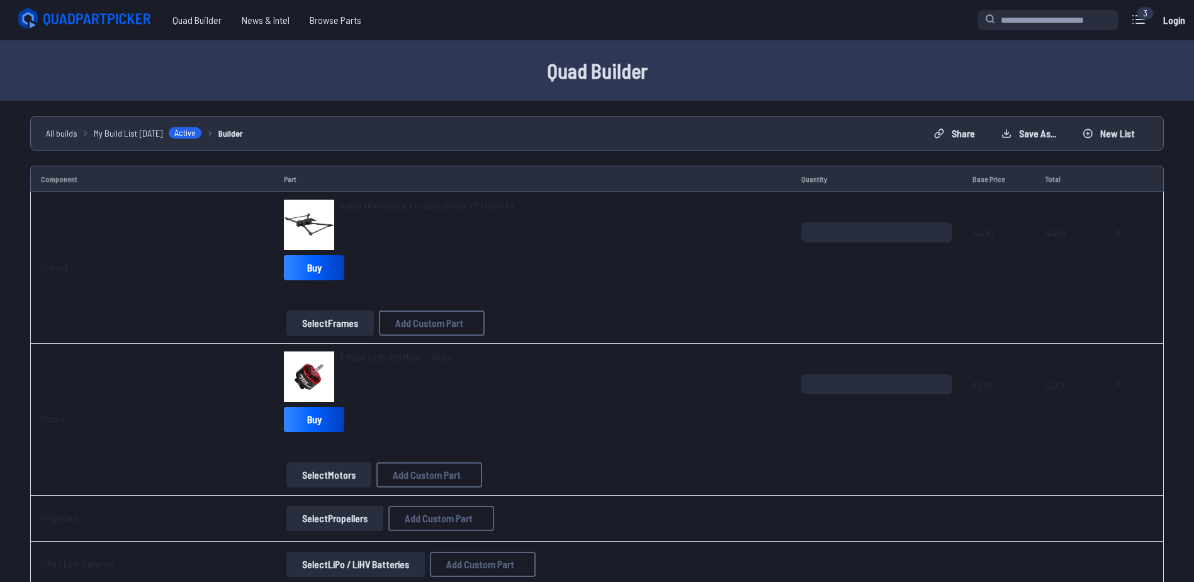
click at [570, 369] on div "T-Motor V3115 3115 Motor - 900Kv" at bounding box center [532, 376] width 497 height 50
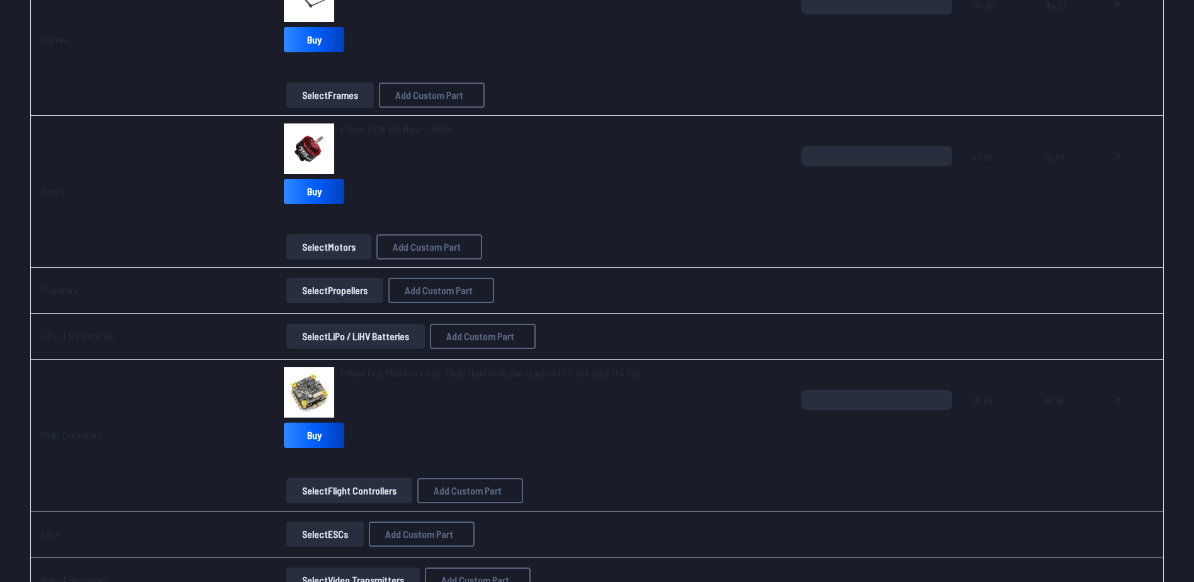
scroll to position [252, 0]
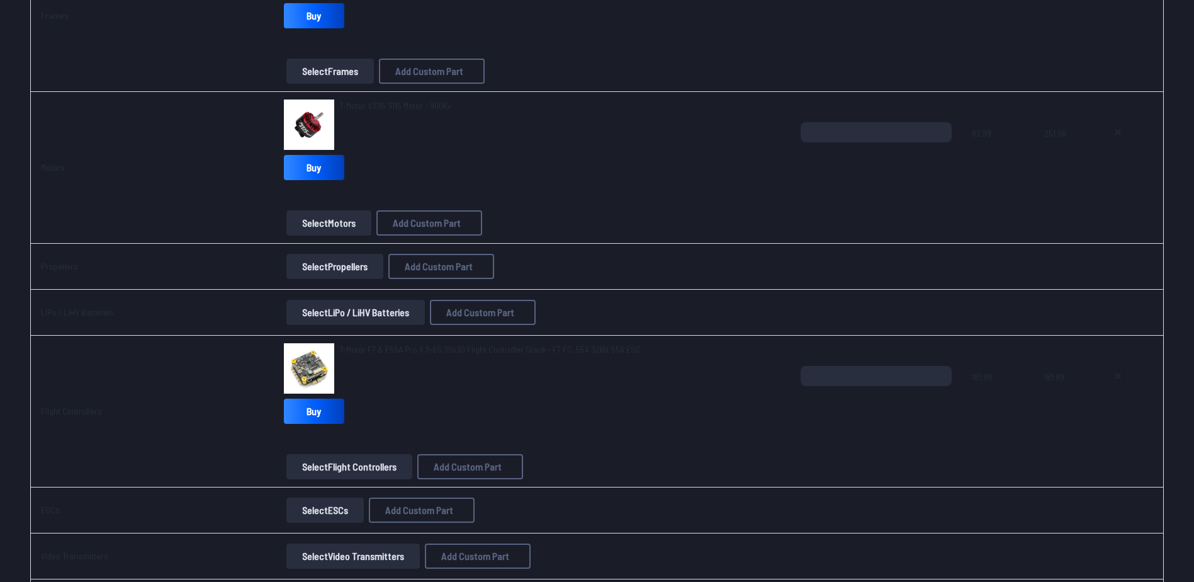
click at [324, 265] on button "Select Propellers" at bounding box center [334, 266] width 97 height 25
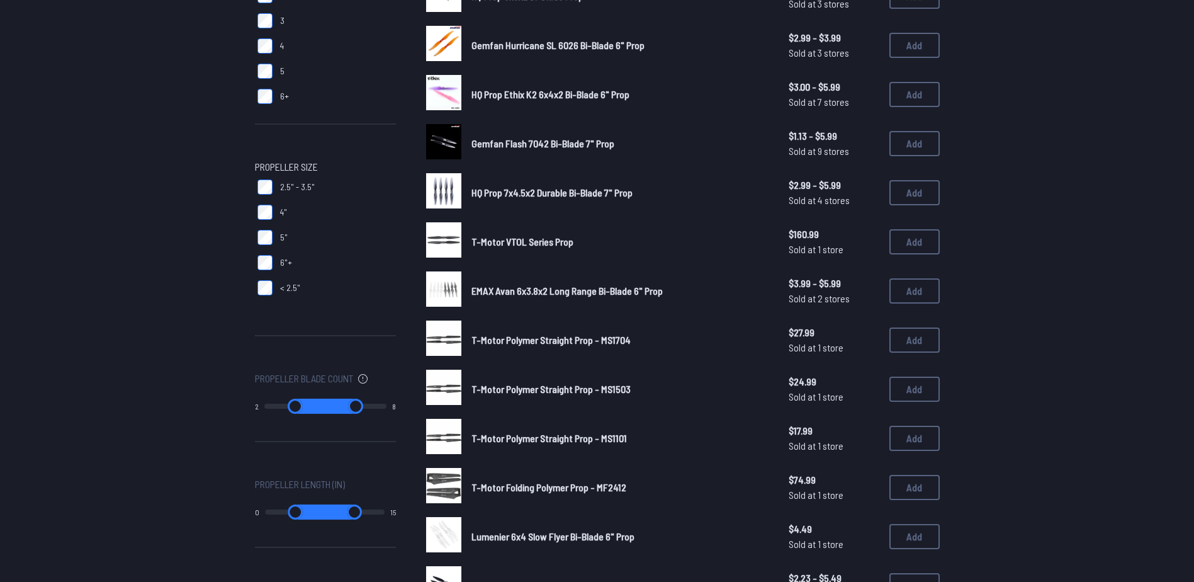
scroll to position [315, 0]
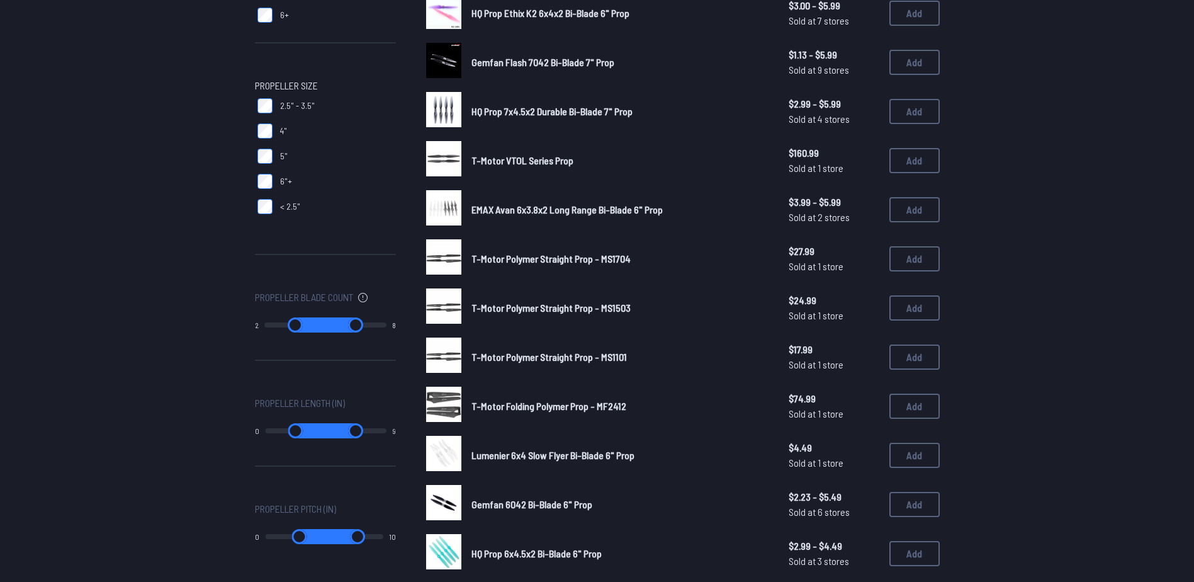
drag, startPoint x: 376, startPoint y: 429, endPoint x: 342, endPoint y: 431, distance: 34.0
type input "*"
click at [342, 431] on input "range" at bounding box center [356, 430] width 62 height 15
drag, startPoint x: 272, startPoint y: 427, endPoint x: 341, endPoint y: 431, distance: 68.8
type input "*"
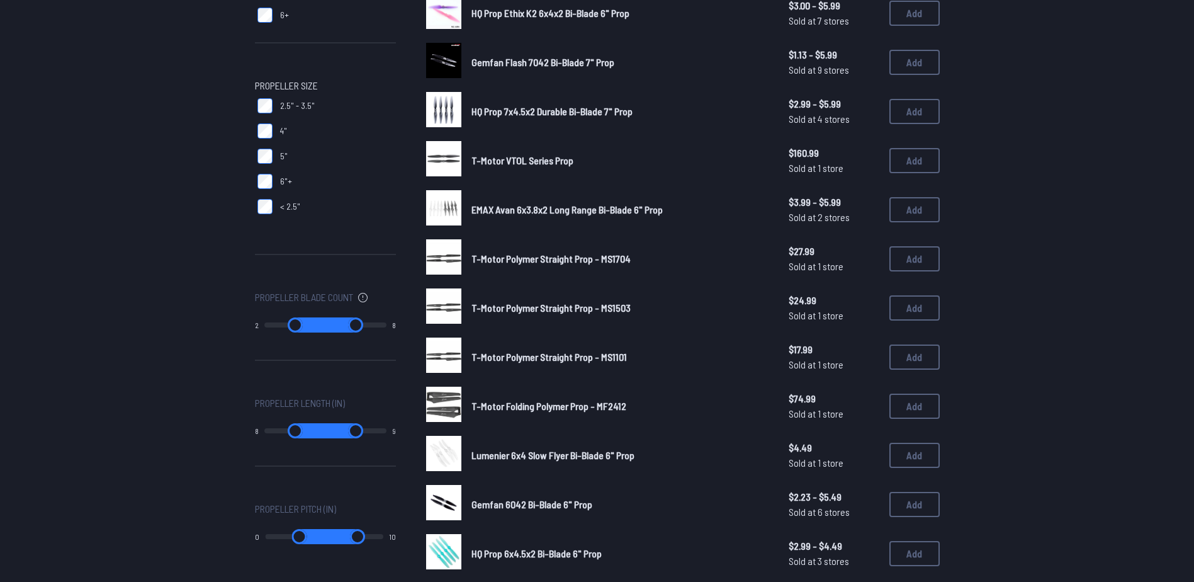
click at [326, 431] on input "range" at bounding box center [295, 430] width 62 height 15
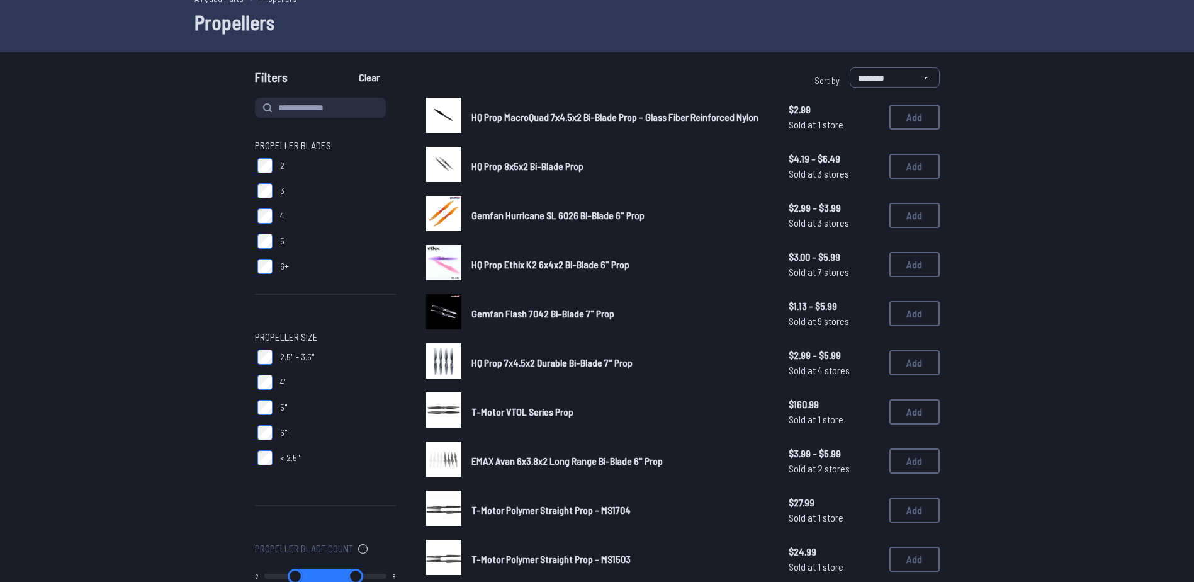
scroll to position [63, 0]
type input "*"
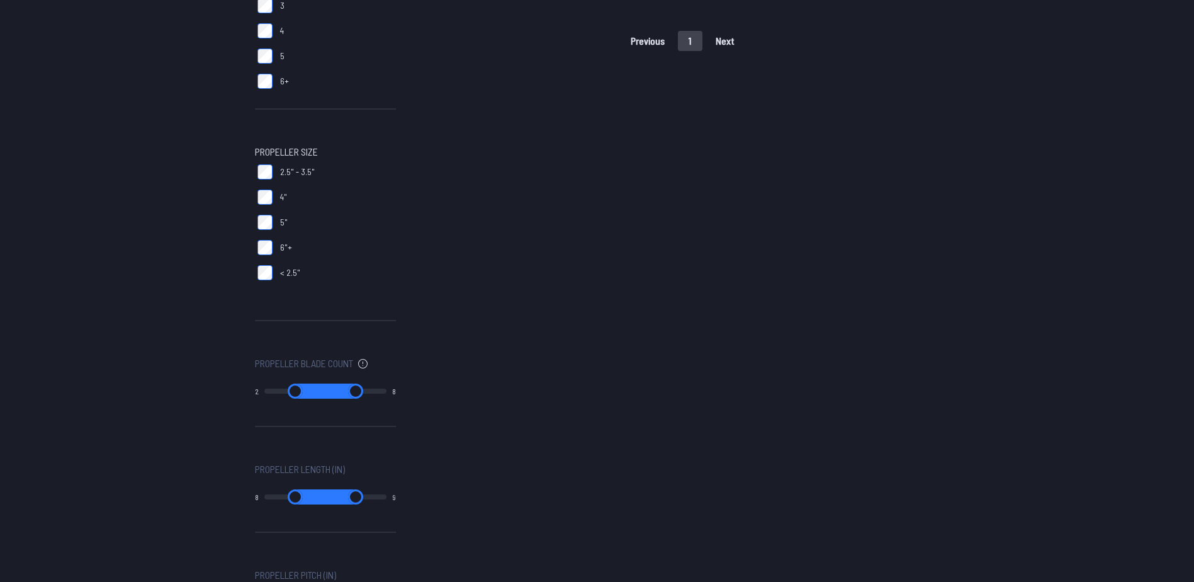
scroll to position [315, 0]
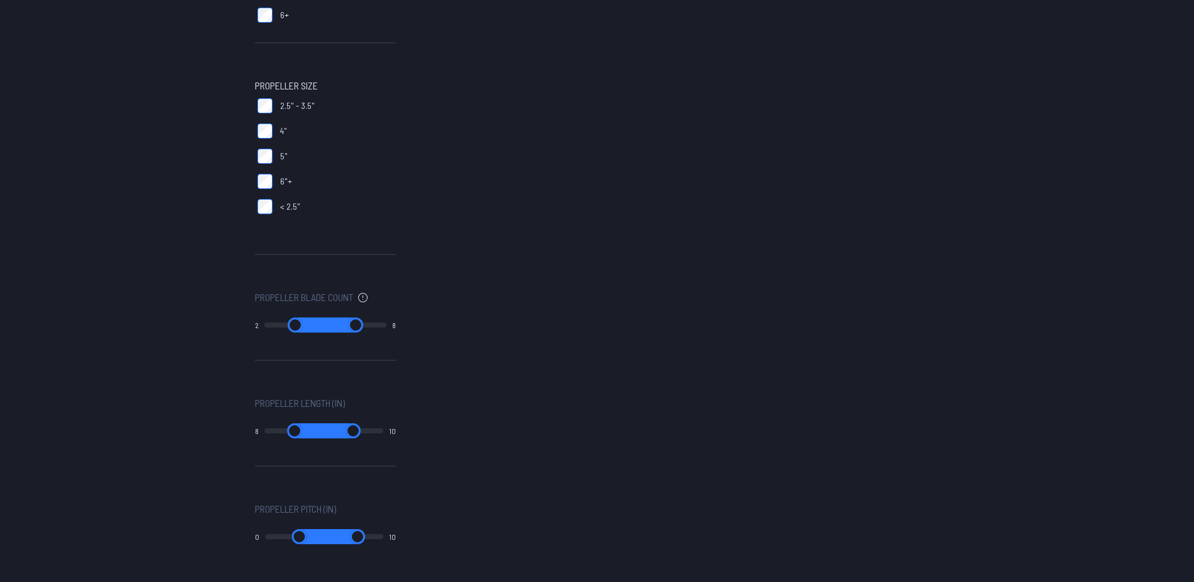
type input "**"
click at [349, 428] on input "range" at bounding box center [354, 430] width 60 height 15
drag, startPoint x: 313, startPoint y: 432, endPoint x: 346, endPoint y: 434, distance: 32.8
click at [325, 434] on input "range" at bounding box center [294, 430] width 60 height 15
type input "*"
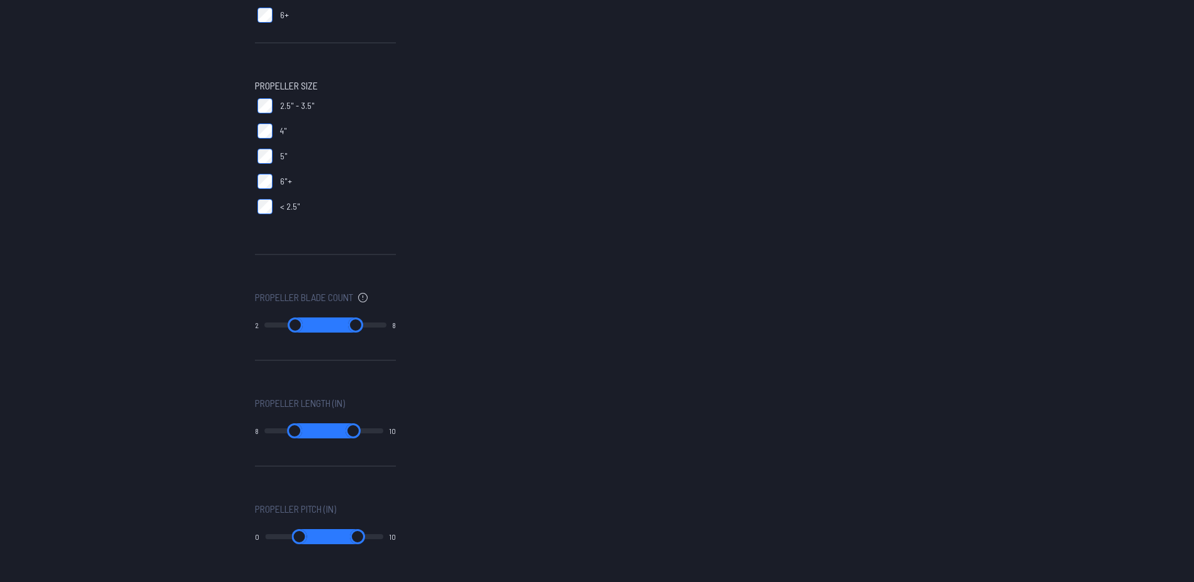
drag, startPoint x: 313, startPoint y: 433, endPoint x: 339, endPoint y: 432, distance: 26.4
click at [325, 432] on input "range" at bounding box center [294, 430] width 60 height 15
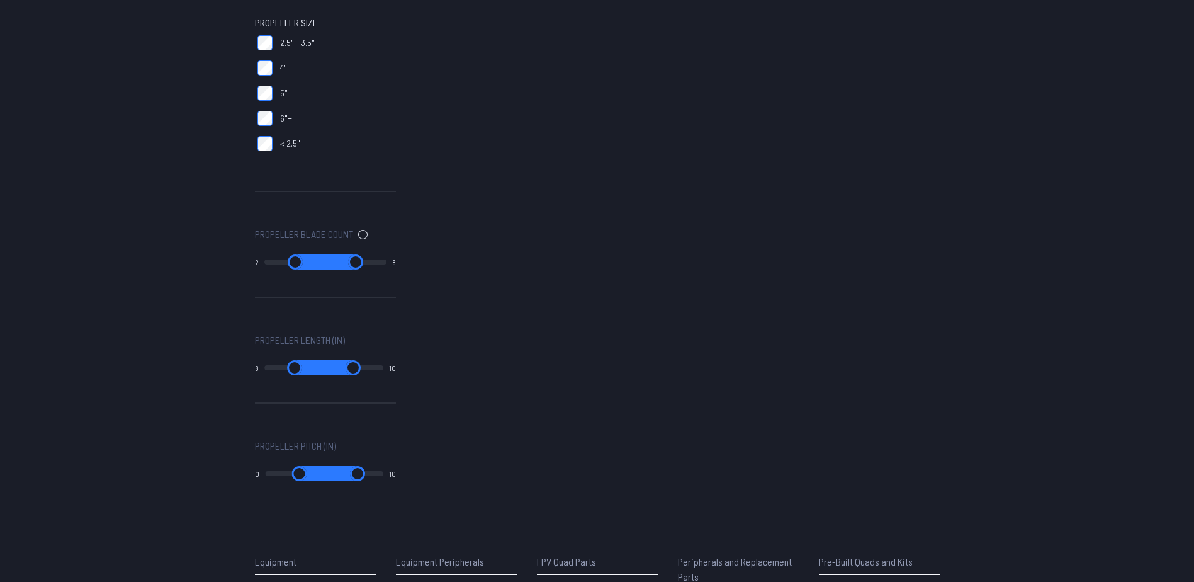
type input "**"
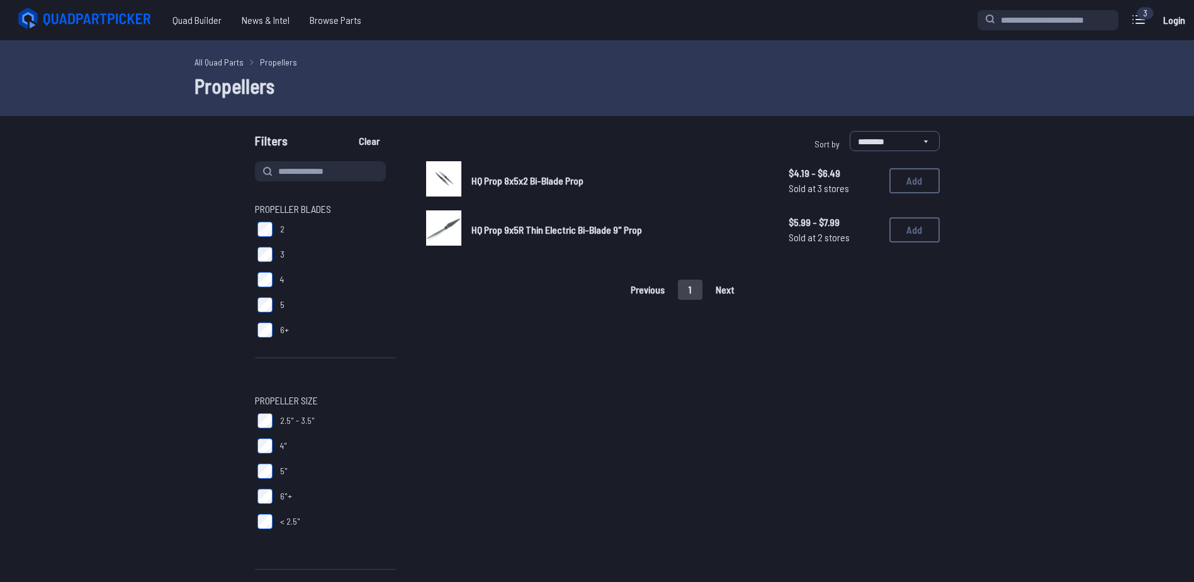
click at [519, 224] on span "HQ Prop 9x5R Thin Electric Bi-Blade 9" Prop" at bounding box center [557, 229] width 171 height 12
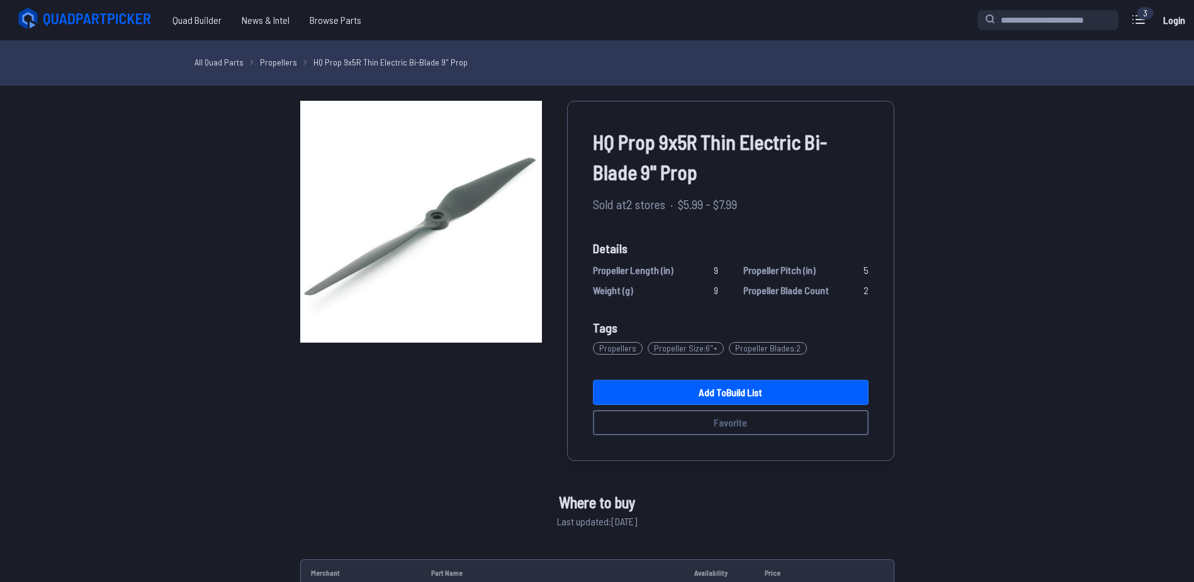
click at [514, 232] on img at bounding box center [421, 222] width 242 height 242
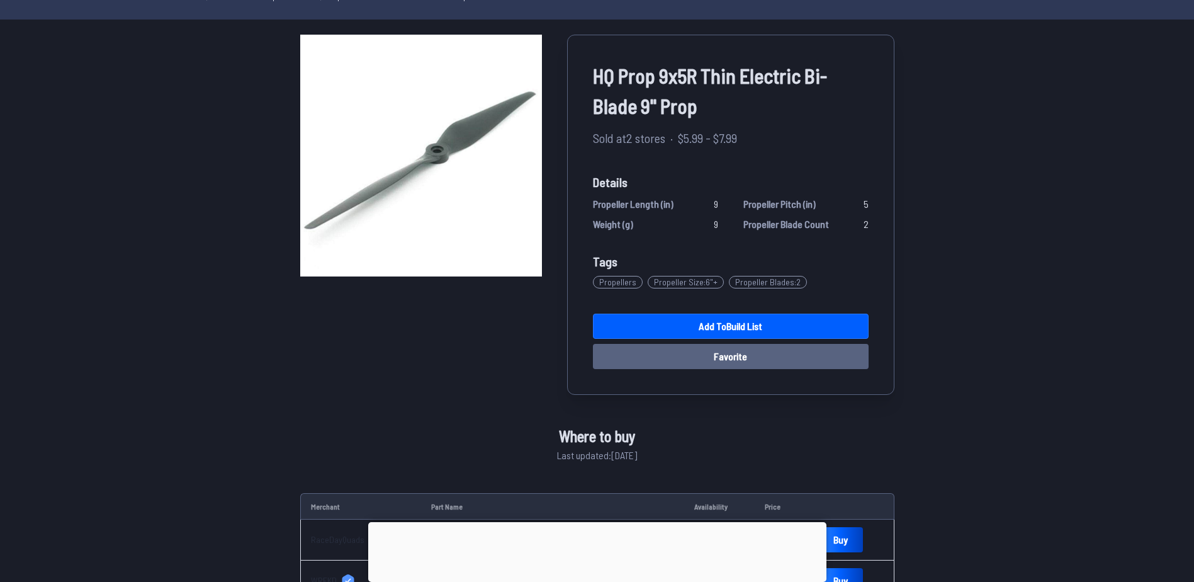
scroll to position [63, 0]
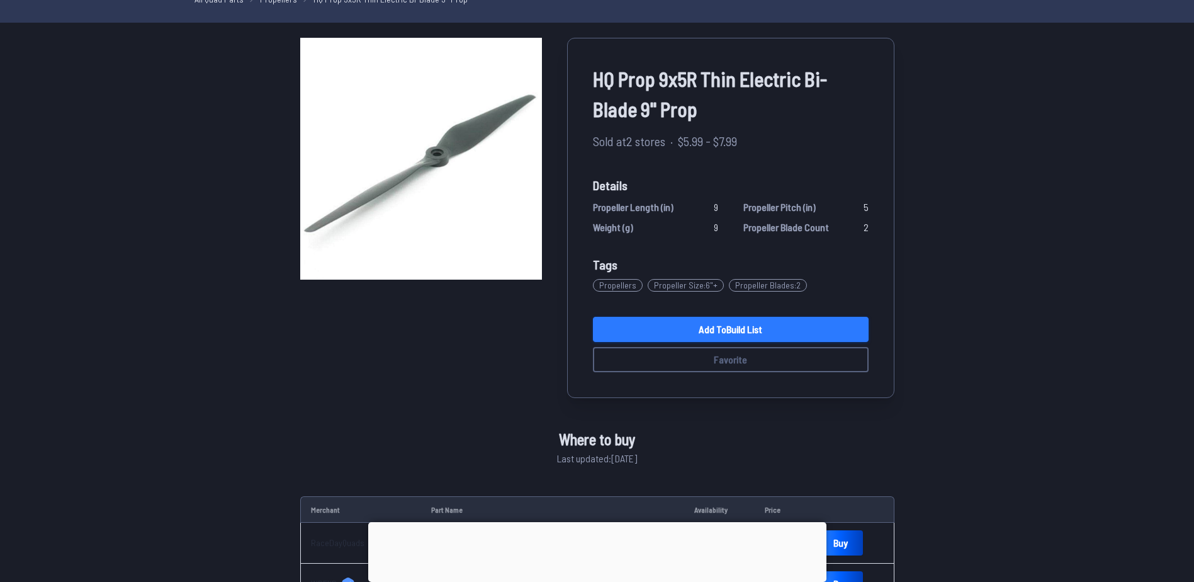
click at [712, 331] on link "Add to Build List" at bounding box center [731, 329] width 276 height 25
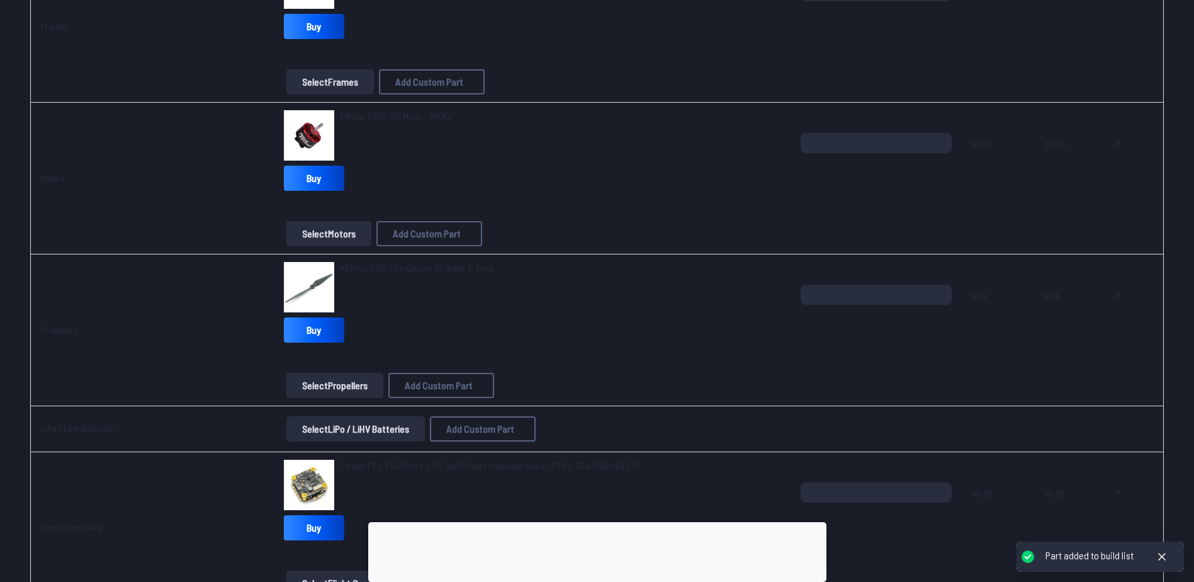
scroll to position [252, 0]
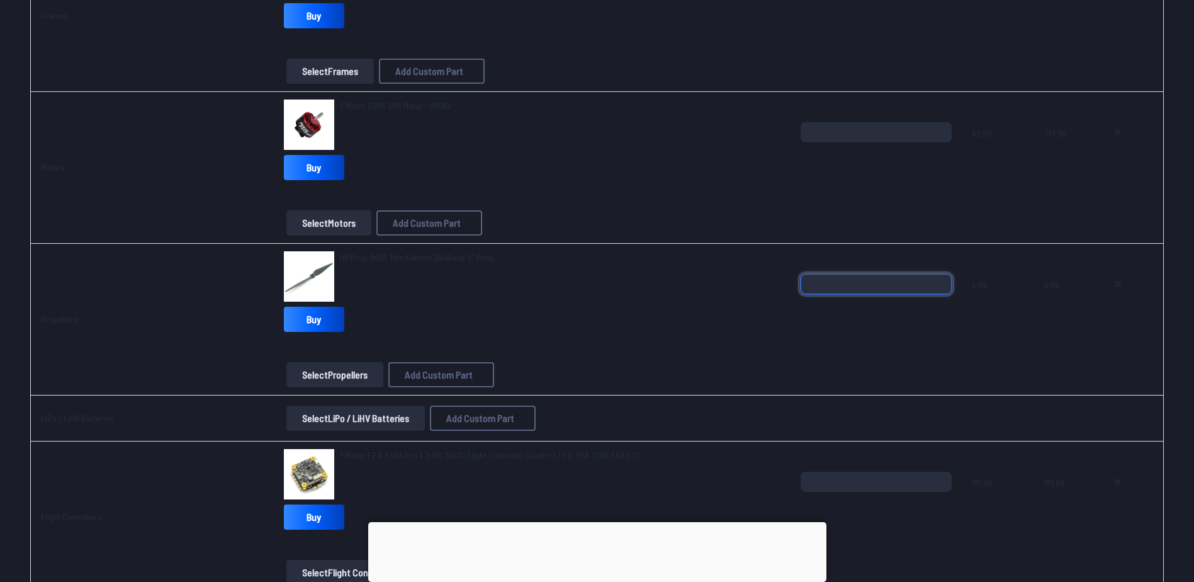
click at [941, 279] on input "*" at bounding box center [876, 284] width 151 height 20
type input "*"
click at [941, 279] on input "*" at bounding box center [876, 284] width 151 height 20
click at [596, 325] on div "HQ Prop 9x5R Thin Electric Bi-Blade 9" Prop Buy" at bounding box center [532, 294] width 497 height 86
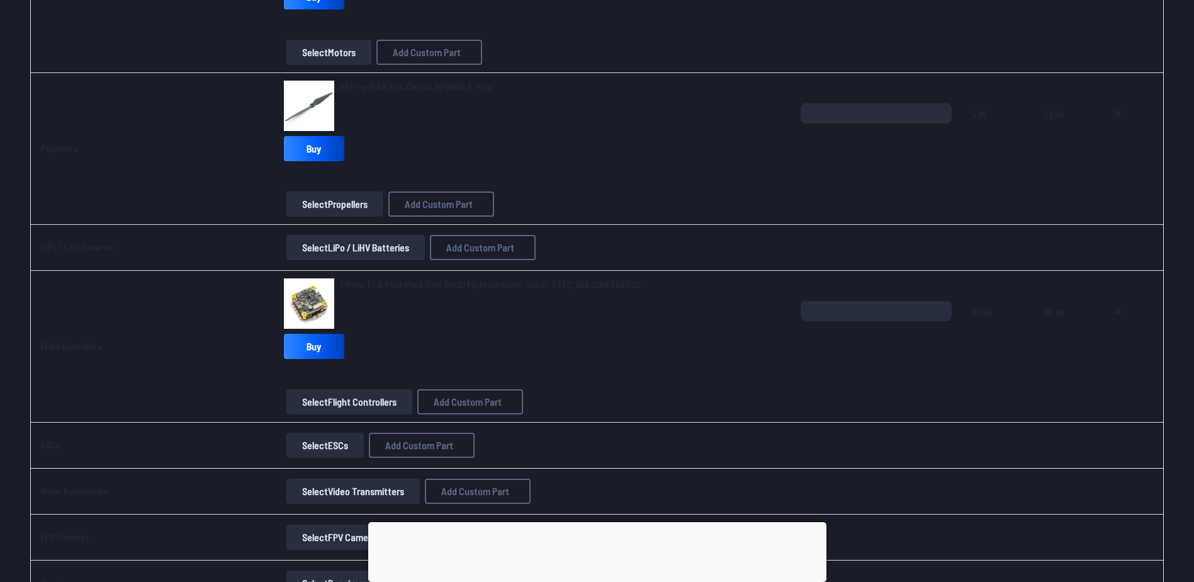
scroll to position [567, 0]
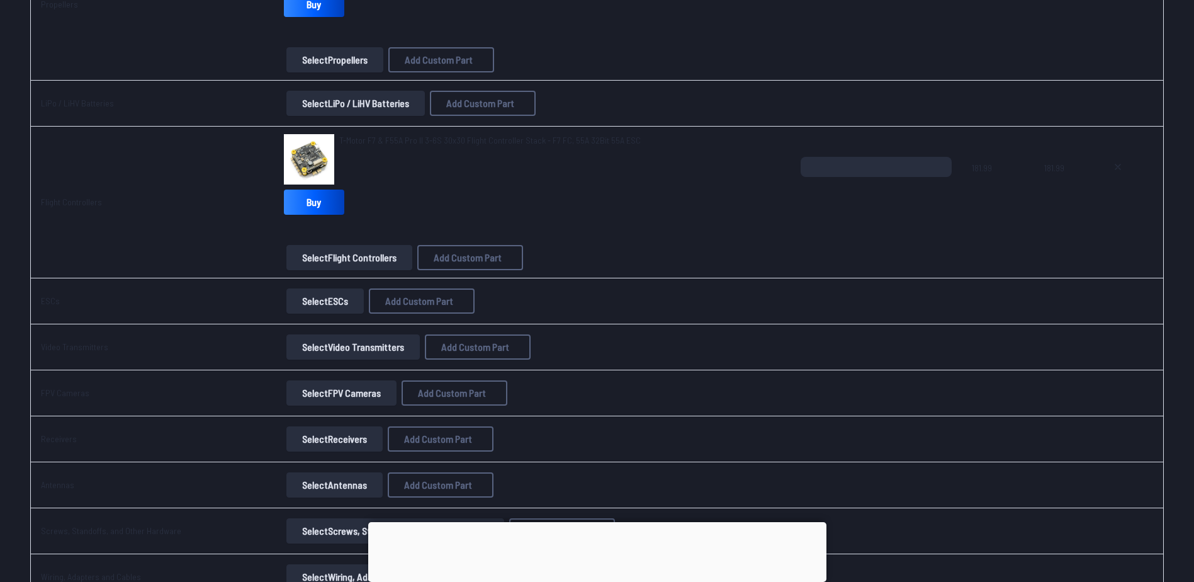
click at [337, 345] on button "Select Video Transmitters" at bounding box center [352, 346] width 133 height 25
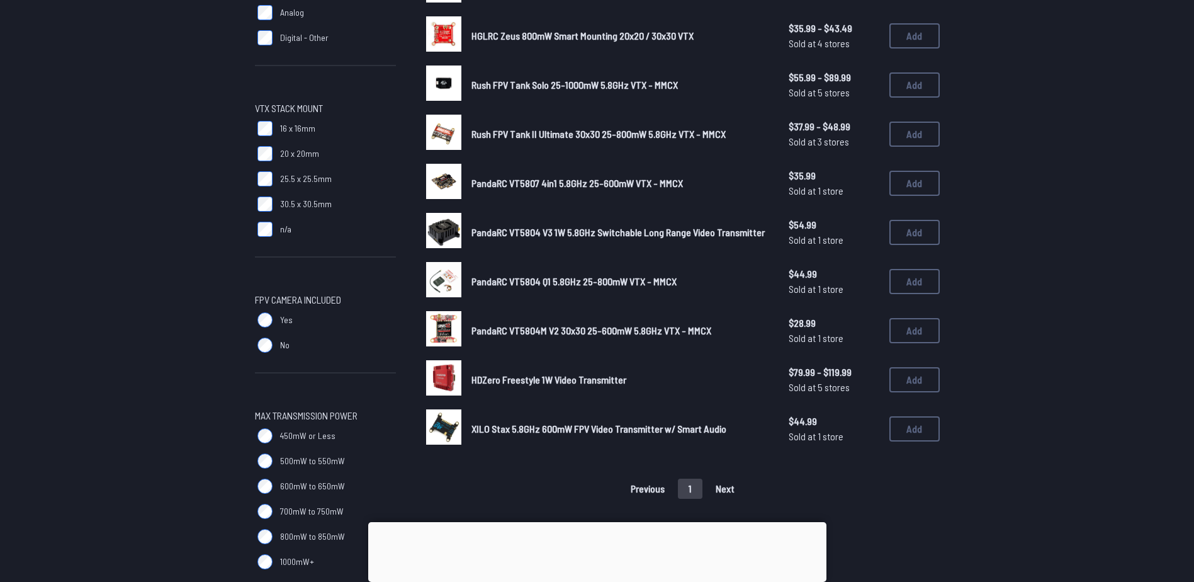
scroll to position [315, 0]
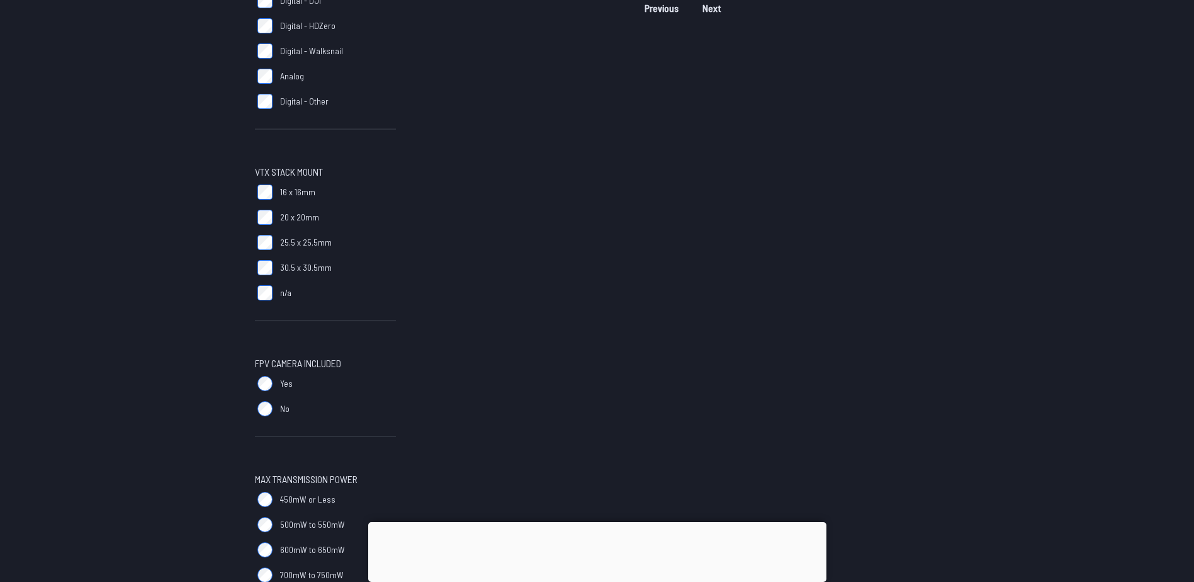
scroll to position [252, 0]
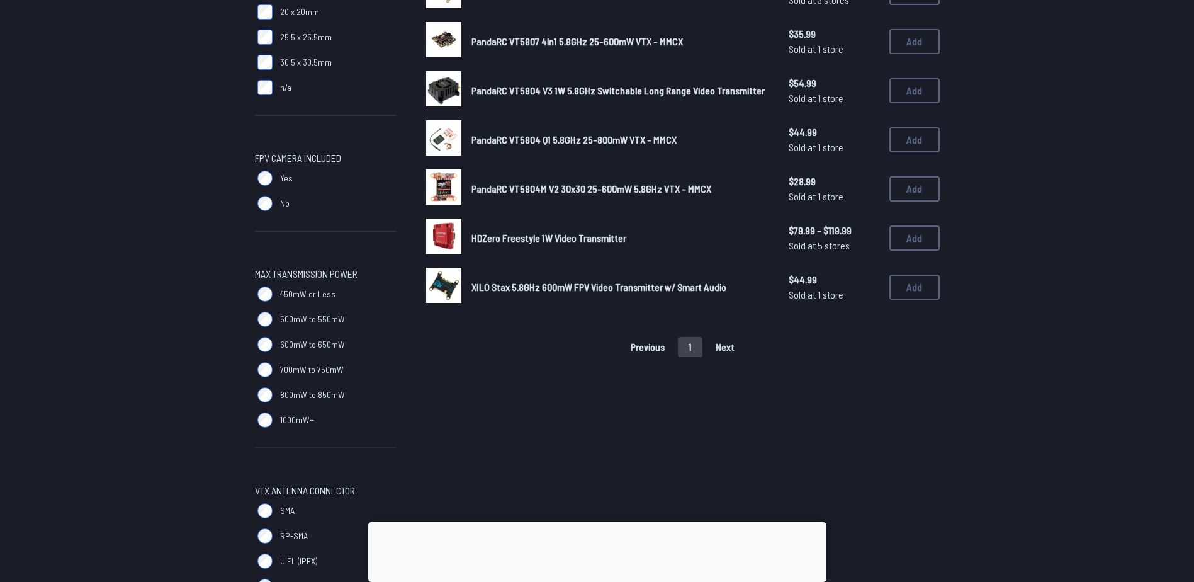
scroll to position [441, 0]
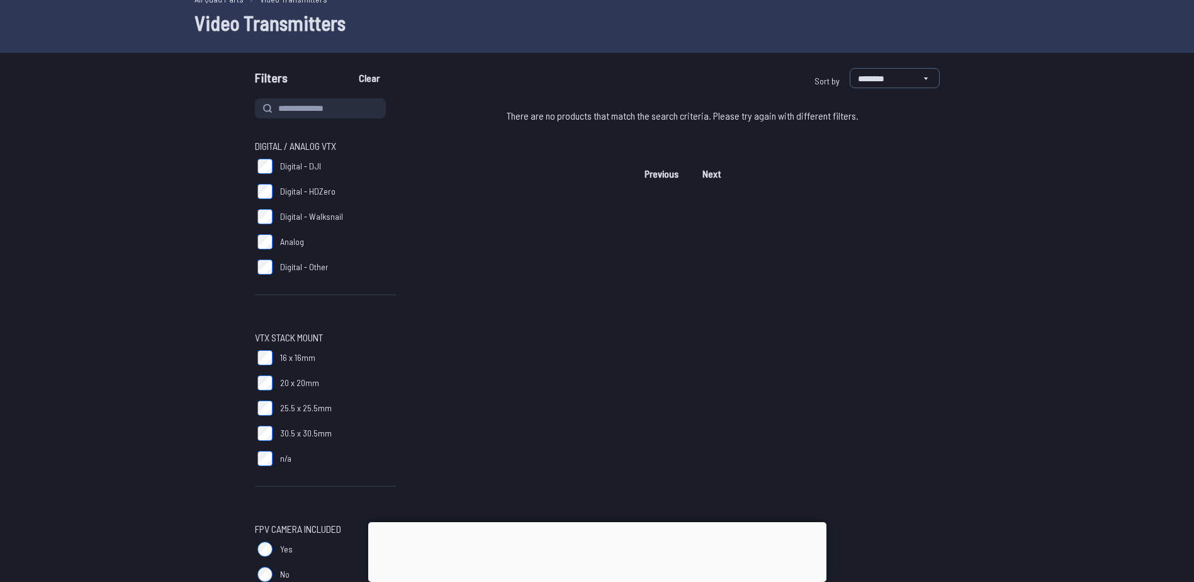
scroll to position [315, 0]
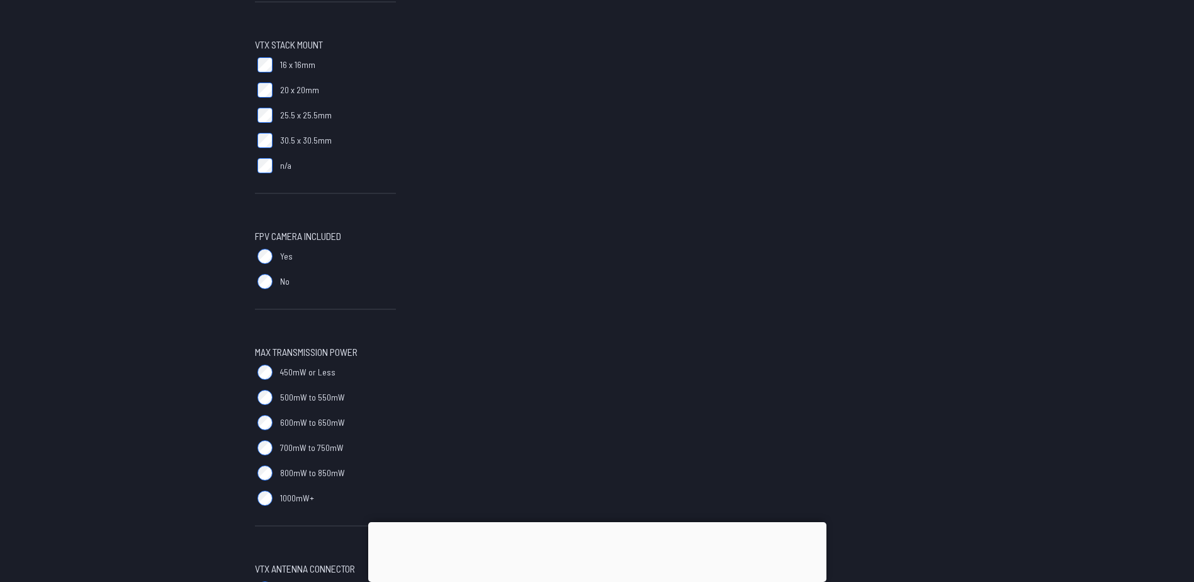
scroll to position [378, 0]
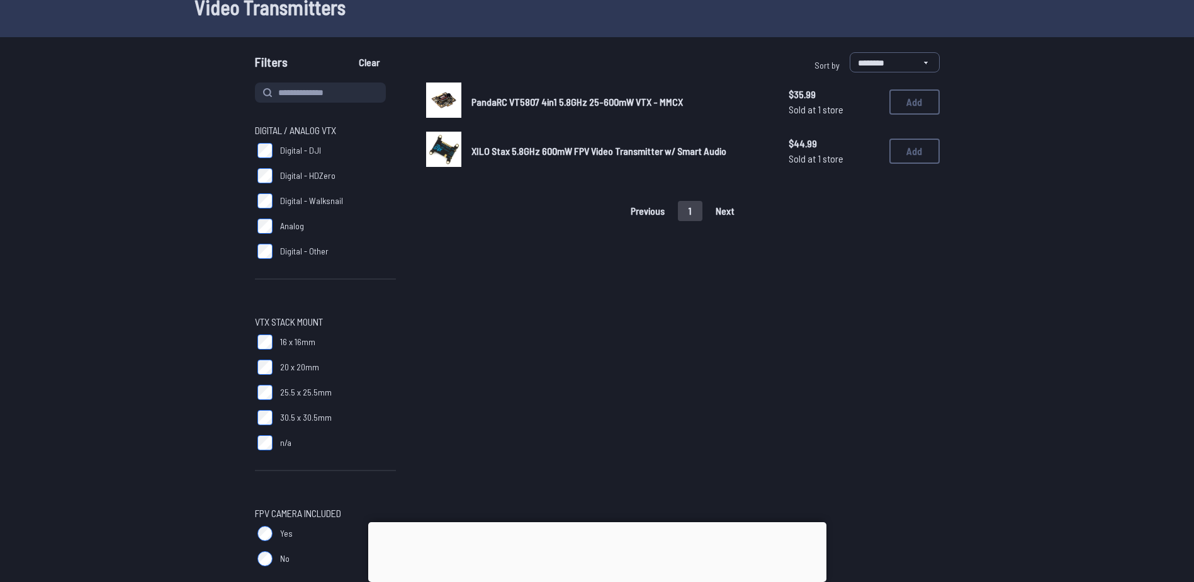
scroll to position [63, 0]
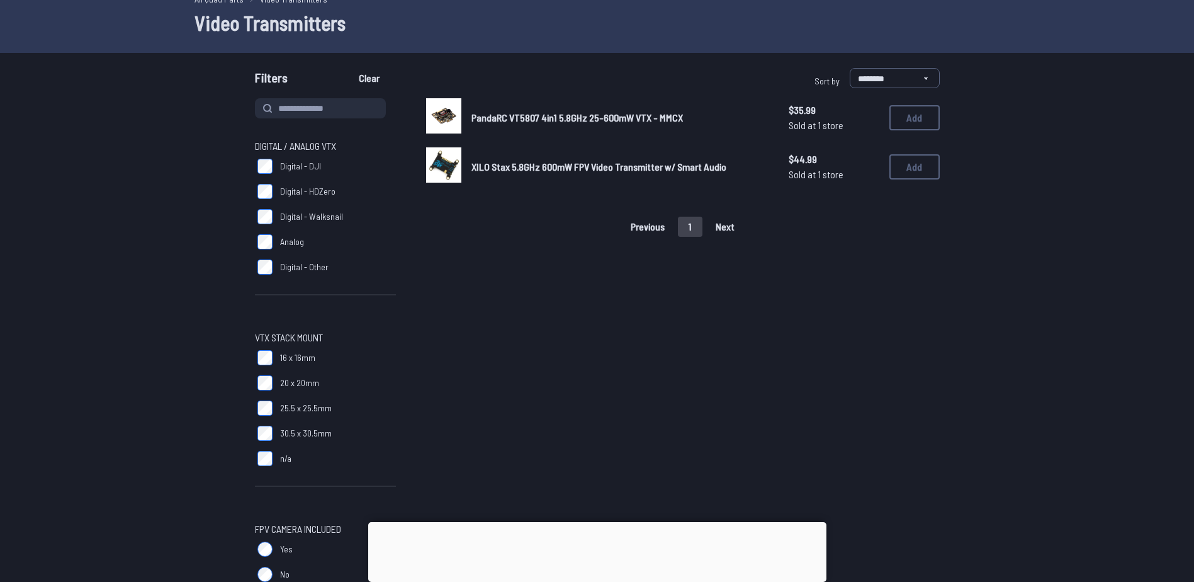
click at [507, 168] on span "XILO Stax 5.8GHz 600mW FPV Video Transmitter w/ Smart Audio" at bounding box center [599, 167] width 255 height 12
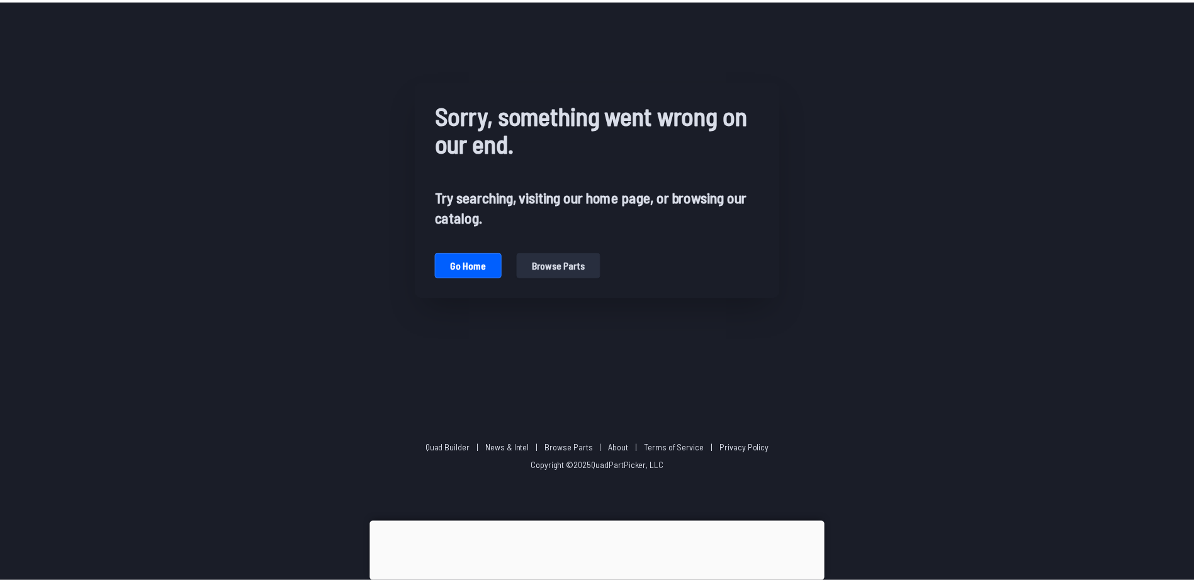
scroll to position [63, 0]
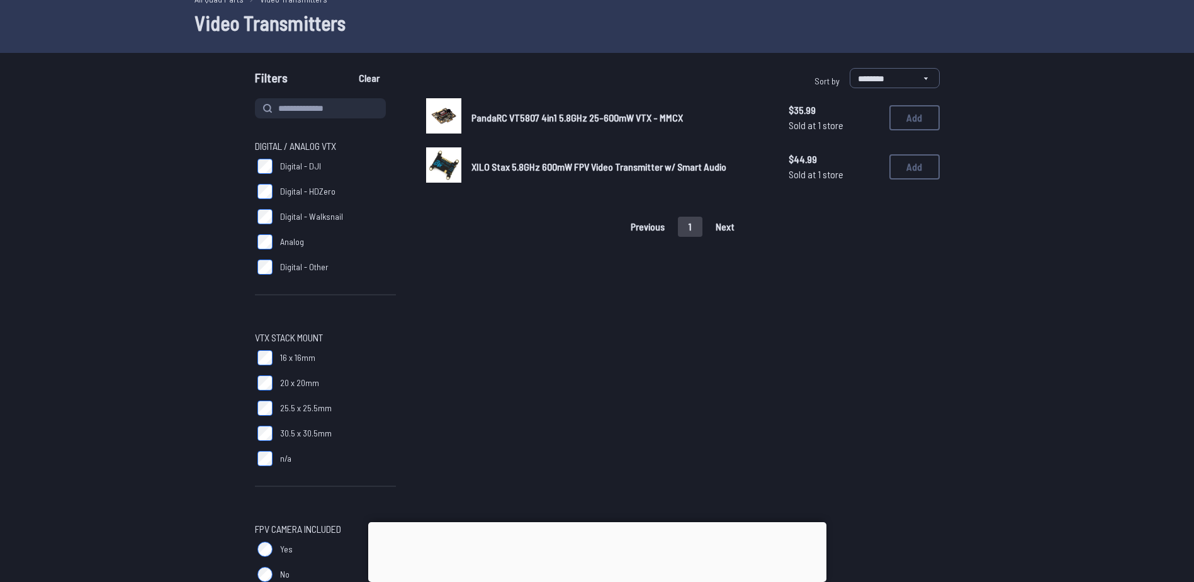
click at [495, 163] on span "XILO Stax 5.8GHz 600mW FPV Video Transmitter w/ Smart Audio" at bounding box center [599, 167] width 255 height 12
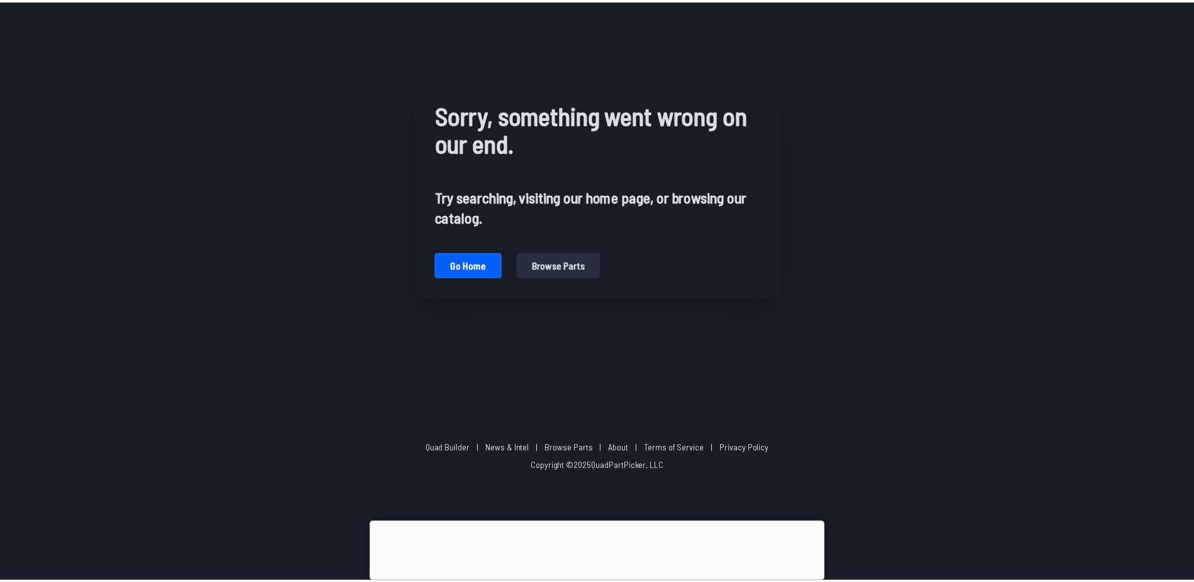
scroll to position [63, 0]
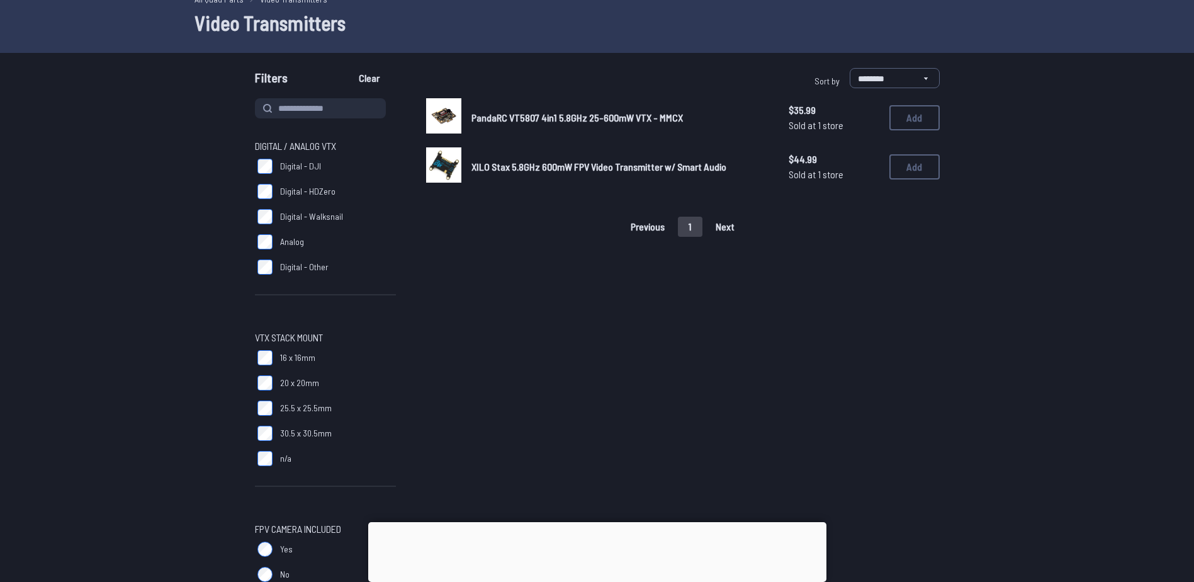
click at [510, 170] on span "XILO Stax 5.8GHz 600mW FPV Video Transmitter w/ Smart Audio" at bounding box center [599, 167] width 255 height 12
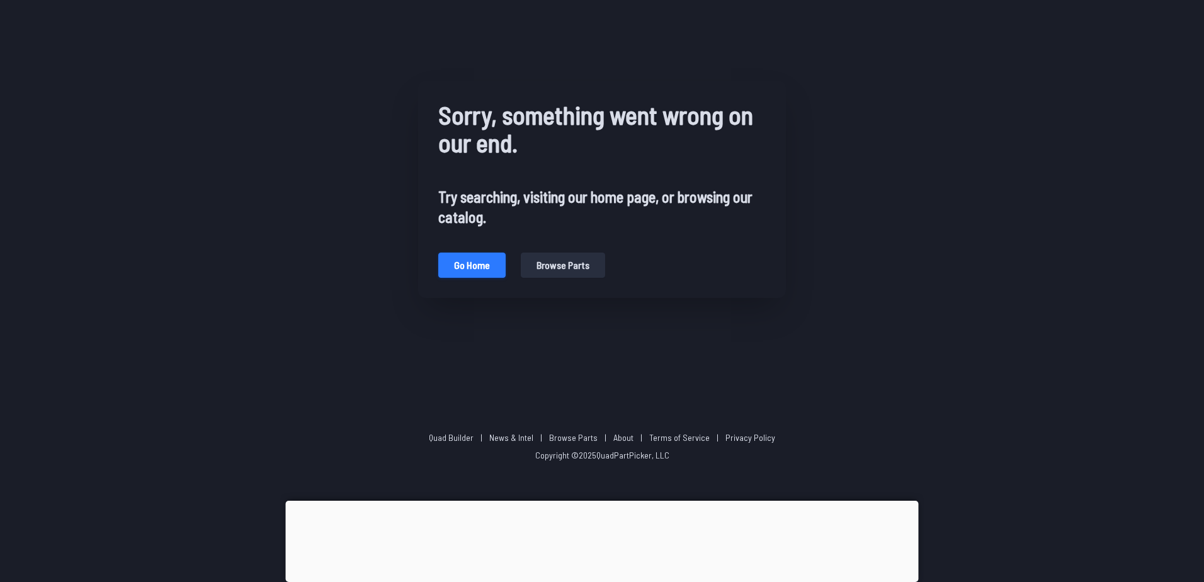
click at [459, 261] on button "Go home" at bounding box center [471, 264] width 67 height 25
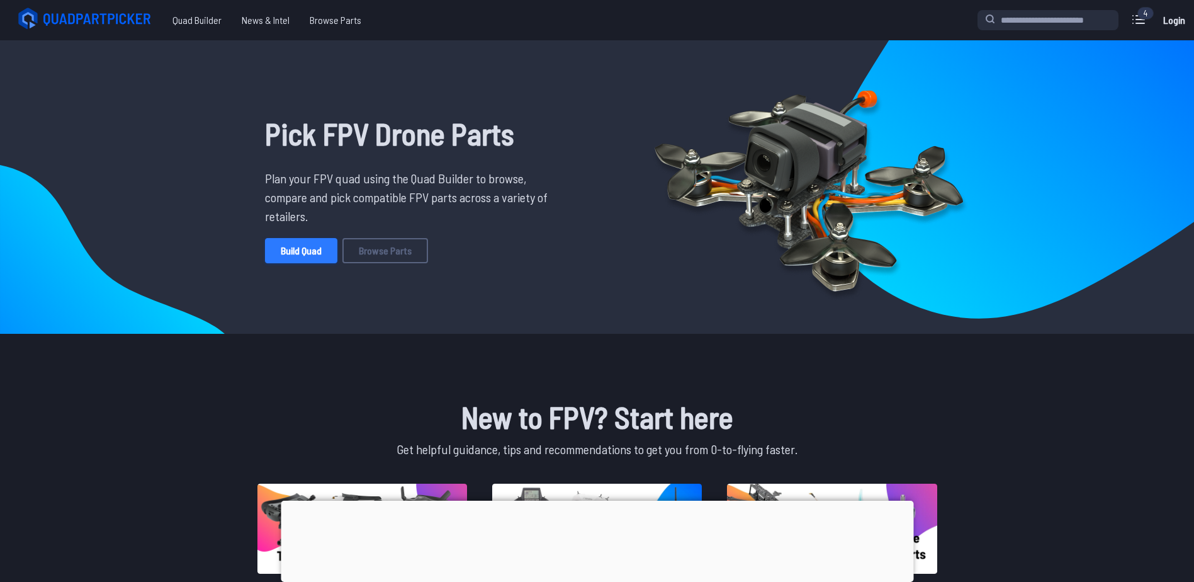
click at [297, 244] on link "Build Quad" at bounding box center [301, 250] width 72 height 25
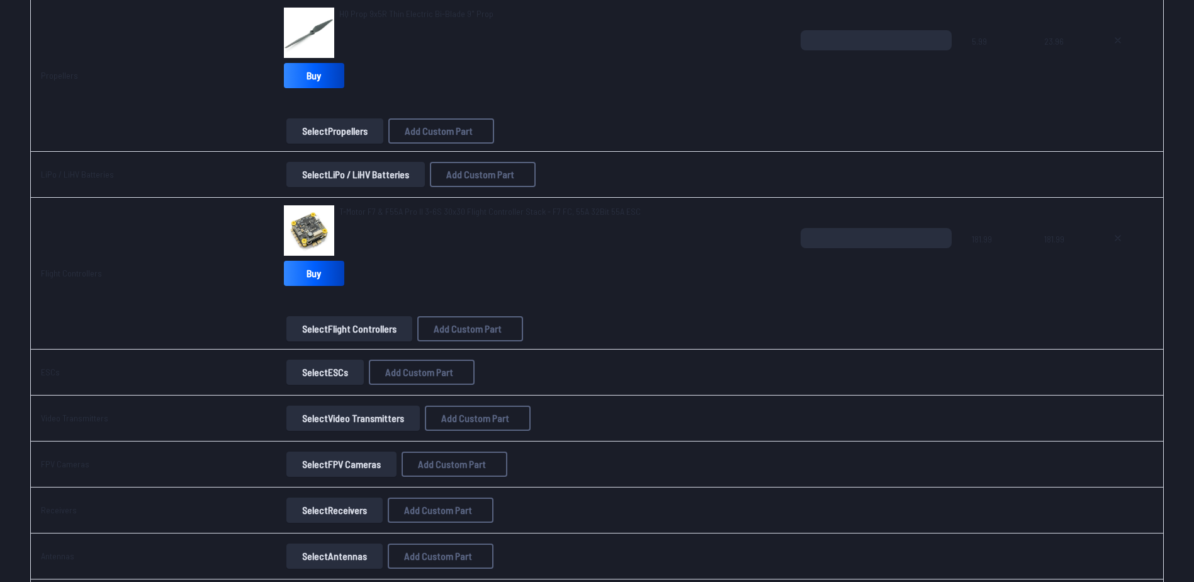
scroll to position [692, 0]
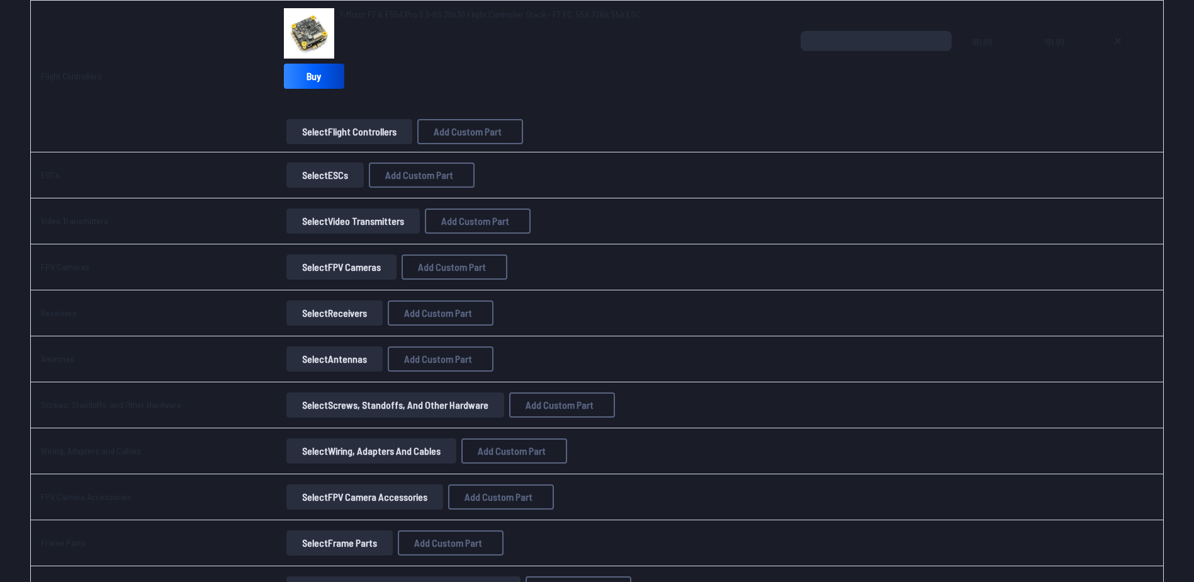
click at [320, 216] on button "Select Video Transmitters" at bounding box center [352, 220] width 133 height 25
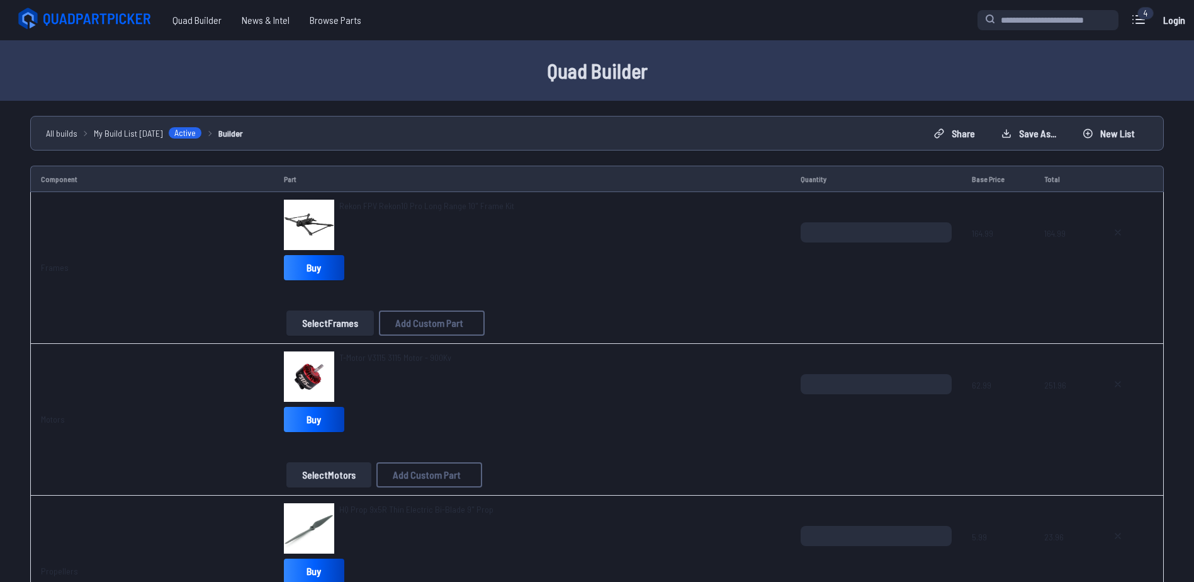
scroll to position [692, 0]
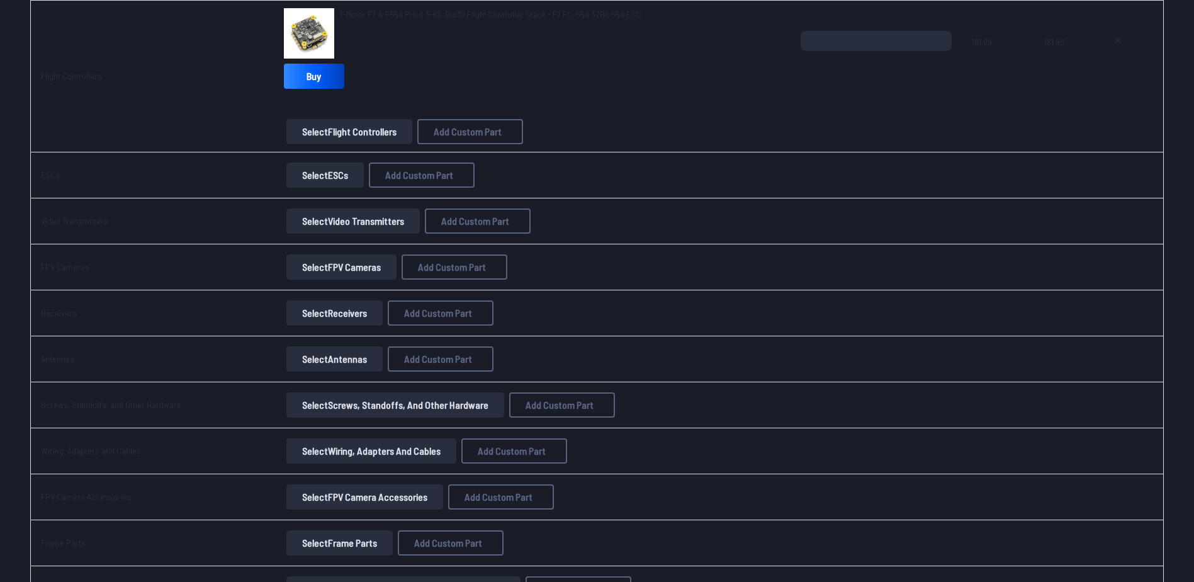
click at [329, 269] on button "Select FPV Cameras" at bounding box center [341, 266] width 110 height 25
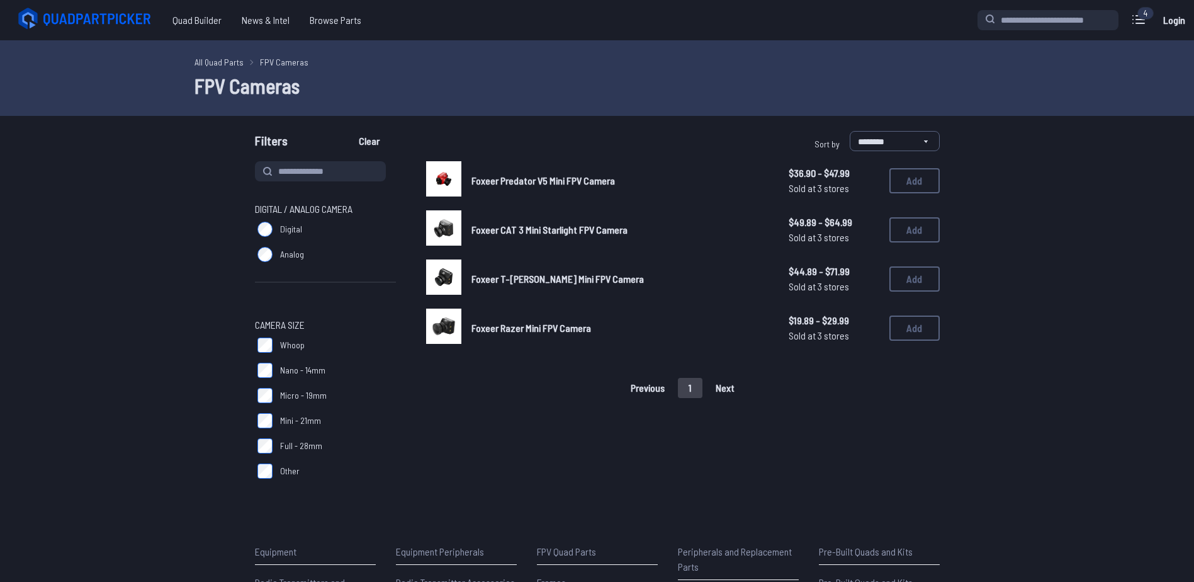
click at [492, 179] on span "Foxeer Predator V5 Mini FPV Camera" at bounding box center [544, 180] width 144 height 12
click at [540, 178] on span "Foxeer Predator V5 Mini FPV Camera" at bounding box center [544, 180] width 144 height 12
click at [528, 229] on span "DJI FPV Drone Gimbal Camera" at bounding box center [531, 229] width 118 height 12
click at [519, 273] on span "Foxeer Predator V5 Micro FPV Camera - Full Case" at bounding box center [569, 279] width 194 height 12
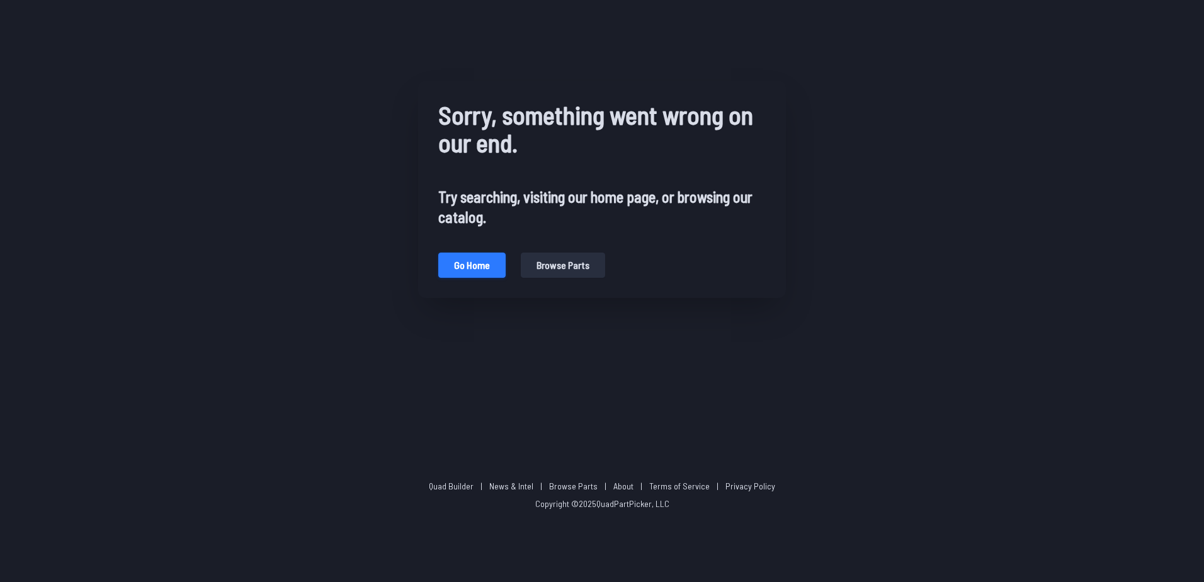
click at [482, 264] on button "Go home" at bounding box center [471, 264] width 67 height 25
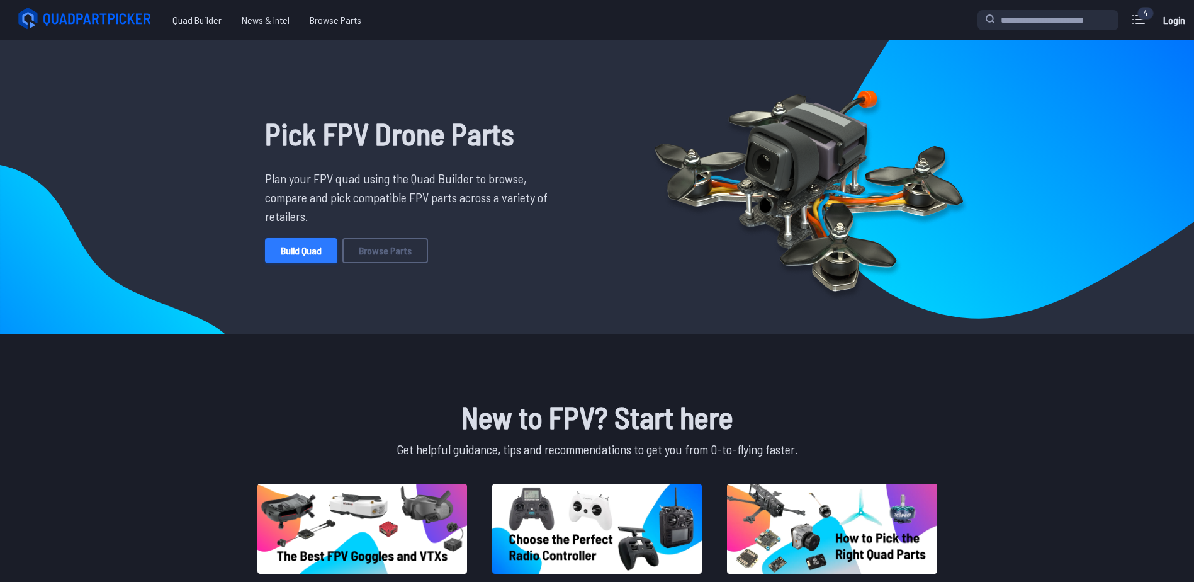
click at [315, 249] on link "Build Quad" at bounding box center [301, 250] width 72 height 25
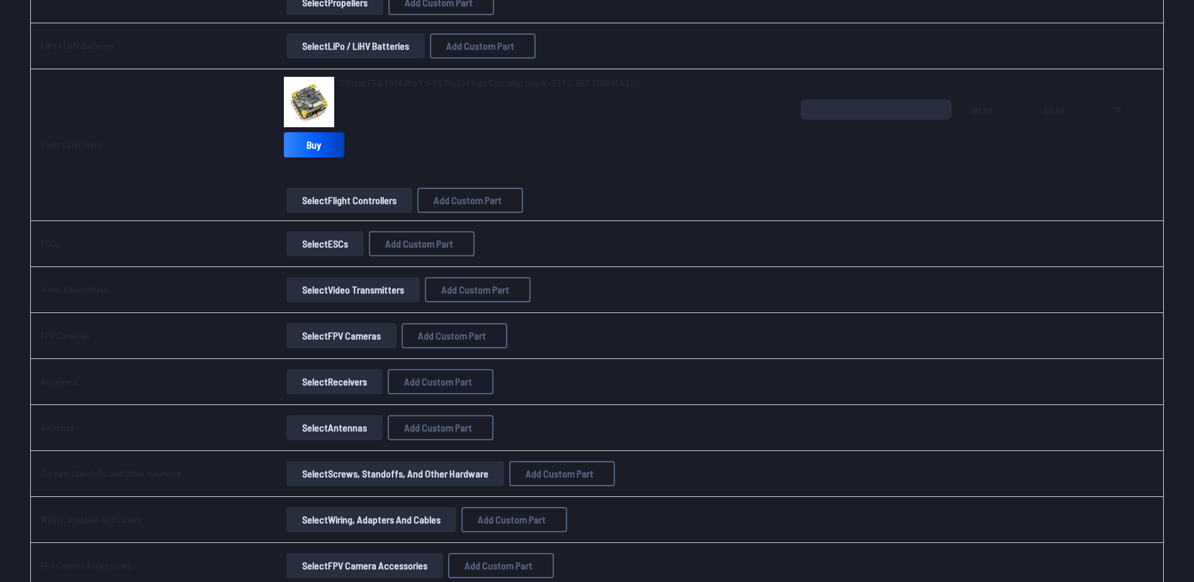
scroll to position [630, 0]
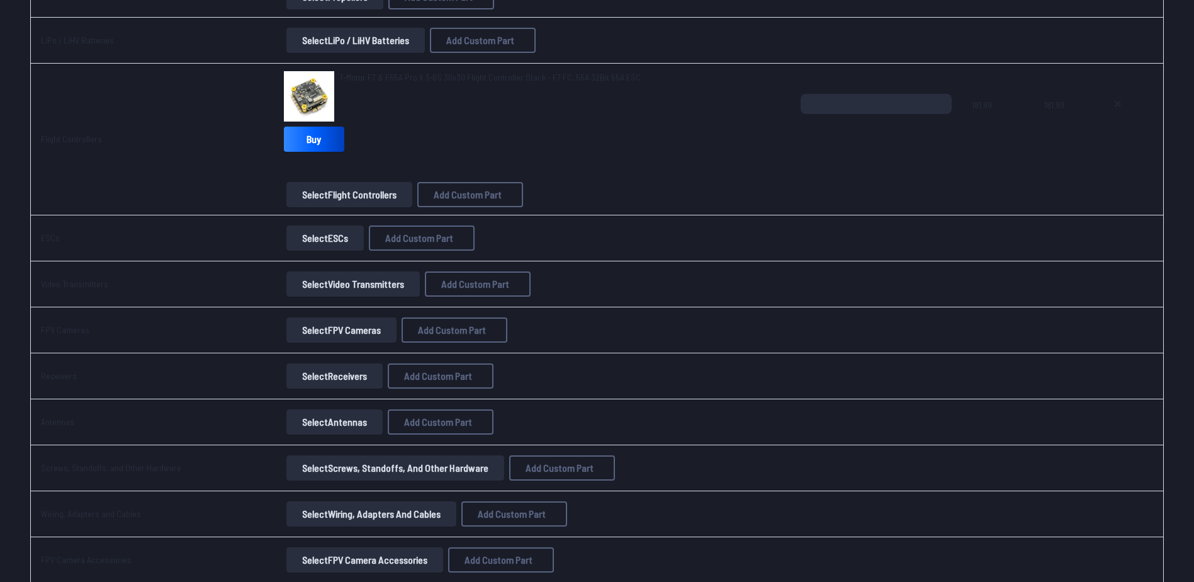
click at [309, 323] on button "Select FPV Cameras" at bounding box center [341, 329] width 110 height 25
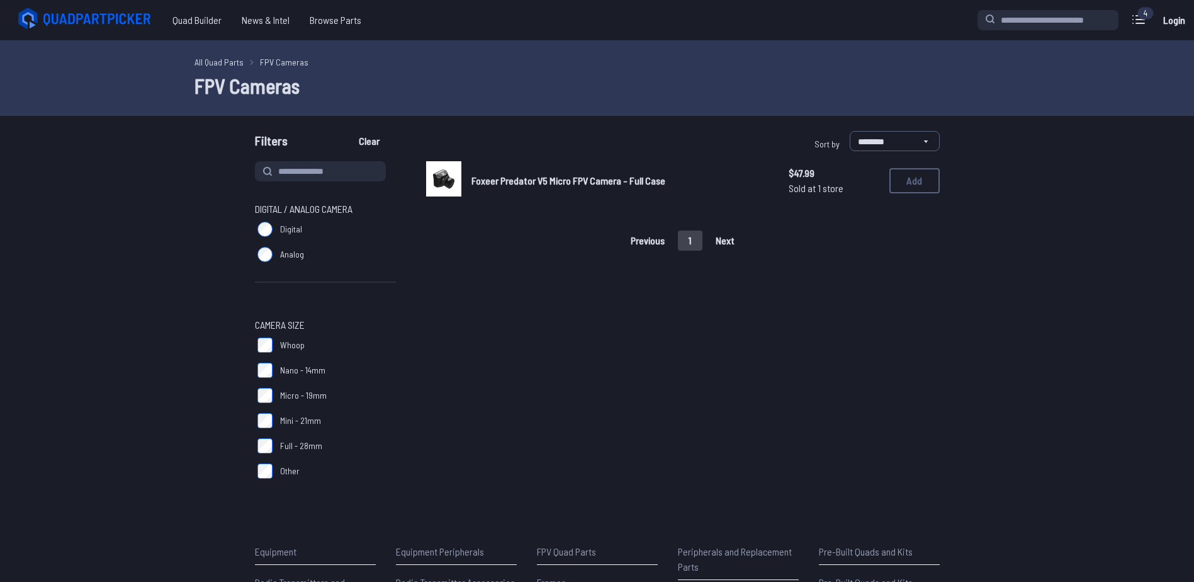
click at [502, 181] on span "Foxeer Predator V5 Micro FPV Camera - Full Case" at bounding box center [569, 180] width 194 height 12
